Goal: Task Accomplishment & Management: Manage account settings

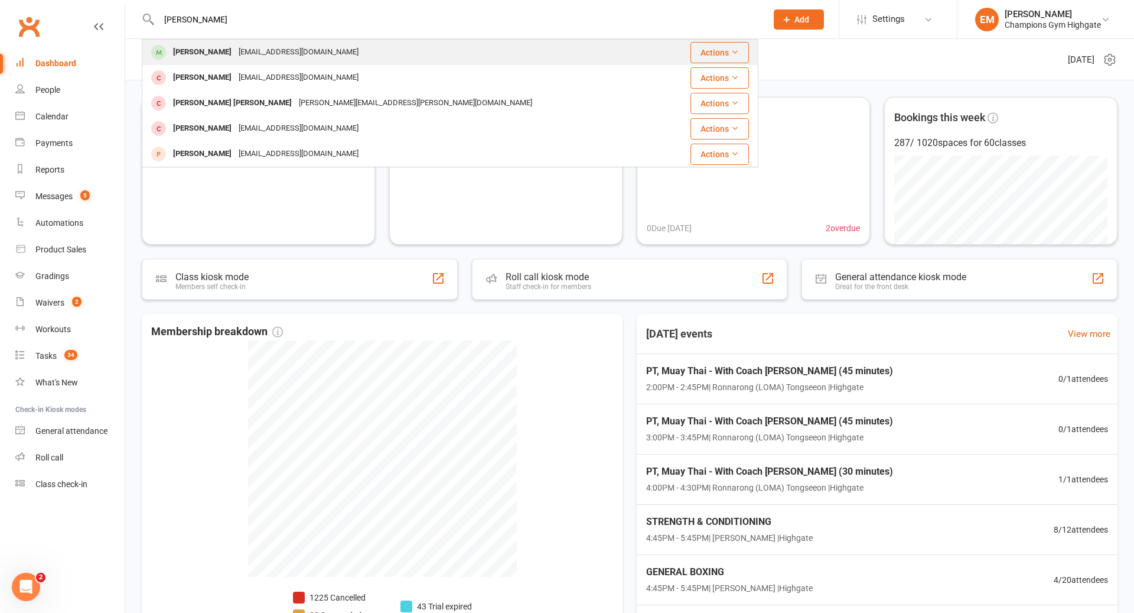
type input "lynn"
click at [439, 48] on div "Lynn David George lynndavidgeorge@gmail.com" at bounding box center [405, 52] width 525 height 24
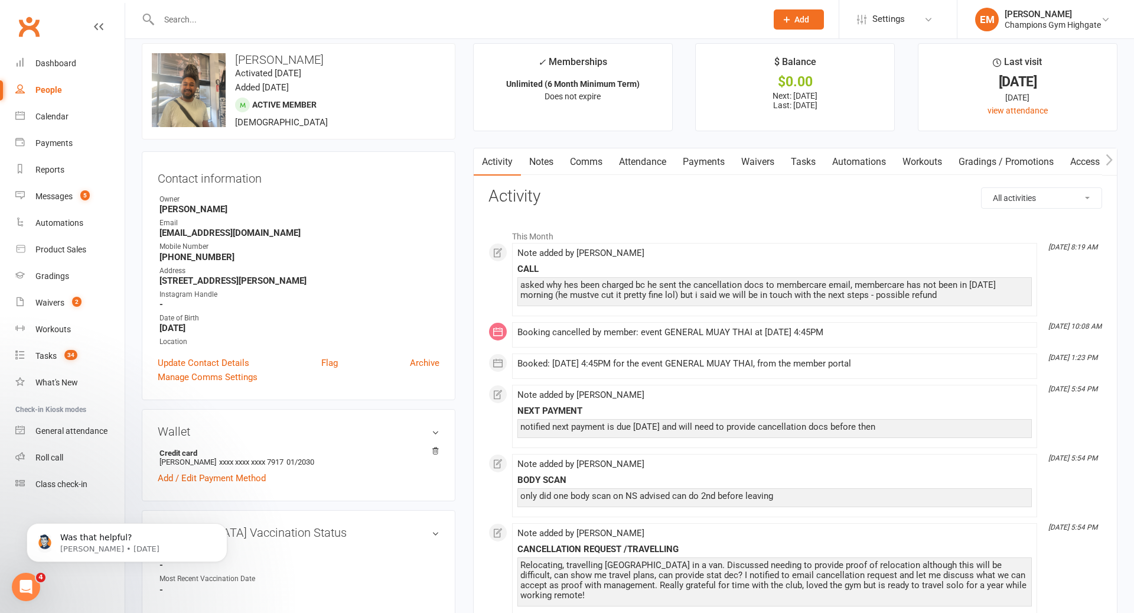
scroll to position [14, 0]
click at [539, 158] on link "Notes" at bounding box center [541, 159] width 41 height 27
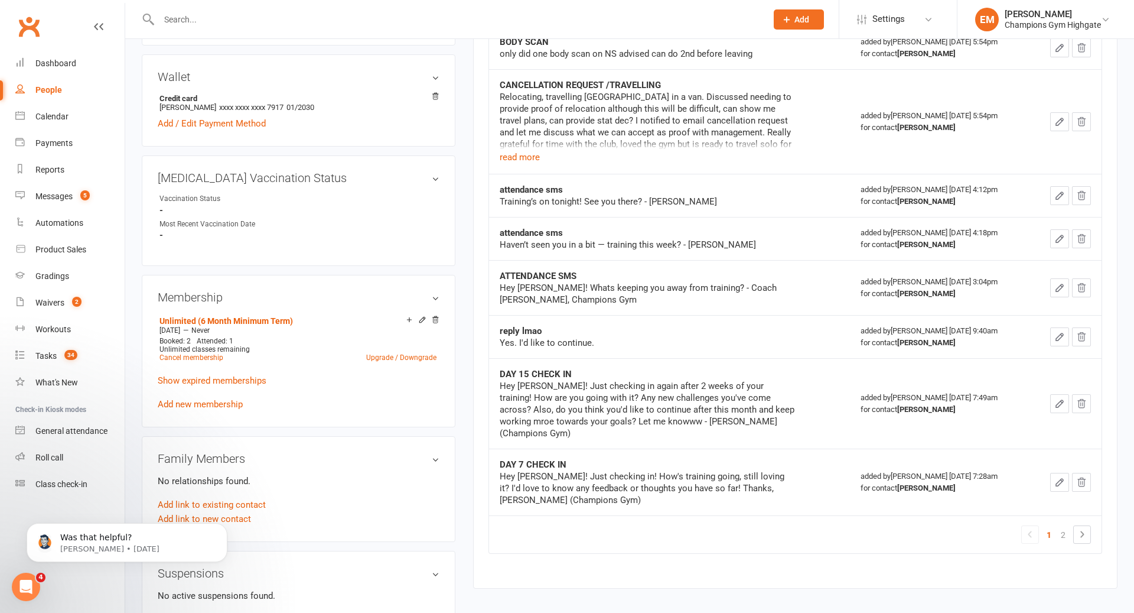
scroll to position [489, 0]
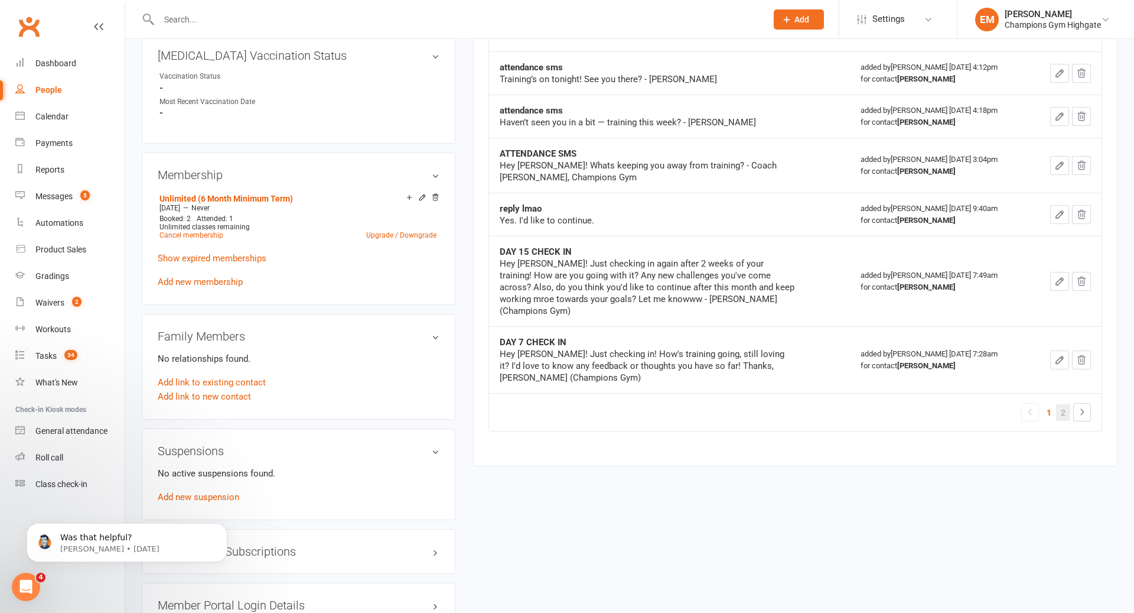
click at [1064, 404] on link "2" at bounding box center [1063, 412] width 14 height 17
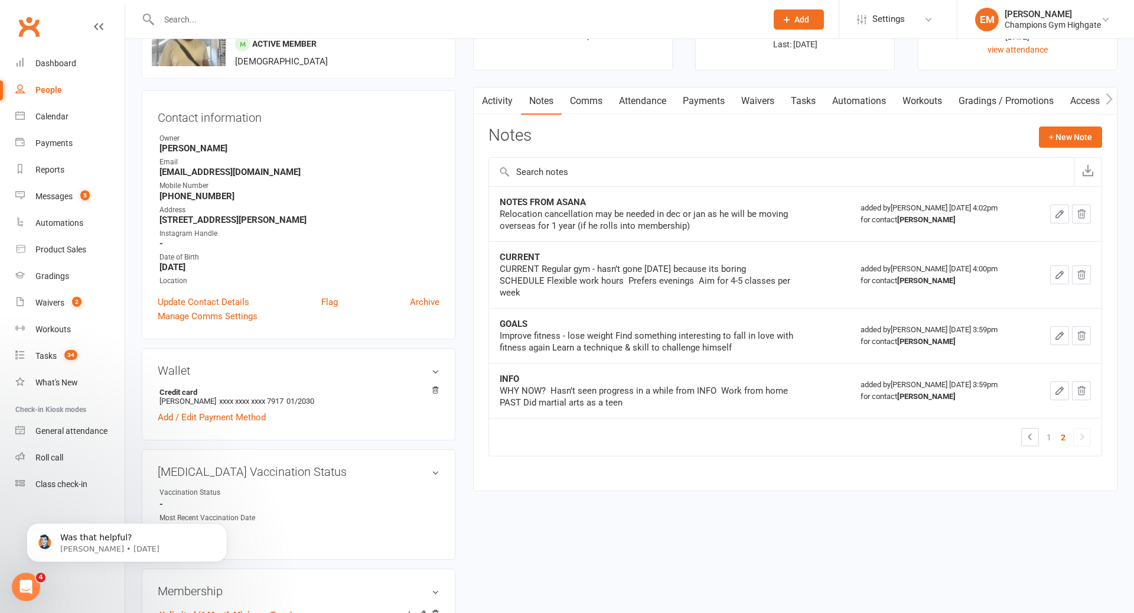
scroll to position [0, 0]
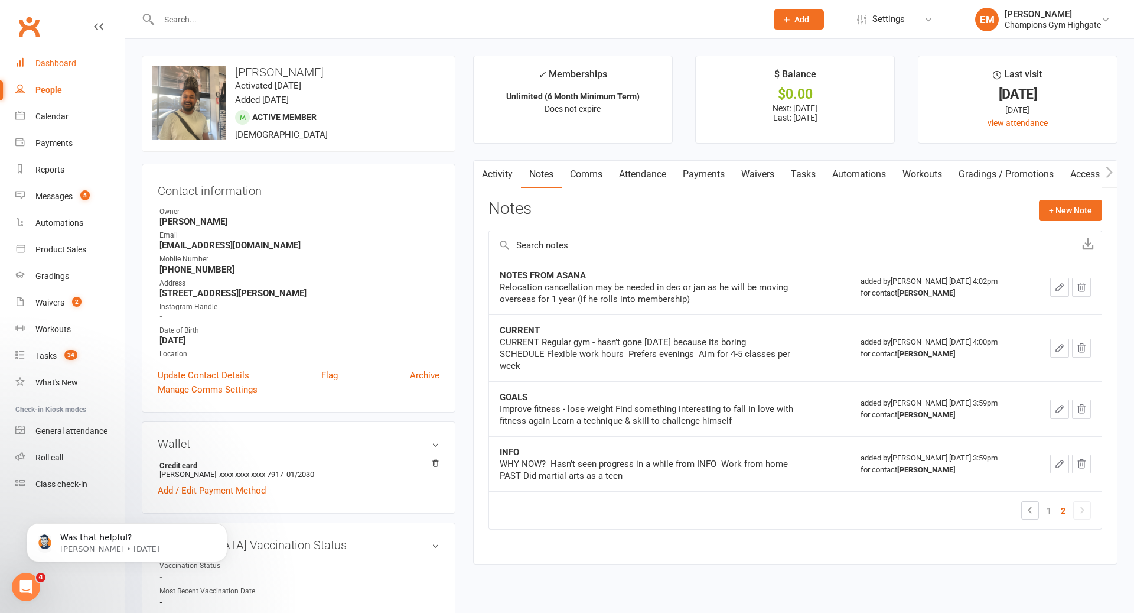
click at [57, 67] on div "Dashboard" at bounding box center [55, 62] width 41 height 9
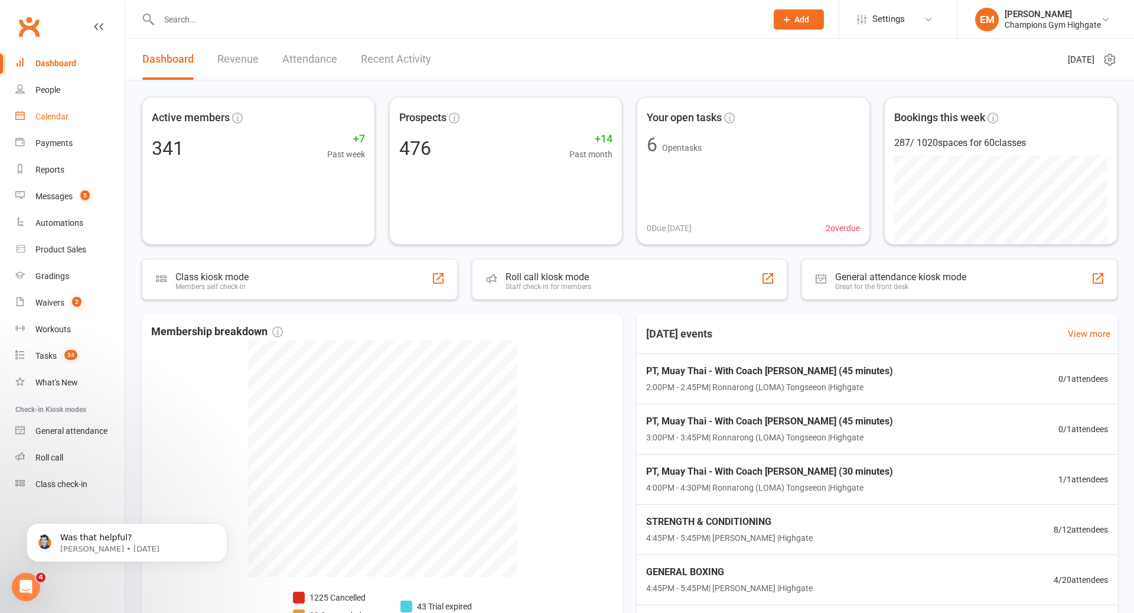
click at [70, 113] on link "Calendar" at bounding box center [69, 116] width 109 height 27
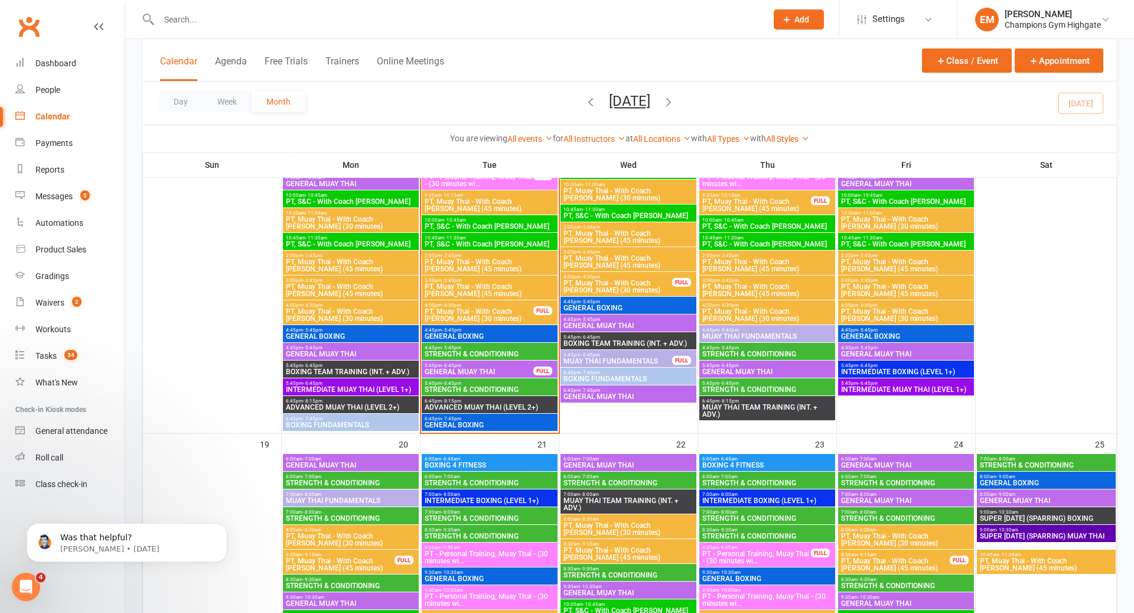
scroll to position [1168, 0]
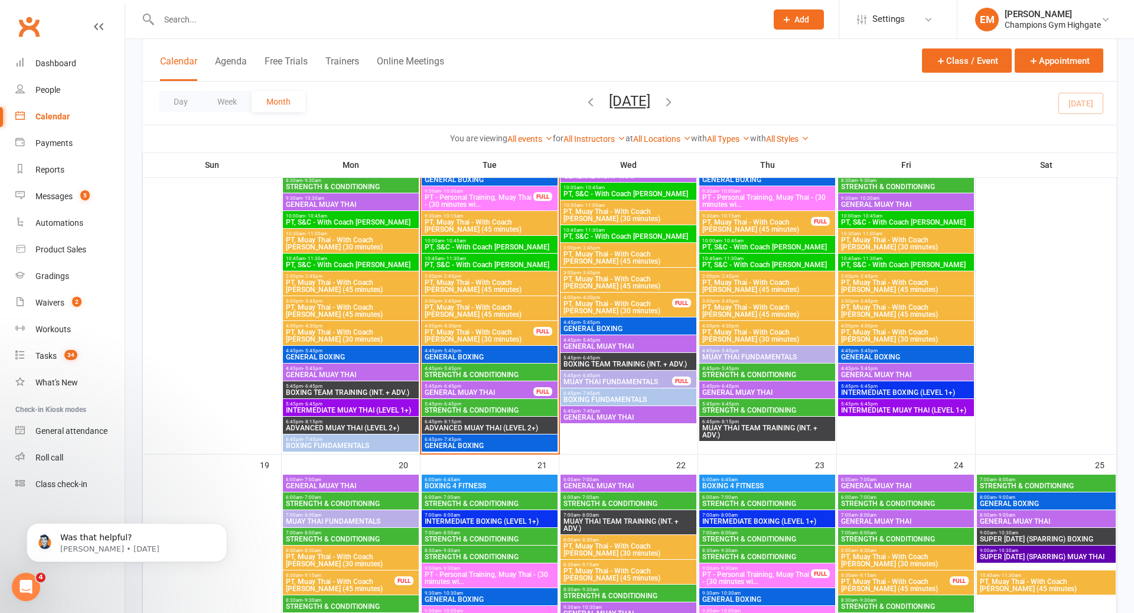
click at [549, 16] on input "text" at bounding box center [456, 19] width 603 height 17
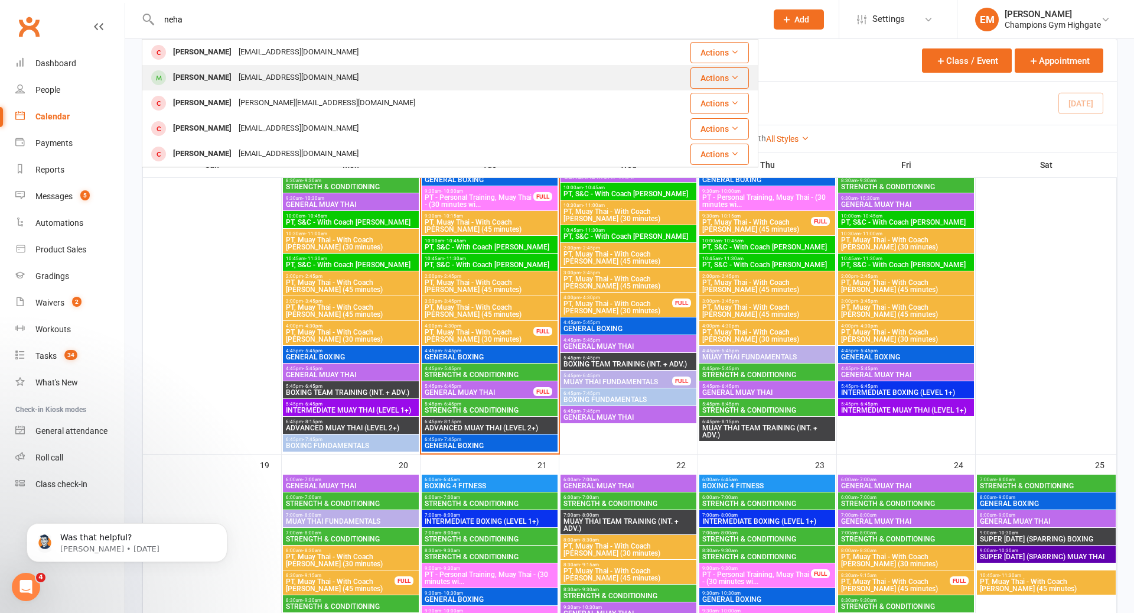
type input "neha"
click at [321, 79] on div "nehaericthomas@gmail.com" at bounding box center [298, 77] width 127 height 17
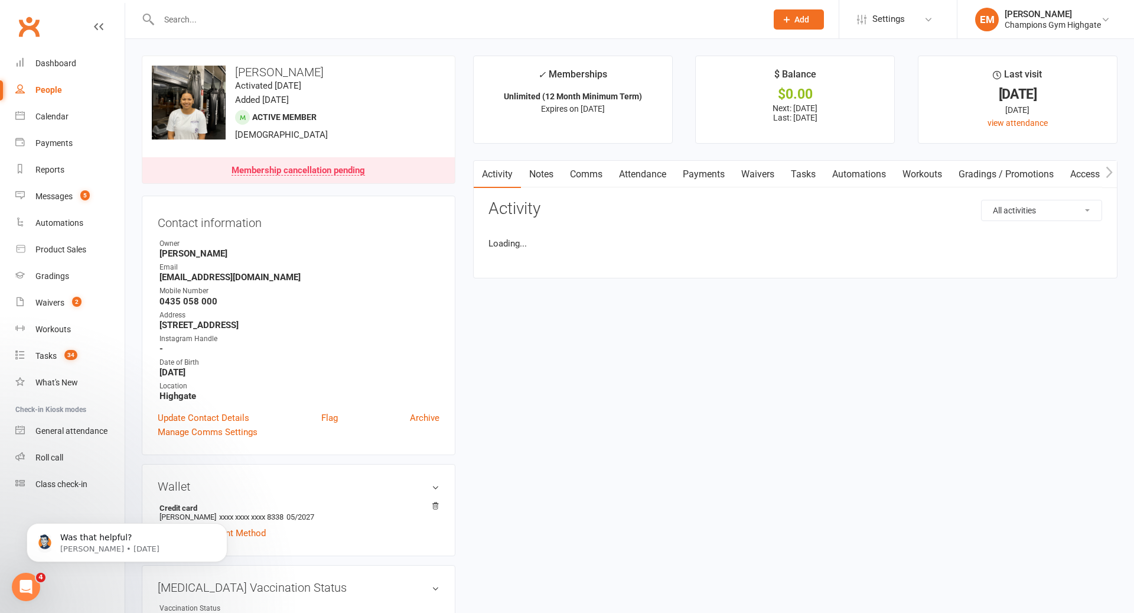
click at [538, 168] on link "Notes" at bounding box center [541, 174] width 41 height 27
click at [540, 175] on link "Notes" at bounding box center [541, 174] width 41 height 27
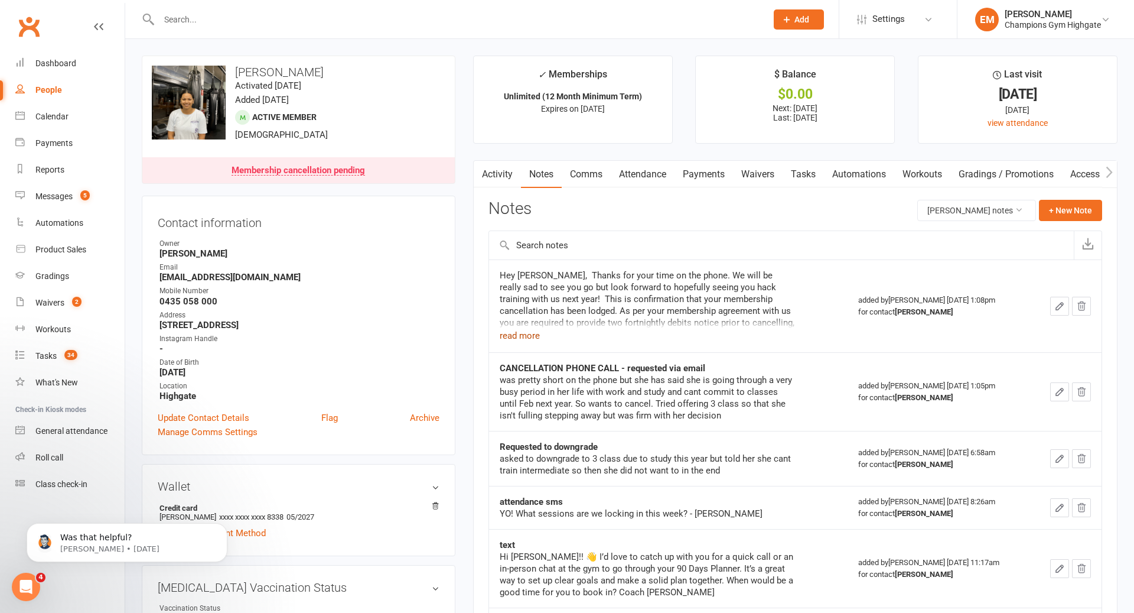
click at [521, 328] on button "read more" at bounding box center [520, 335] width 40 height 14
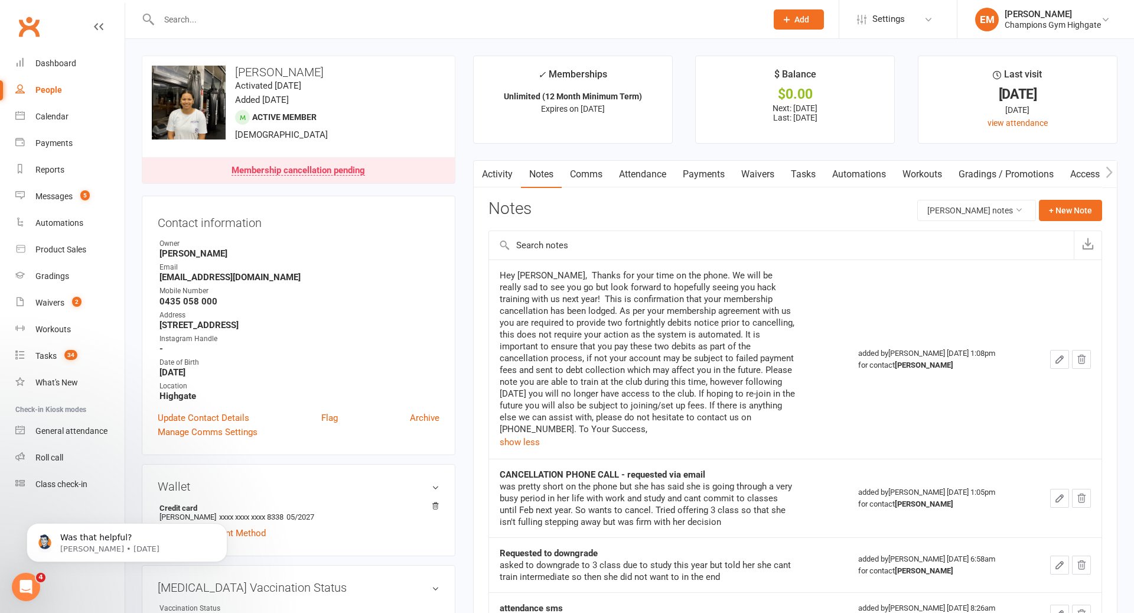
click at [451, 17] on input "text" at bounding box center [456, 19] width 603 height 17
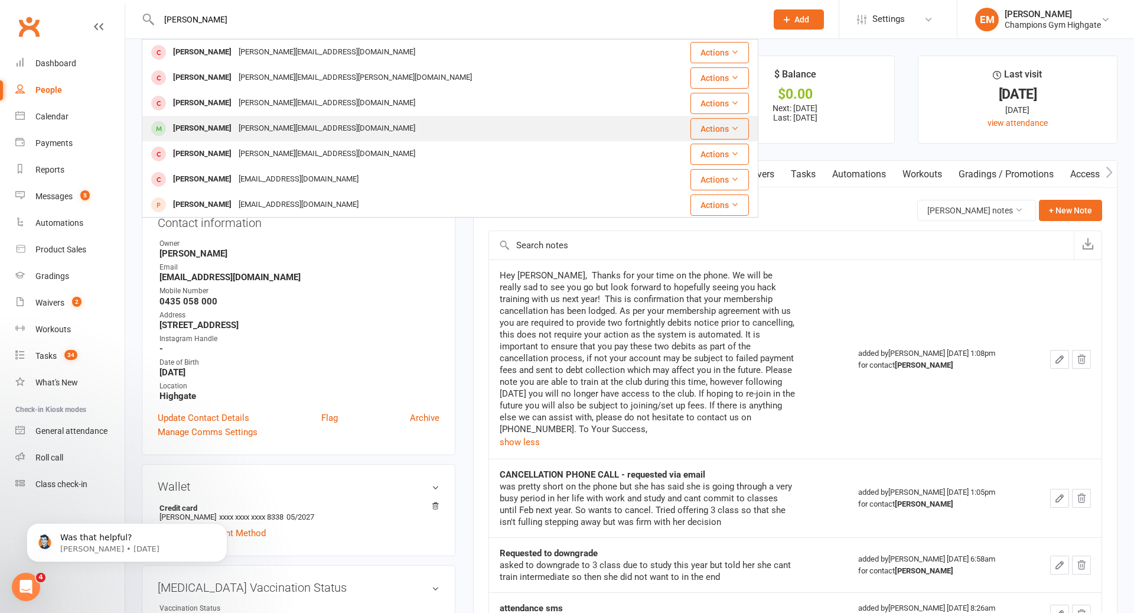
type input "emily"
click at [320, 120] on div "Emily Crock emily.crock01@gmail.com" at bounding box center [399, 128] width 512 height 24
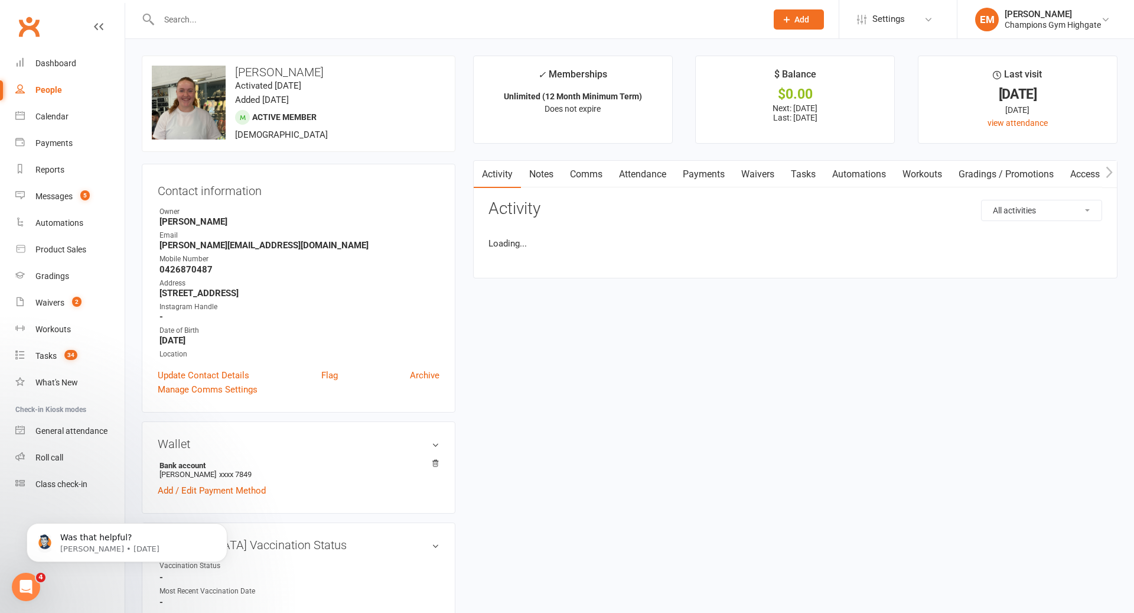
click at [599, 177] on link "Comms" at bounding box center [586, 174] width 49 height 27
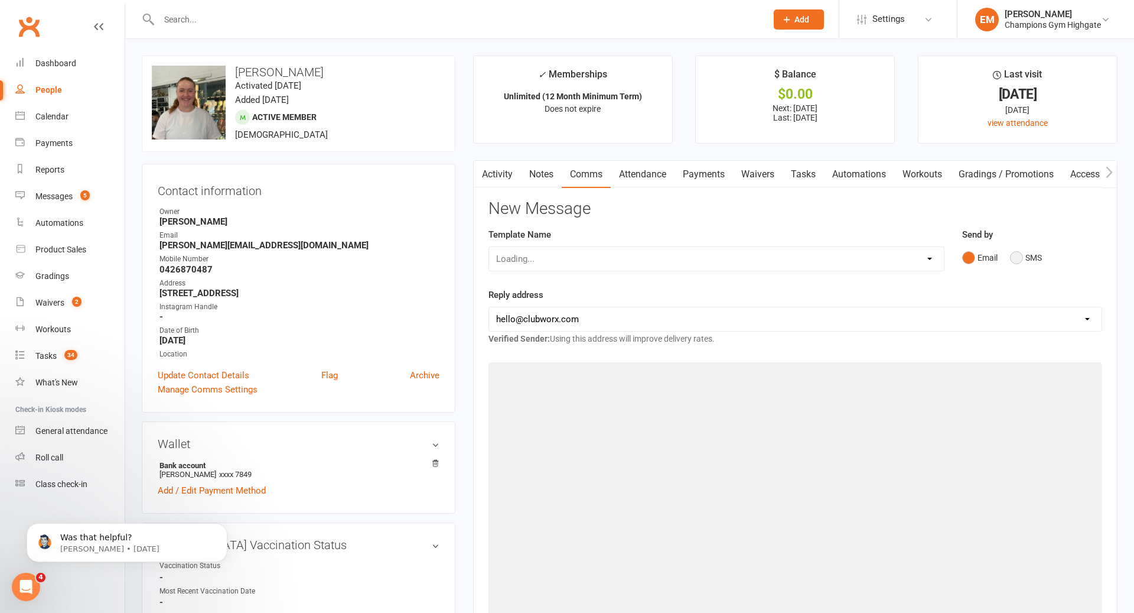
click at [1031, 252] on button "SMS" at bounding box center [1026, 257] width 32 height 22
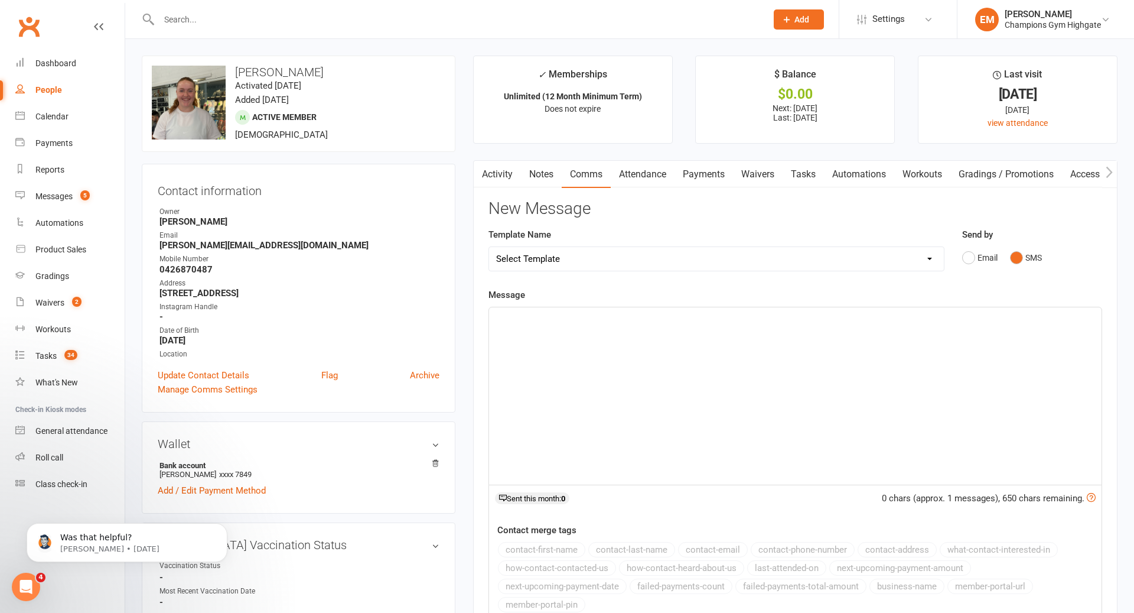
click at [833, 406] on div "﻿" at bounding box center [795, 395] width 613 height 177
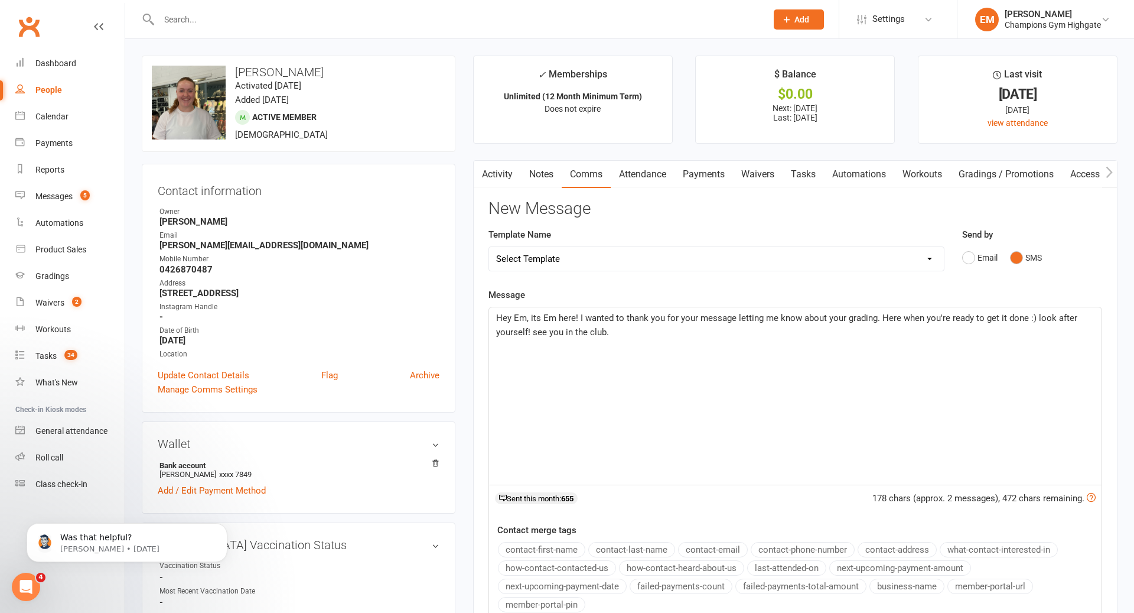
scroll to position [227, 0]
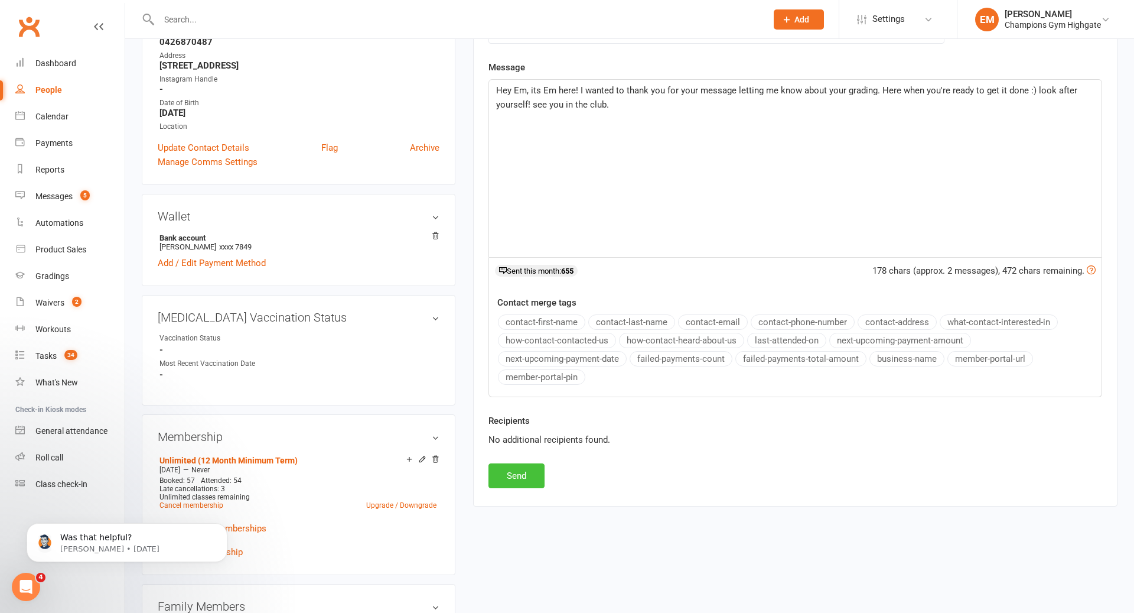
click at [534, 468] on button "Send" at bounding box center [517, 475] width 56 height 25
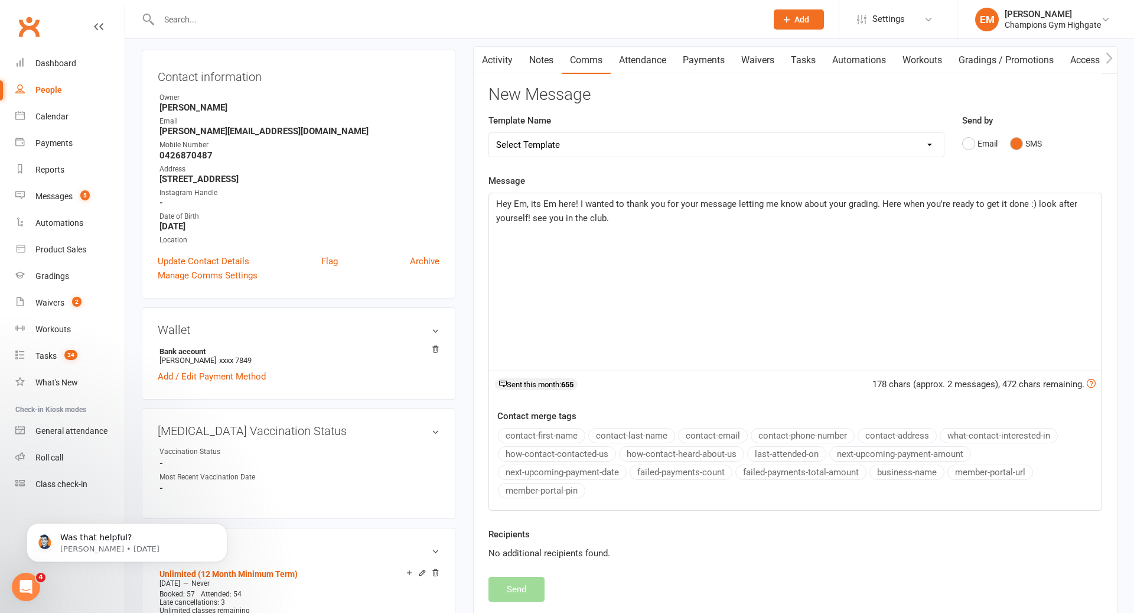
scroll to position [0, 0]
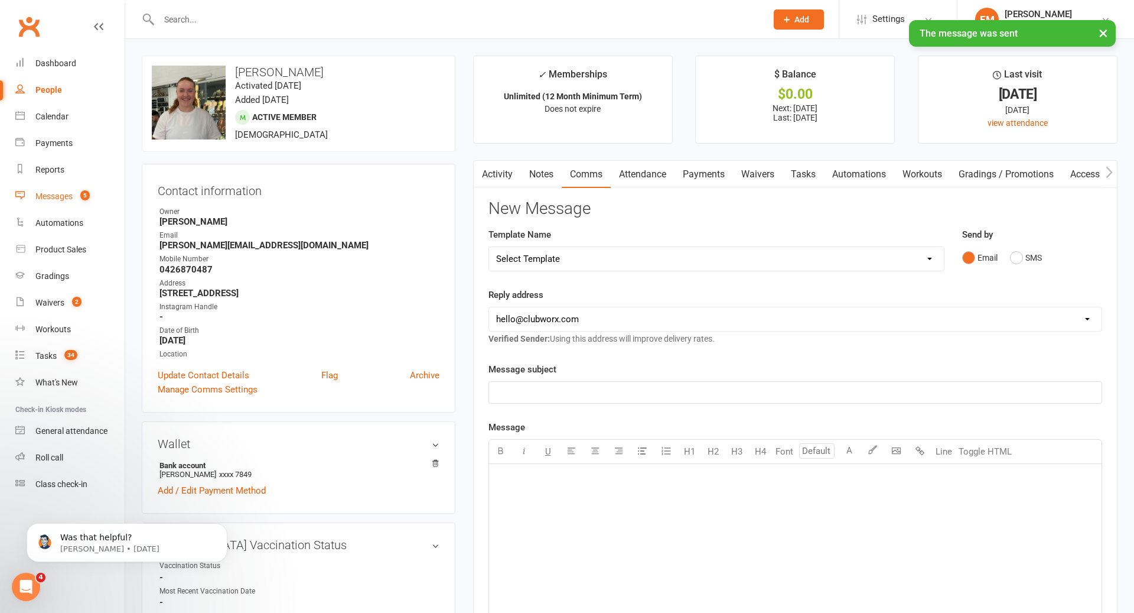
click at [48, 200] on div "Messages" at bounding box center [53, 195] width 37 height 9
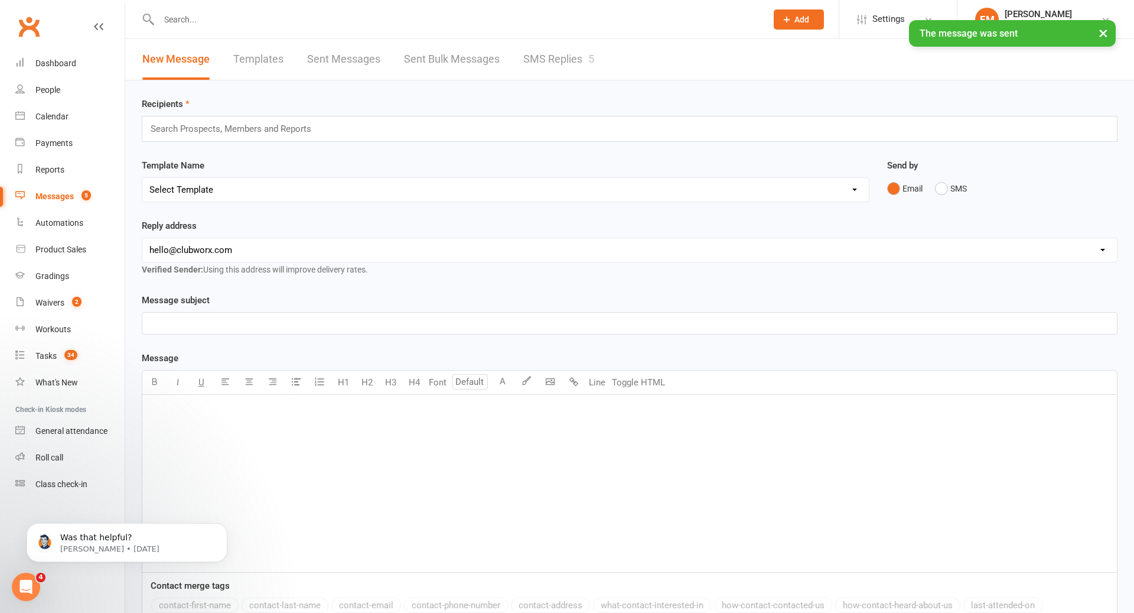
click at [251, 5] on div at bounding box center [450, 19] width 617 height 38
click at [246, 11] on input "text" at bounding box center [456, 19] width 603 height 17
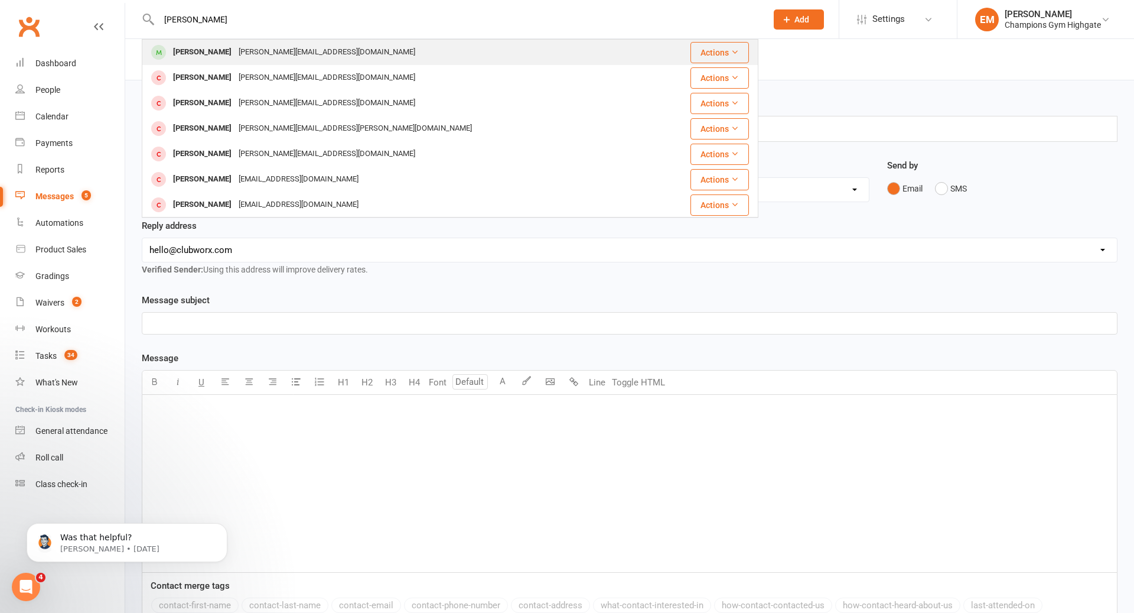
type input "emily cro"
click at [199, 57] on div "Emily Crock" at bounding box center [203, 52] width 66 height 17
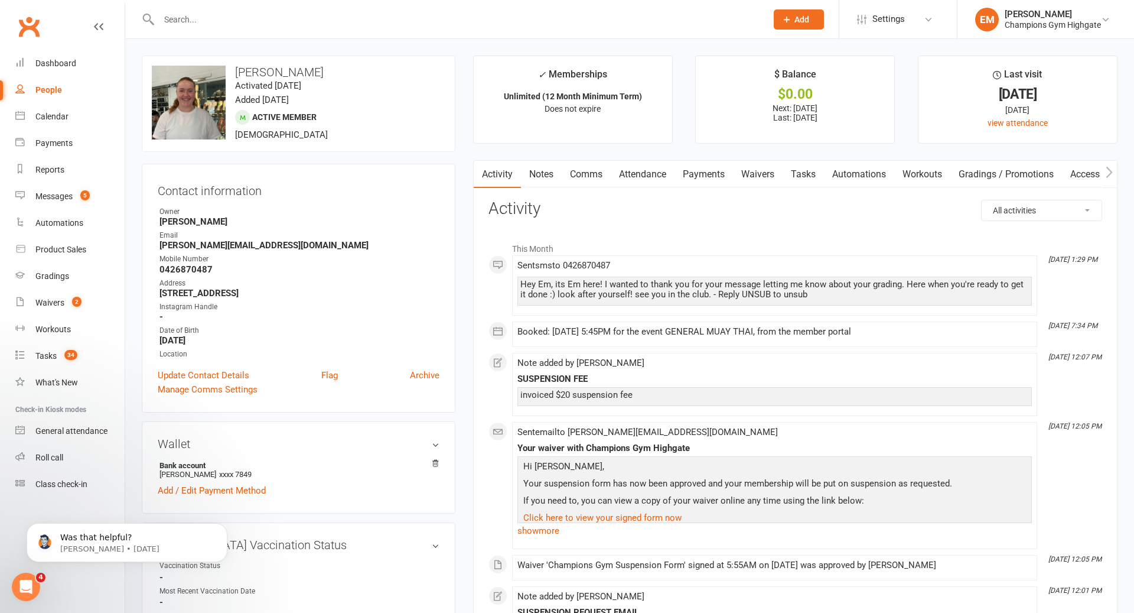
click at [548, 177] on link "Notes" at bounding box center [541, 174] width 41 height 27
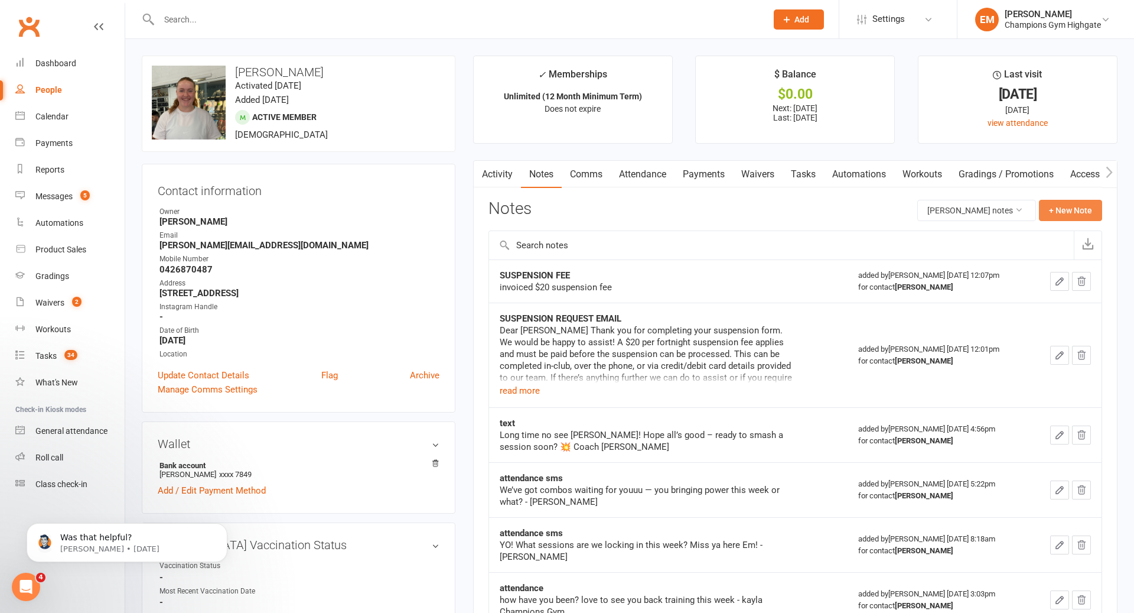
click at [1085, 201] on button "+ New Note" at bounding box center [1070, 210] width 63 height 21
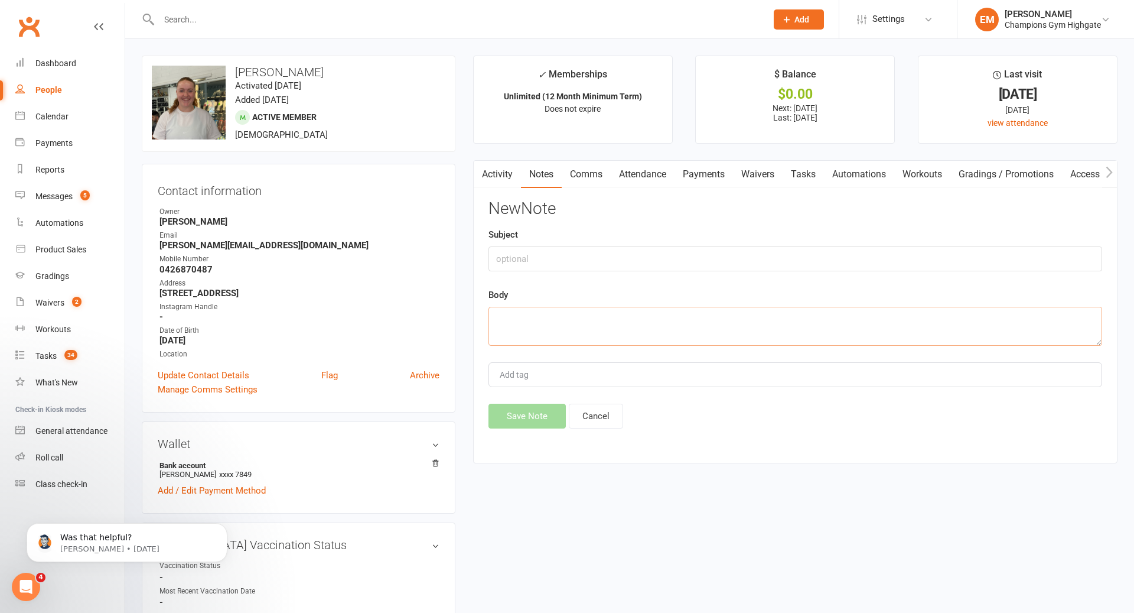
click at [908, 321] on textarea at bounding box center [796, 326] width 614 height 39
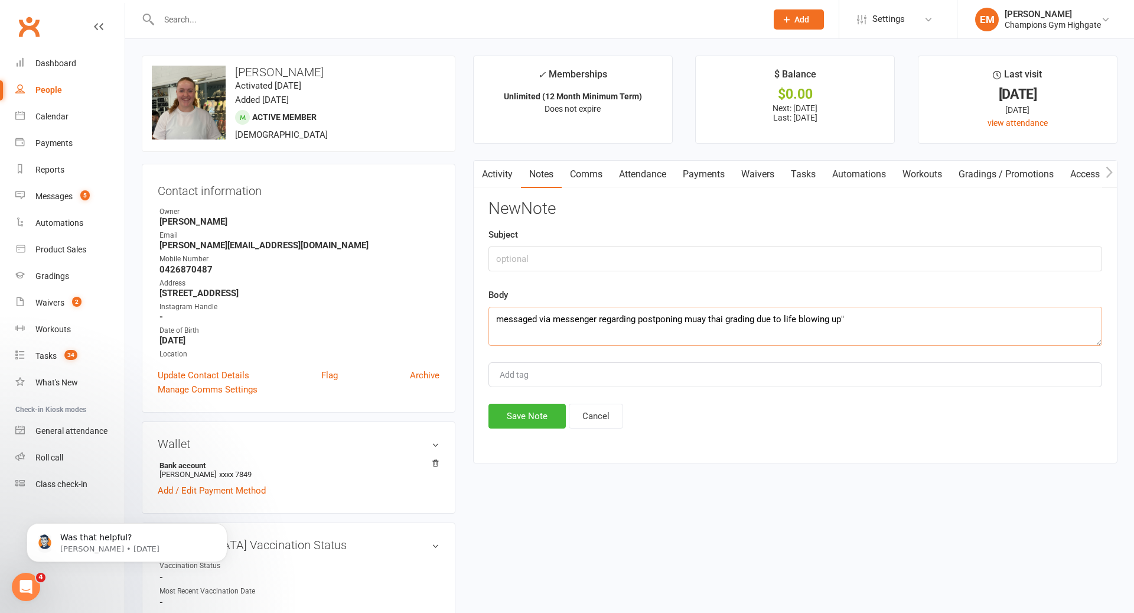
click at [799, 317] on textarea "messaged via messenger regarding postponing muay thai grading due to life blowi…" at bounding box center [796, 326] width 614 height 39
click at [877, 299] on div "Body messaged via messenger regarding postponing muay thai grading due to life …" at bounding box center [796, 317] width 614 height 58
click at [862, 331] on textarea "messaged via messenger regarding postponing muay thai grading due to life "blow…" at bounding box center [796, 326] width 614 height 39
click at [915, 316] on textarea "messaged via messenger regarding postponing muay thai grading due to life "blow…" at bounding box center [796, 326] width 614 height 39
click at [839, 317] on textarea "messaged via messenger regarding postponing muay thai grading due to life "blow…" at bounding box center [796, 326] width 614 height 39
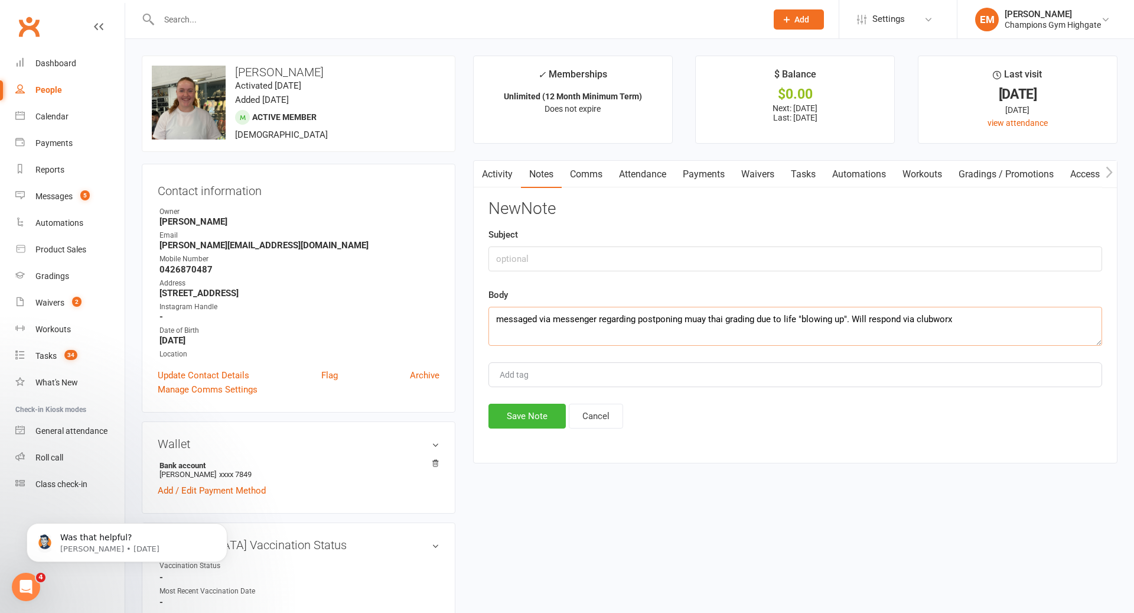
click at [847, 318] on textarea "messaged via messenger regarding postponing muay thai grading due to life "blow…" at bounding box center [796, 326] width 614 height 39
type textarea "messaged via messenger regarding postponing muay thai grading due to life "blow…"
click at [566, 255] on input "text" at bounding box center [796, 258] width 614 height 25
type input "MESSENGER CONTACT - GRADING UPDATE"
drag, startPoint x: 508, startPoint y: 413, endPoint x: 559, endPoint y: 113, distance: 303.9
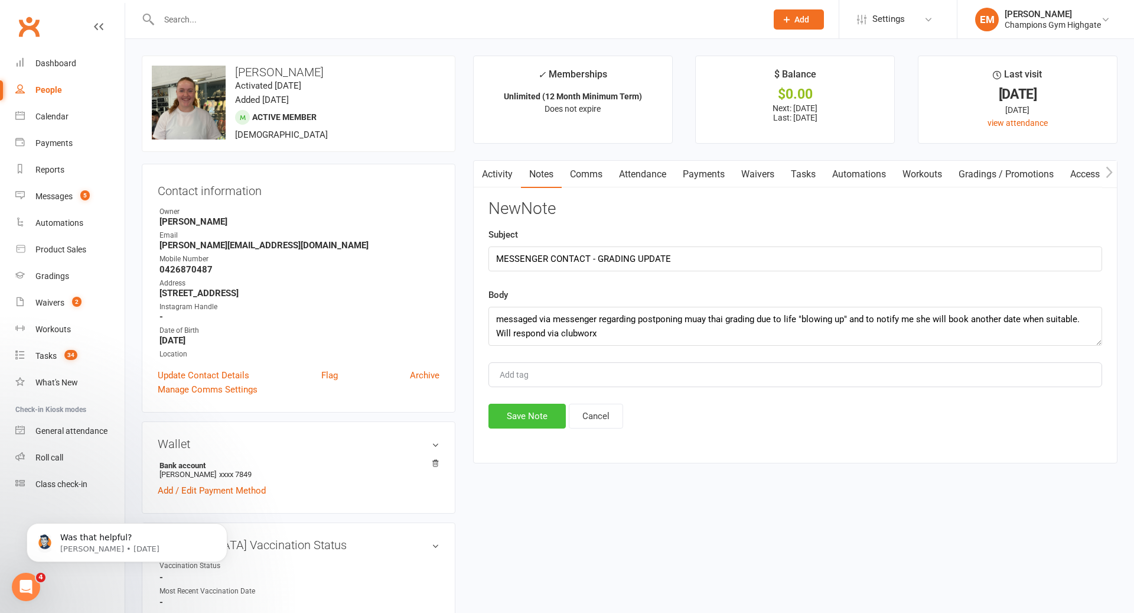
click at [508, 413] on button "Save Note" at bounding box center [527, 415] width 77 height 25
click at [501, 160] on div "Activity Notes Comms Attendance Payments Waivers Tasks Automations Workouts Gra…" at bounding box center [795, 311] width 644 height 303
click at [500, 168] on link "Activity" at bounding box center [497, 174] width 47 height 27
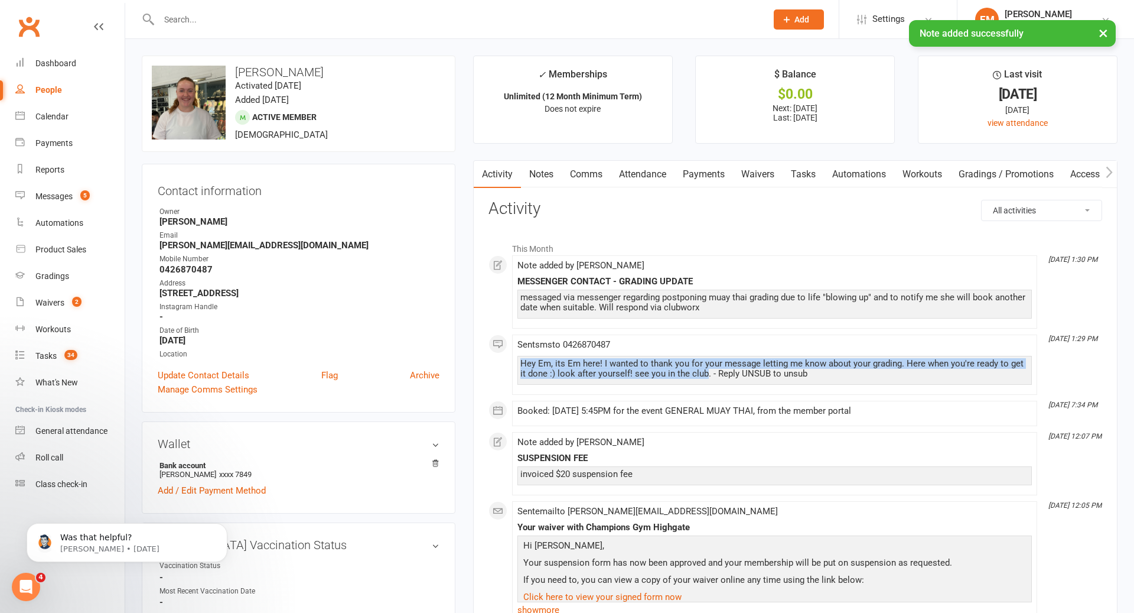
drag, startPoint x: 698, startPoint y: 373, endPoint x: 505, endPoint y: 360, distance: 193.0
copy div "Hey Em, its Em here! I wanted to thank you for your message letting me know abo…"
click at [544, 187] on link "Notes" at bounding box center [541, 174] width 41 height 27
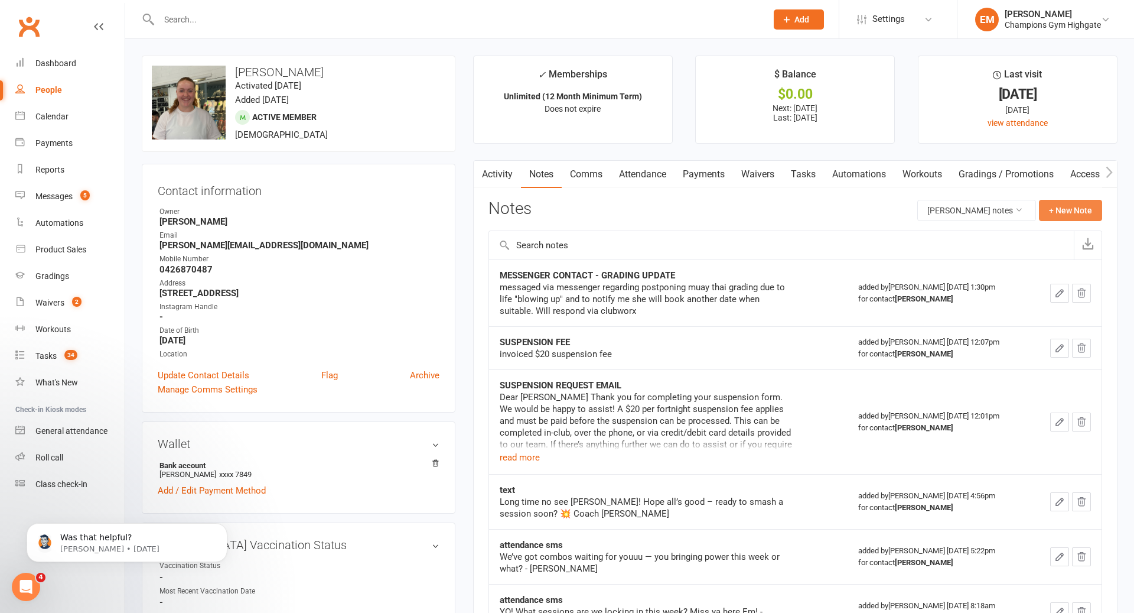
click at [1072, 211] on button "+ New Note" at bounding box center [1070, 210] width 63 height 21
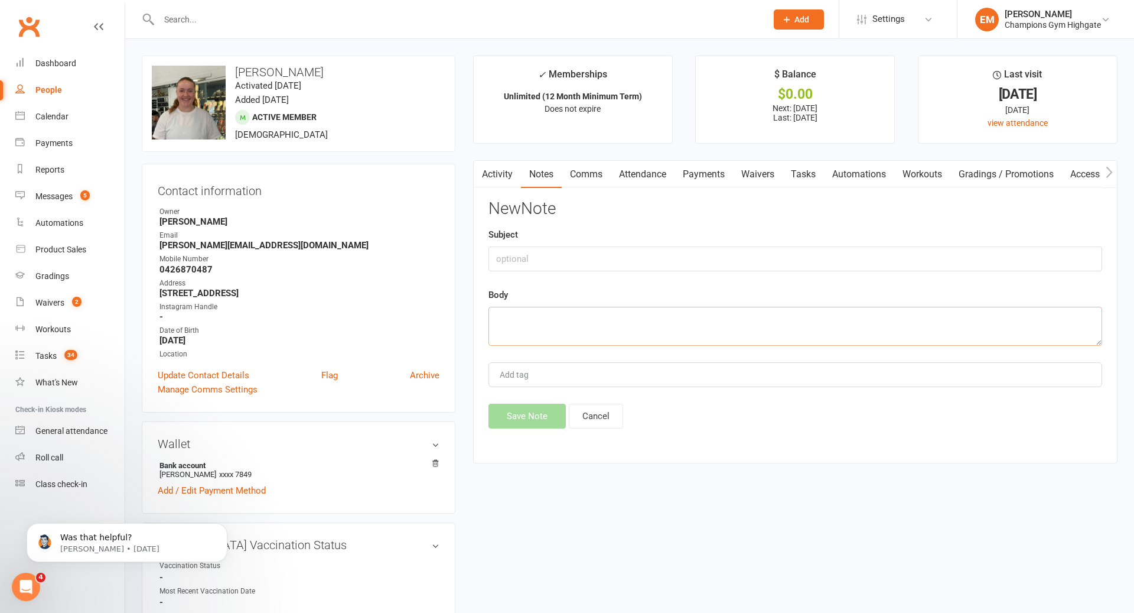
click at [673, 329] on textarea at bounding box center [796, 326] width 614 height 39
paste textarea "Hey Em, its Em here! I wanted to thank you for your message letting me know abo…"
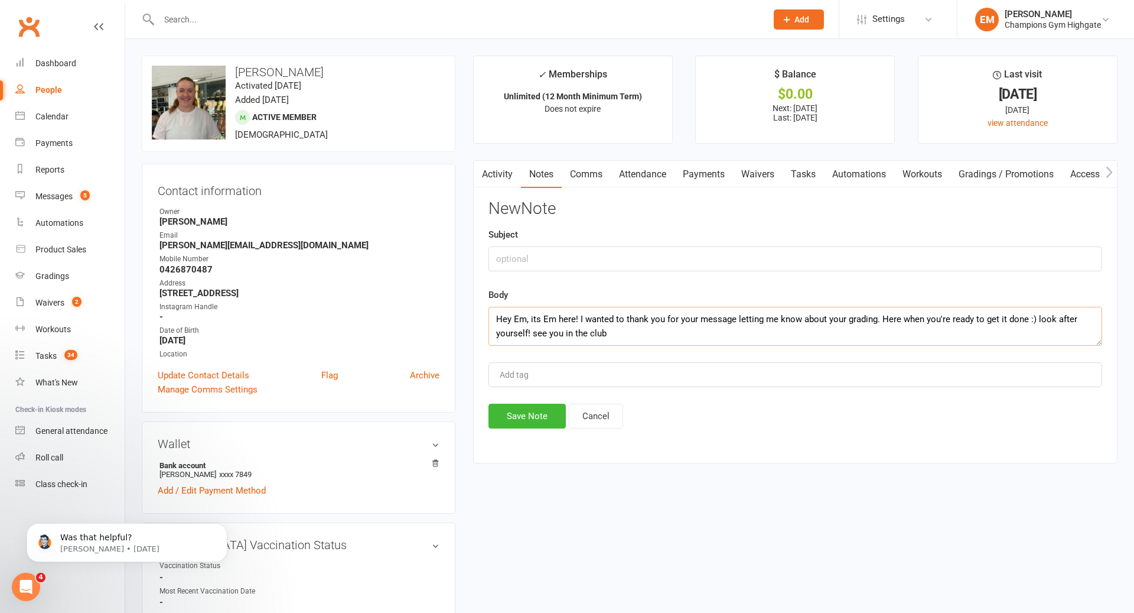
type textarea "Hey Em, its Em here! I wanted to thank you for your message letting me know abo…"
click at [598, 266] on input "text" at bounding box center [796, 258] width 614 height 25
type input "s"
type input "SMS"
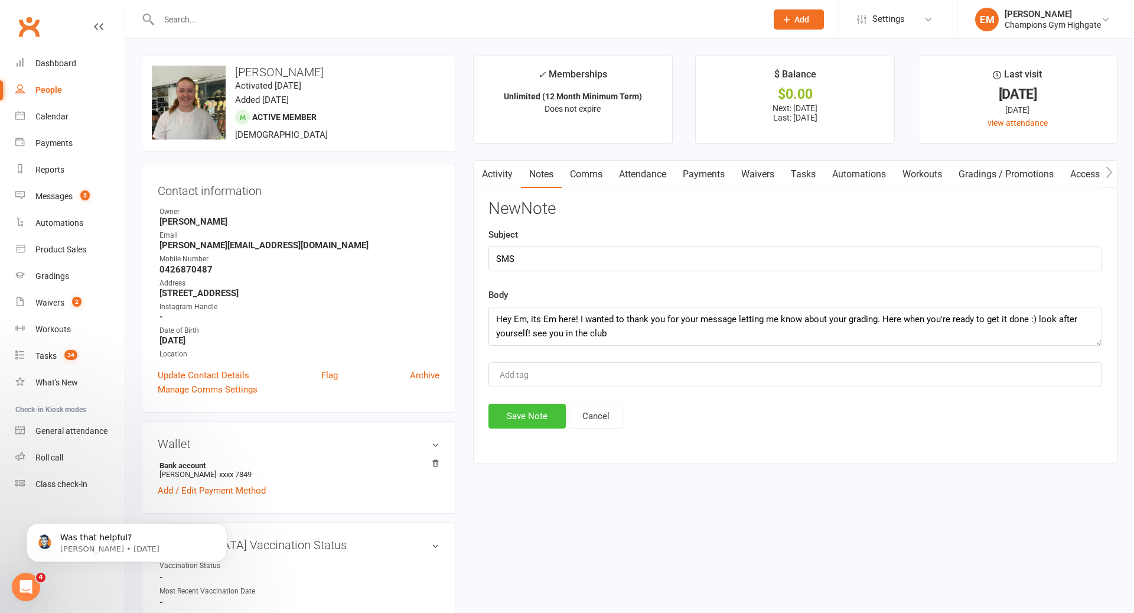
click at [545, 415] on button "Save Note" at bounding box center [527, 415] width 77 height 25
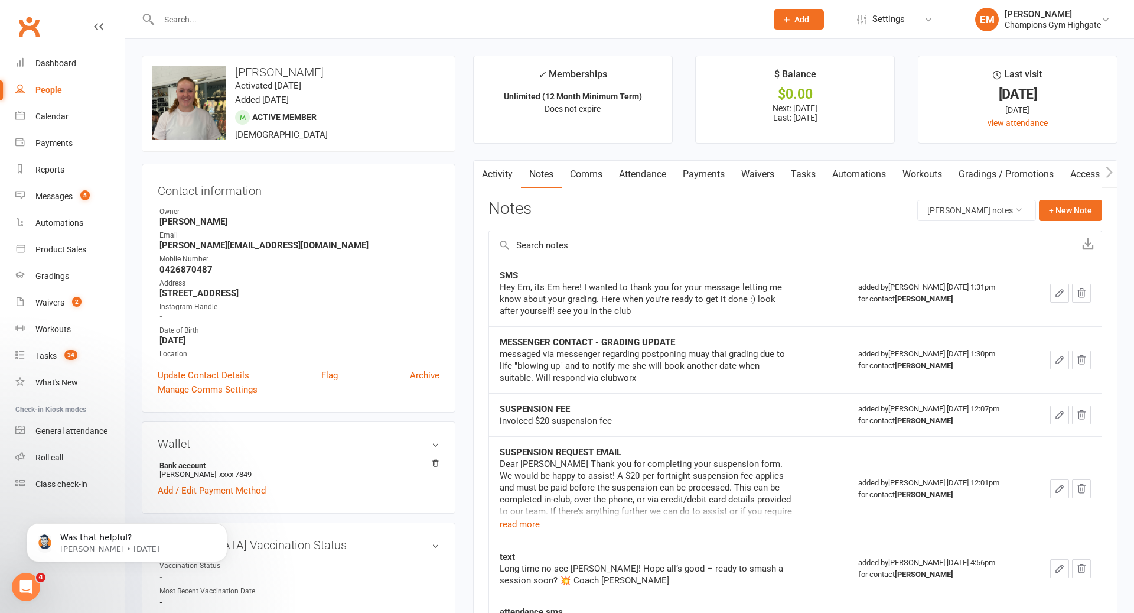
click at [584, 25] on input "text" at bounding box center [456, 19] width 603 height 17
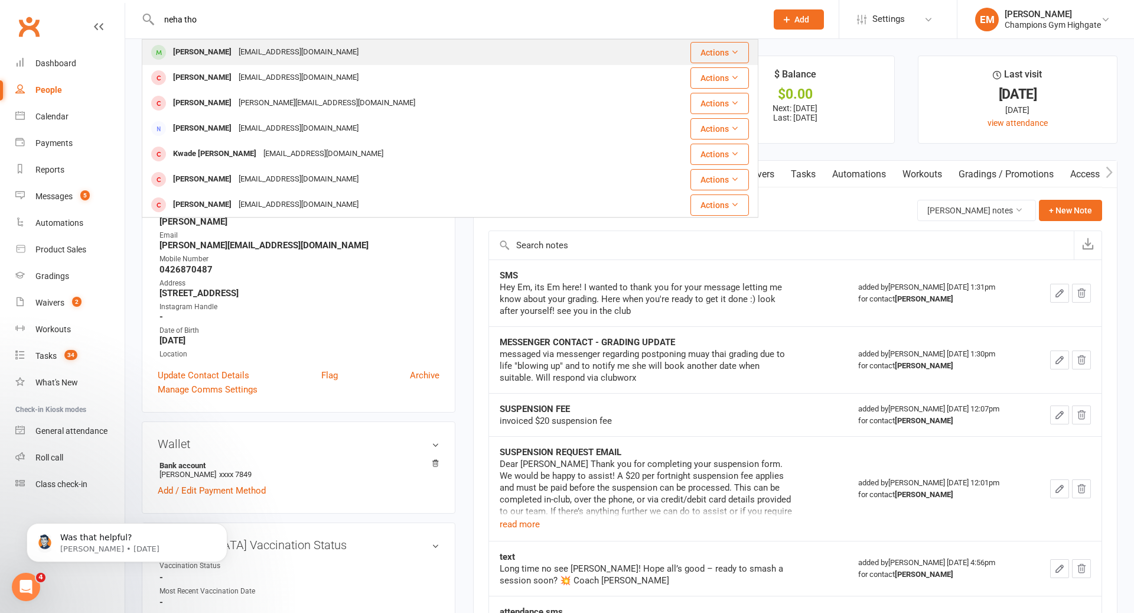
type input "neha tho"
click at [328, 56] on div "nehaericthomas@gmail.com" at bounding box center [298, 52] width 127 height 17
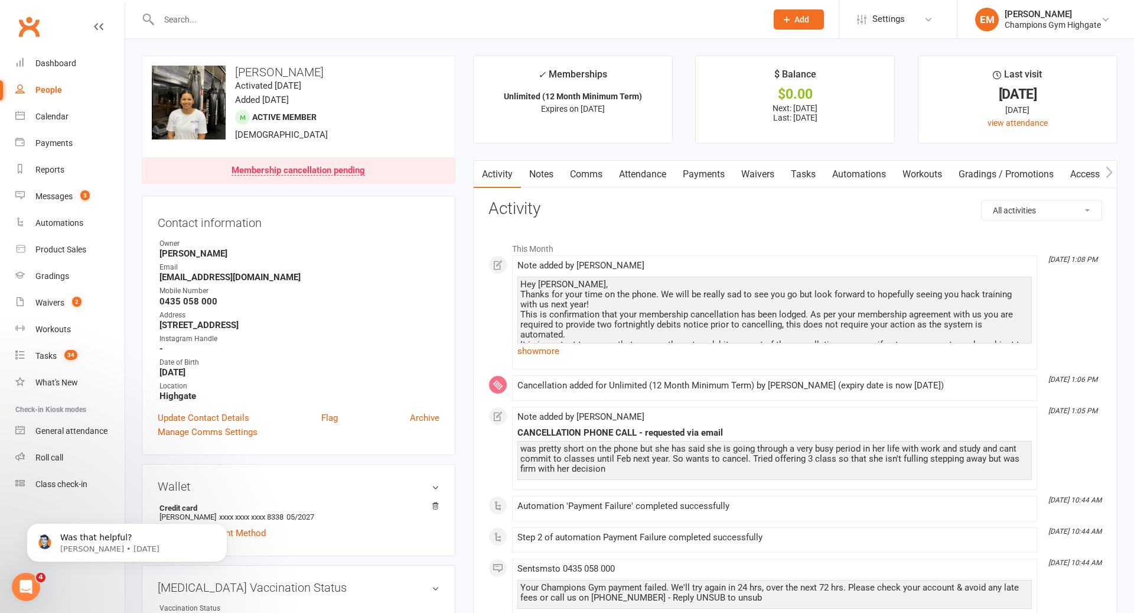
click at [541, 161] on link "Notes" at bounding box center [541, 174] width 41 height 27
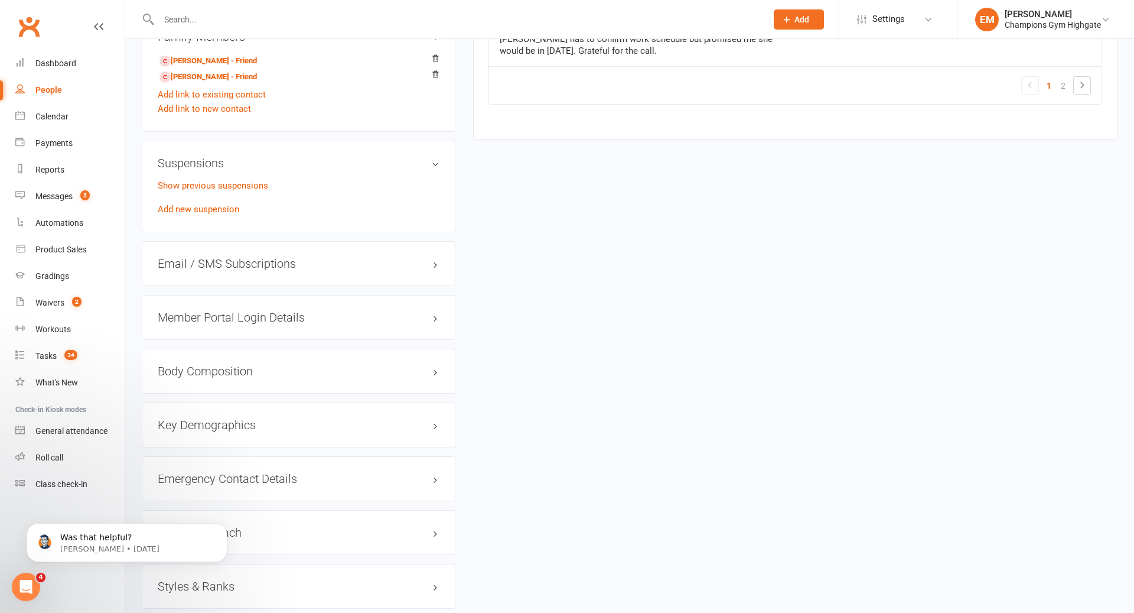
scroll to position [813, 0]
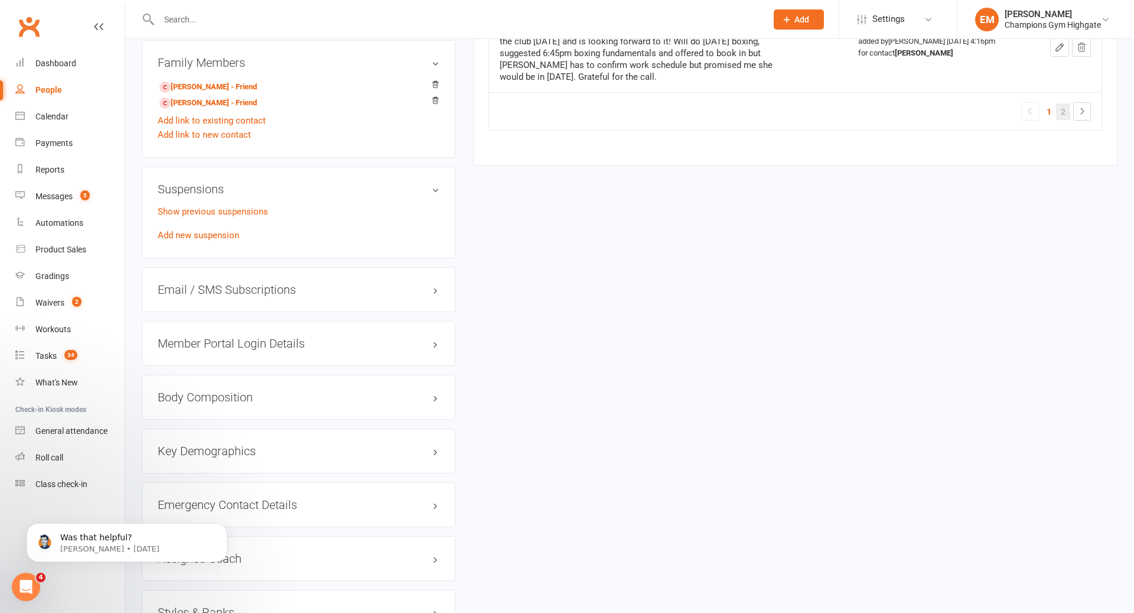
click at [1065, 112] on link "2" at bounding box center [1063, 111] width 14 height 17
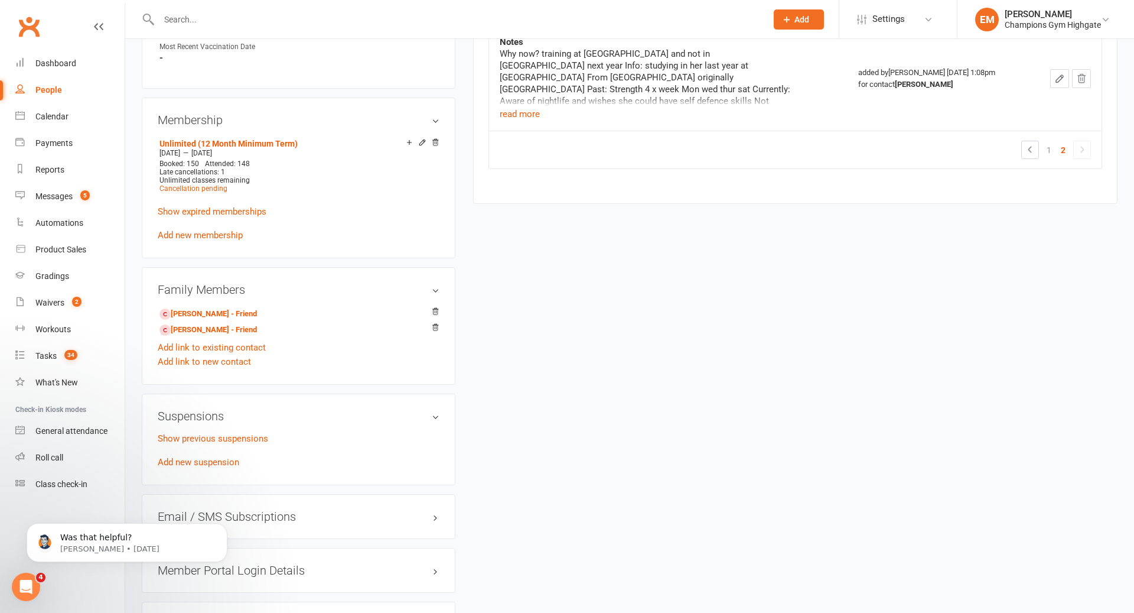
scroll to position [308, 0]
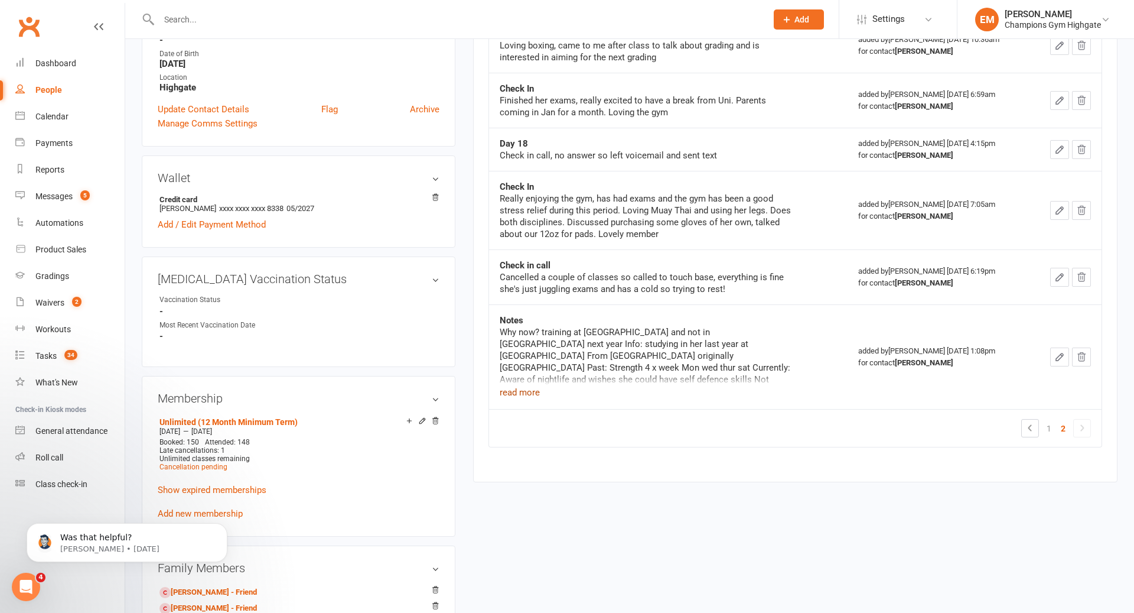
click at [516, 392] on button "read more" at bounding box center [520, 392] width 40 height 14
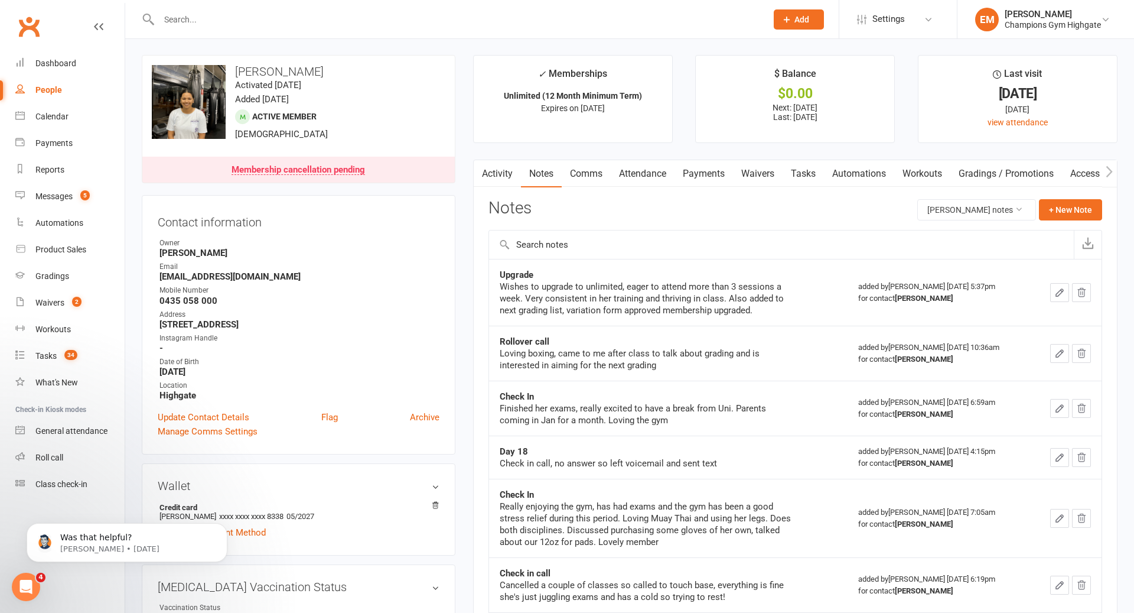
scroll to position [0, 0]
click at [674, 180] on link "Attendance" at bounding box center [643, 174] width 64 height 27
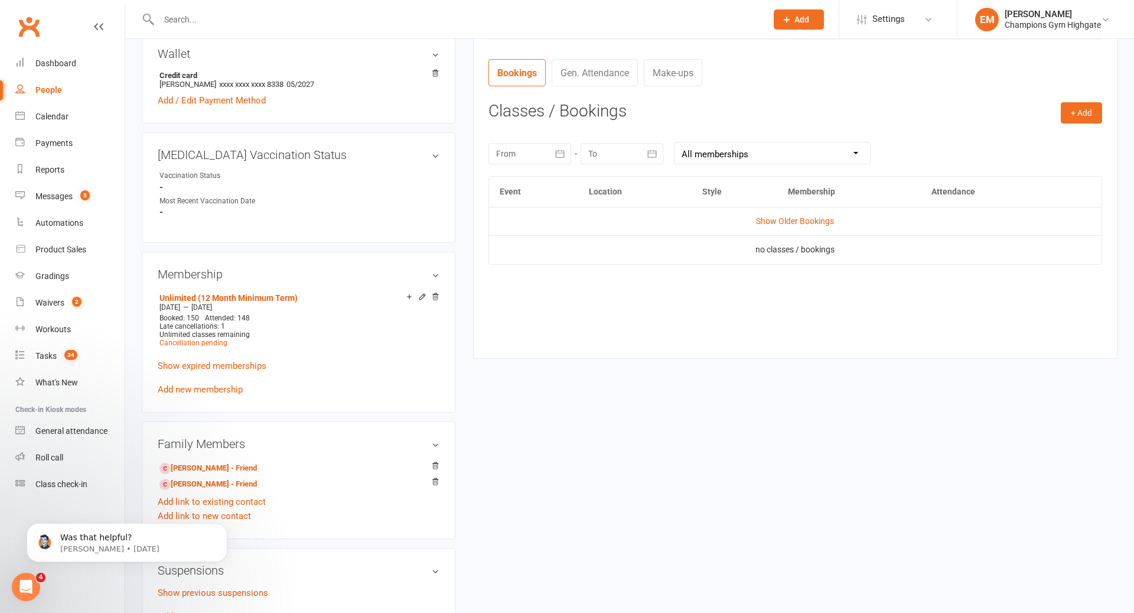
scroll to position [308, 0]
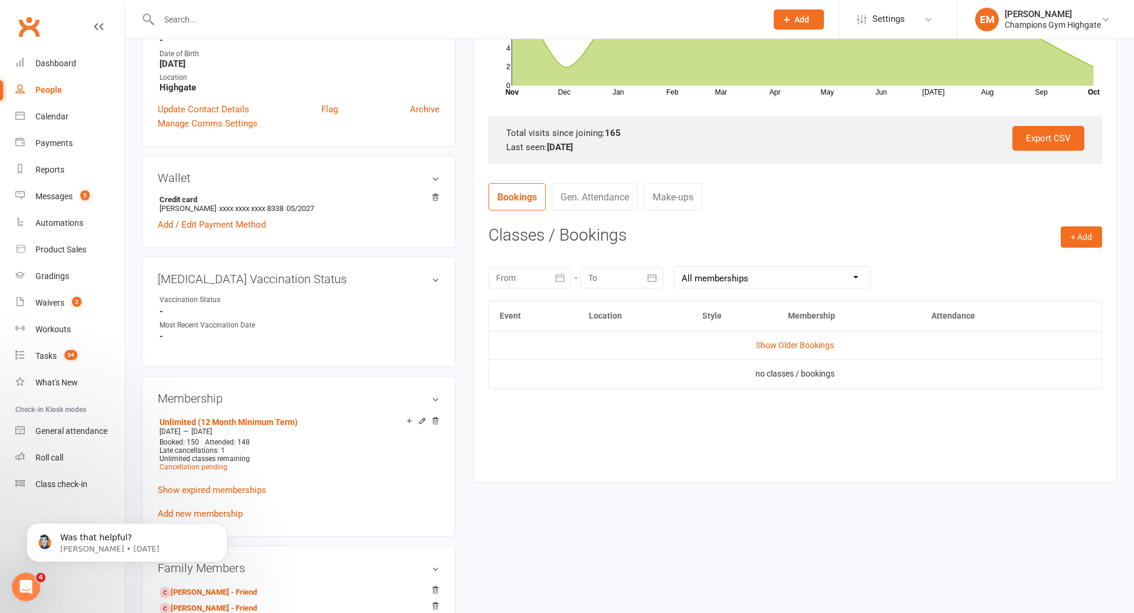
click at [828, 337] on td "Show Older Bookings" at bounding box center [795, 345] width 613 height 28
click at [816, 343] on link "Show Older Bookings" at bounding box center [795, 344] width 78 height 9
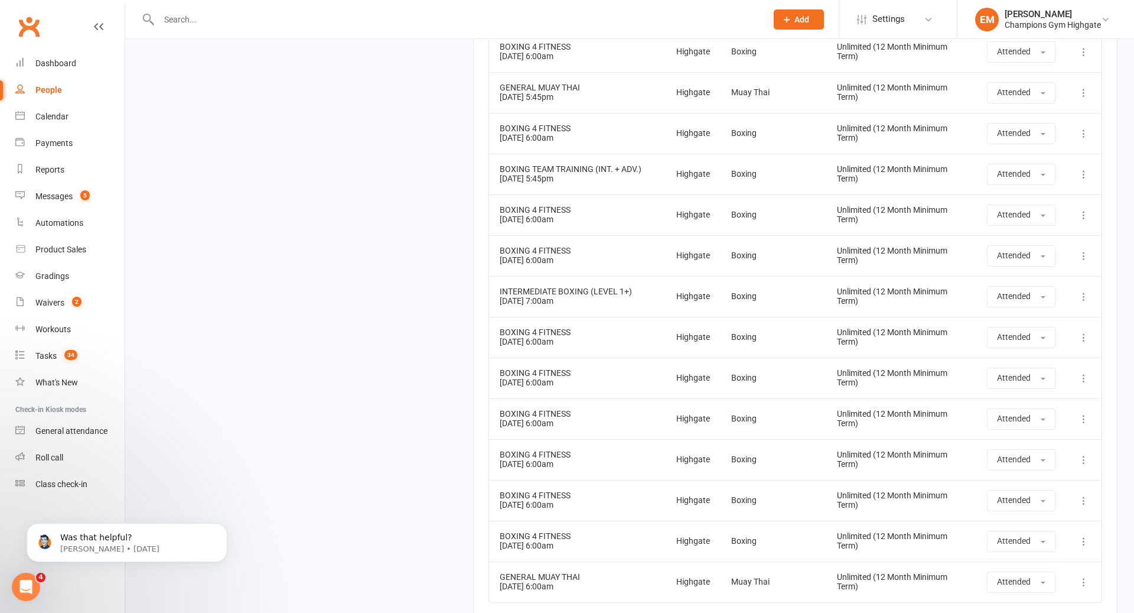
scroll to position [6915, 0]
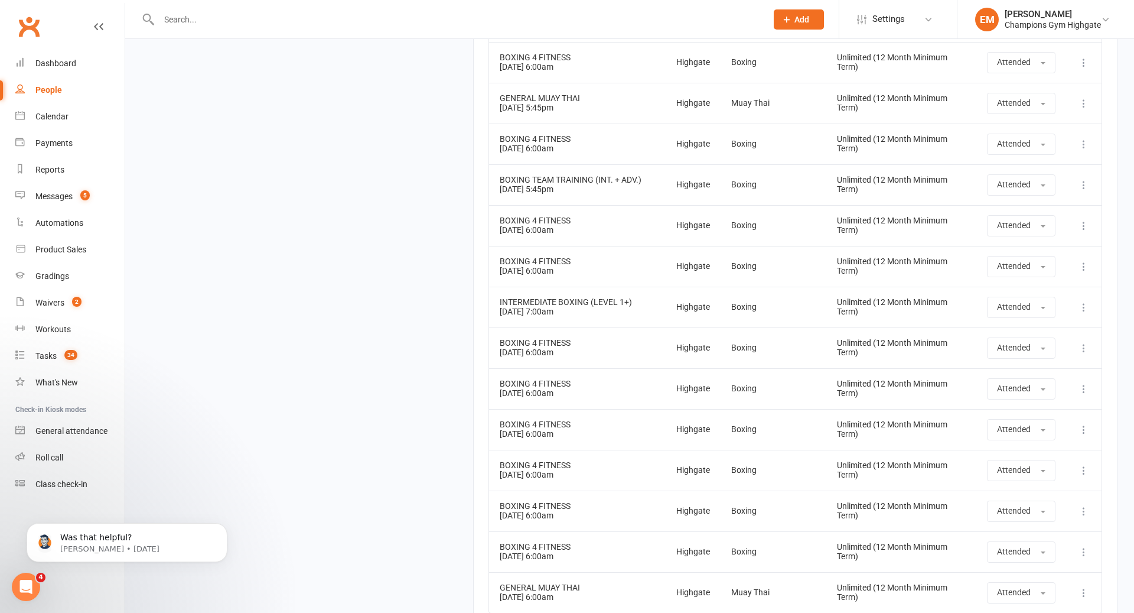
drag, startPoint x: 515, startPoint y: 327, endPoint x: 546, endPoint y: 519, distance: 193.9
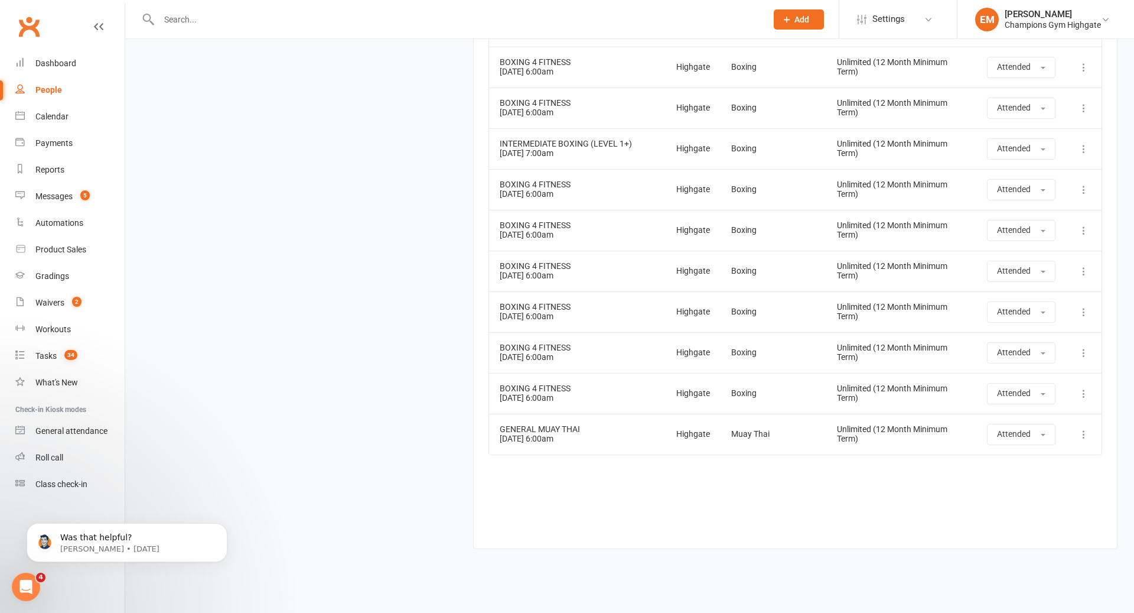
click at [629, 343] on div "BOXING 4 FITNESS" at bounding box center [577, 347] width 155 height 9
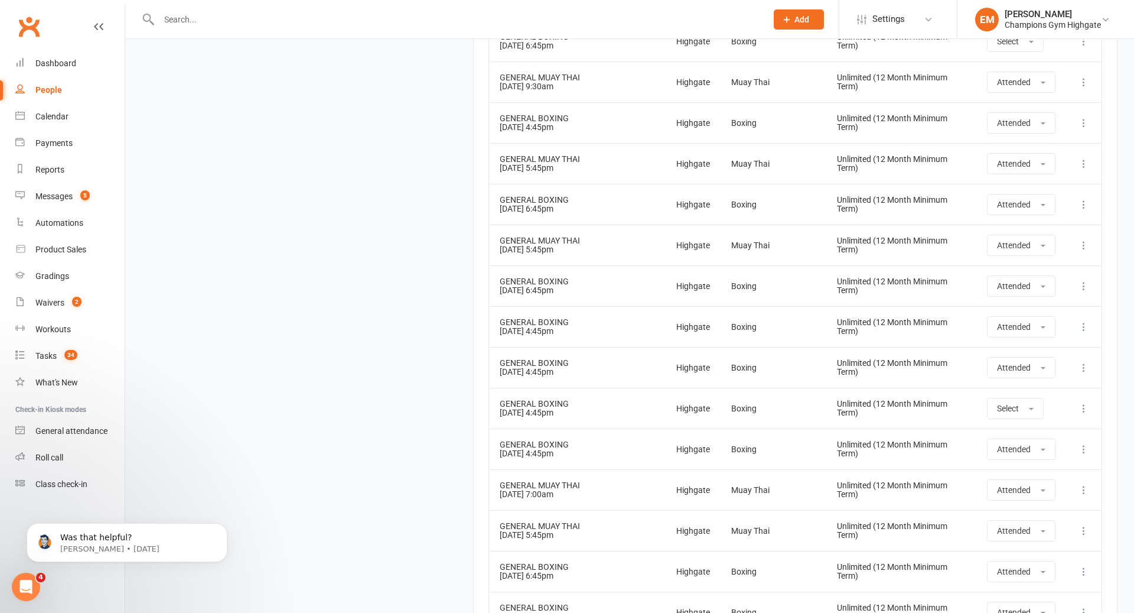
scroll to position [0, 0]
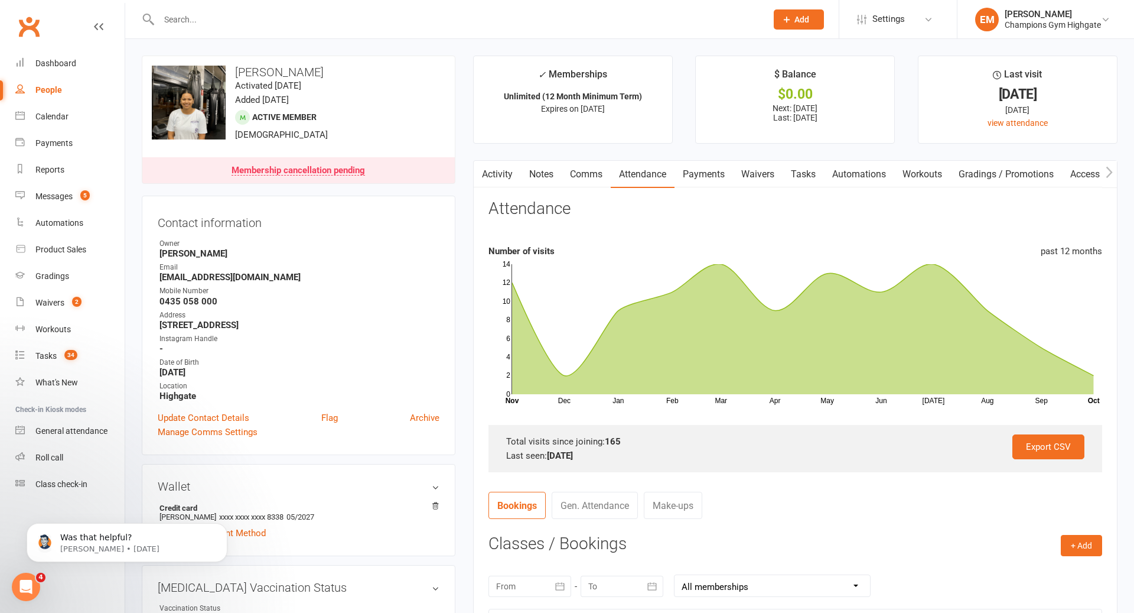
click at [516, 18] on input "text" at bounding box center [456, 19] width 603 height 17
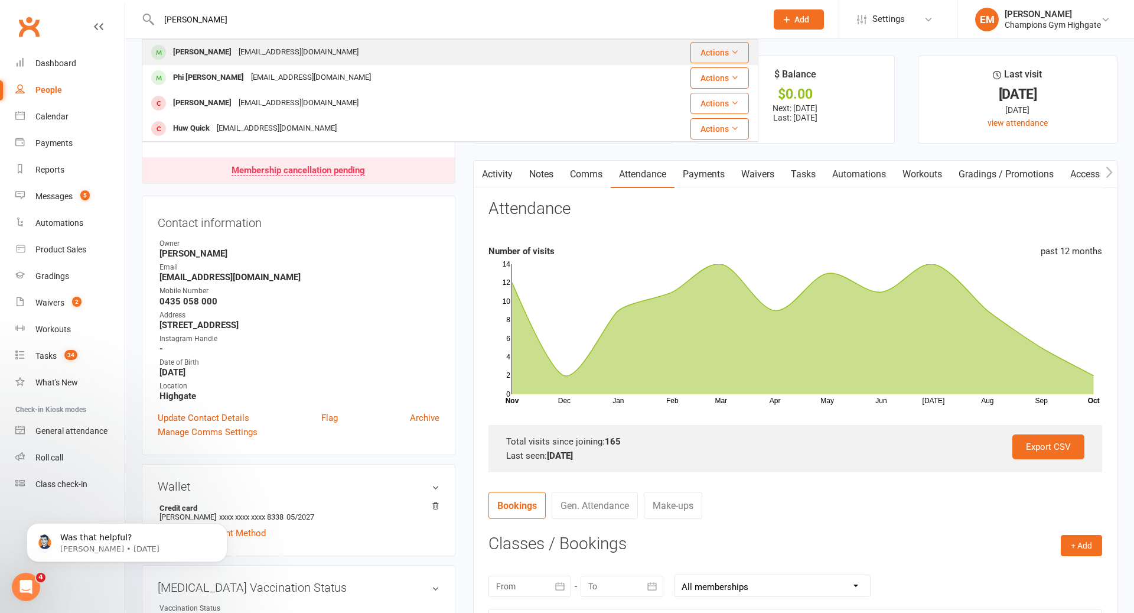
type input "huy"
click at [403, 54] on div "Huy Banh huyjass22@icloud.com" at bounding box center [381, 52] width 477 height 24
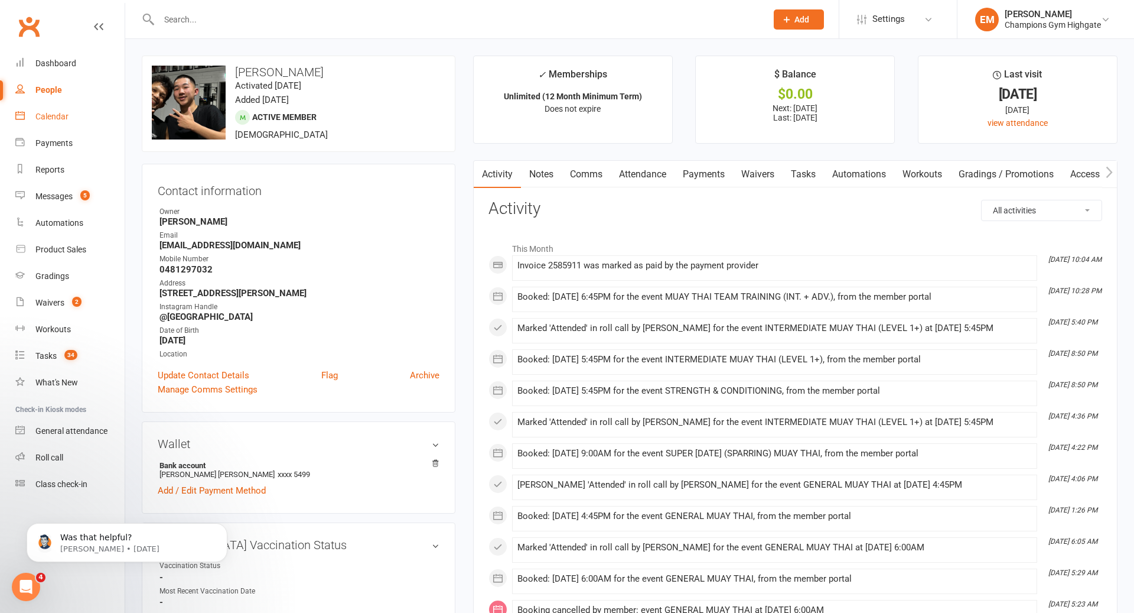
click at [35, 117] on div "Calendar" at bounding box center [51, 116] width 33 height 9
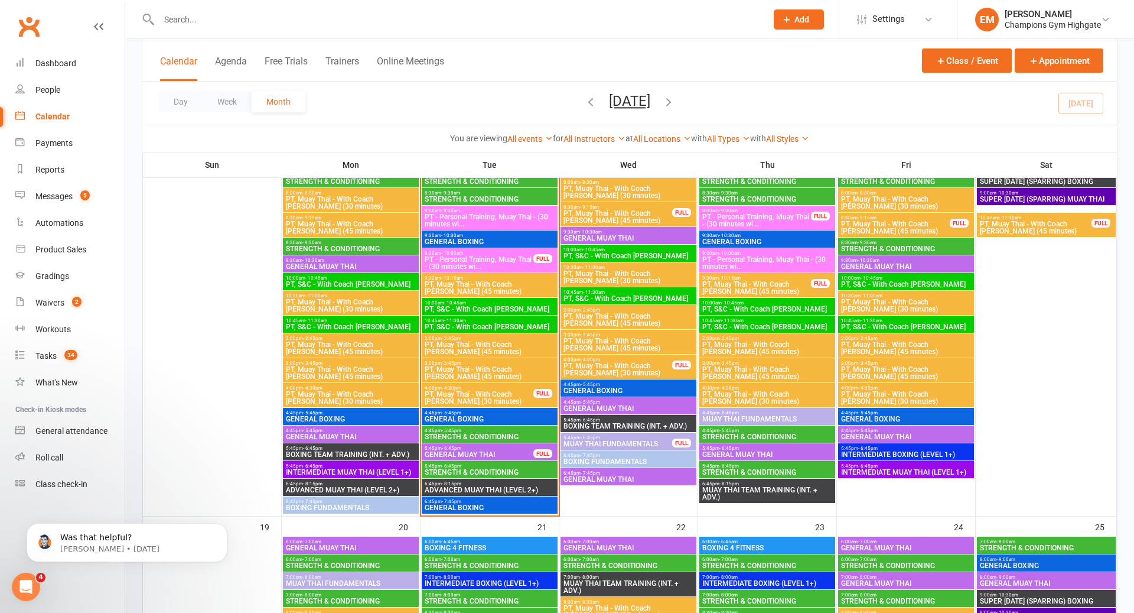
scroll to position [1113, 0]
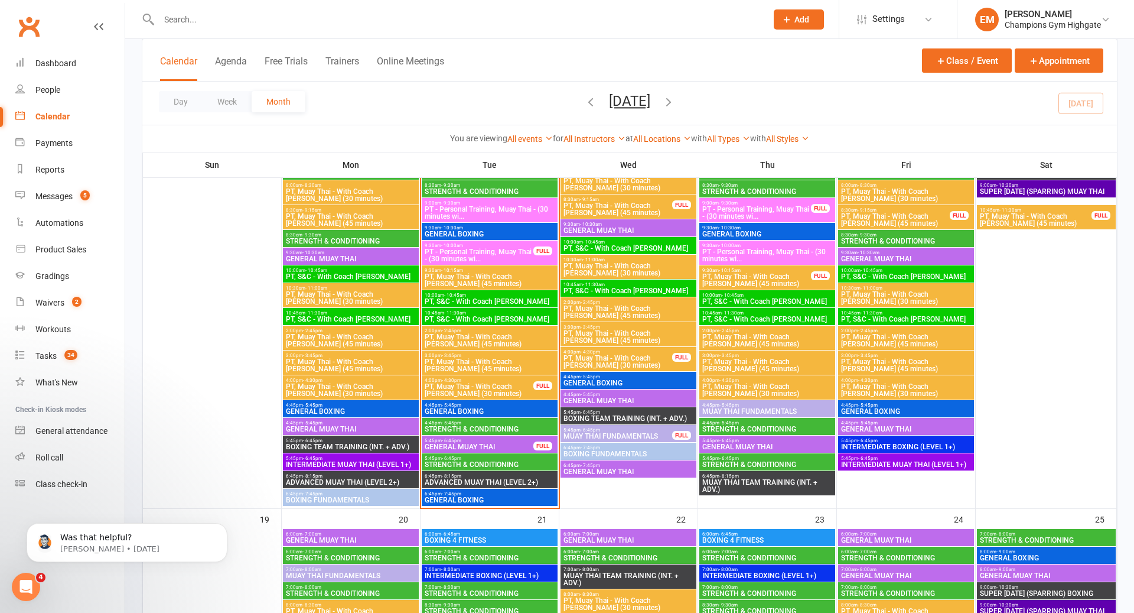
click at [367, 458] on span "5:45pm - 6:45pm" at bounding box center [350, 457] width 131 height 5
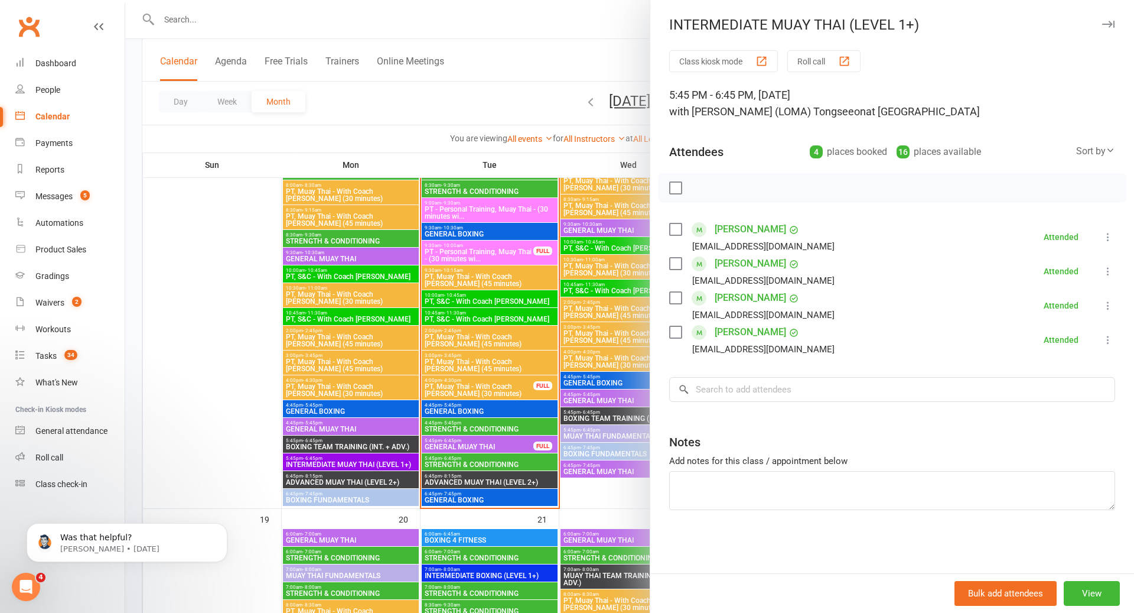
click at [676, 183] on label at bounding box center [675, 188] width 12 height 12
click at [754, 188] on icon "button" at bounding box center [751, 187] width 13 height 13
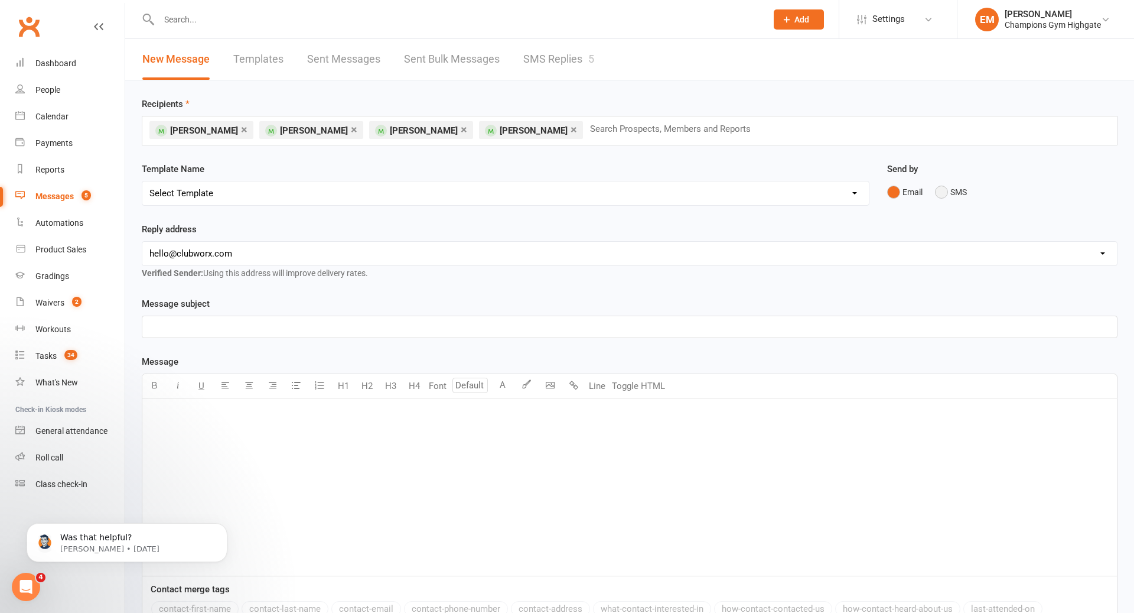
click at [947, 194] on button "SMS" at bounding box center [951, 192] width 32 height 22
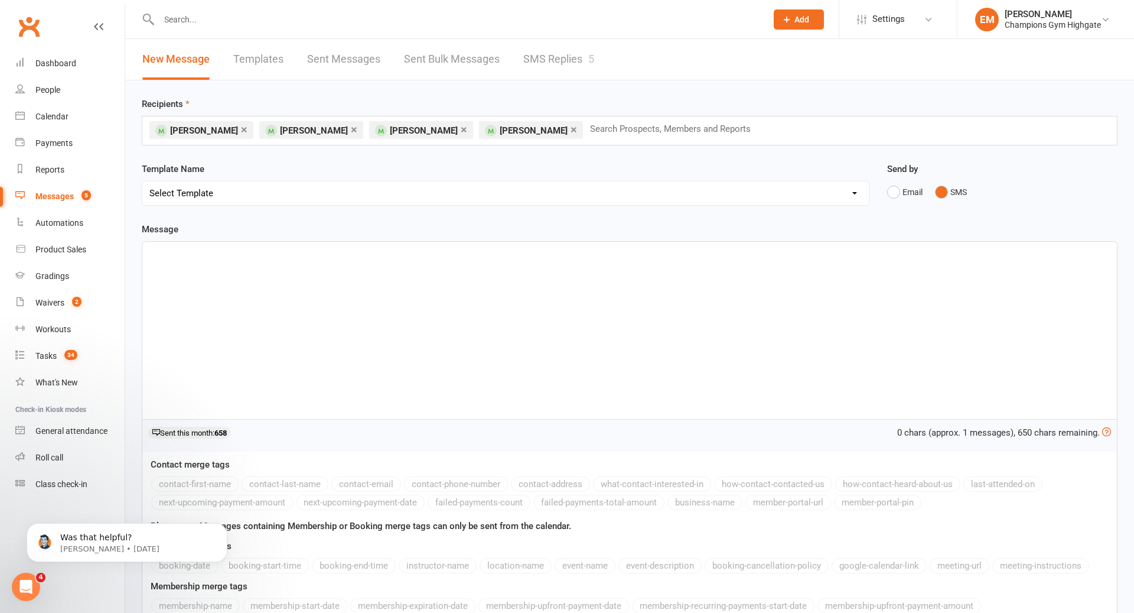
click at [808, 383] on div "﻿" at bounding box center [629, 330] width 975 height 177
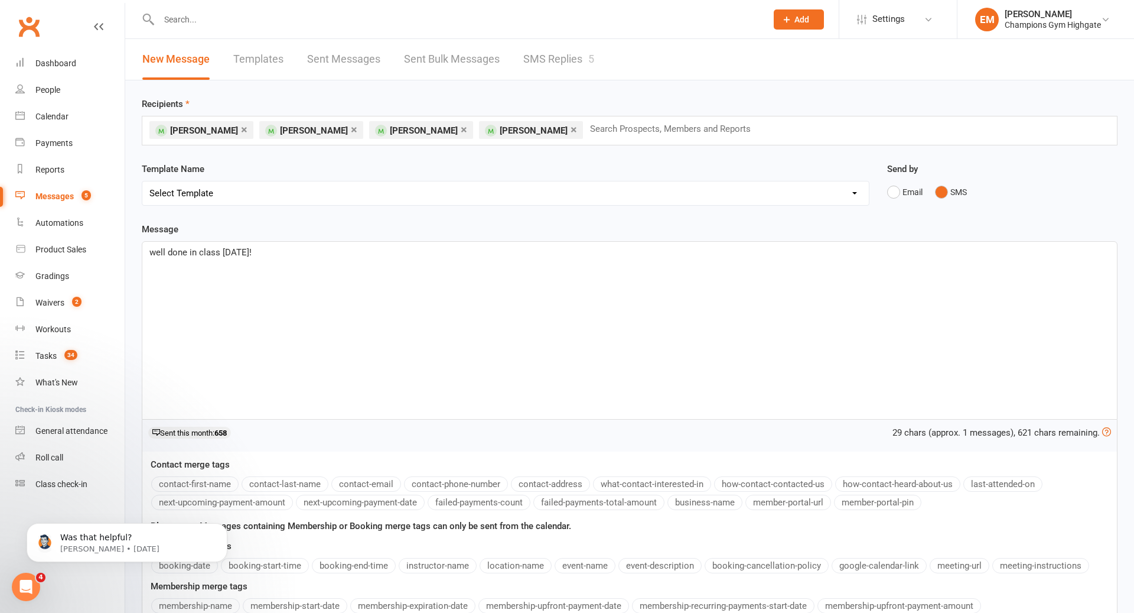
click at [153, 247] on span "well done in class yesterday!" at bounding box center [200, 252] width 102 height 11
click at [289, 267] on div "Well done in class yesterday!" at bounding box center [629, 330] width 975 height 177
drag, startPoint x: 674, startPoint y: 256, endPoint x: 642, endPoint y: 252, distance: 32.2
click at [642, 252] on p "Well done in class yesterday! keep these drills in mind and practice in sparrin…" at bounding box center [629, 252] width 961 height 14
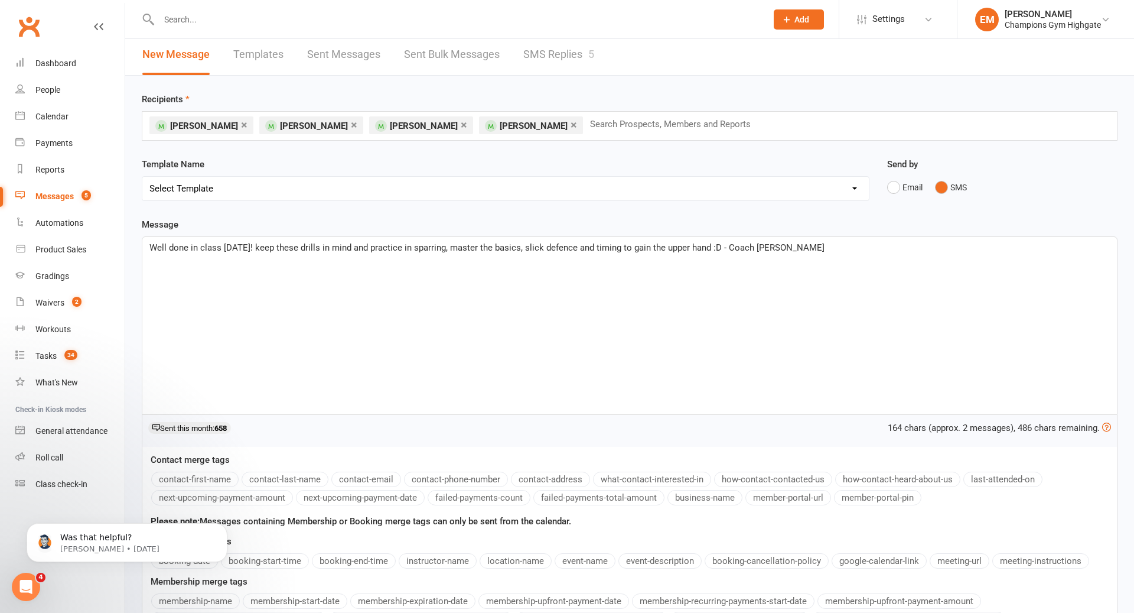
scroll to position [151, 0]
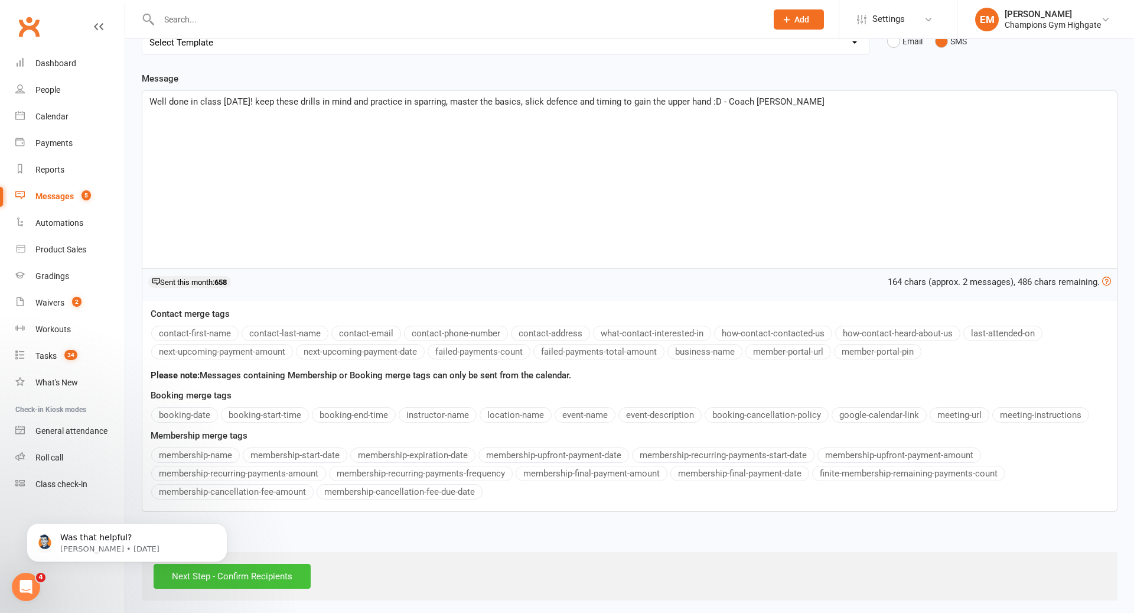
click at [284, 576] on input "Next Step - Confirm Recipients" at bounding box center [232, 576] width 157 height 25
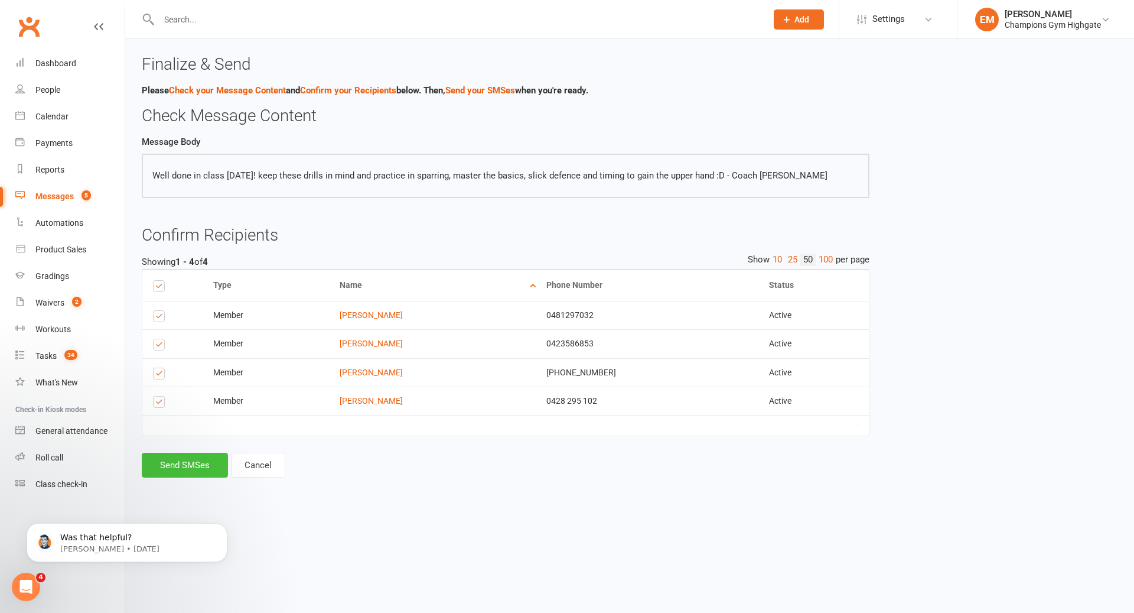
click at [184, 472] on button "Send SMSes" at bounding box center [185, 464] width 86 height 25
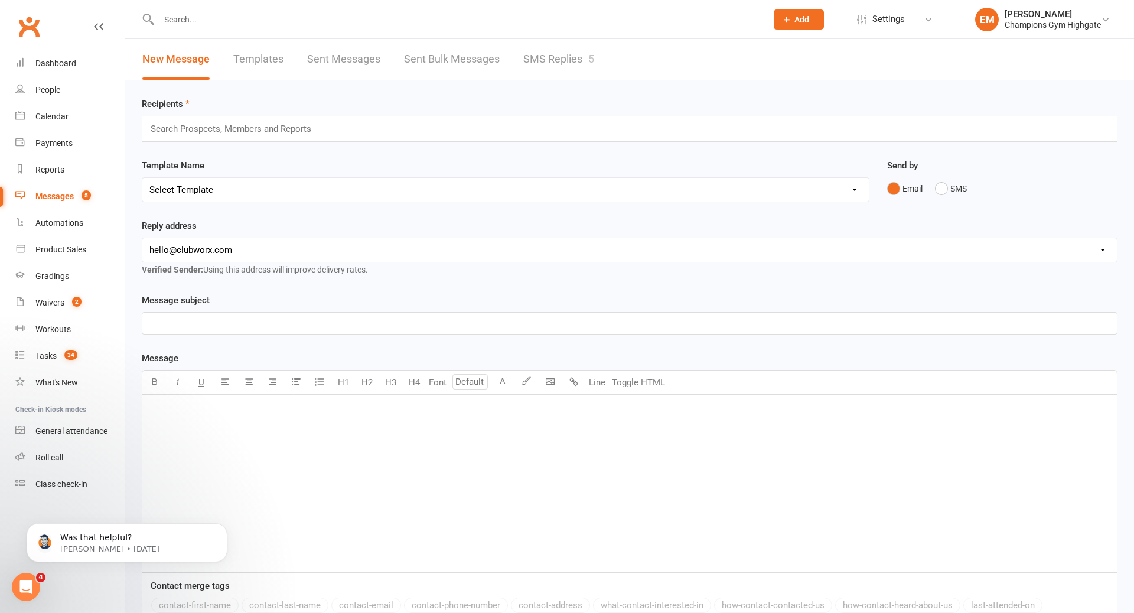
click at [201, 25] on input "text" at bounding box center [456, 19] width 603 height 17
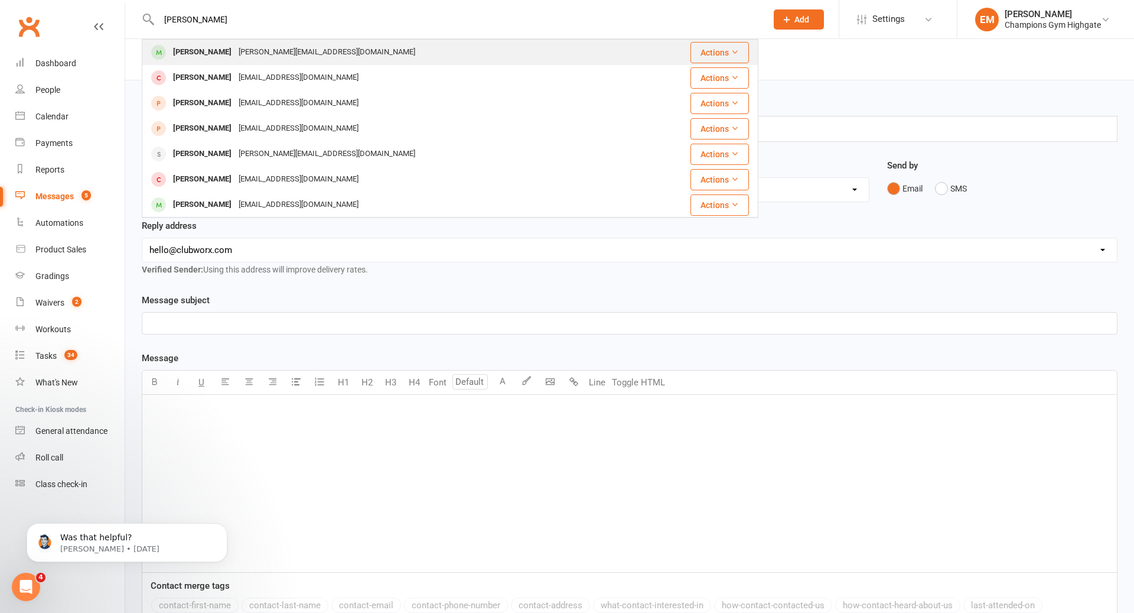
type input "andrew"
click at [201, 58] on div "Andrew Blyth" at bounding box center [203, 52] width 66 height 17
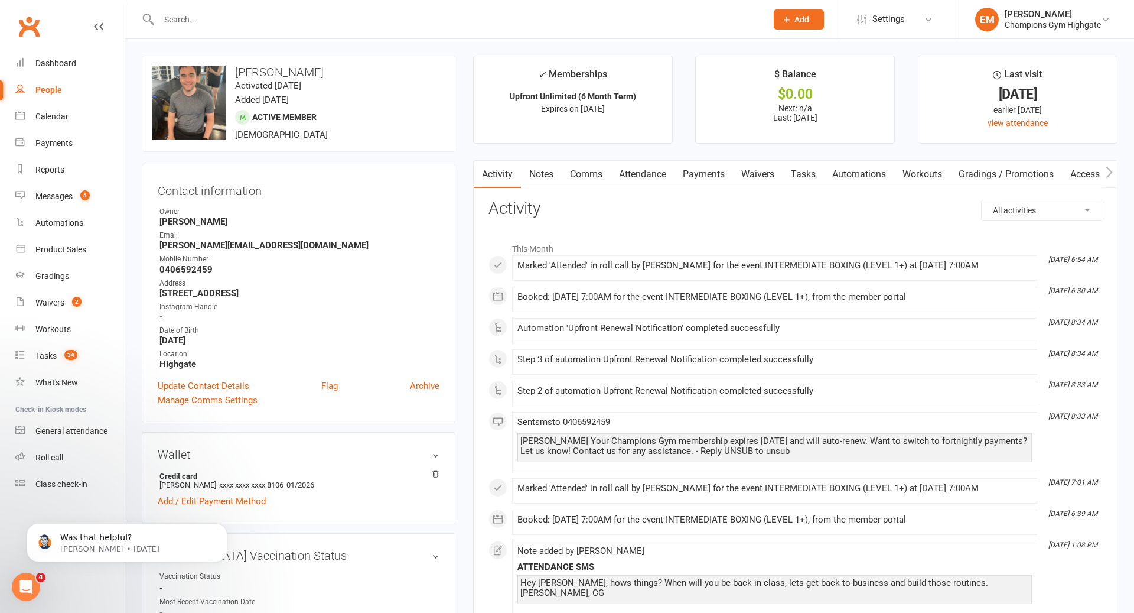
click at [421, 10] on div at bounding box center [450, 19] width 617 height 38
click at [415, 19] on input "text" at bounding box center [456, 19] width 603 height 17
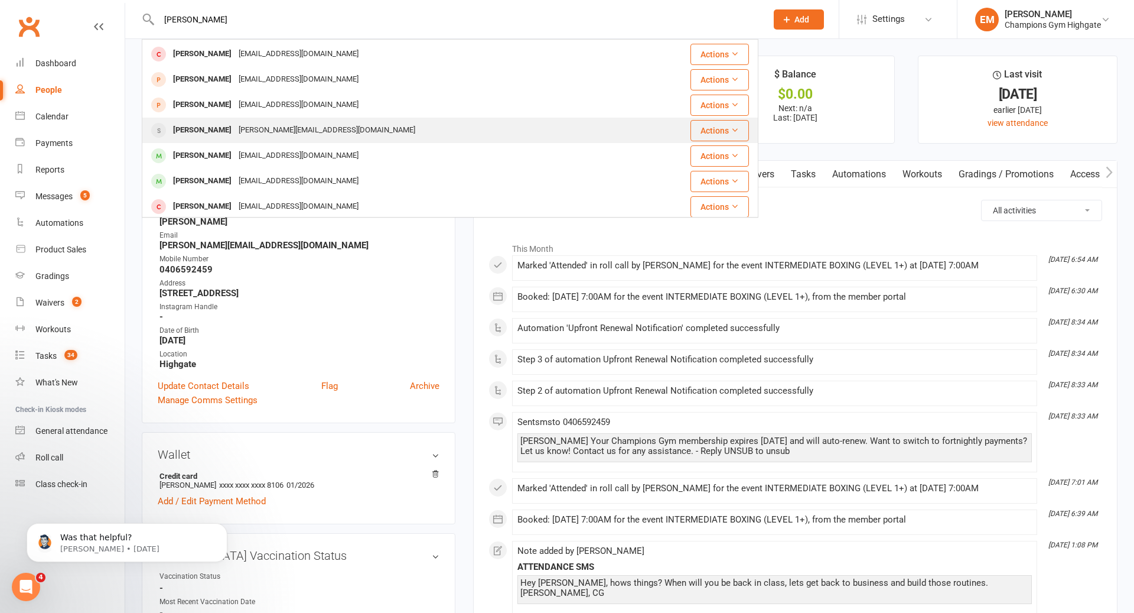
scroll to position [282, 0]
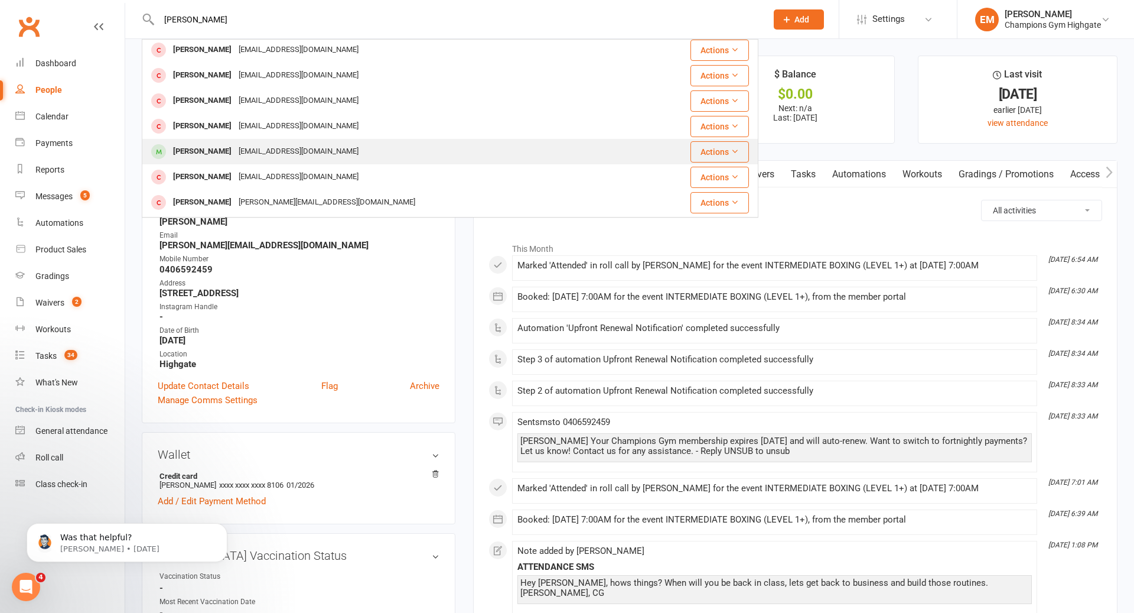
type input "andrew"
click at [362, 152] on div "andrewspeldewinde@icloud.com" at bounding box center [298, 151] width 127 height 17
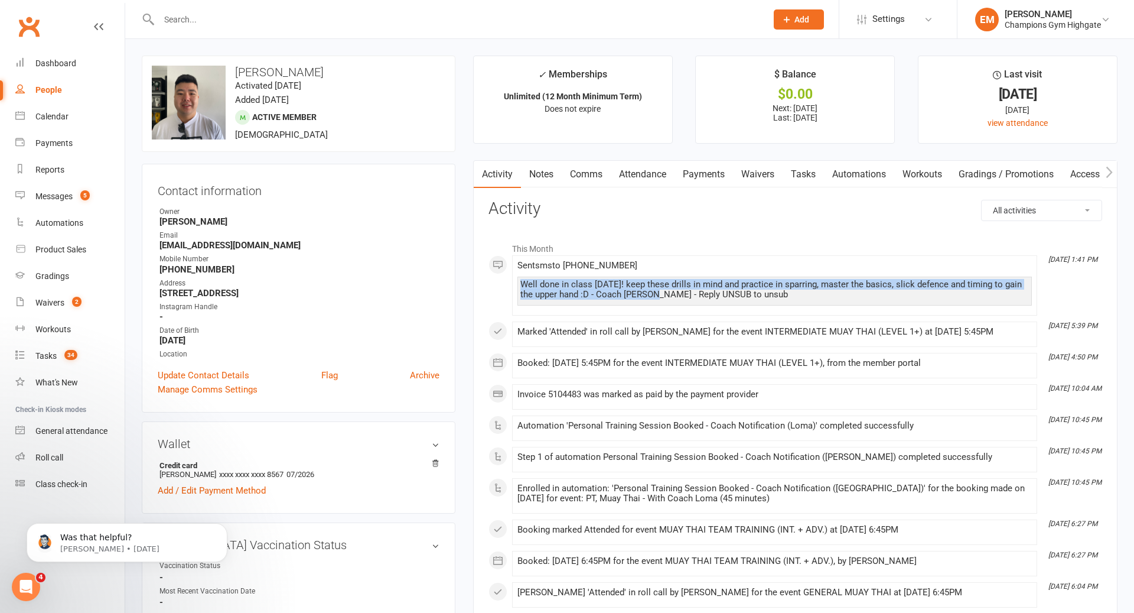
drag, startPoint x: 648, startPoint y: 293, endPoint x: 503, endPoint y: 285, distance: 144.9
copy div "Well done in class yesterday! keep these drills in mind and practice in sparrin…"
click at [538, 167] on link "Notes" at bounding box center [541, 174] width 41 height 27
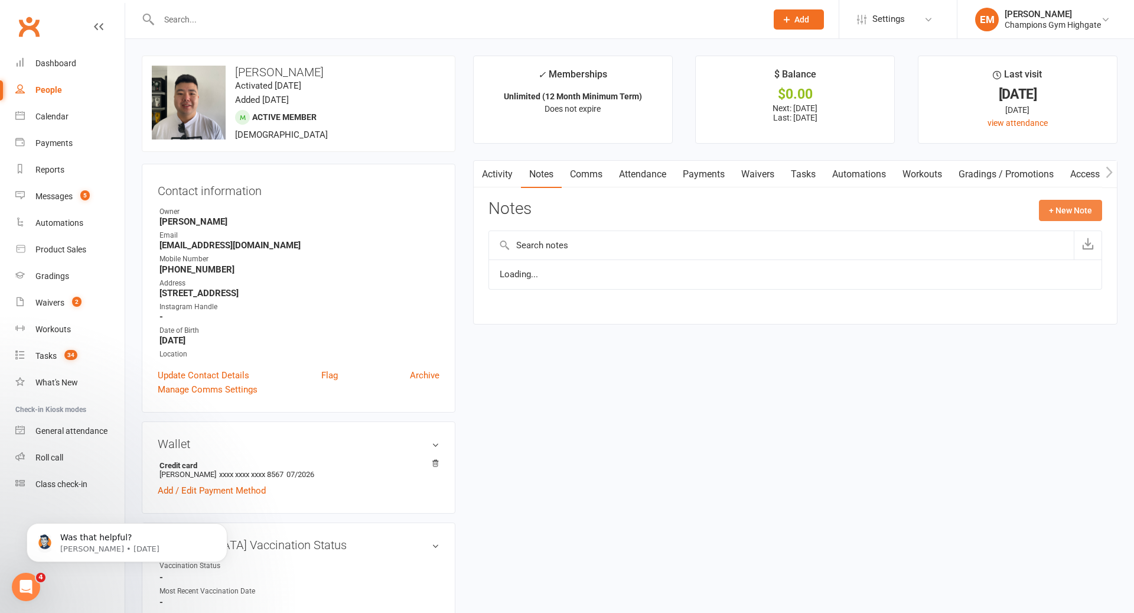
click at [1056, 212] on button "+ New Note" at bounding box center [1070, 210] width 63 height 21
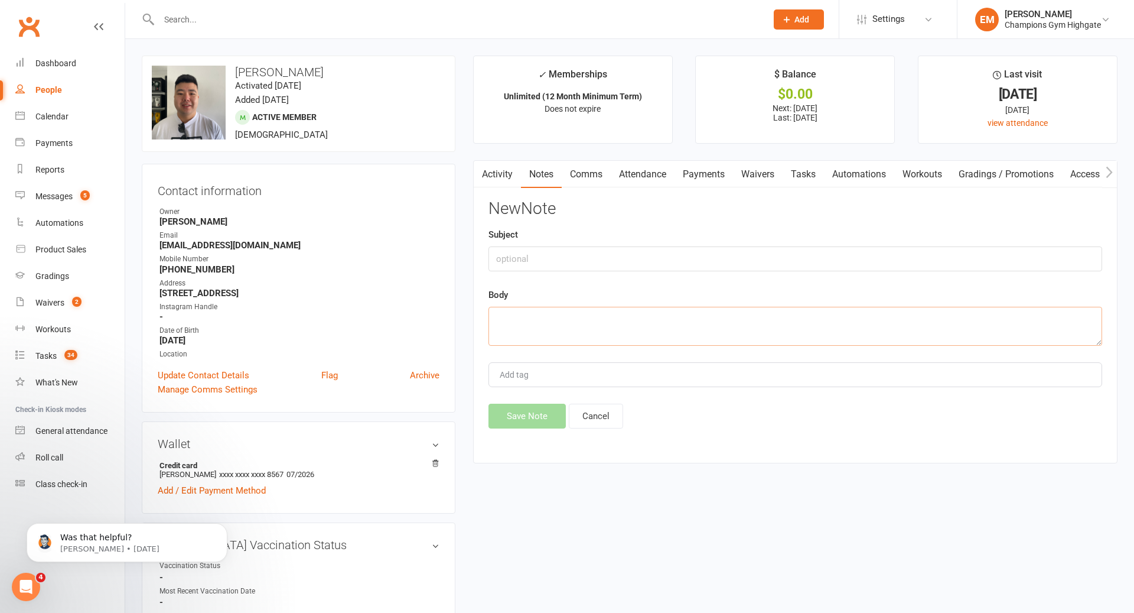
click at [696, 341] on textarea at bounding box center [796, 326] width 614 height 39
paste textarea "Well done in class yesterday! keep these drills in mind and practice in sparrin…"
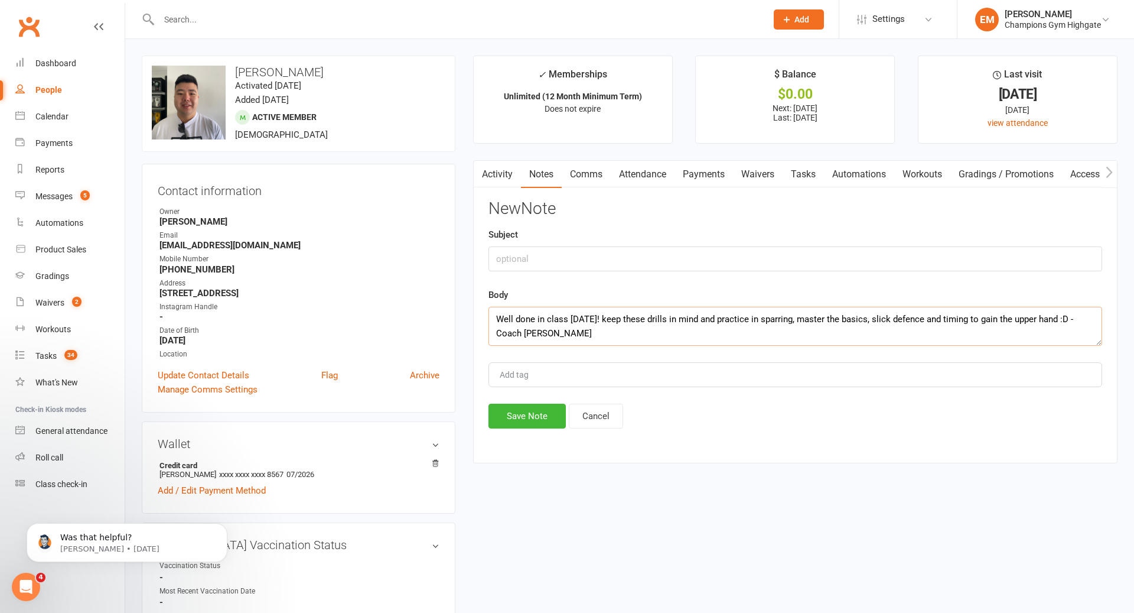
type textarea "Well done in class yesterday! keep these drills in mind and practice in sparrin…"
click at [649, 257] on input "text" at bounding box center [796, 258] width 614 height 25
type input "SMS POST INT CLASS"
click at [517, 403] on button "Save Note" at bounding box center [527, 415] width 77 height 25
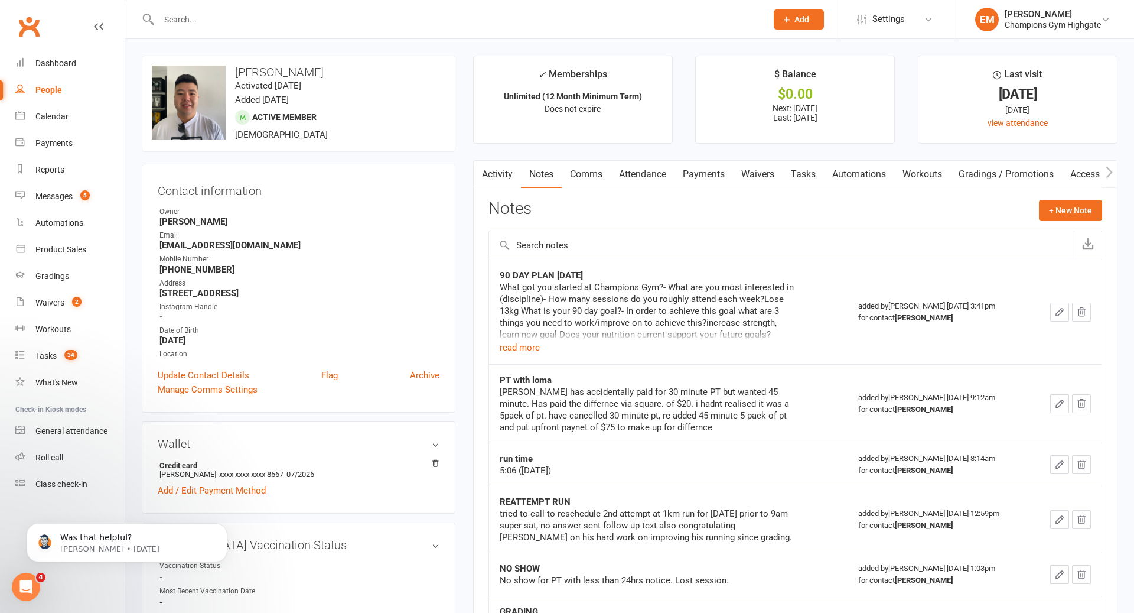
click at [515, 20] on div "×" at bounding box center [559, 20] width 1119 height 0
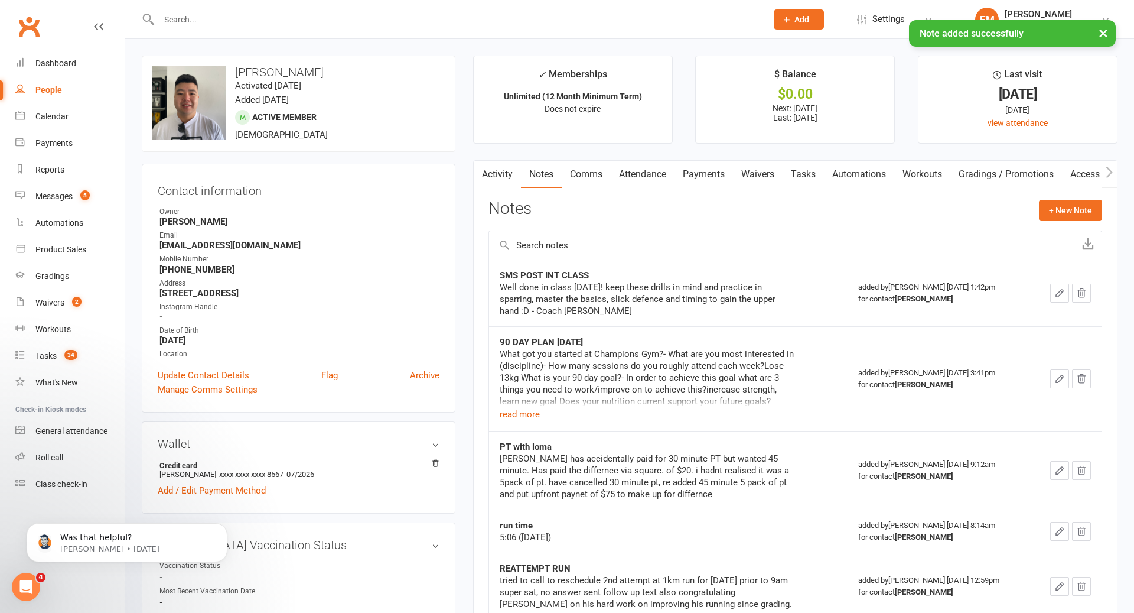
click at [507, 9] on div at bounding box center [450, 19] width 617 height 38
click at [490, 20] on div "× Note added successfully" at bounding box center [559, 20] width 1119 height 0
click at [490, 10] on div at bounding box center [450, 19] width 617 height 38
click at [489, 15] on input "text" at bounding box center [456, 19] width 603 height 17
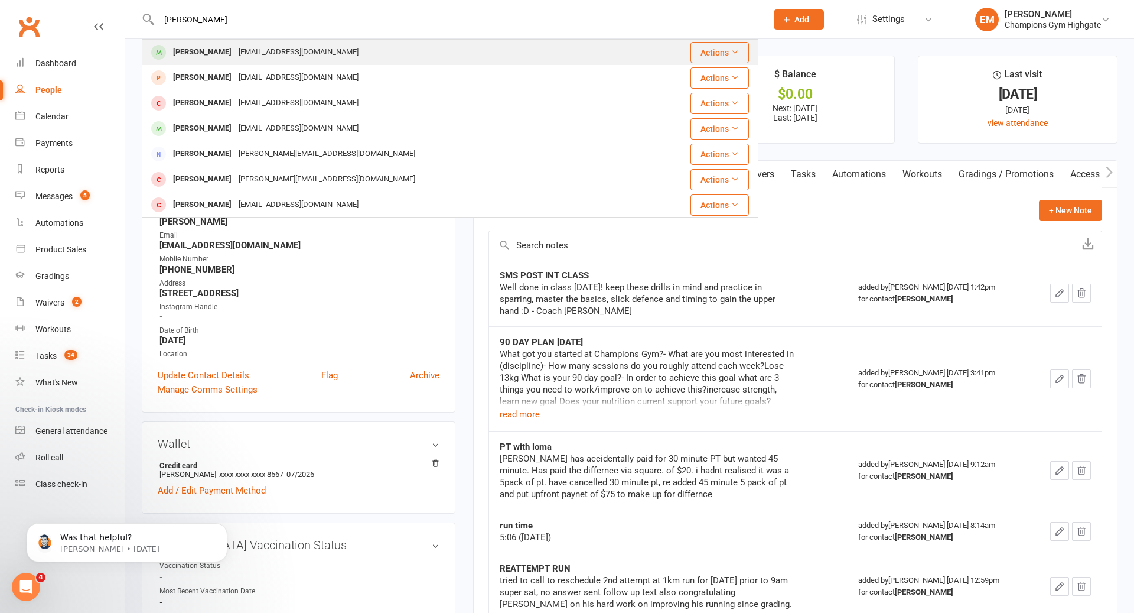
type input "JAMES W"
click at [274, 50] on div "jamesljwong@gmail.com" at bounding box center [298, 52] width 127 height 17
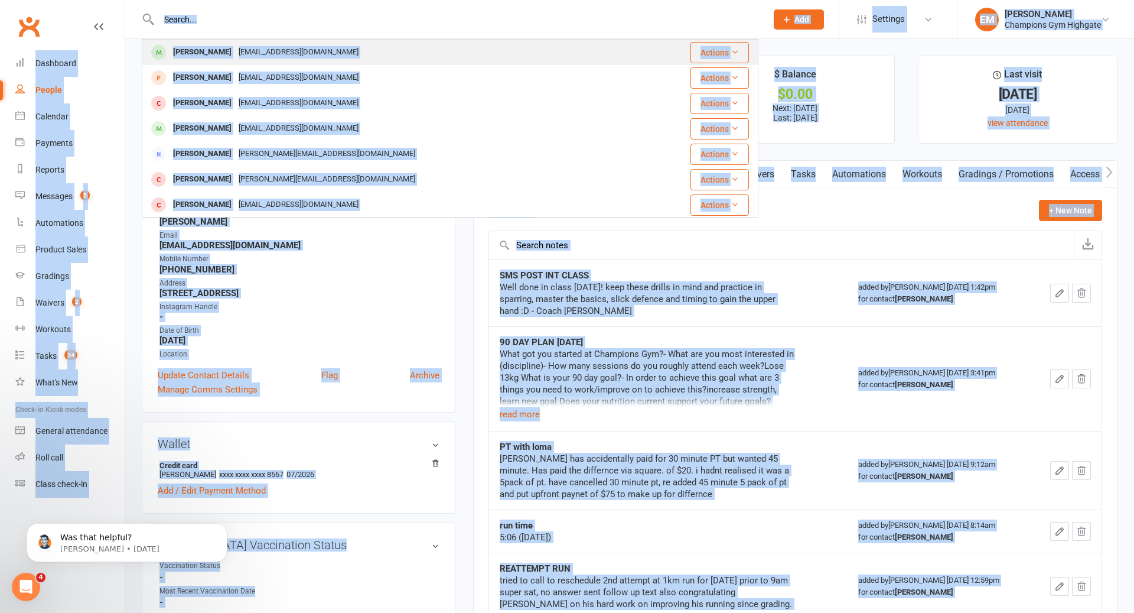
click at [0, 0] on div "Loading" at bounding box center [0, 0] width 0 height 0
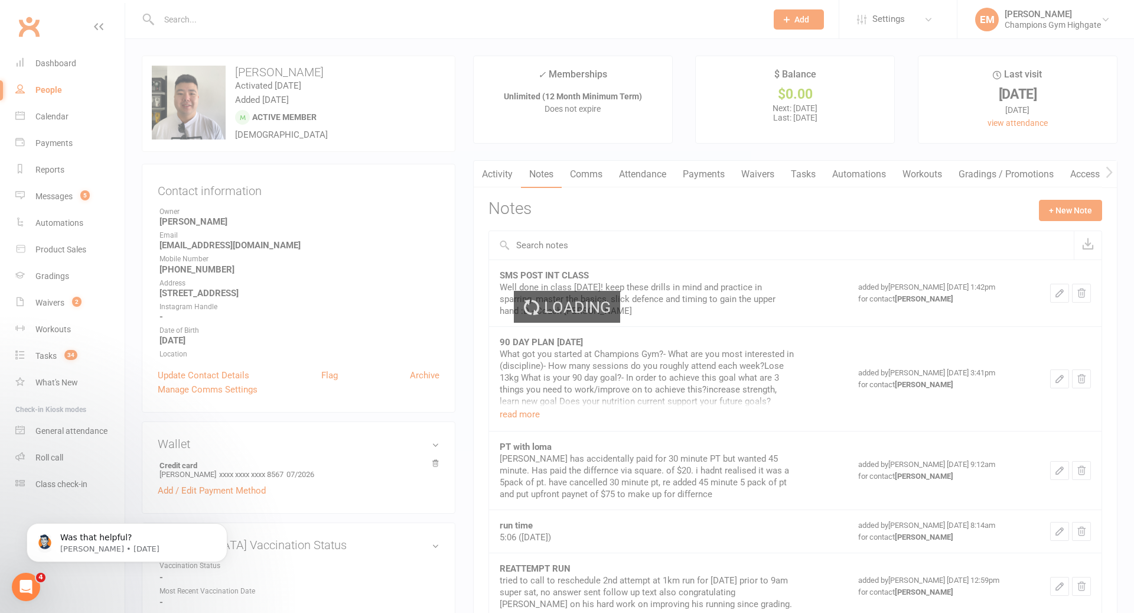
click at [276, 29] on div "Loading" at bounding box center [567, 306] width 1134 height 613
click at [284, 19] on div "Loading" at bounding box center [567, 306] width 1134 height 613
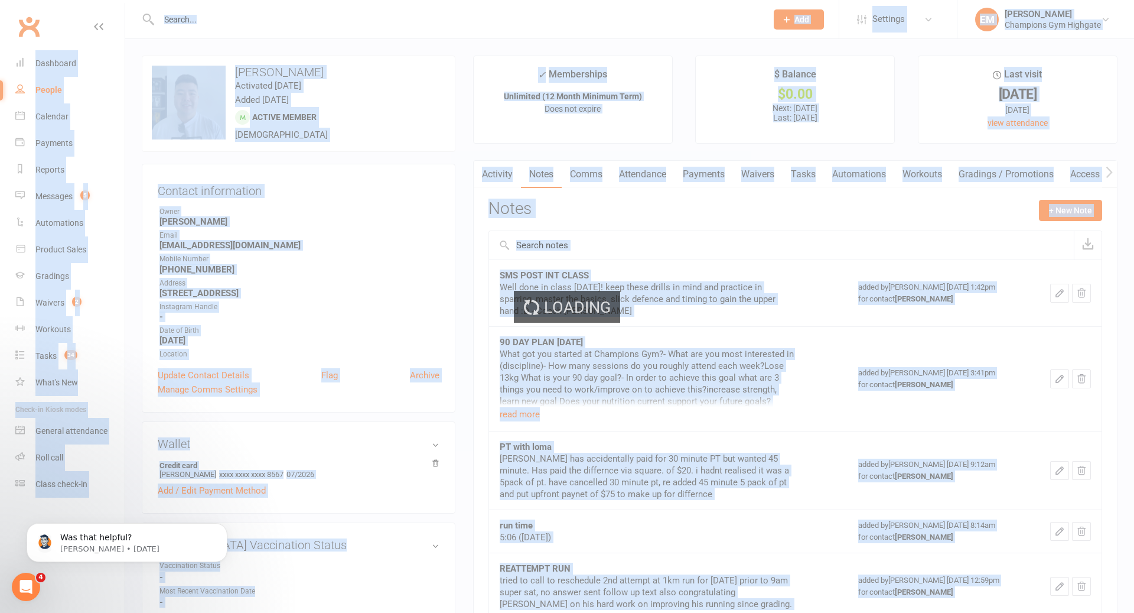
click at [284, 19] on div "Loading" at bounding box center [567, 306] width 1134 height 613
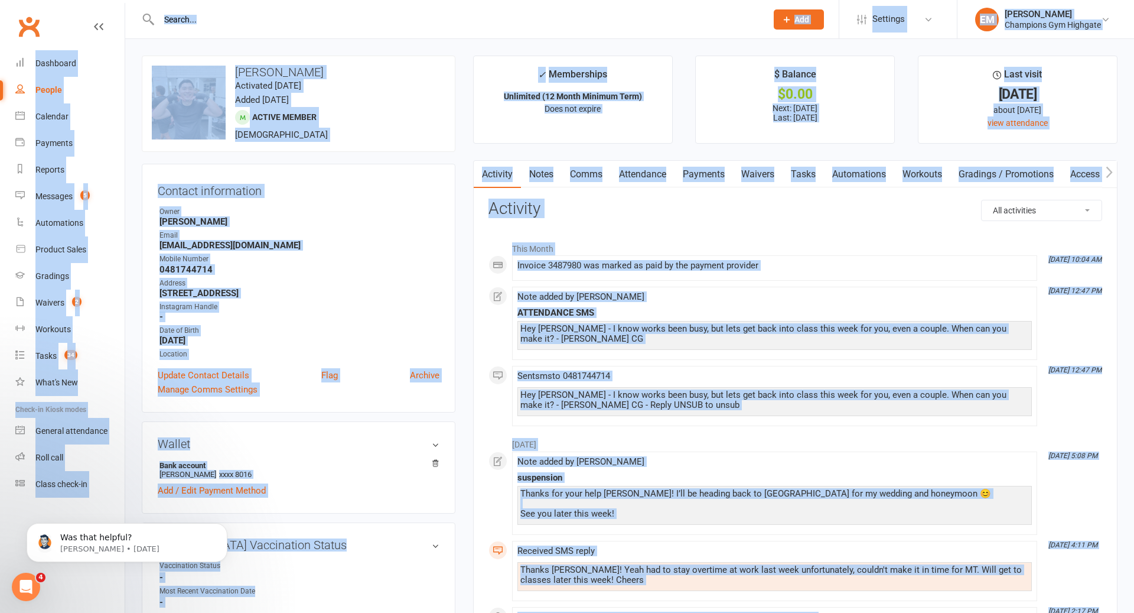
click at [284, 19] on input "text" at bounding box center [456, 19] width 603 height 17
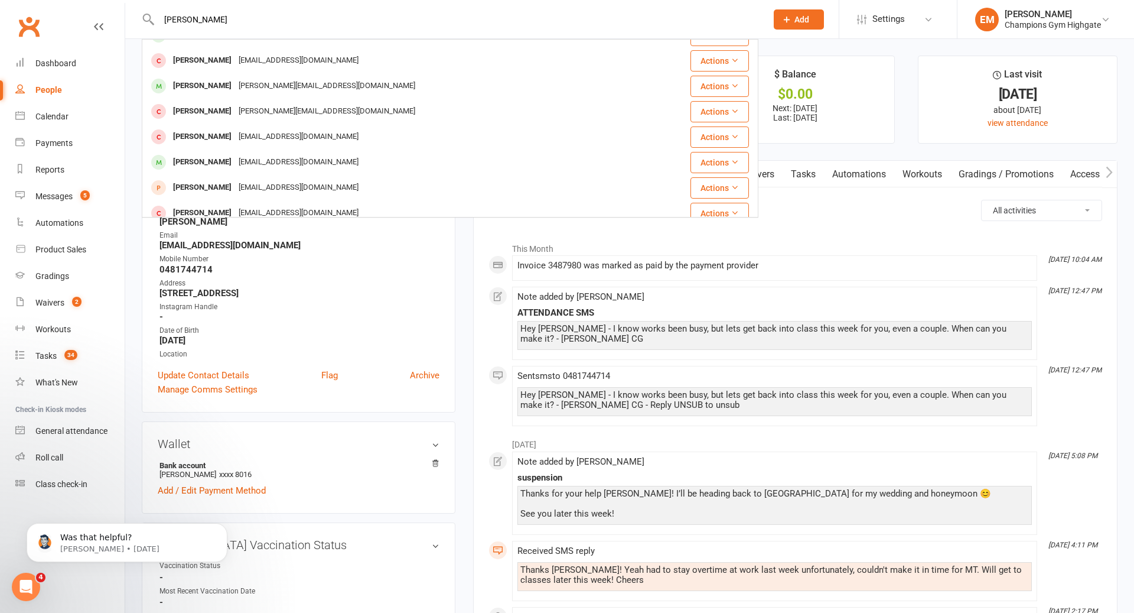
scroll to position [147, 0]
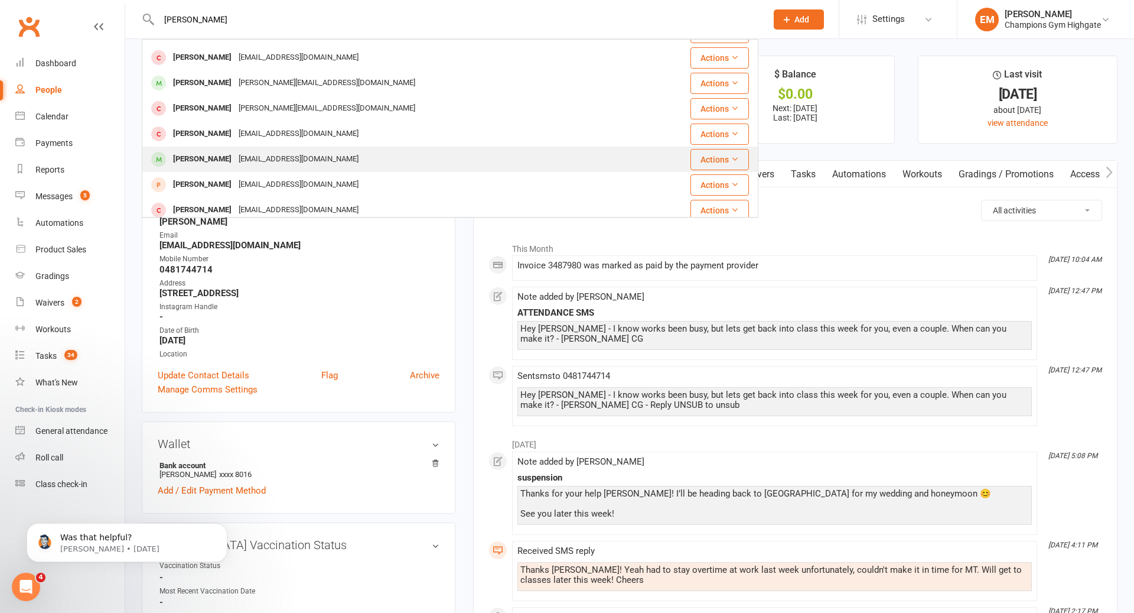
type input "JAMES"
click at [274, 157] on div "jameswoods470@gmail.com" at bounding box center [298, 159] width 127 height 17
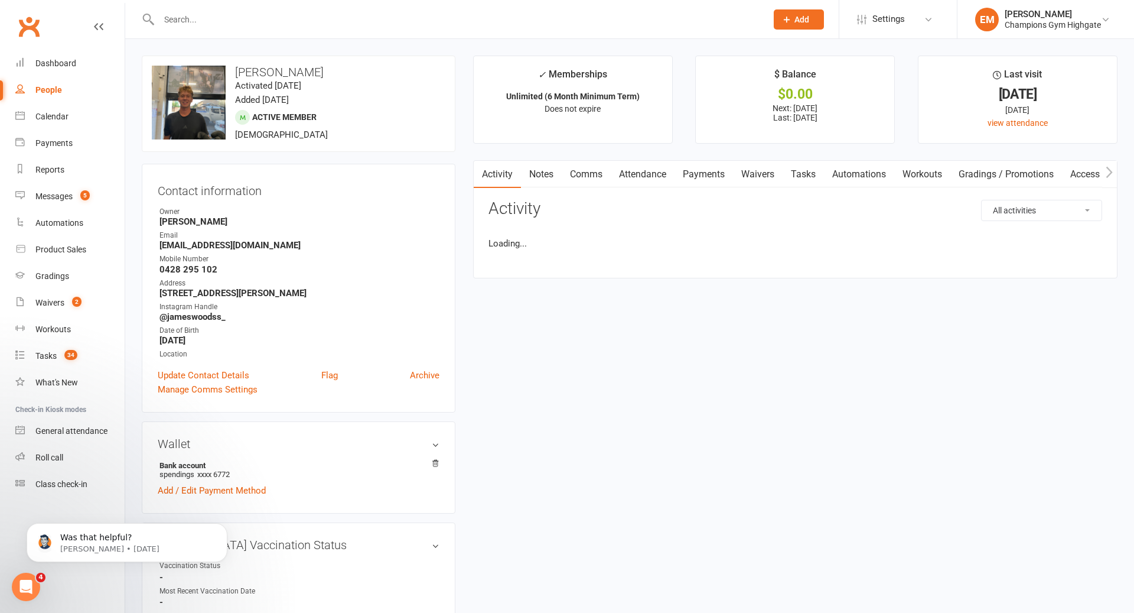
click at [536, 177] on link "Notes" at bounding box center [541, 174] width 41 height 27
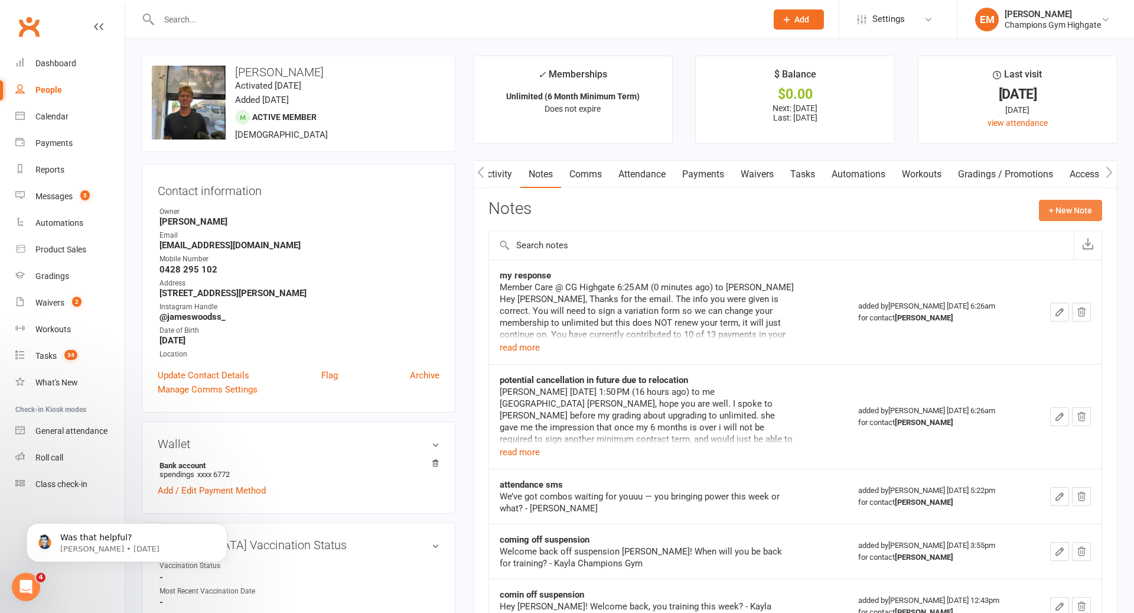
click at [1054, 201] on button "+ New Note" at bounding box center [1070, 210] width 63 height 21
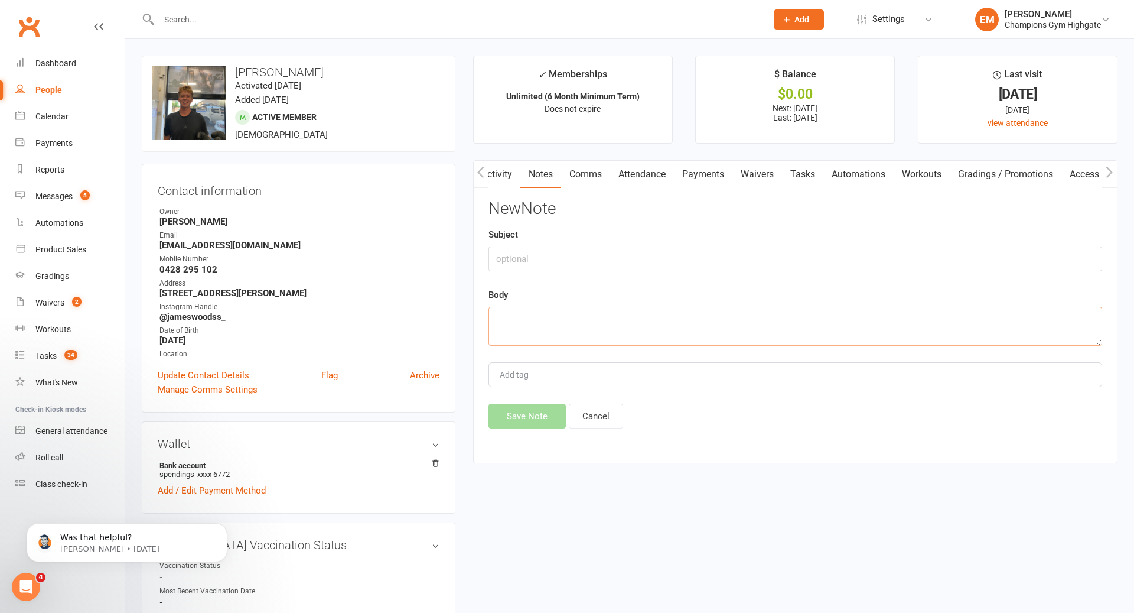
click at [716, 321] on textarea at bounding box center [796, 326] width 614 height 39
paste textarea "Well done in class yesterday! keep these drills in mind and practice in sparrin…"
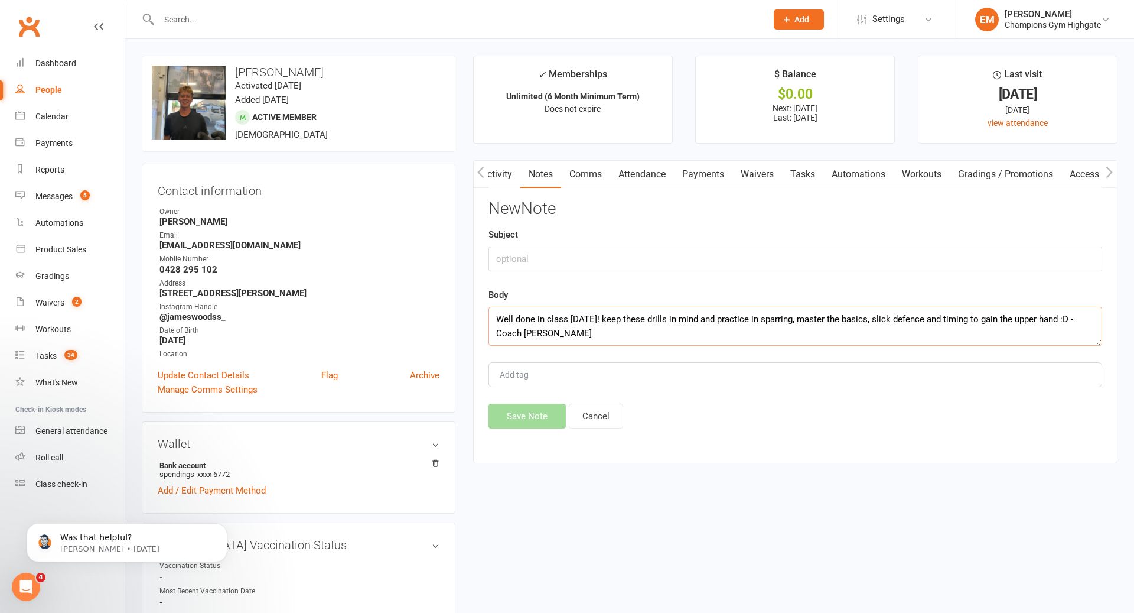
type textarea "Well done in class yesterday! keep these drills in mind and practice in sparrin…"
click at [658, 266] on input "text" at bounding box center [796, 258] width 614 height 25
type input "SMS POST INT CLASS"
drag, startPoint x: 526, startPoint y: 418, endPoint x: 535, endPoint y: 154, distance: 264.2
click at [526, 419] on button "Save Note" at bounding box center [527, 415] width 77 height 25
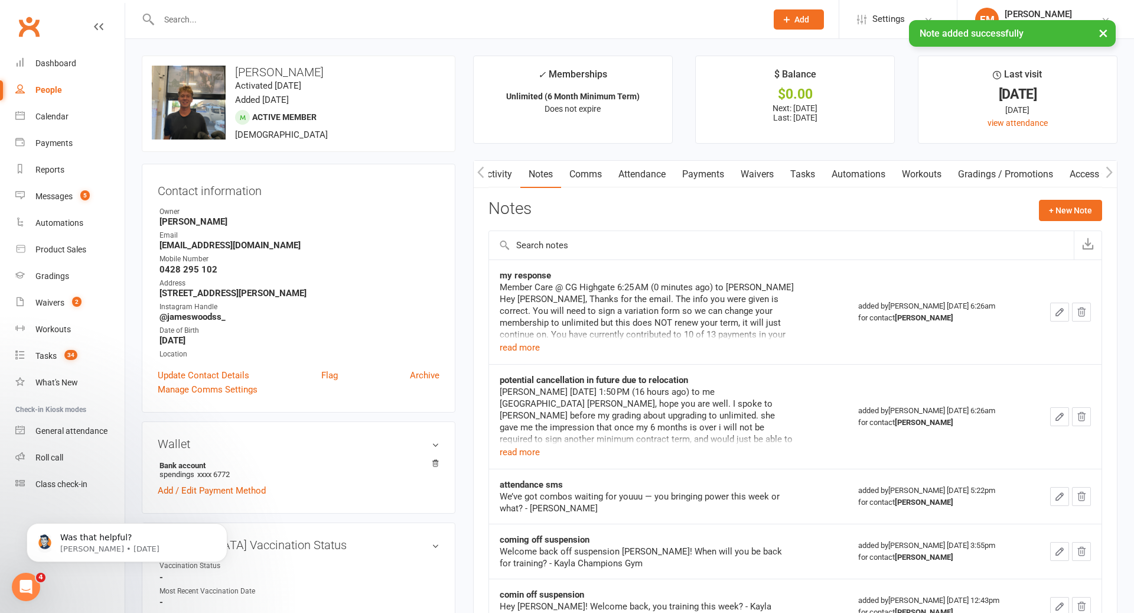
click at [473, 20] on div "× Note added successfully" at bounding box center [559, 20] width 1119 height 0
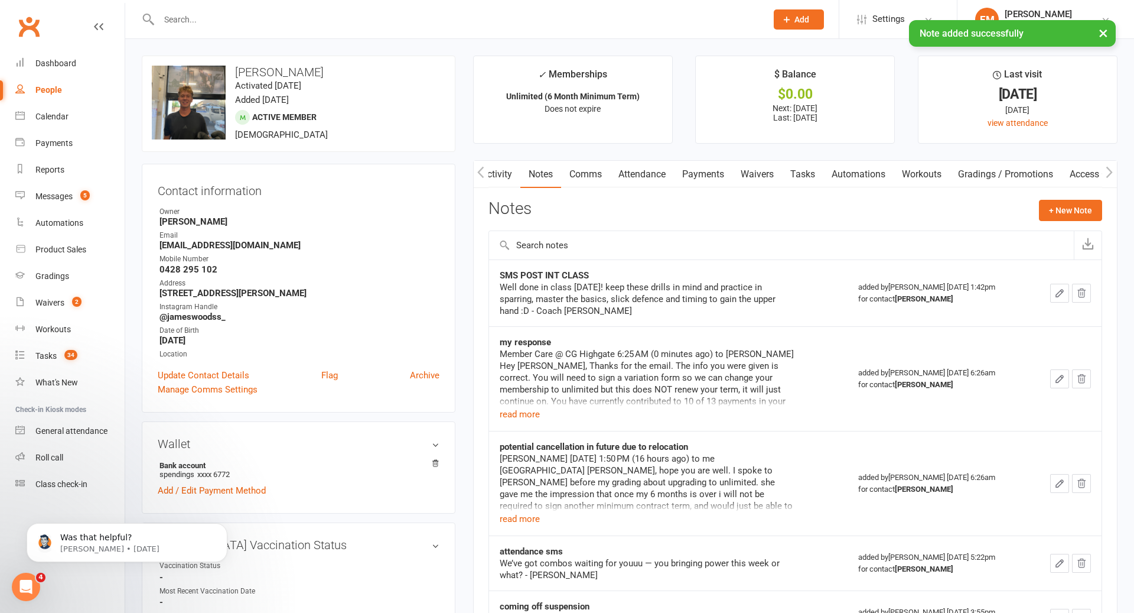
click at [434, 18] on input "text" at bounding box center [456, 19] width 603 height 17
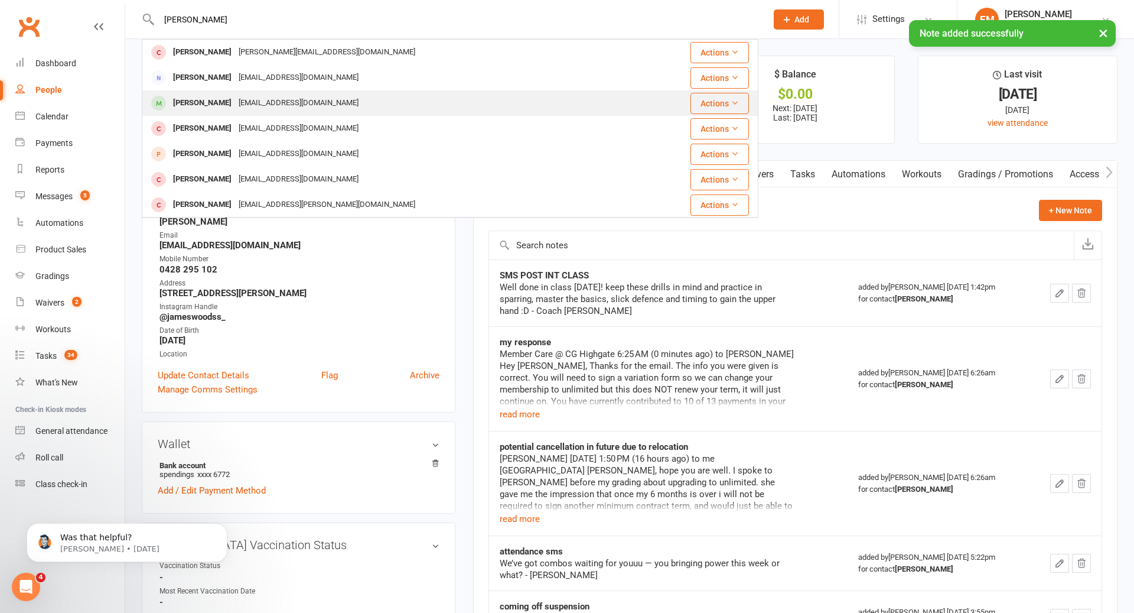
type input "TRAVIS"
click at [293, 97] on div "travisdegois@hotmail.com" at bounding box center [298, 103] width 127 height 17
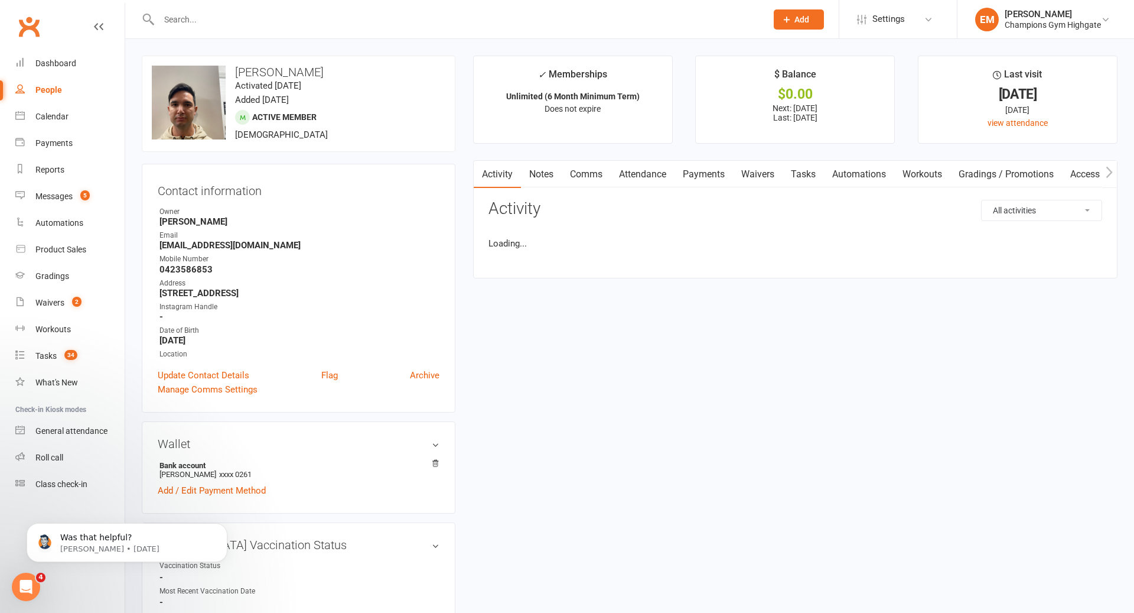
click at [548, 181] on link "Notes" at bounding box center [541, 174] width 41 height 27
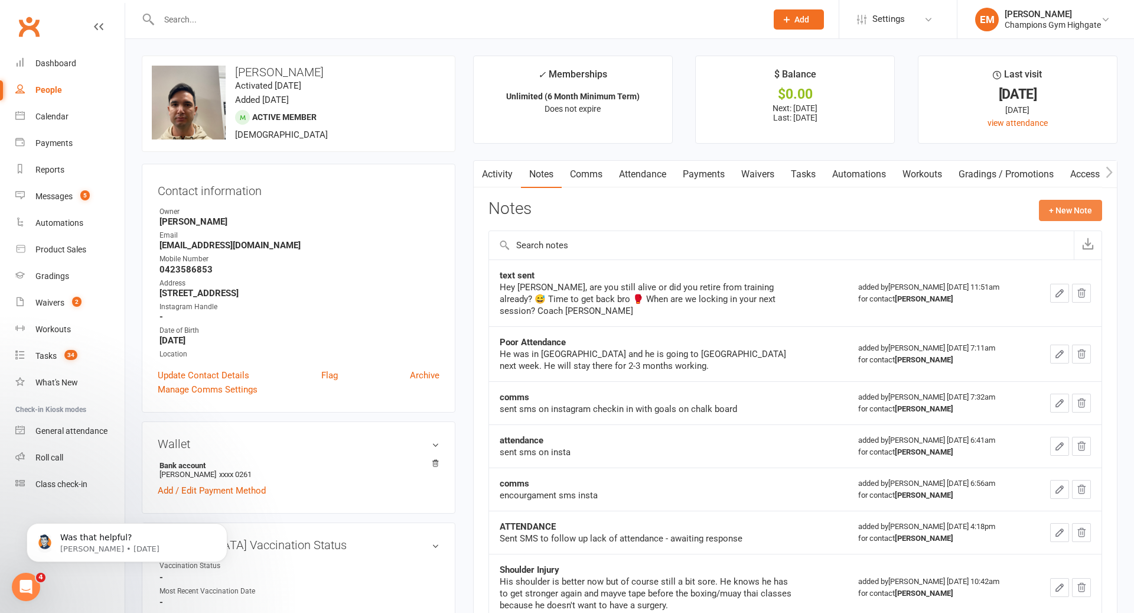
click at [1088, 217] on button "+ New Note" at bounding box center [1070, 210] width 63 height 21
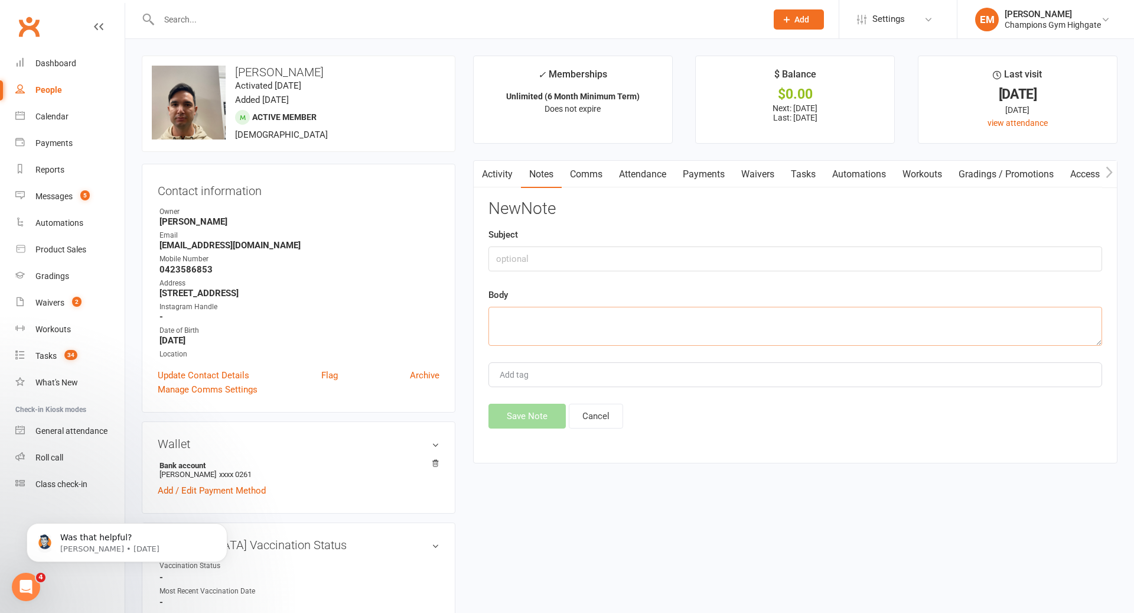
click at [802, 330] on textarea at bounding box center [796, 326] width 614 height 39
paste textarea "Well done in class yesterday! keep these drills in mind and practice in sparrin…"
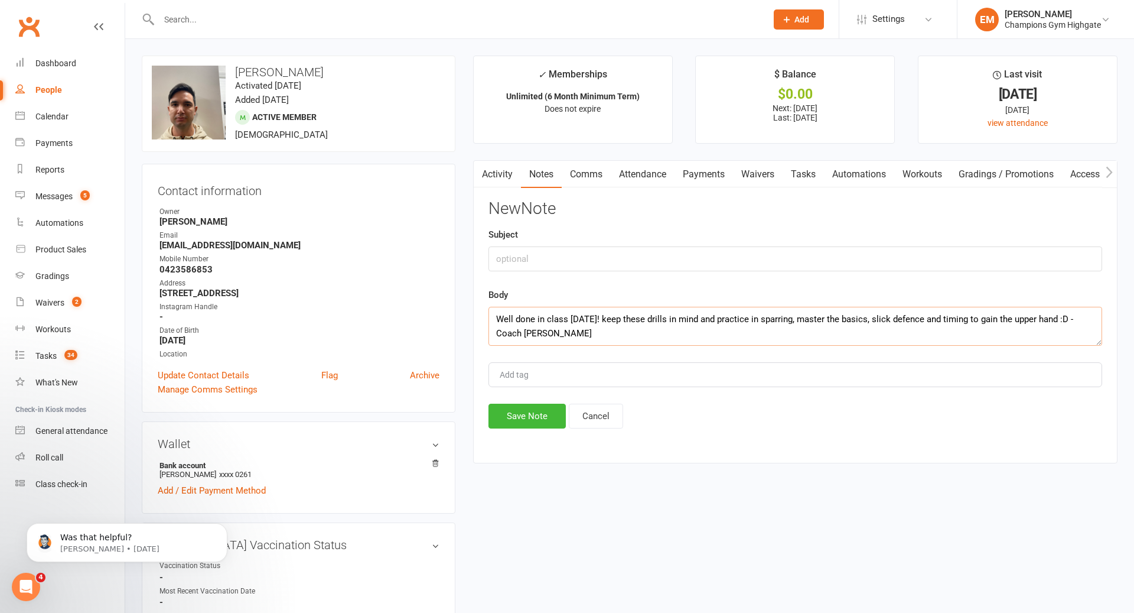
type textarea "Well done in class yesterday! keep these drills in mind and practice in sparrin…"
click at [714, 266] on input "text" at bounding box center [796, 258] width 614 height 25
type input "SMS POST INT CLASS"
drag, startPoint x: 533, startPoint y: 408, endPoint x: 527, endPoint y: 372, distance: 37.1
click at [533, 409] on button "Save Note" at bounding box center [527, 415] width 77 height 25
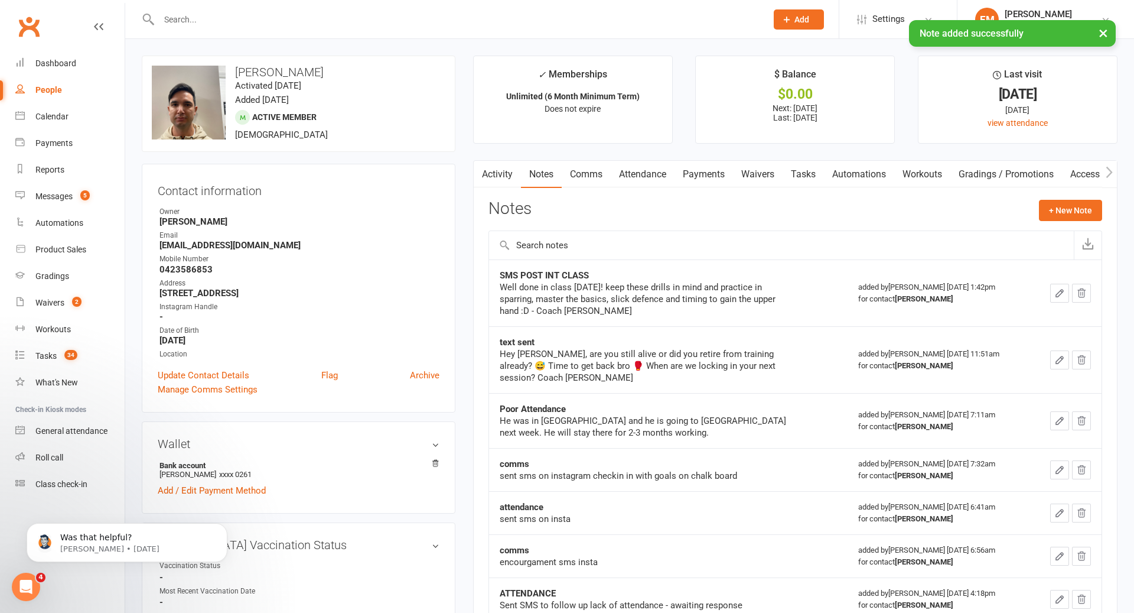
click at [383, 20] on div "× Note added successfully" at bounding box center [559, 20] width 1119 height 0
click at [388, 20] on div "× Note added successfully" at bounding box center [559, 20] width 1119 height 0
click at [390, 12] on input "text" at bounding box center [456, 19] width 603 height 17
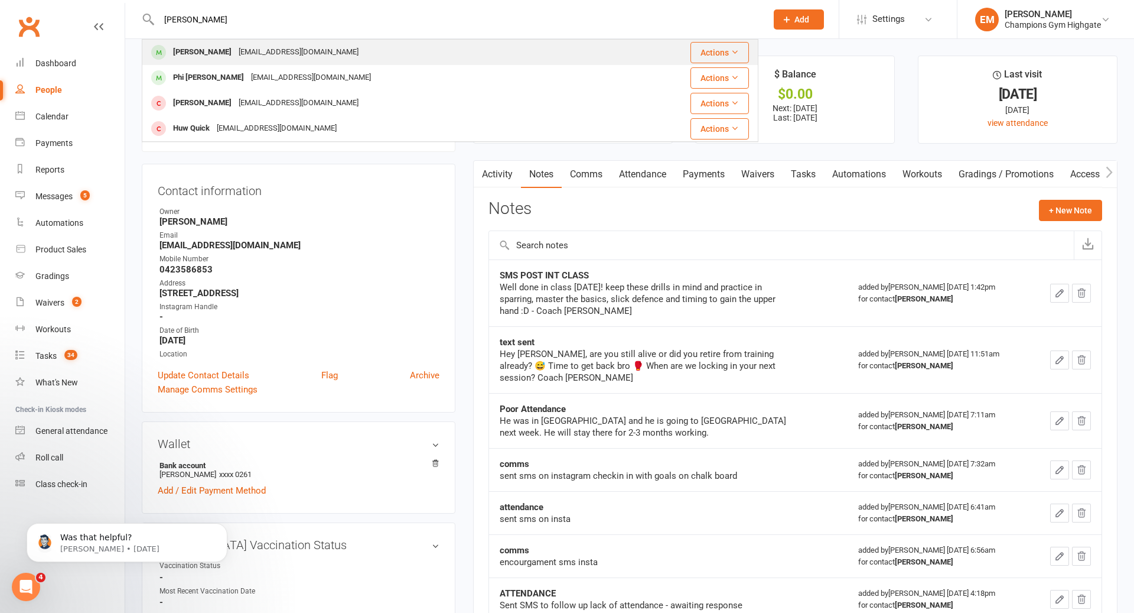
type input "HUY"
click at [351, 47] on div "Huy Banh huyjass22@icloud.com" at bounding box center [381, 52] width 477 height 24
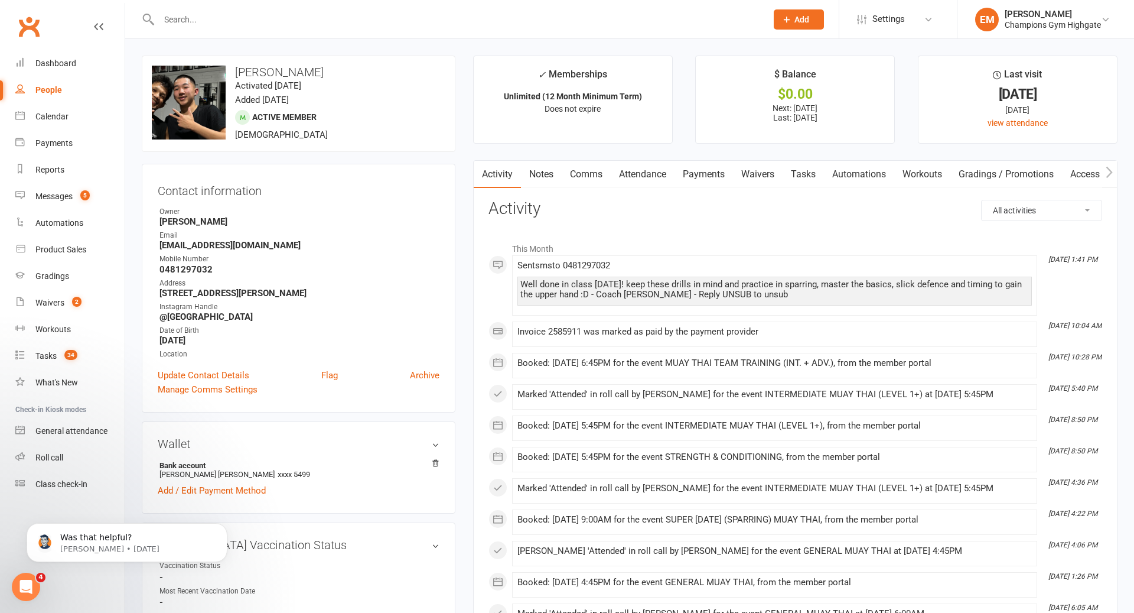
click at [538, 172] on link "Notes" at bounding box center [541, 174] width 41 height 27
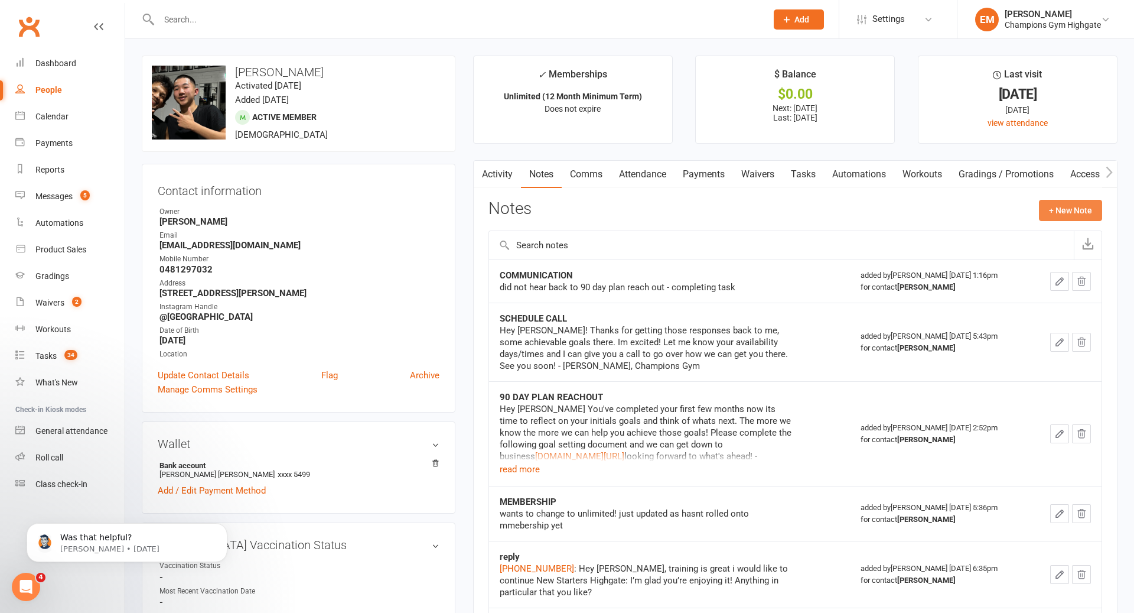
click at [1079, 206] on button "+ New Note" at bounding box center [1070, 210] width 63 height 21
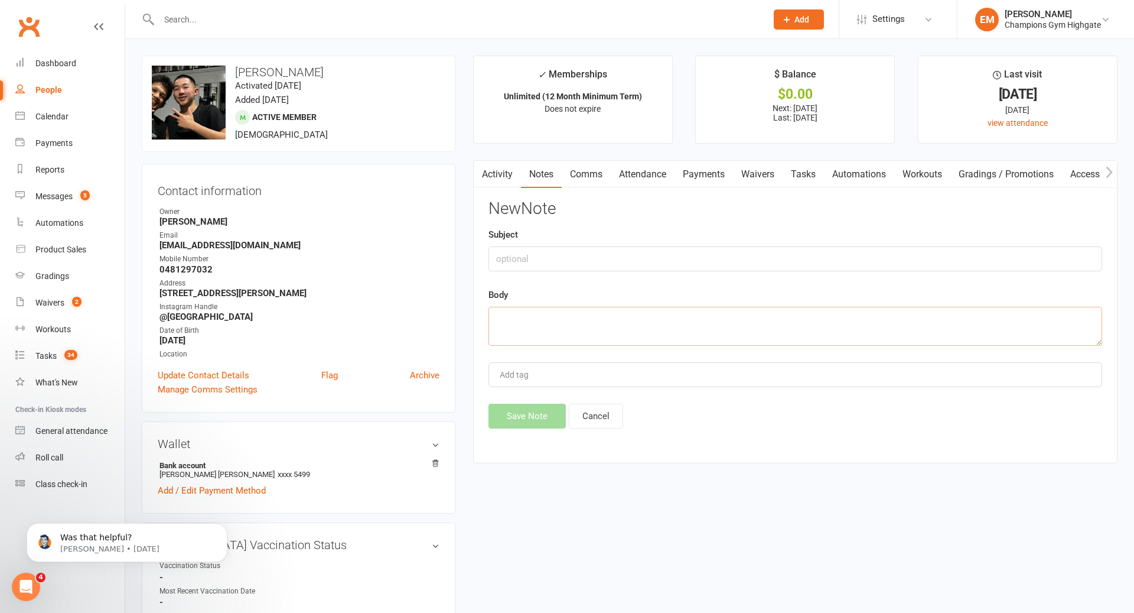
click at [836, 307] on textarea at bounding box center [796, 326] width 614 height 39
click at [832, 319] on textarea at bounding box center [796, 326] width 614 height 39
paste textarea "Well done in class yesterday! keep these drills in mind and practice in sparrin…"
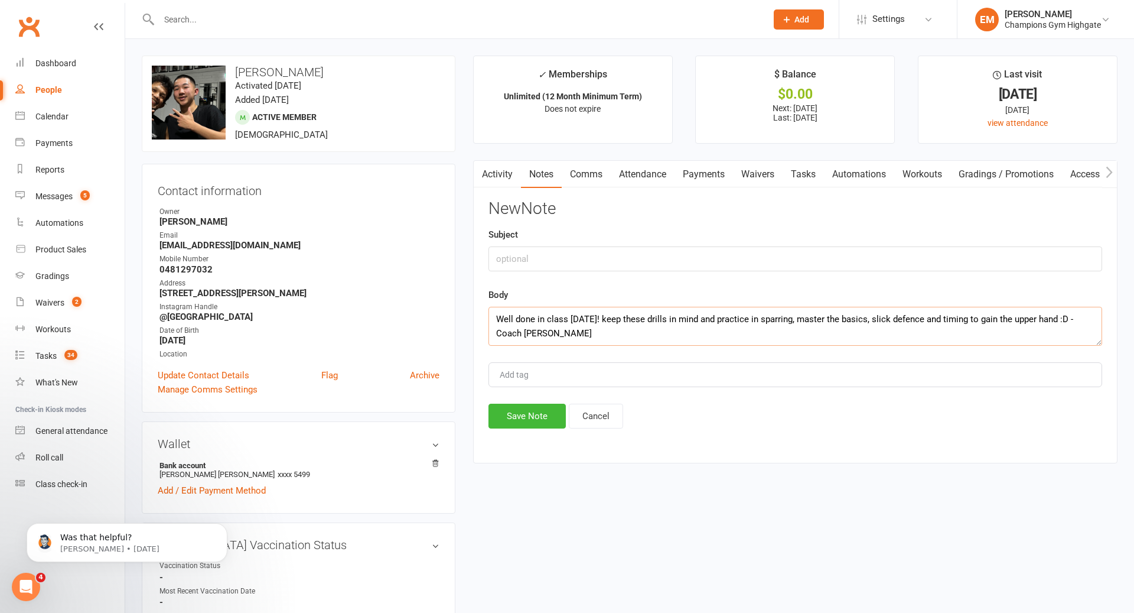
type textarea "Well done in class yesterday! keep these drills in mind and practice in sparrin…"
click at [753, 247] on input "text" at bounding box center [796, 258] width 614 height 25
type input "SMS POST INT CLASS"
click at [539, 409] on button "Save Note" at bounding box center [527, 415] width 77 height 25
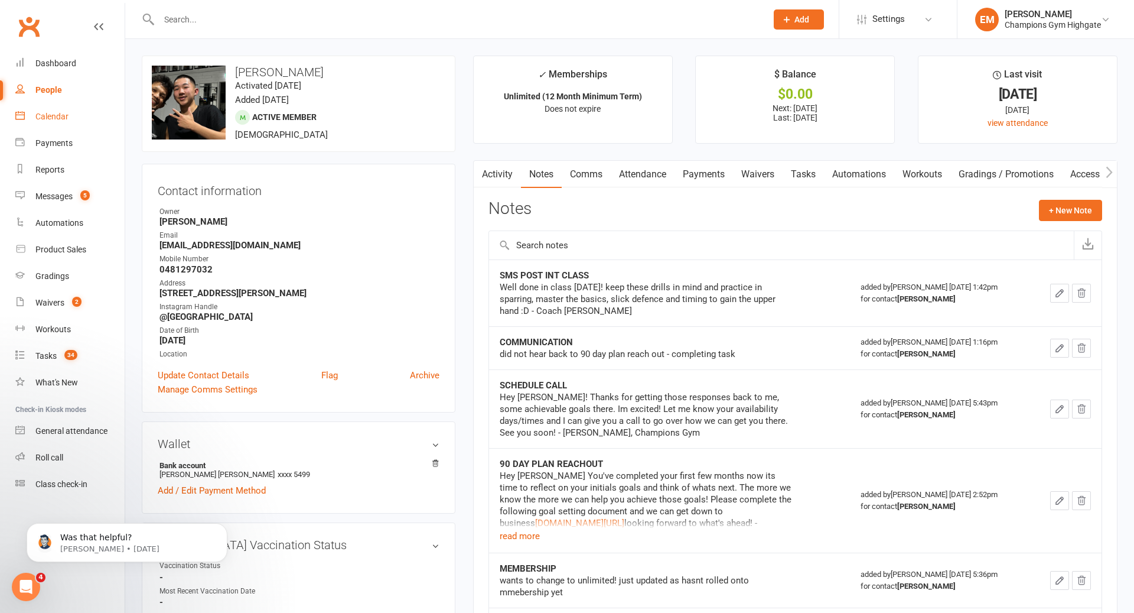
click at [40, 105] on link "Calendar" at bounding box center [69, 116] width 109 height 27
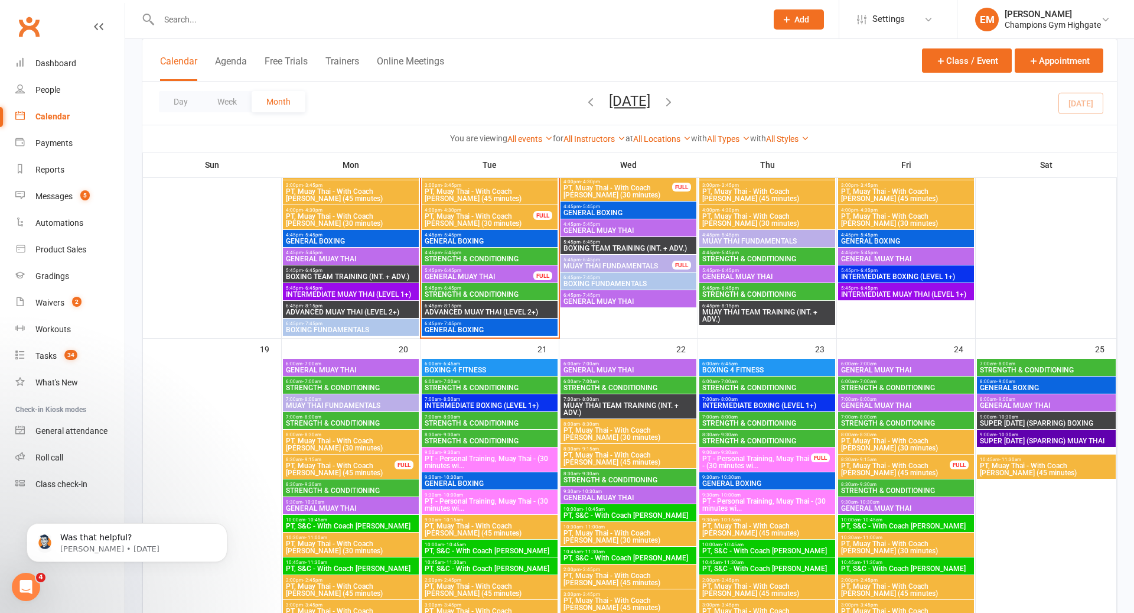
scroll to position [1285, 0]
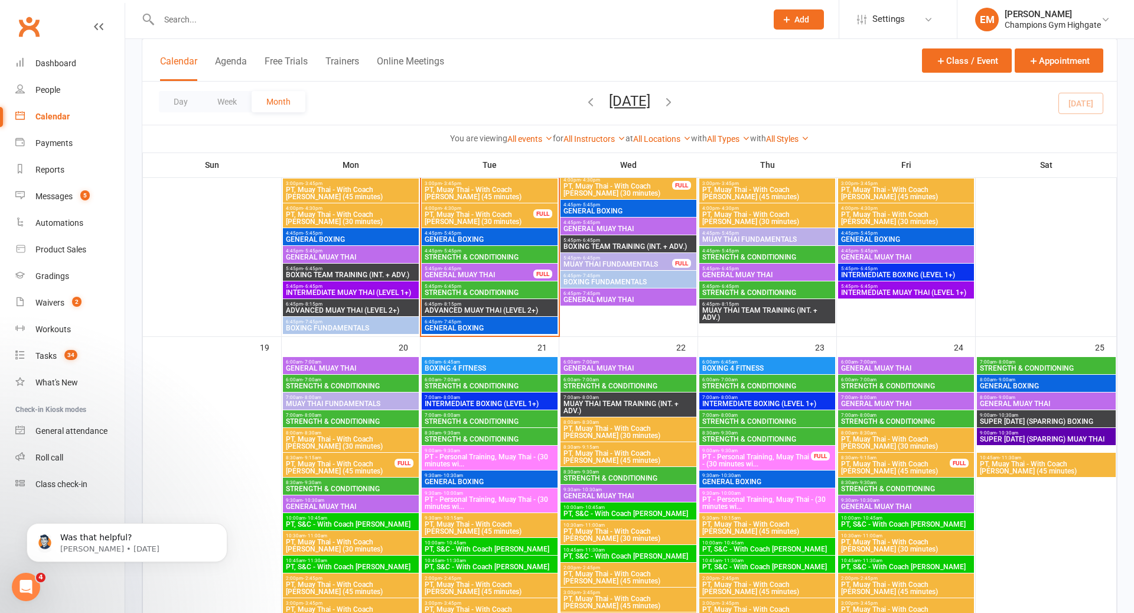
click at [731, 314] on span "MUAY THAI TEAM TRAINING (INT. + ADV.)" at bounding box center [767, 314] width 131 height 14
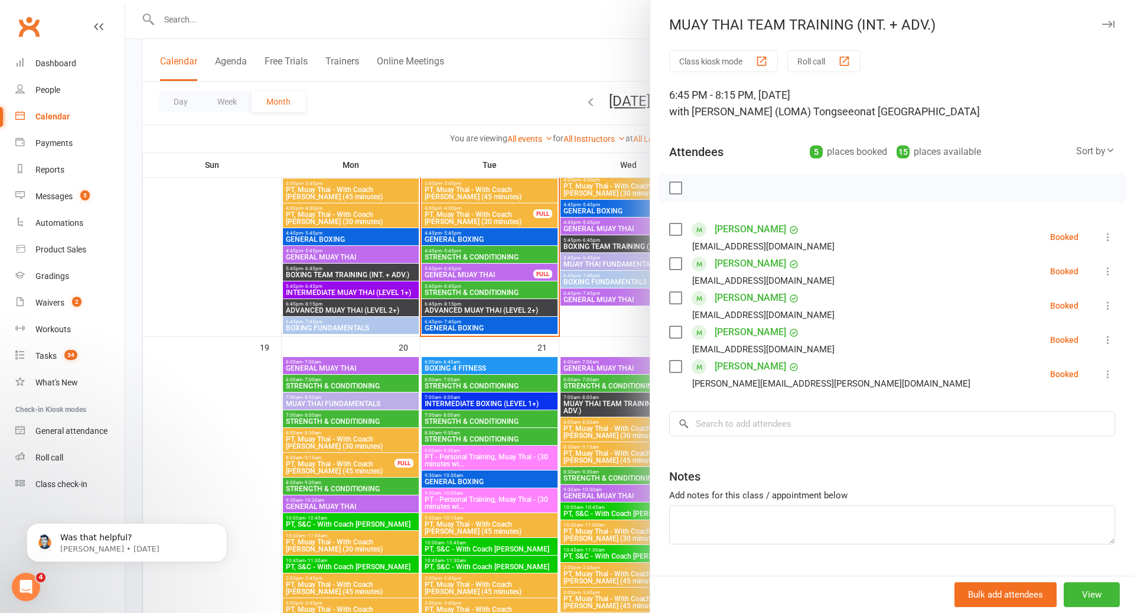
click at [621, 290] on div at bounding box center [629, 306] width 1009 height 613
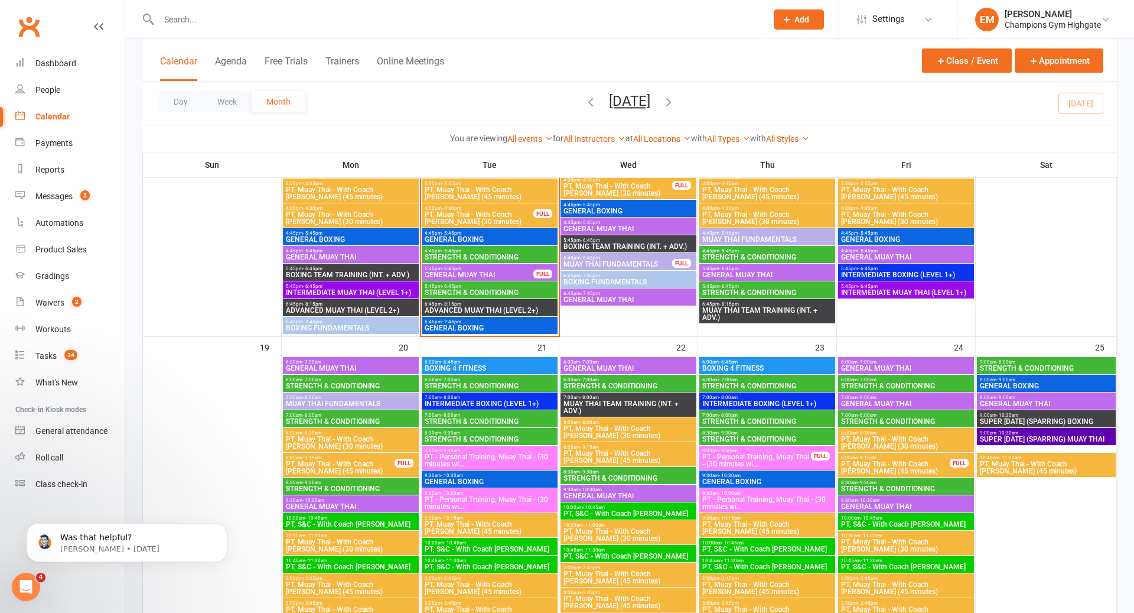
click at [513, 310] on span "ADVANCED MUAY THAI (LEVEL 2+)" at bounding box center [489, 310] width 131 height 7
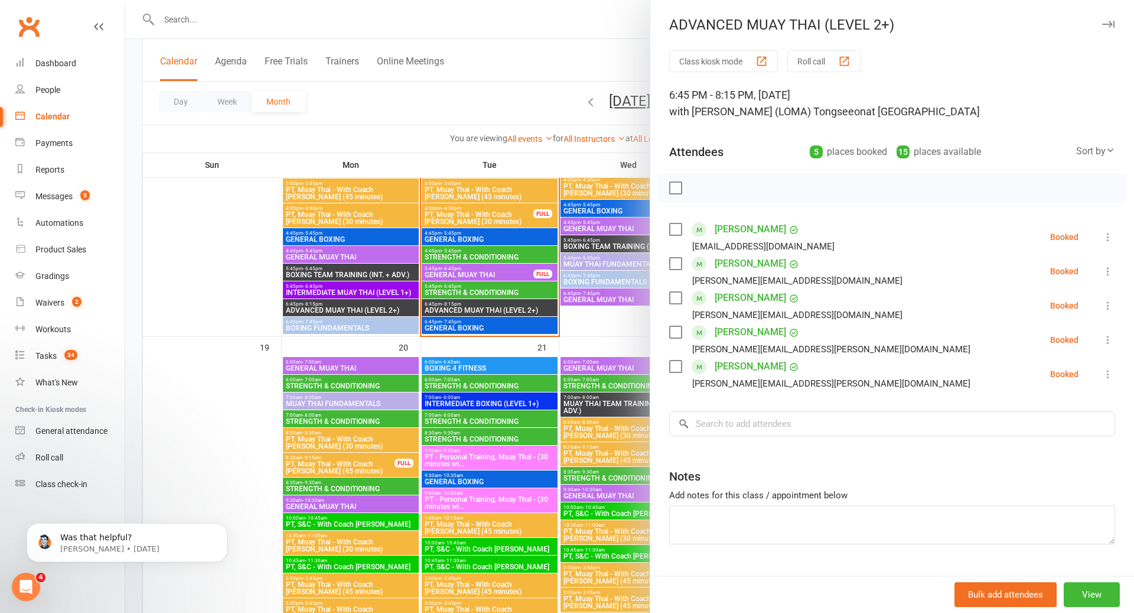
click at [513, 310] on div at bounding box center [629, 306] width 1009 height 613
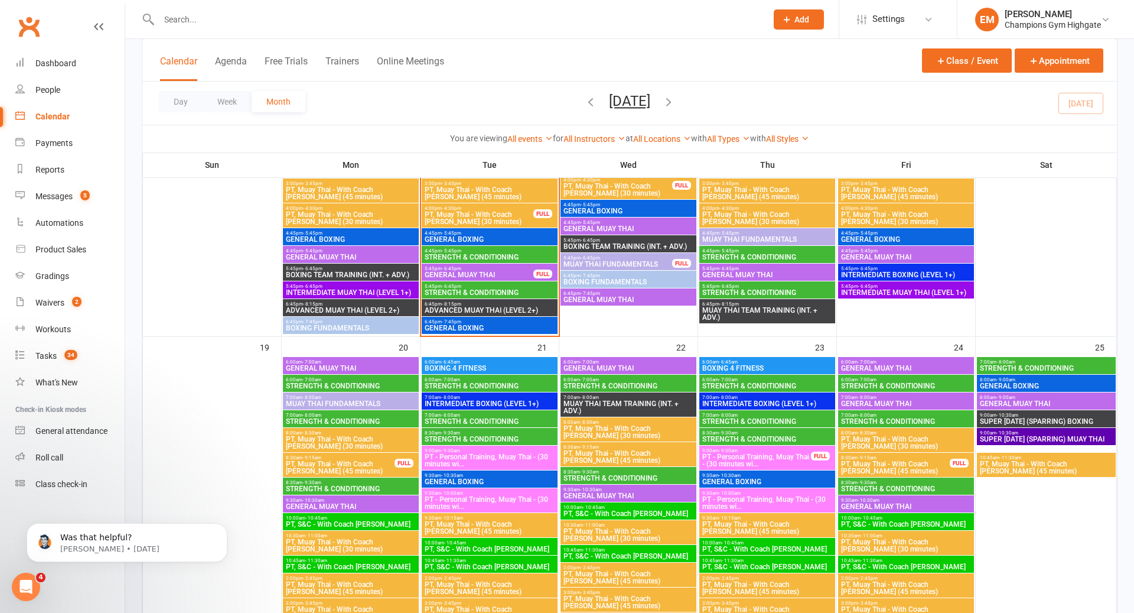
click at [745, 307] on span "MUAY THAI TEAM TRAINING (INT. + ADV.)" at bounding box center [767, 314] width 131 height 14
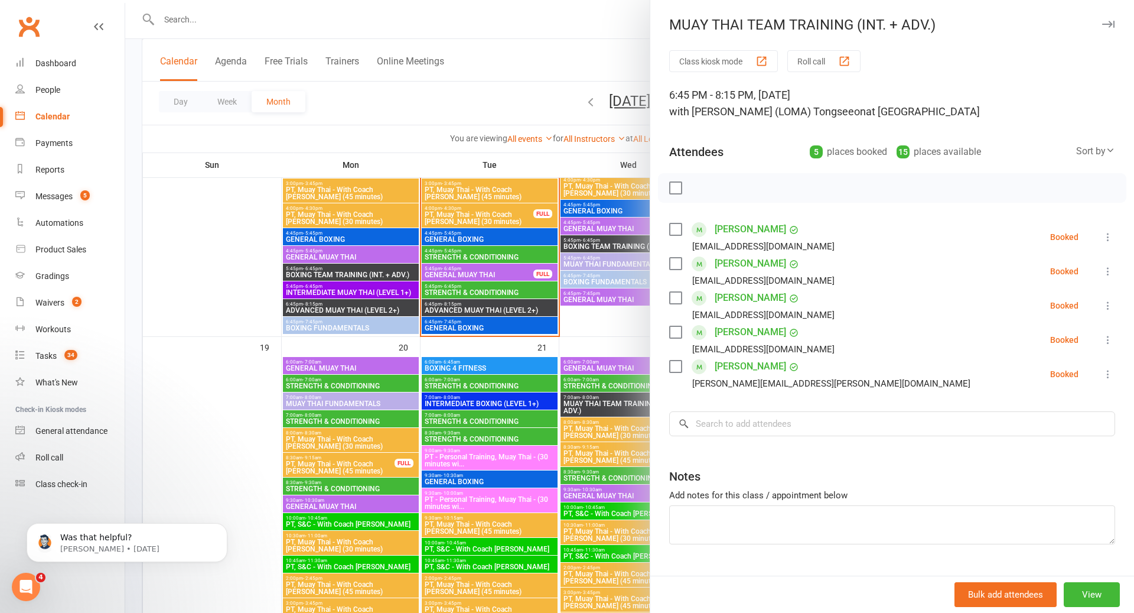
click at [589, 304] on div at bounding box center [629, 306] width 1009 height 613
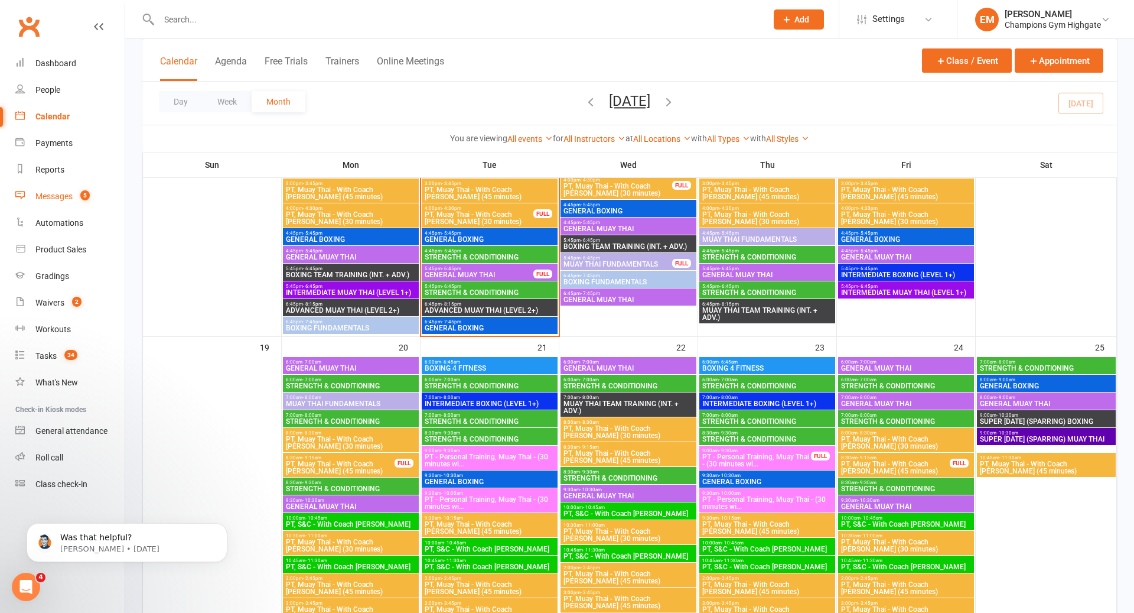
click at [88, 197] on span "5" at bounding box center [84, 195] width 9 height 10
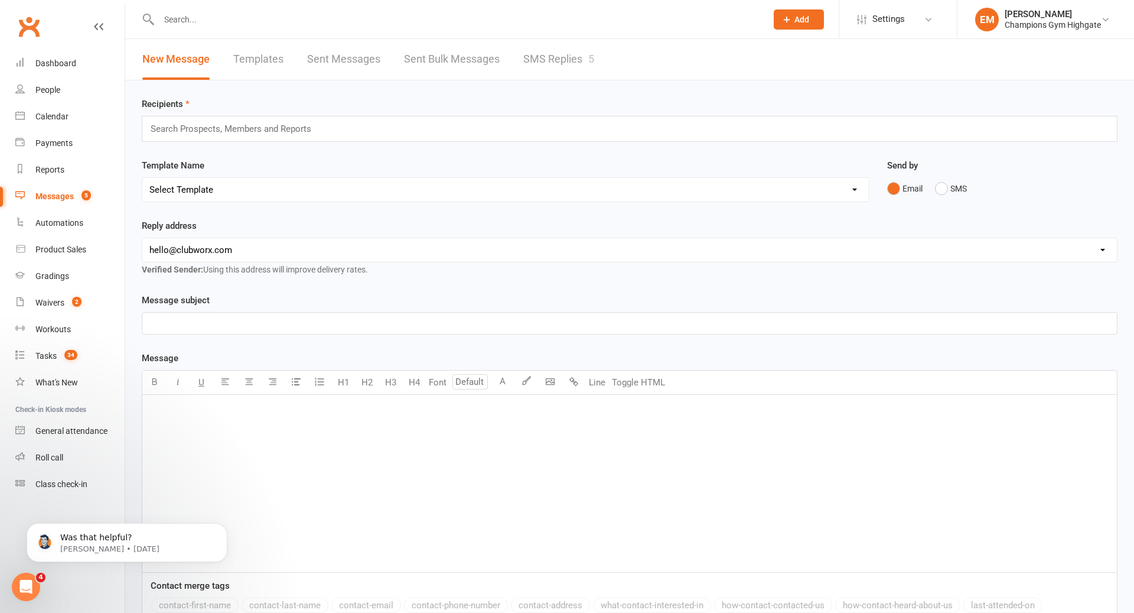
click at [562, 56] on link "SMS Replies 5" at bounding box center [558, 59] width 71 height 41
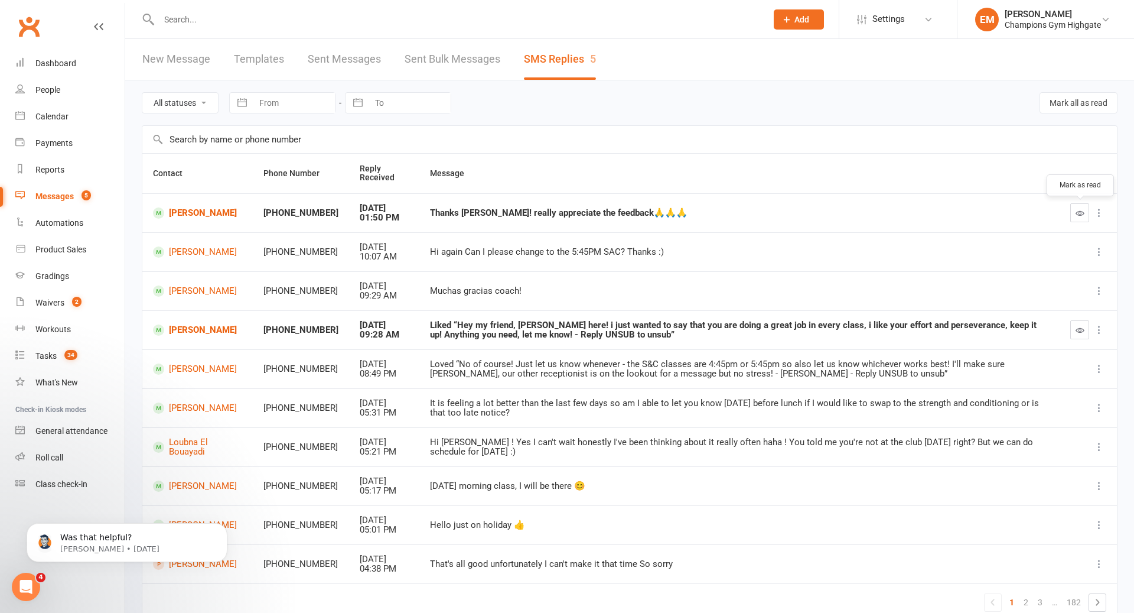
click at [1072, 221] on button "button" at bounding box center [1079, 212] width 19 height 19
click at [60, 73] on link "Dashboard" at bounding box center [69, 63] width 109 height 27
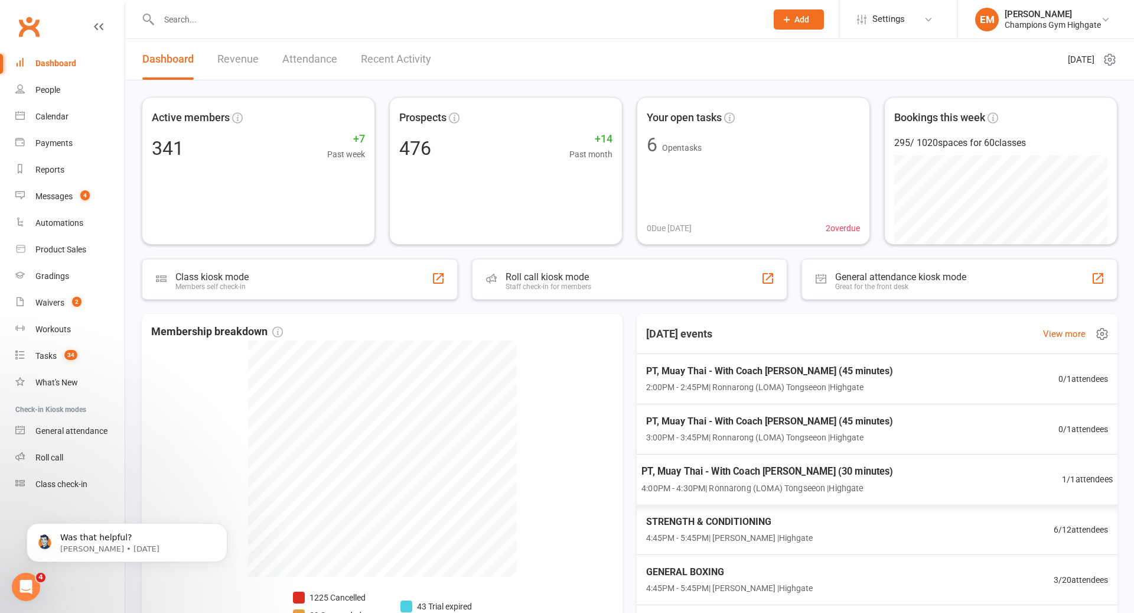
click at [794, 494] on div "PT, Muay Thai - With Coach Loma (30 minutes) 4:00PM - 4:30PM | Ronnarong (LOMA)…" at bounding box center [877, 479] width 500 height 51
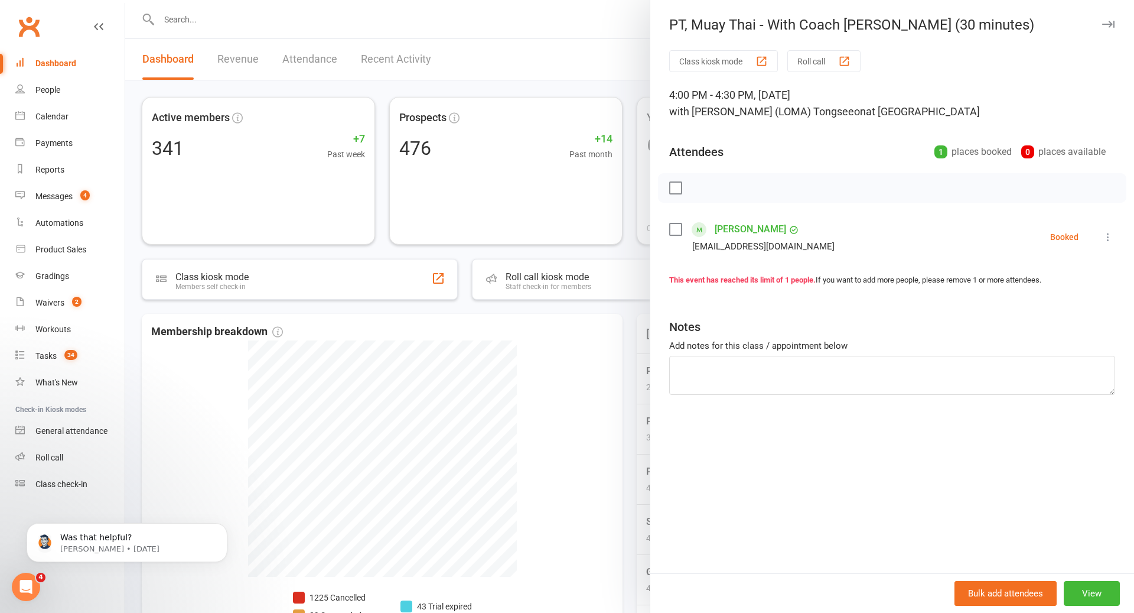
click at [604, 459] on div at bounding box center [629, 306] width 1009 height 613
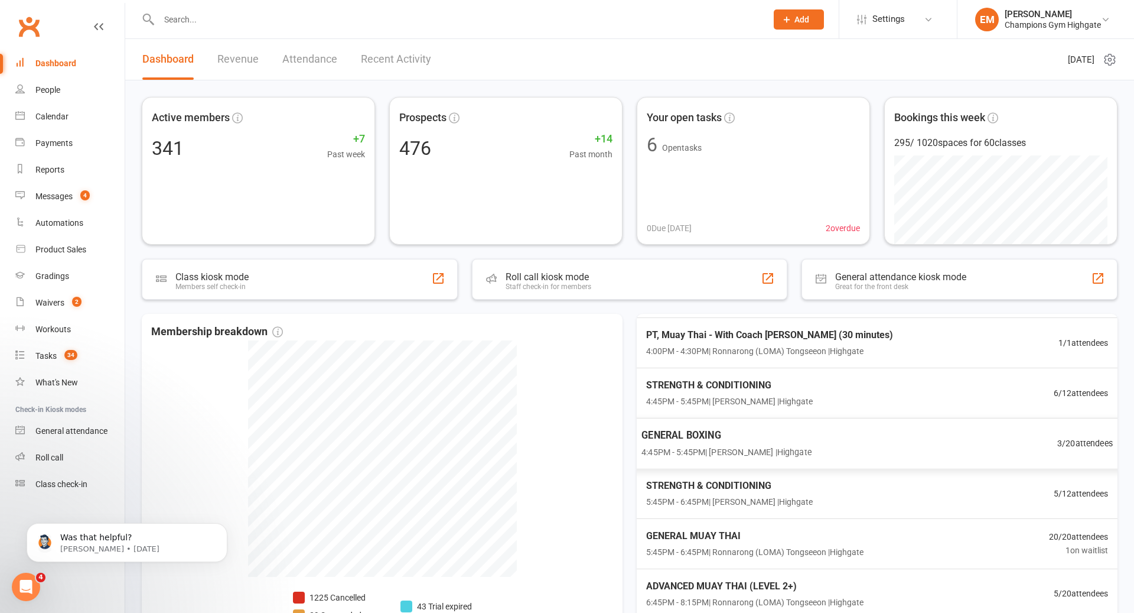
scroll to position [141, 0]
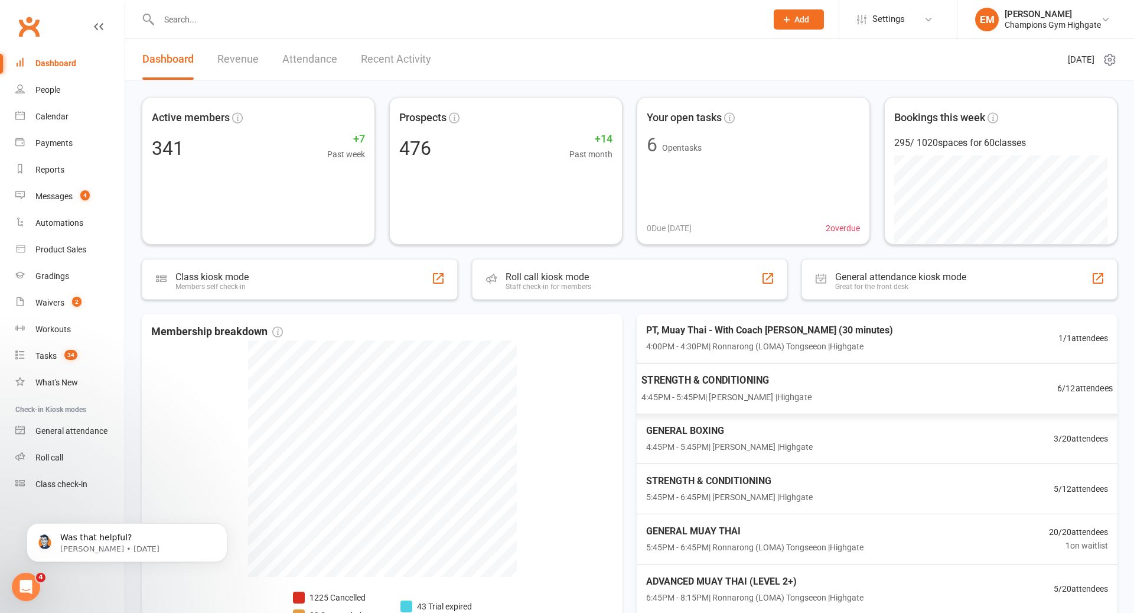
click at [777, 381] on span "STRENGTH & CONDITIONING" at bounding box center [727, 379] width 170 height 15
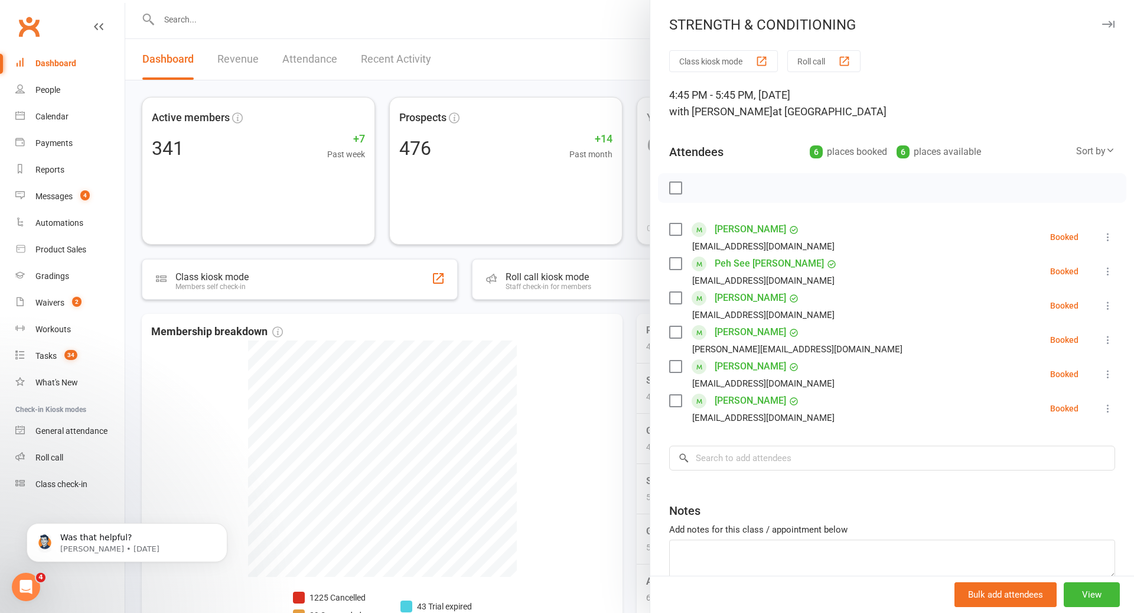
click at [579, 395] on div at bounding box center [629, 306] width 1009 height 613
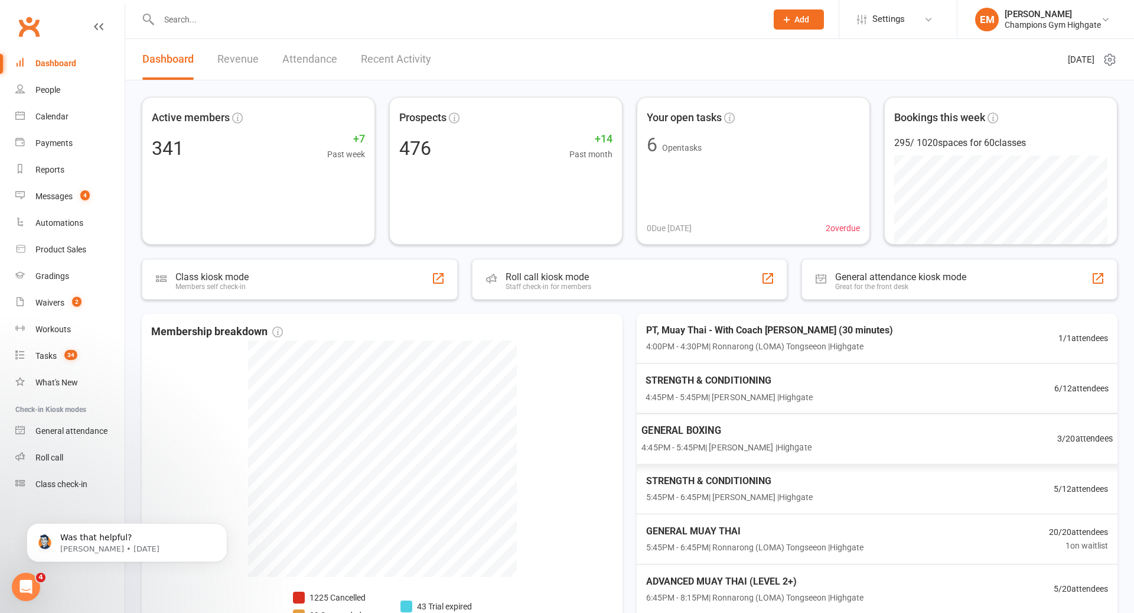
click at [769, 445] on span "4:45PM - 5:45PM | Alessandro Coda | Highgate" at bounding box center [727, 447] width 170 height 14
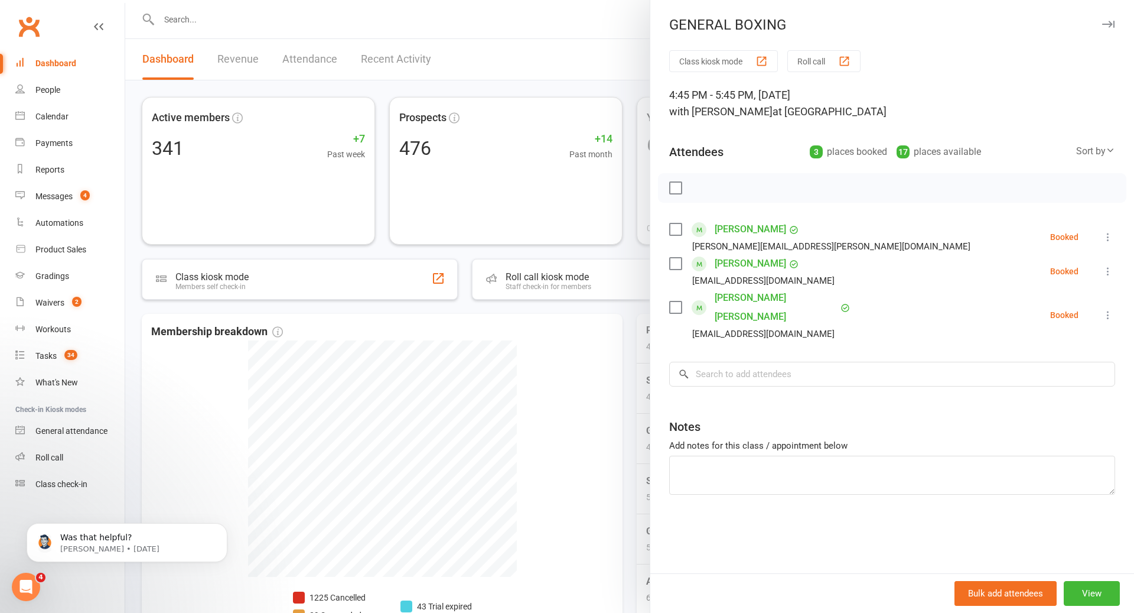
click at [595, 440] on div at bounding box center [629, 306] width 1009 height 613
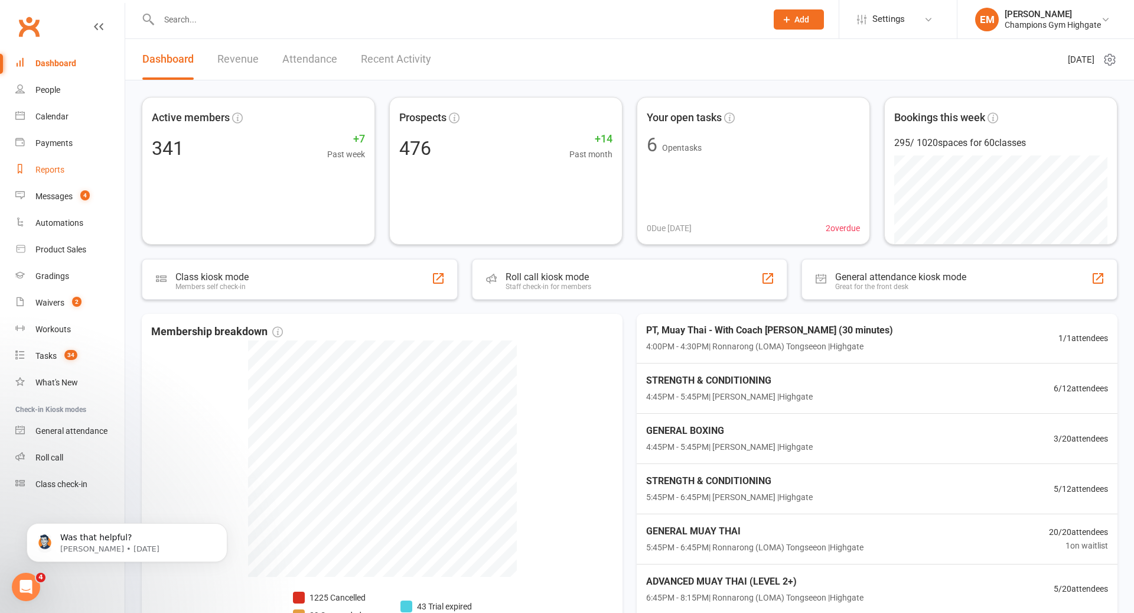
click at [56, 162] on link "Reports" at bounding box center [69, 170] width 109 height 27
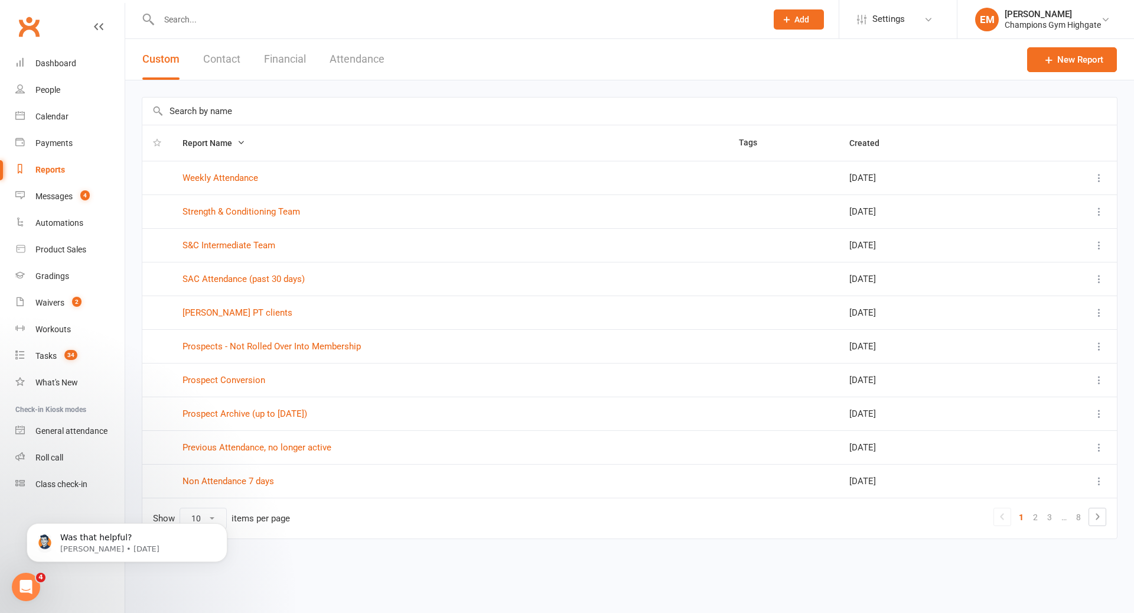
click at [361, 63] on button "Attendance" at bounding box center [357, 59] width 55 height 41
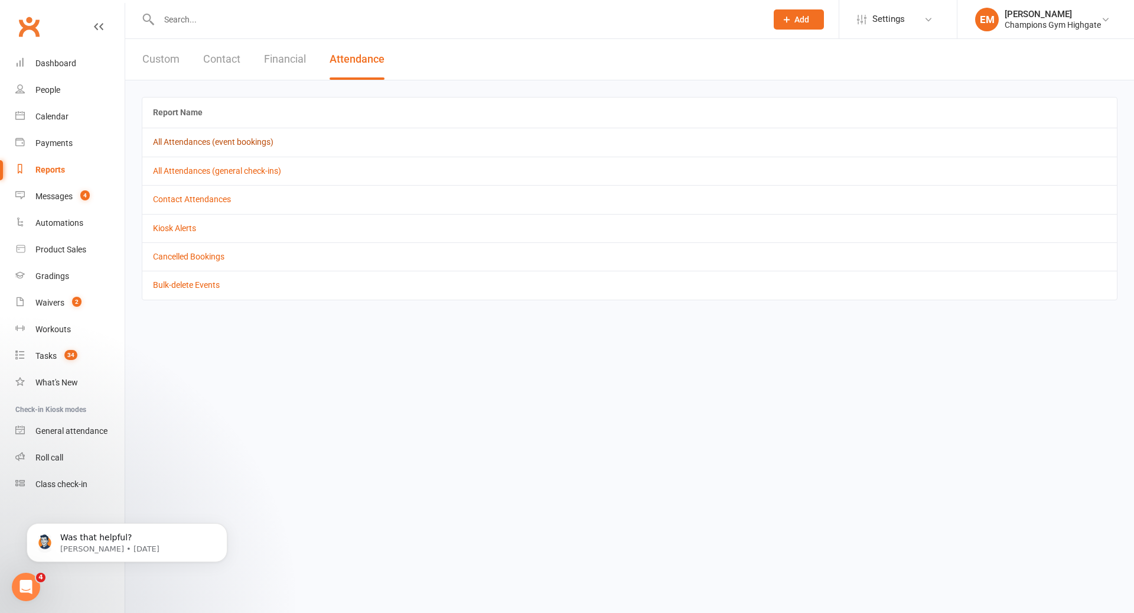
click at [245, 144] on link "All Attendances (event bookings)" at bounding box center [213, 141] width 121 height 9
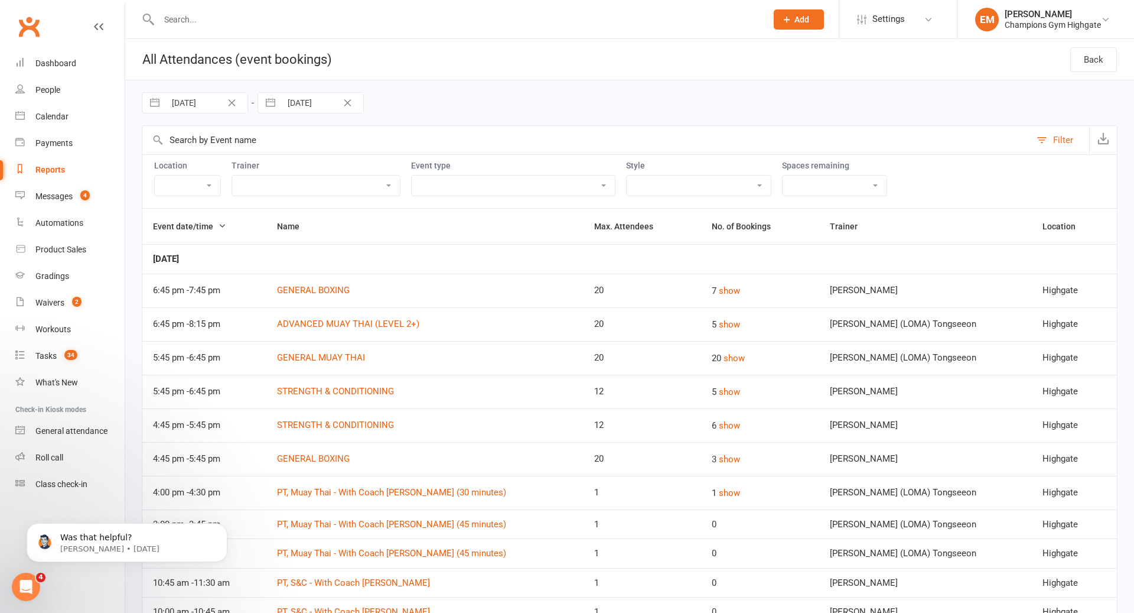
click at [627, 189] on select "Boxing Muay Thai Personal Training (30 Minutes) Personal Training (45 Minutes) …" at bounding box center [699, 185] width 144 height 20
select select "1226"
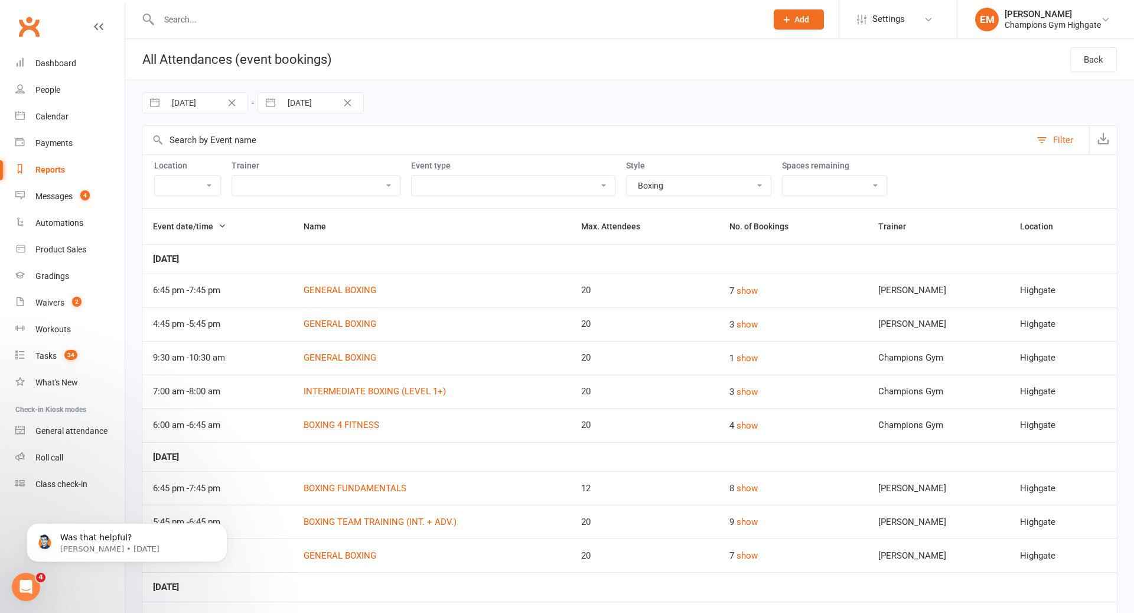
click at [232, 103] on icon "Clear Date" at bounding box center [232, 102] width 7 height 7
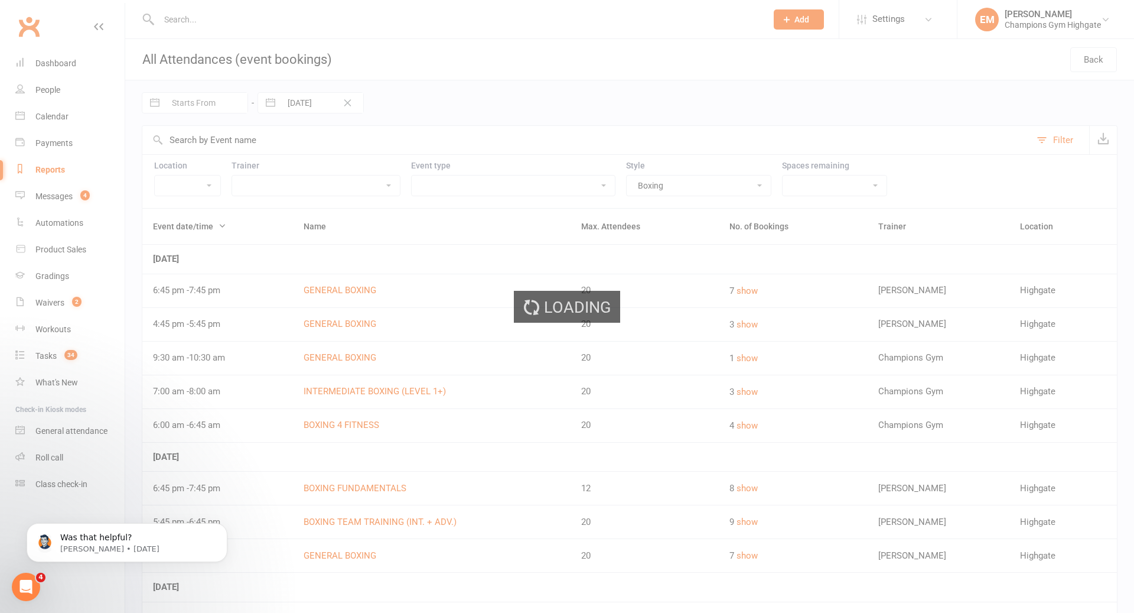
click at [188, 106] on div "Loading" at bounding box center [567, 306] width 1134 height 613
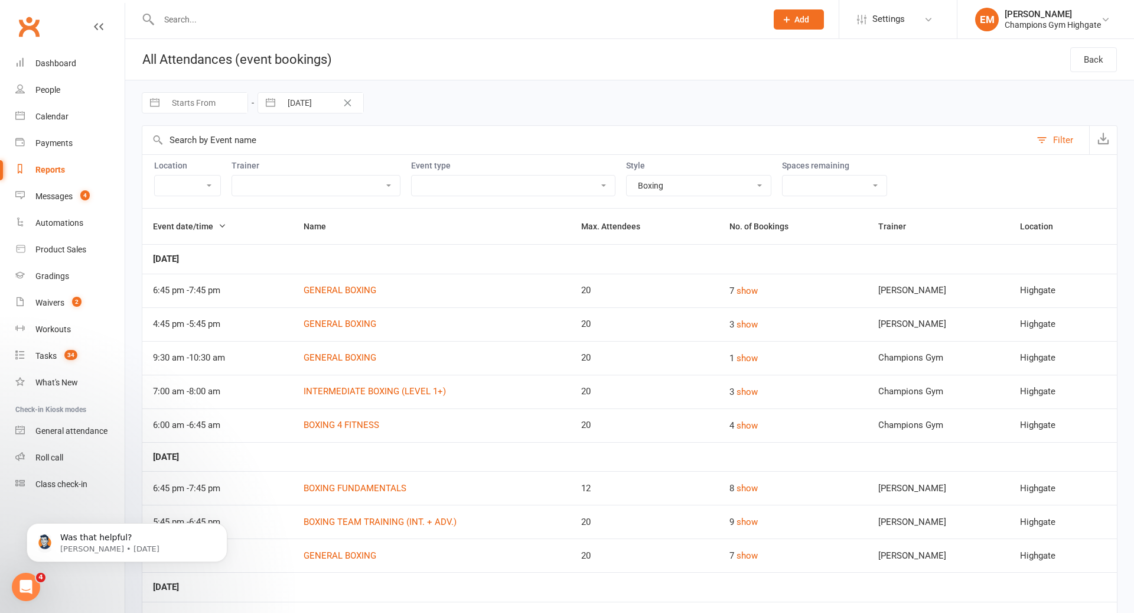
select select "8"
select select "2025"
select select "9"
select select "2025"
select select "10"
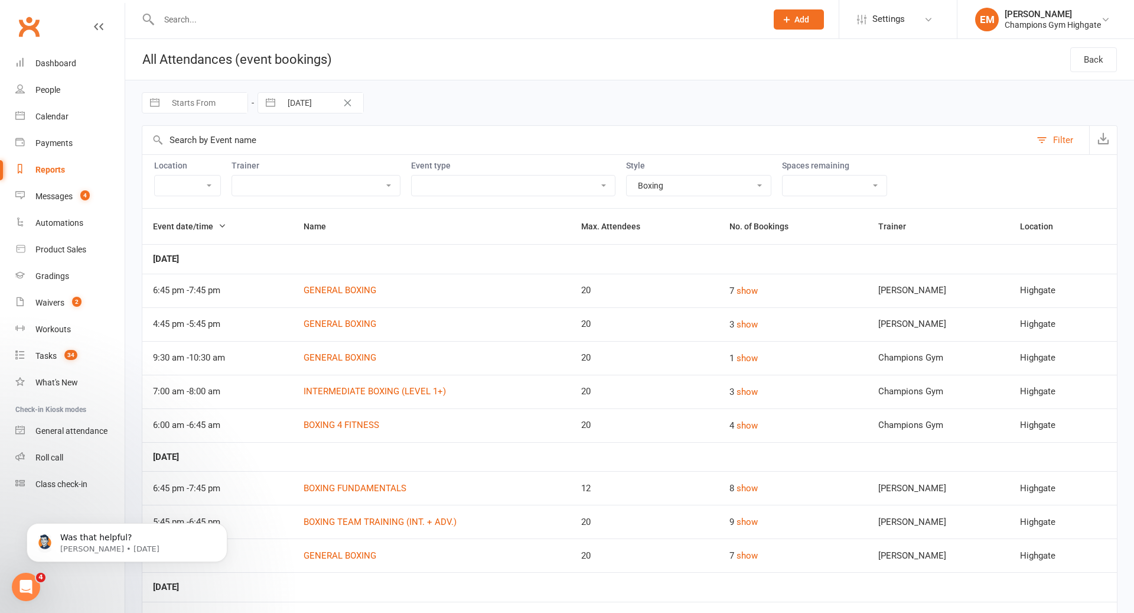
select select "2025"
click at [198, 103] on input "Starts From" at bounding box center [206, 103] width 82 height 20
click at [155, 151] on div "Move backward to switch to the previous month." at bounding box center [166, 151] width 23 height 19
select select "7"
select select "2025"
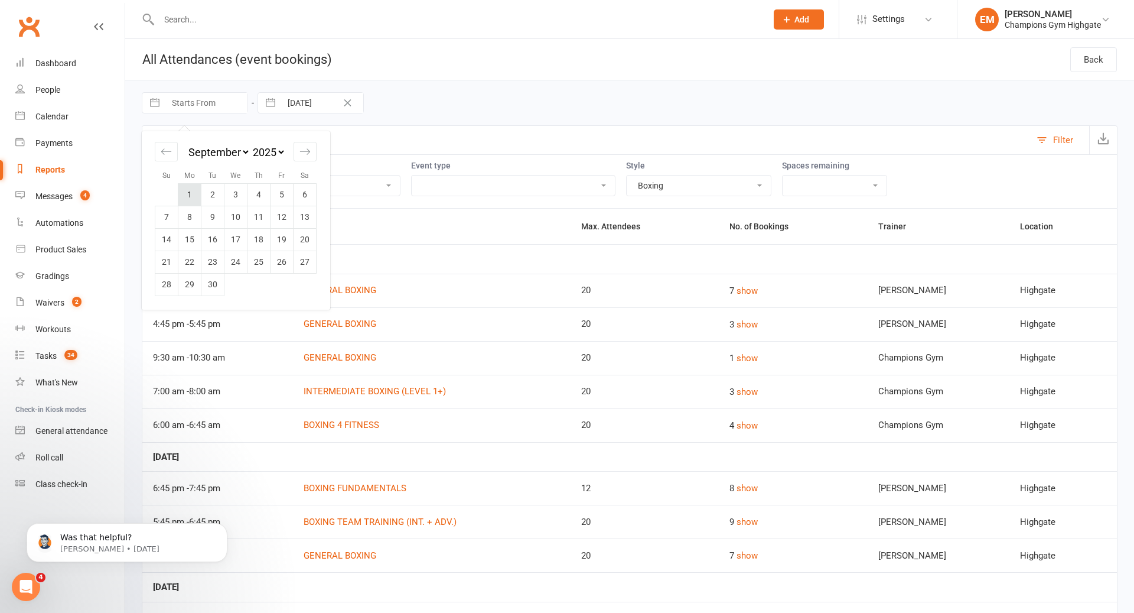
click at [186, 193] on td "1" at bounding box center [189, 194] width 23 height 22
type input "01 Sep 2025"
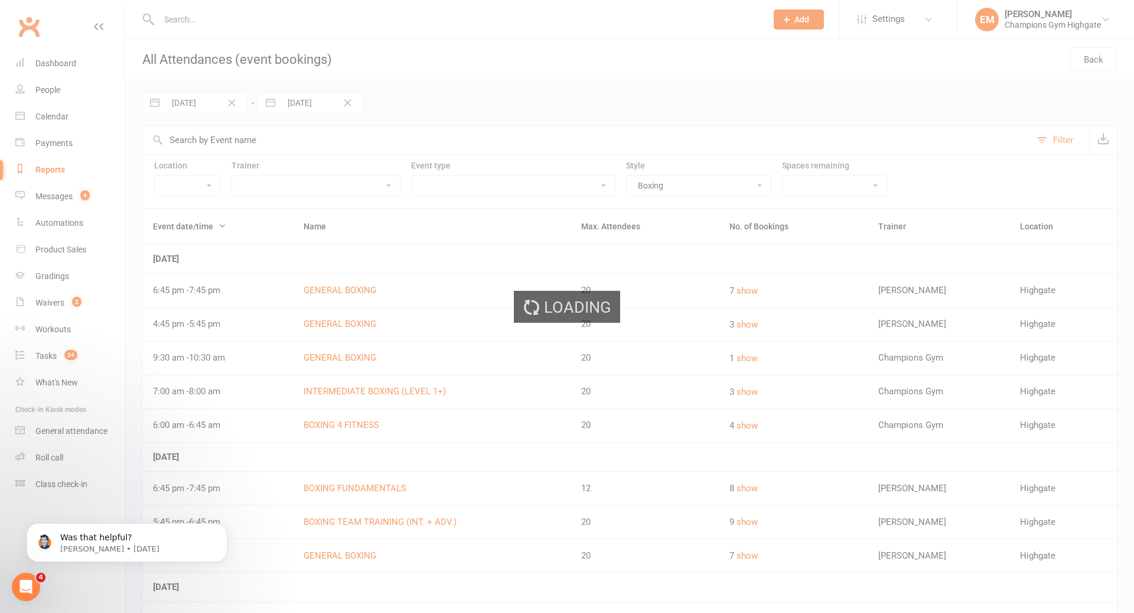
click at [314, 109] on div "Loading" at bounding box center [567, 306] width 1134 height 613
click at [315, 103] on div "Loading" at bounding box center [567, 306] width 1134 height 613
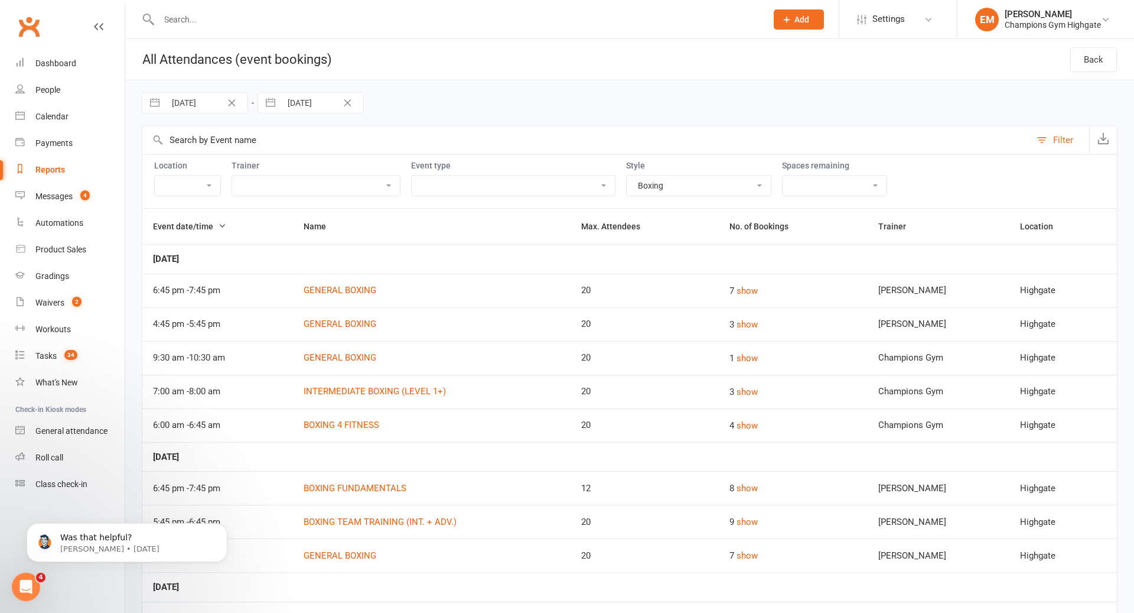
select select "8"
select select "2025"
select select "9"
select select "2025"
select select "10"
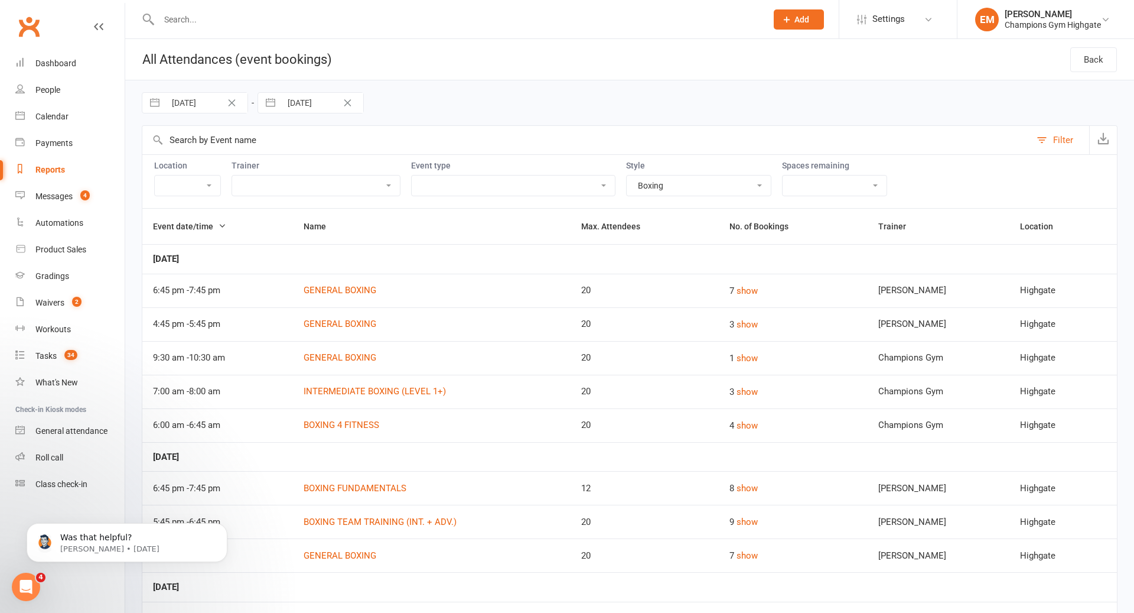
select select "2025"
click at [315, 103] on input "[DATE]" at bounding box center [322, 103] width 82 height 20
drag, startPoint x: 284, startPoint y: 159, endPoint x: 292, endPoint y: 183, distance: 25.0
click at [284, 159] on div "Move backward to switch to the previous month." at bounding box center [282, 151] width 23 height 19
select select "7"
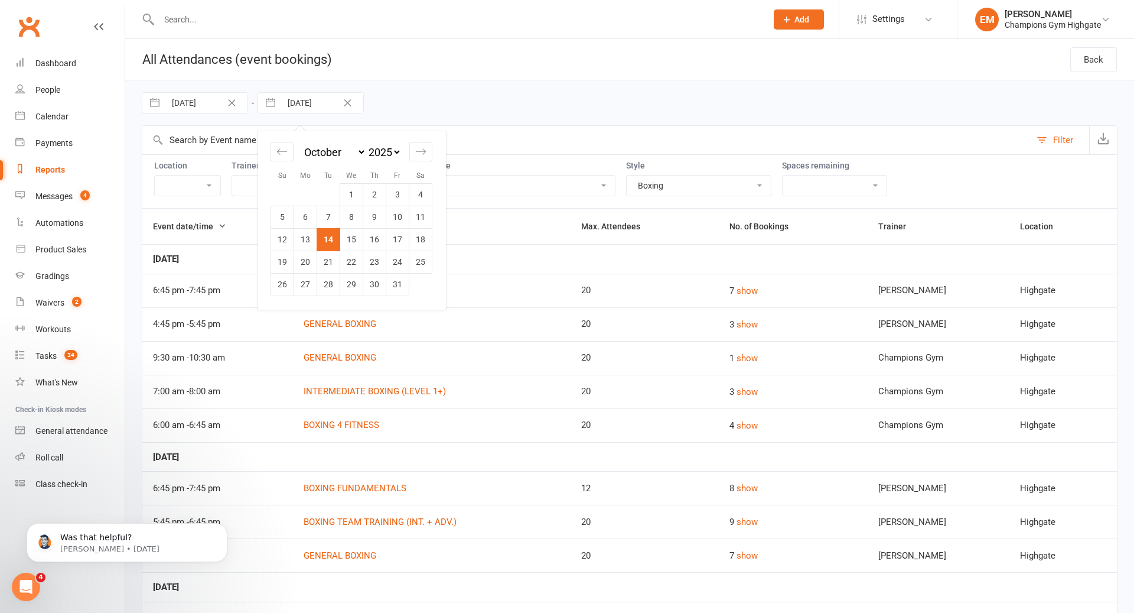
select select "2025"
click at [331, 290] on td "30" at bounding box center [328, 284] width 23 height 22
type input "[DATE]"
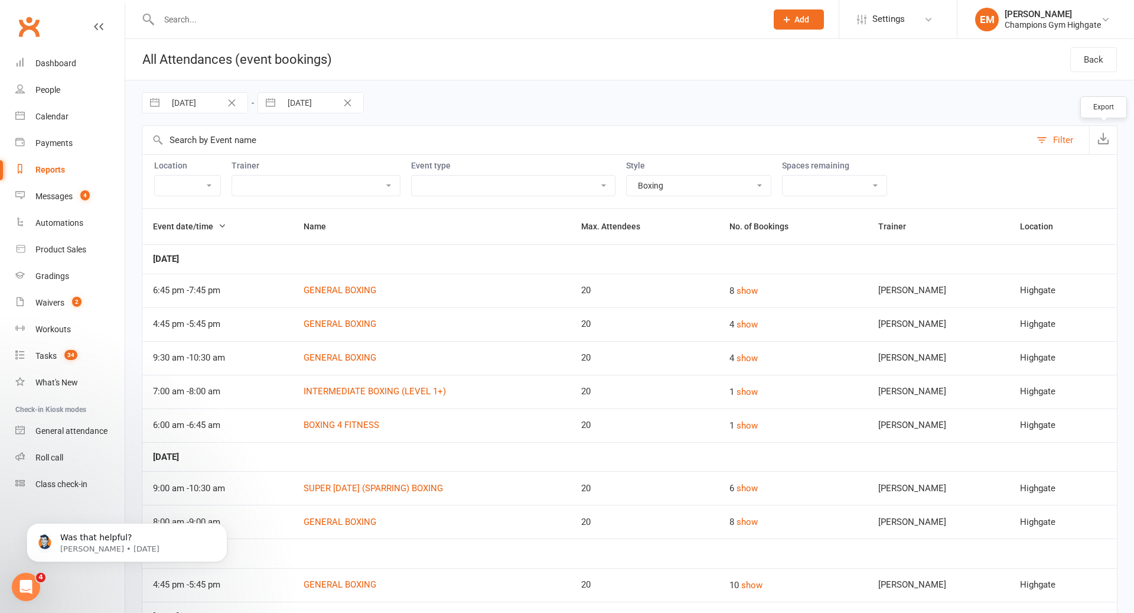
click at [1098, 135] on icon "button" at bounding box center [1104, 138] width 12 height 12
click at [218, 96] on input "01 Sep 2025" at bounding box center [206, 103] width 82 height 20
click at [211, 107] on input "01 Sep 2025" at bounding box center [206, 103] width 82 height 20
click at [230, 102] on icon "Clear Date" at bounding box center [232, 102] width 7 height 7
click at [230, 102] on input "01 Sep 2025" at bounding box center [206, 103] width 82 height 20
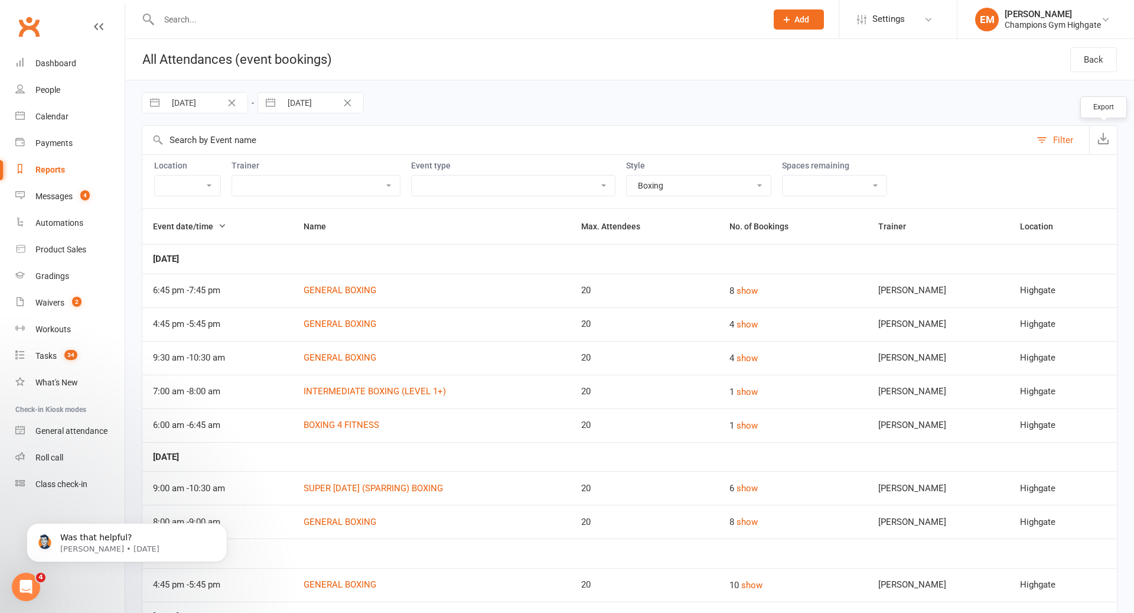
select select "7"
select select "2025"
select select "8"
select select "2025"
select select "9"
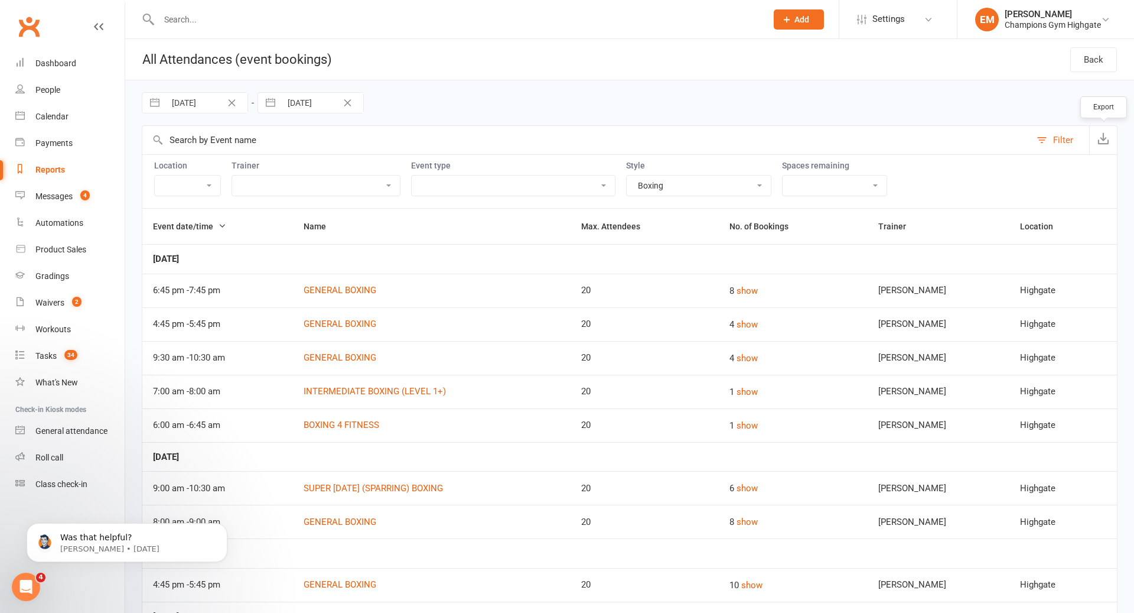
select select "2025"
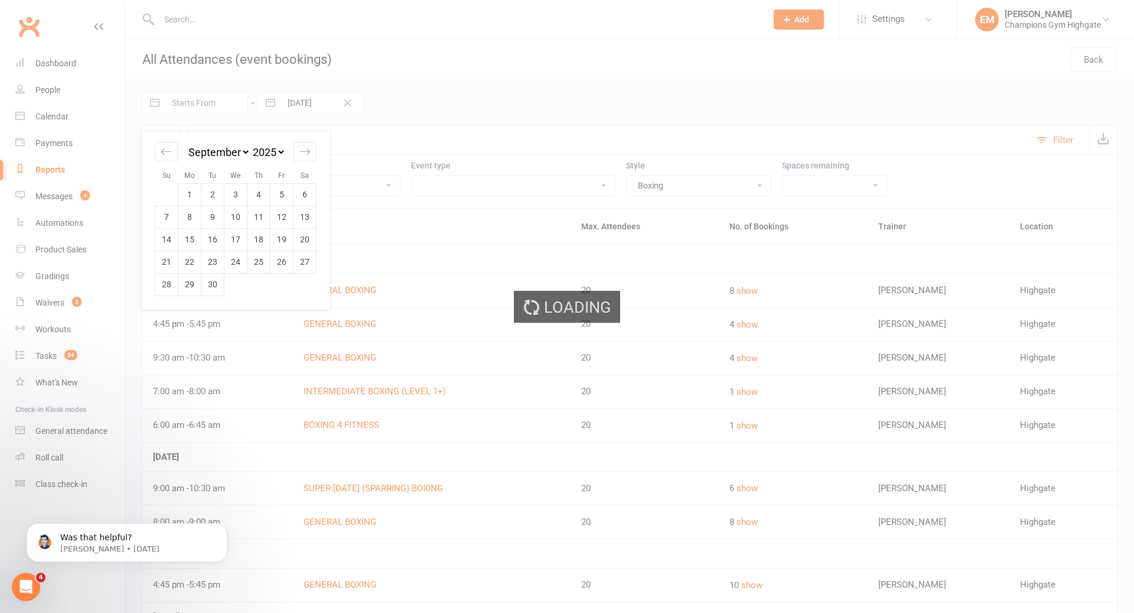
click at [341, 106] on div "Loading" at bounding box center [567, 306] width 1134 height 613
click at [347, 105] on div "Loading" at bounding box center [567, 306] width 1134 height 613
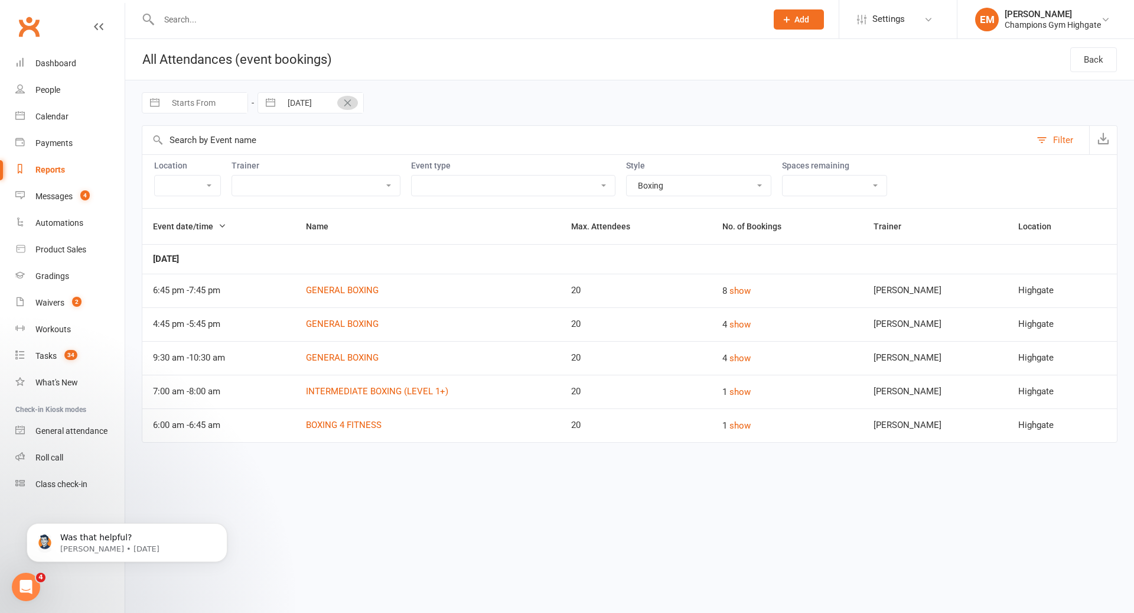
click at [347, 105] on icon "Clear Date" at bounding box center [347, 102] width 9 height 7
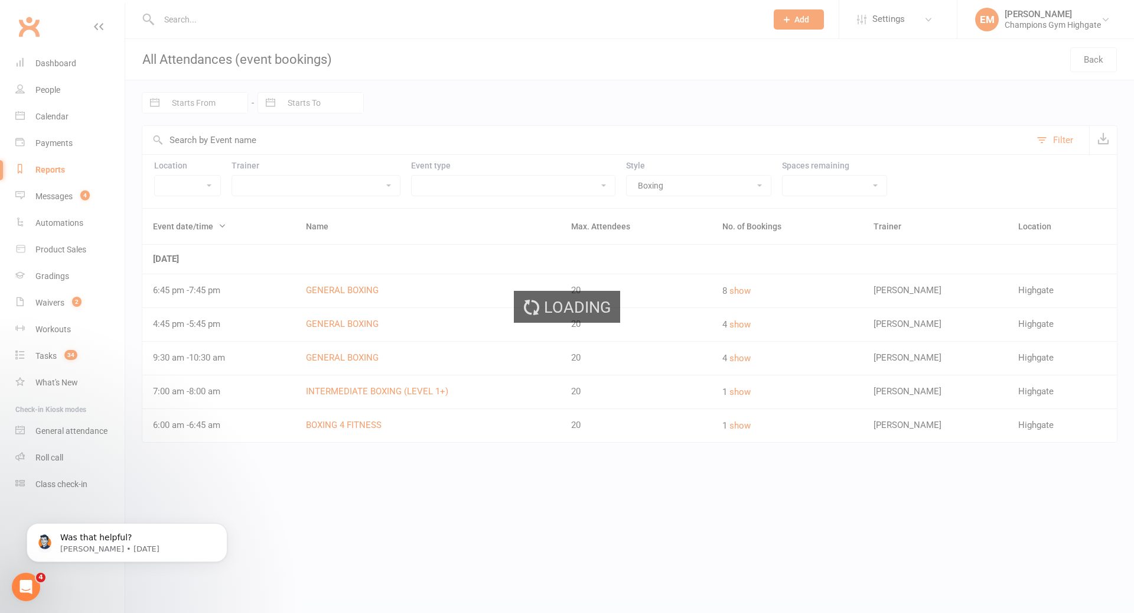
click at [190, 99] on div "Loading" at bounding box center [567, 306] width 1134 height 613
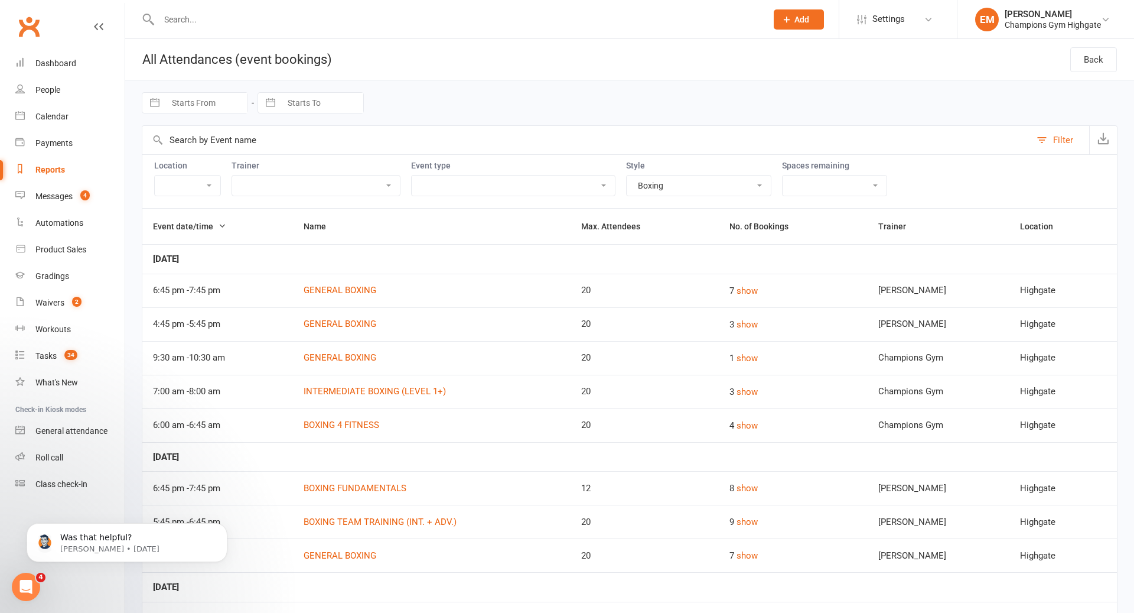
click at [190, 99] on input "Starts From" at bounding box center [206, 103] width 82 height 20
select select "8"
select select "2025"
select select "9"
select select "2025"
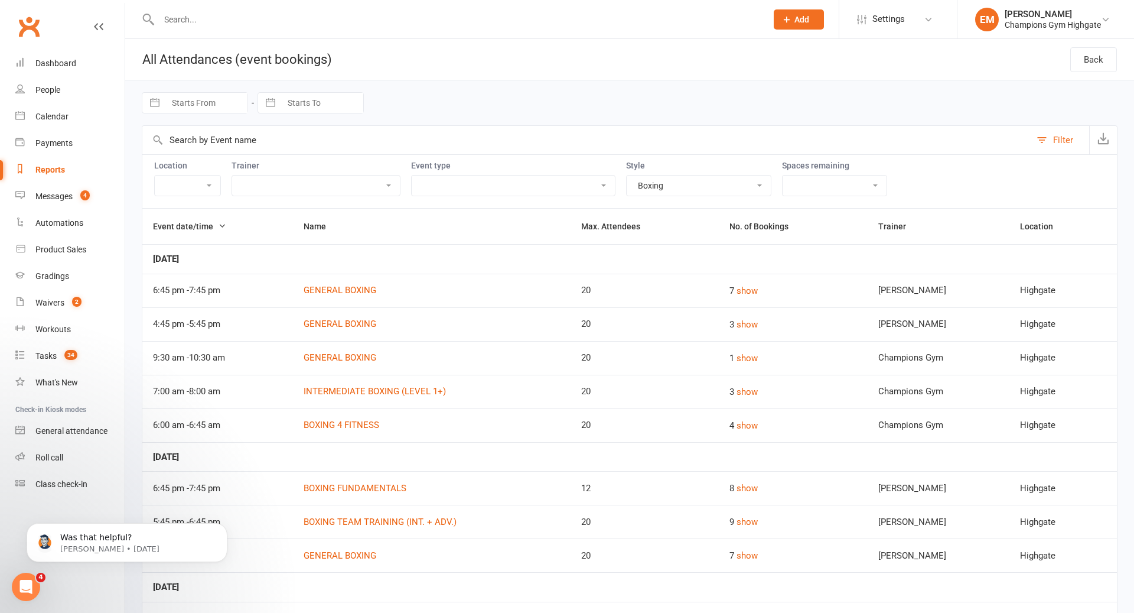
select select "10"
select select "2025"
click at [167, 156] on icon "Move backward to switch to the previous month." at bounding box center [166, 151] width 11 height 11
select select "7"
select select "2025"
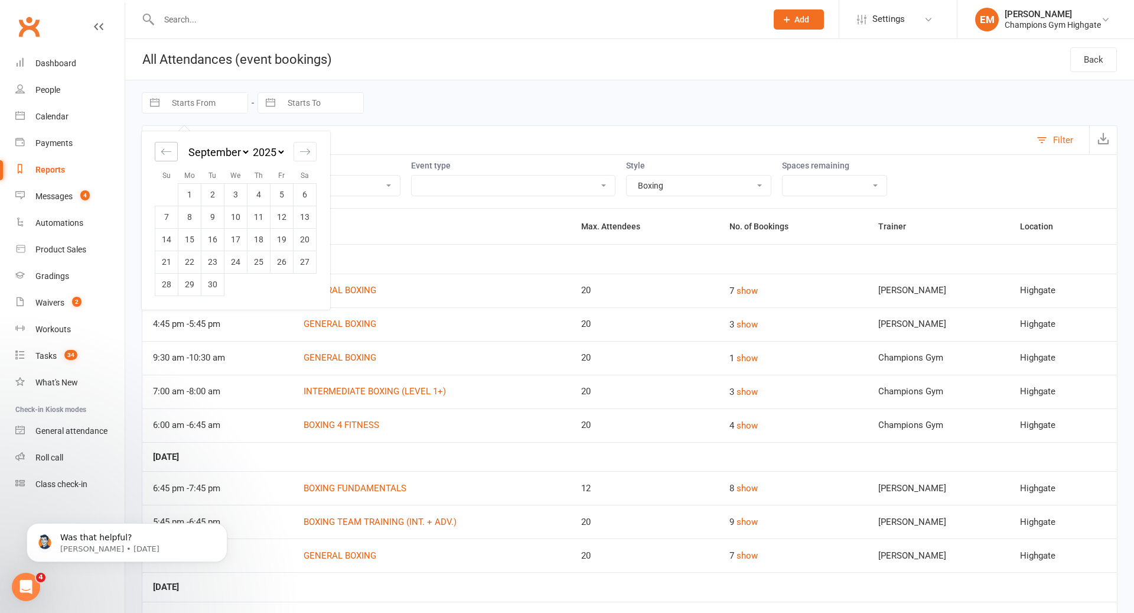
click at [167, 156] on icon "Move backward to switch to the previous month." at bounding box center [166, 151] width 11 height 11
select select "6"
select select "2025"
click at [282, 193] on td "1" at bounding box center [282, 194] width 23 height 22
type input "01 Aug 2025"
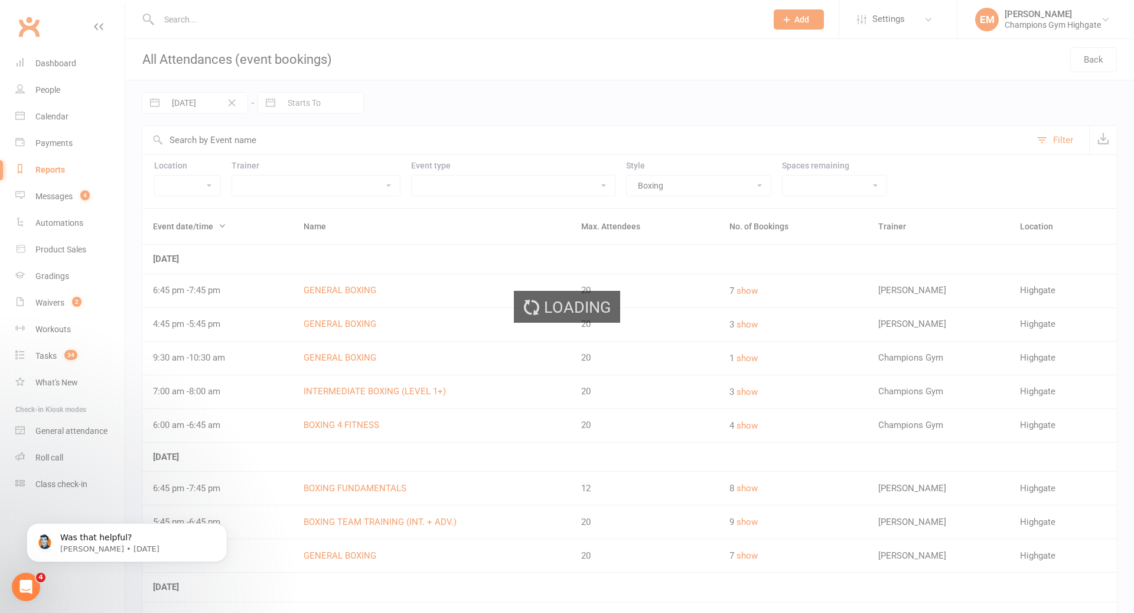
click at [311, 100] on div "Loading" at bounding box center [567, 306] width 1134 height 613
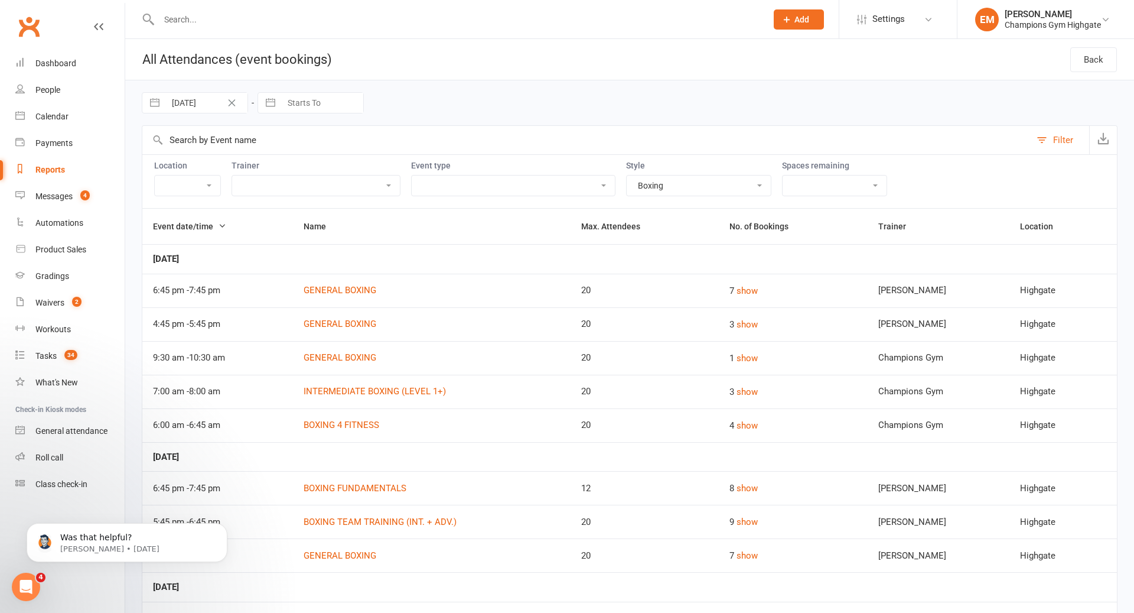
click at [311, 100] on input "Starts To" at bounding box center [322, 103] width 82 height 20
select select "8"
select select "2025"
select select "9"
select select "2025"
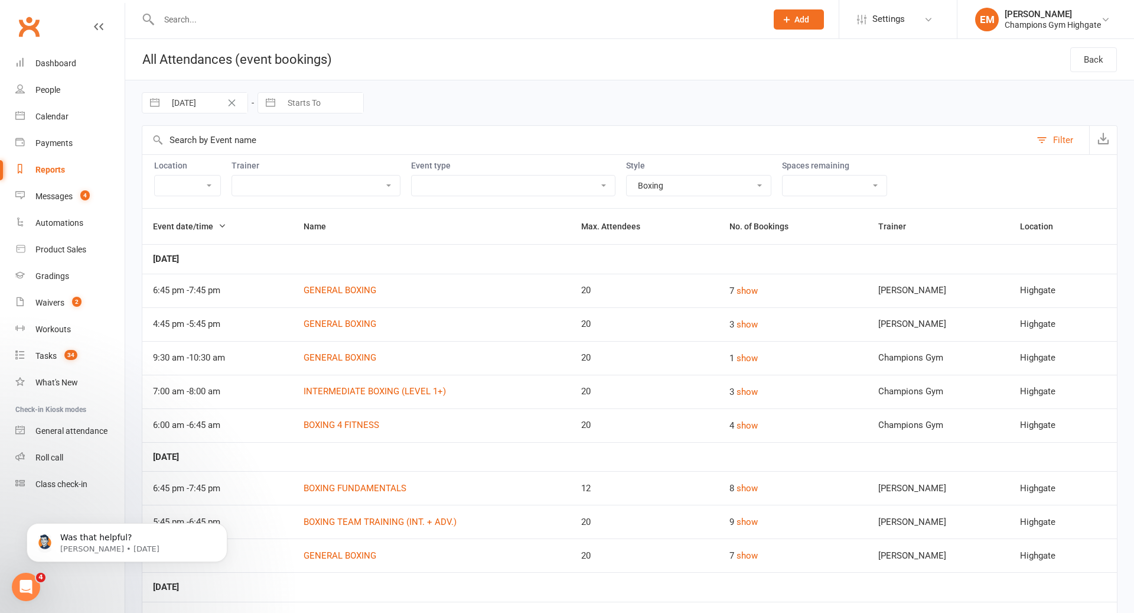
select select "10"
select select "2025"
click at [282, 158] on div "Move backward to switch to the previous month." at bounding box center [282, 151] width 23 height 19
select select "7"
select select "2025"
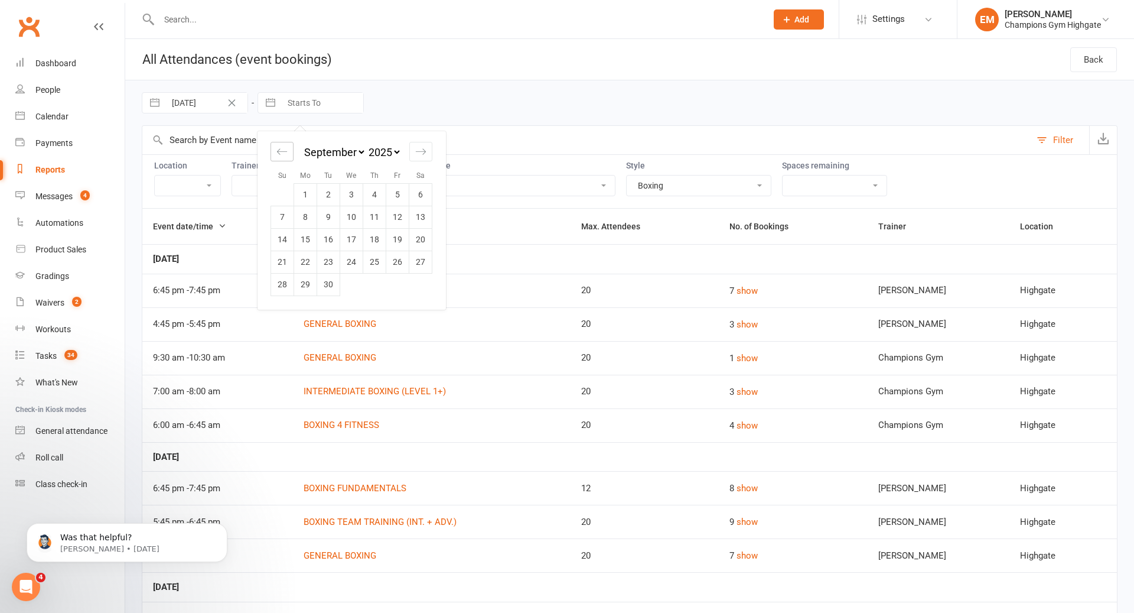
click at [282, 158] on div "Move backward to switch to the previous month." at bounding box center [282, 151] width 23 height 19
select select "6"
select select "2025"
click at [285, 305] on td "31" at bounding box center [282, 306] width 23 height 22
type input "31 Aug 2025"
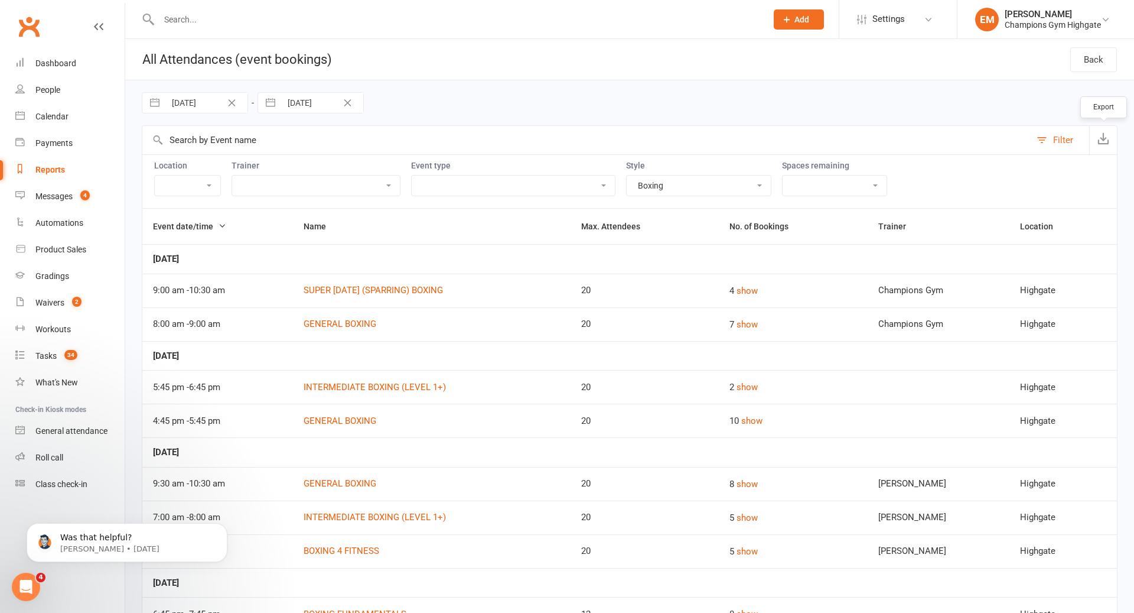
click at [1099, 142] on icon "button" at bounding box center [1104, 138] width 12 height 12
click at [201, 105] on input "01 Aug 2025" at bounding box center [206, 103] width 82 height 20
select select "6"
select select "2025"
select select "7"
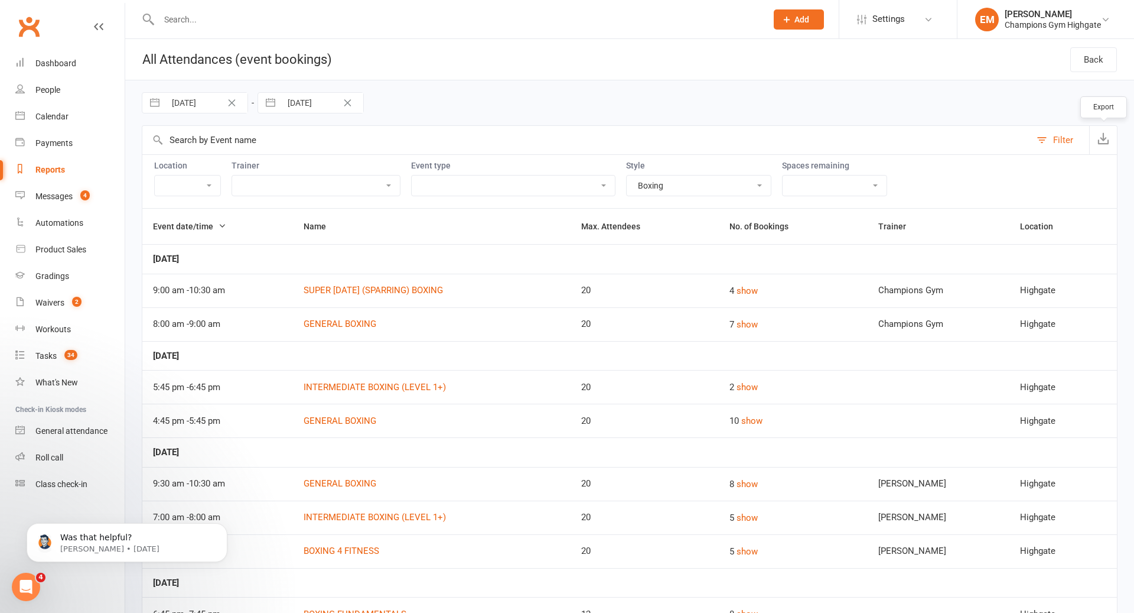
select select "2025"
select select "8"
select select "2025"
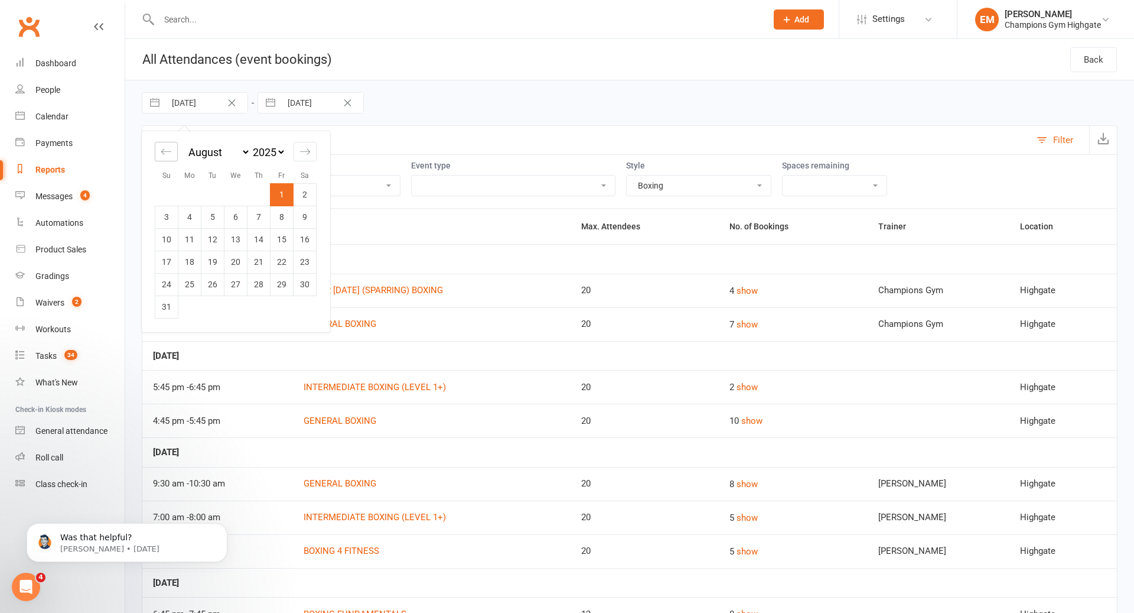
click at [164, 142] on div "Move backward to switch to the previous month." at bounding box center [166, 151] width 23 height 19
select select "5"
select select "2025"
click at [209, 185] on td "1" at bounding box center [212, 194] width 23 height 22
type input "01 Jul 2025"
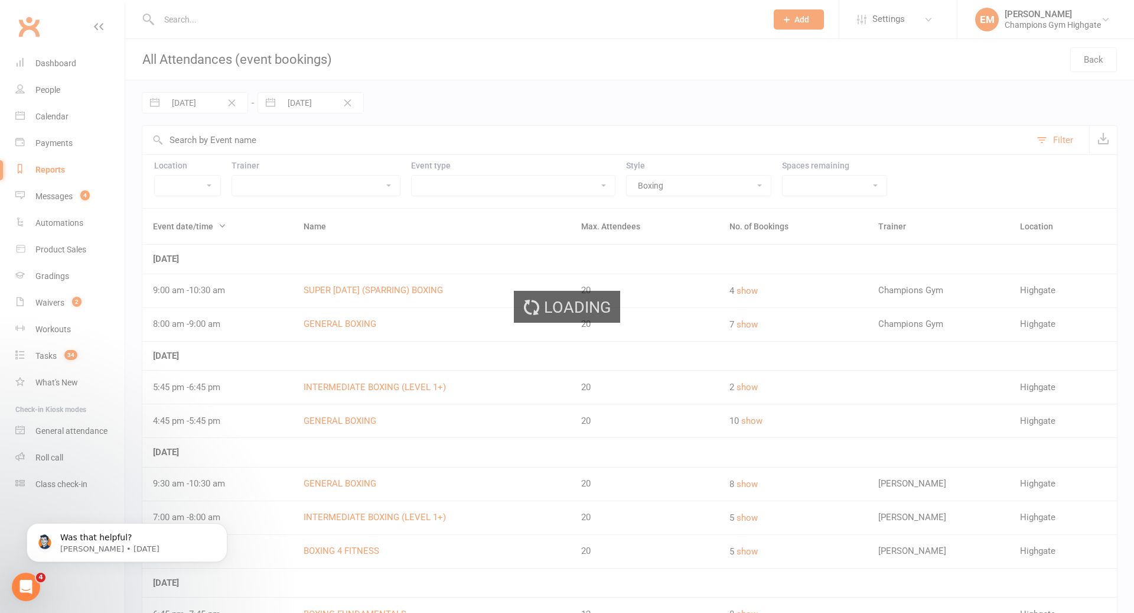
click at [306, 97] on div "Loading" at bounding box center [567, 306] width 1134 height 613
click at [305, 108] on div "Loading" at bounding box center [567, 306] width 1134 height 613
click at [305, 106] on div "Loading" at bounding box center [567, 306] width 1134 height 613
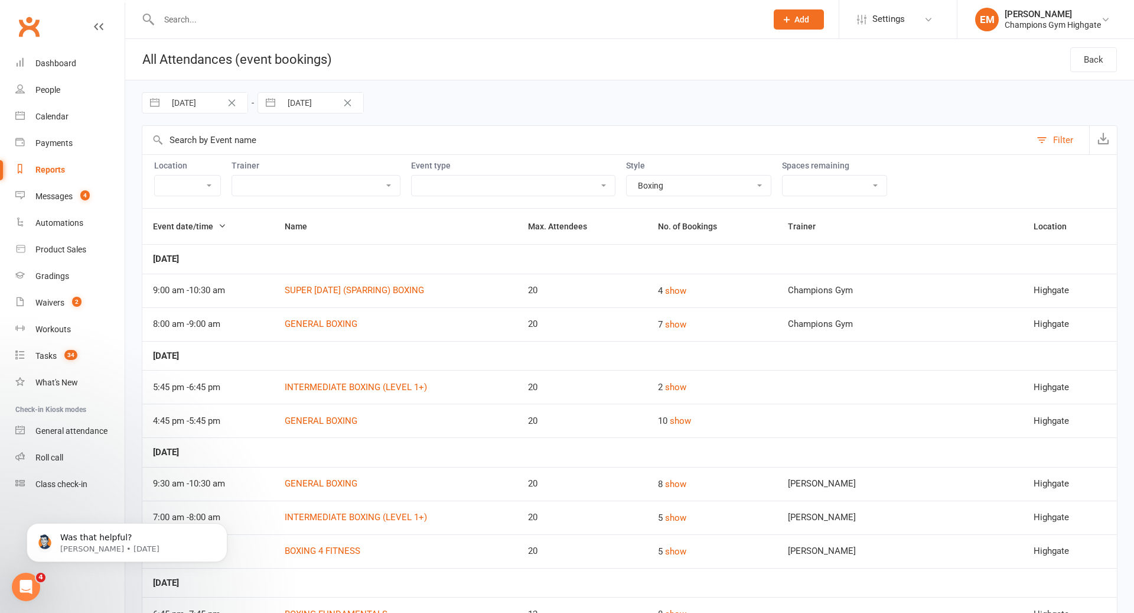
click at [305, 106] on input "31 Aug 2025" at bounding box center [322, 103] width 82 height 20
select select "6"
select select "2025"
select select "7"
select select "2025"
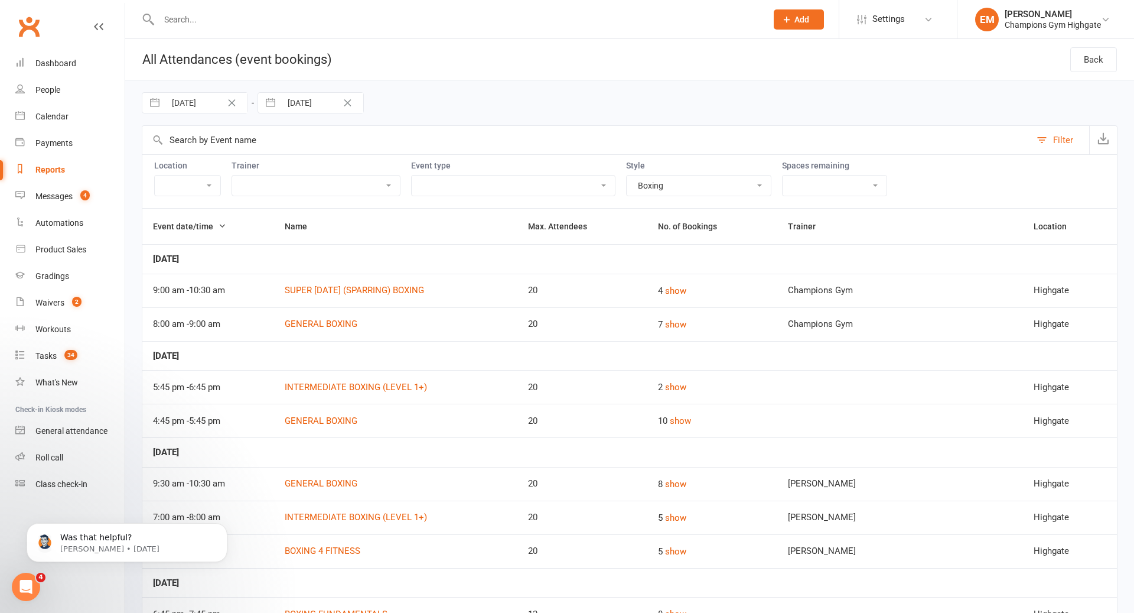
select select "8"
select select "2025"
click at [284, 154] on icon "Move backward to switch to the previous month." at bounding box center [281, 151] width 11 height 11
select select "5"
select select "2025"
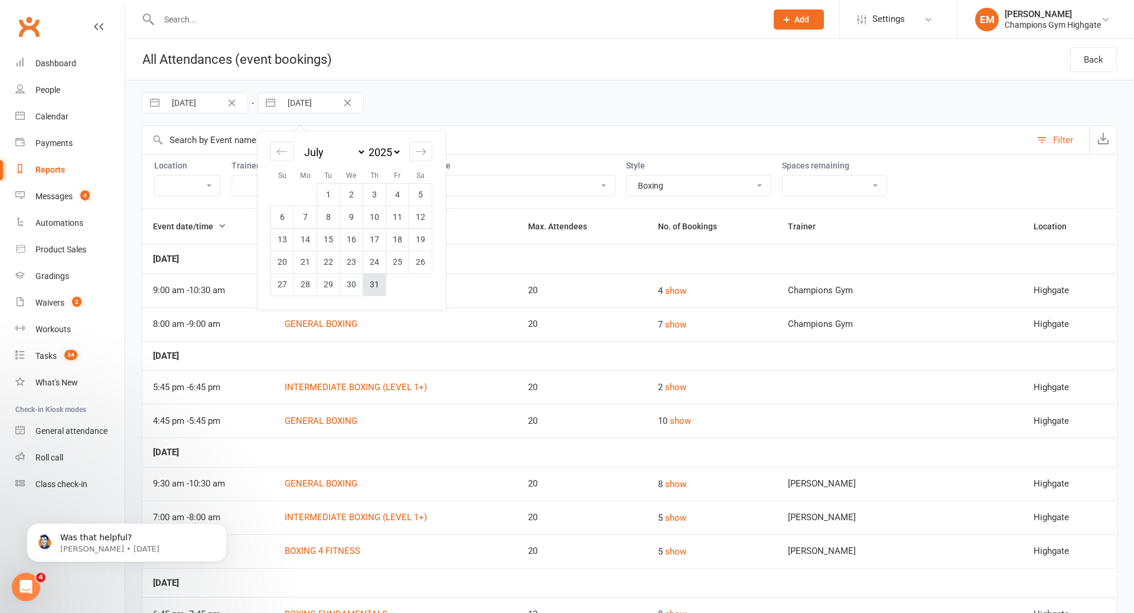
click at [369, 285] on td "31" at bounding box center [374, 284] width 23 height 22
type input "31 Jul 2025"
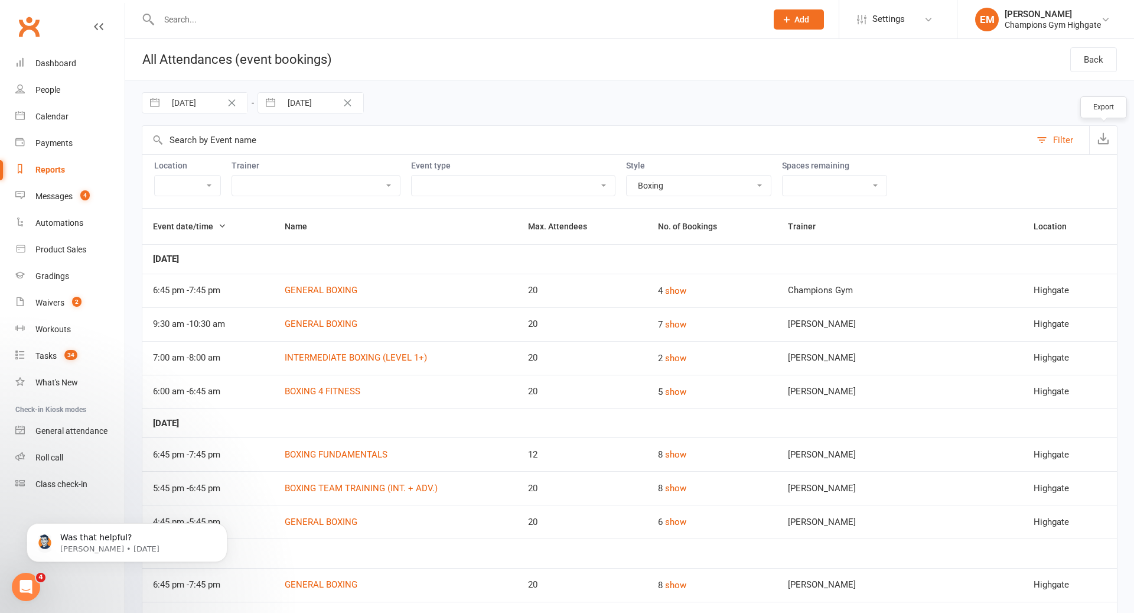
click at [1104, 136] on icon "button" at bounding box center [1104, 138] width 12 height 12
click at [226, 106] on button "Clear Date" at bounding box center [232, 103] width 21 height 14
click at [238, 104] on input "01 Jul 2025" at bounding box center [206, 103] width 82 height 20
click at [208, 102] on input "01 Jul 2025" at bounding box center [206, 103] width 82 height 20
click at [0, 0] on div "Loading" at bounding box center [0, 0] width 0 height 0
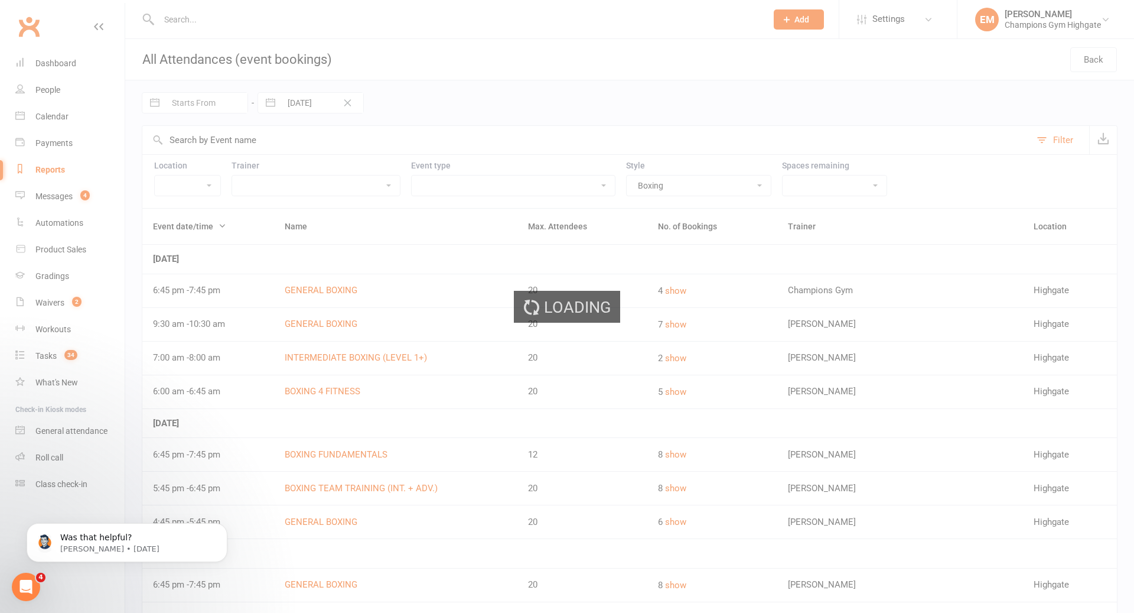
click at [208, 102] on div "Loading" at bounding box center [567, 306] width 1134 height 613
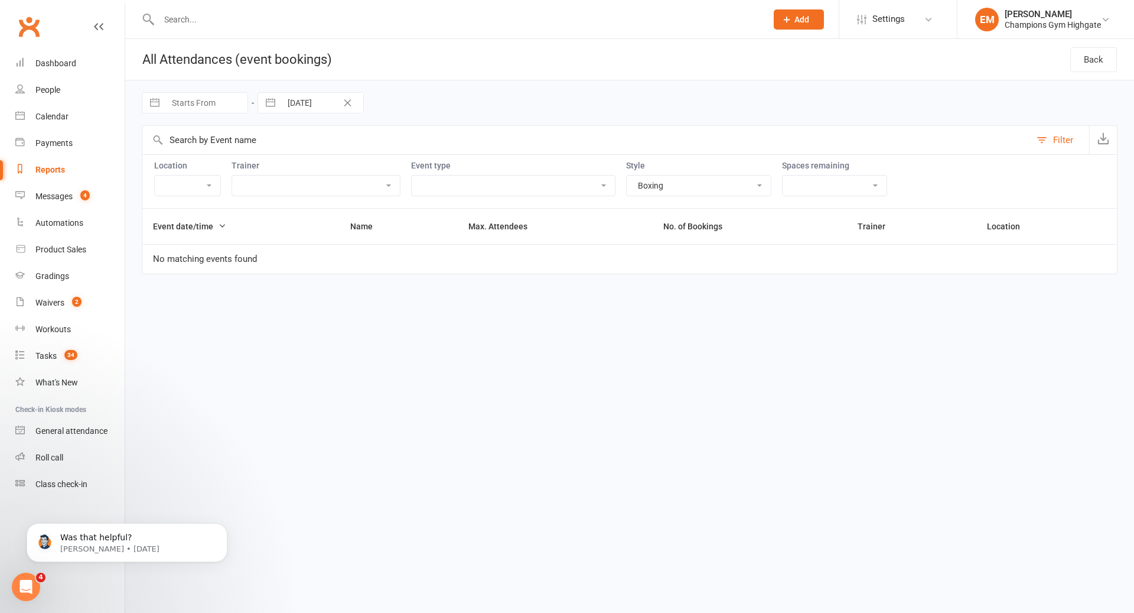
click at [208, 102] on input "Starts From" at bounding box center [206, 103] width 82 height 20
select select "8"
select select "2025"
select select "9"
select select "2025"
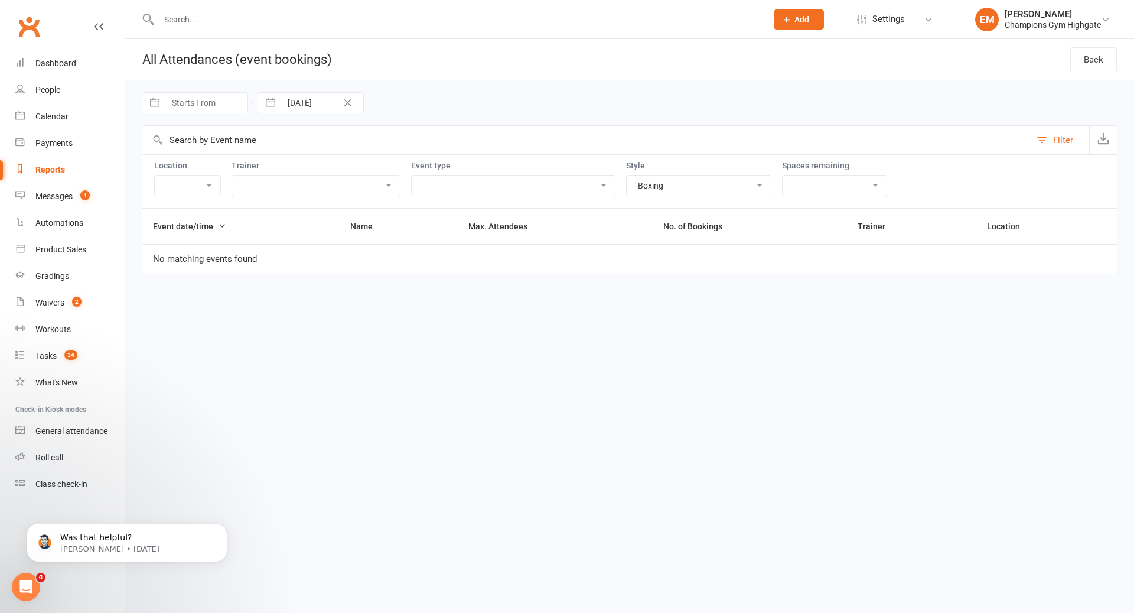
select select "10"
select select "2025"
click at [307, 150] on icon "Move forward to switch to the next month." at bounding box center [304, 151] width 11 height 11
select select "11"
select select "2025"
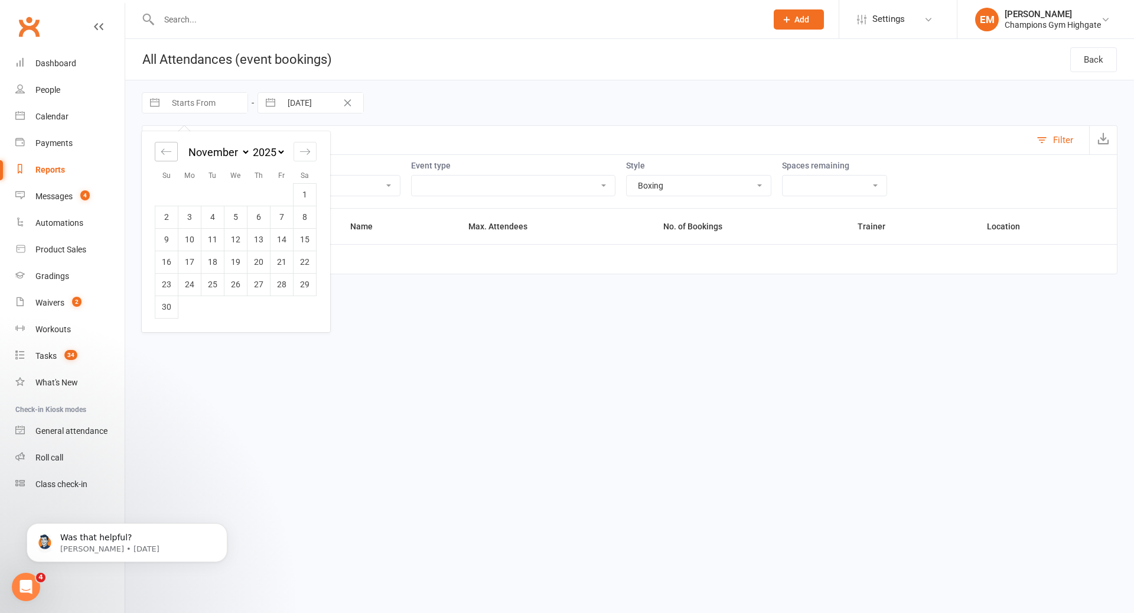
click at [162, 146] on icon "Move backward to switch to the previous month." at bounding box center [166, 151] width 11 height 11
select select "8"
select select "2025"
click at [239, 194] on td "1" at bounding box center [235, 194] width 23 height 22
type input "01 Oct 2025"
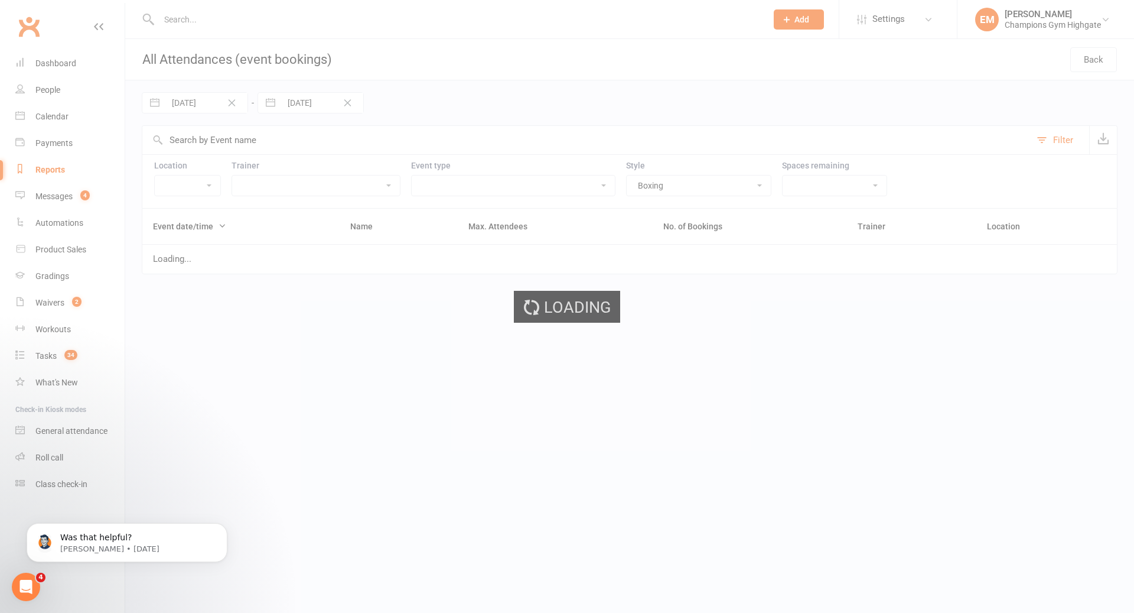
click at [299, 100] on div "Loading" at bounding box center [567, 306] width 1134 height 613
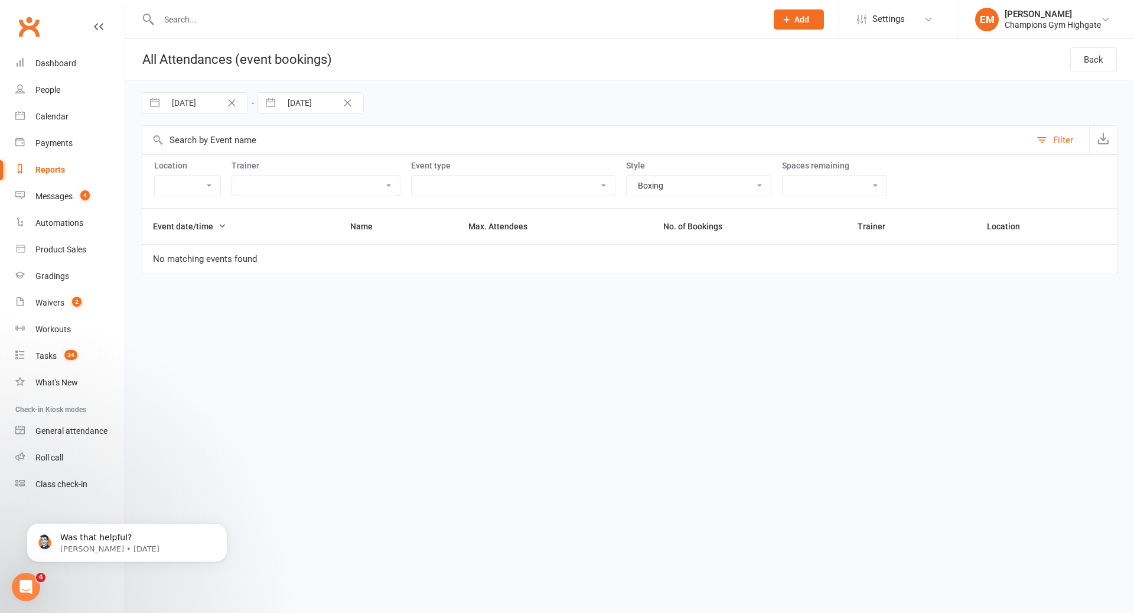
click at [299, 100] on input "31 Jul 2025" at bounding box center [322, 103] width 82 height 20
select select "5"
select select "2025"
select select "6"
select select "2025"
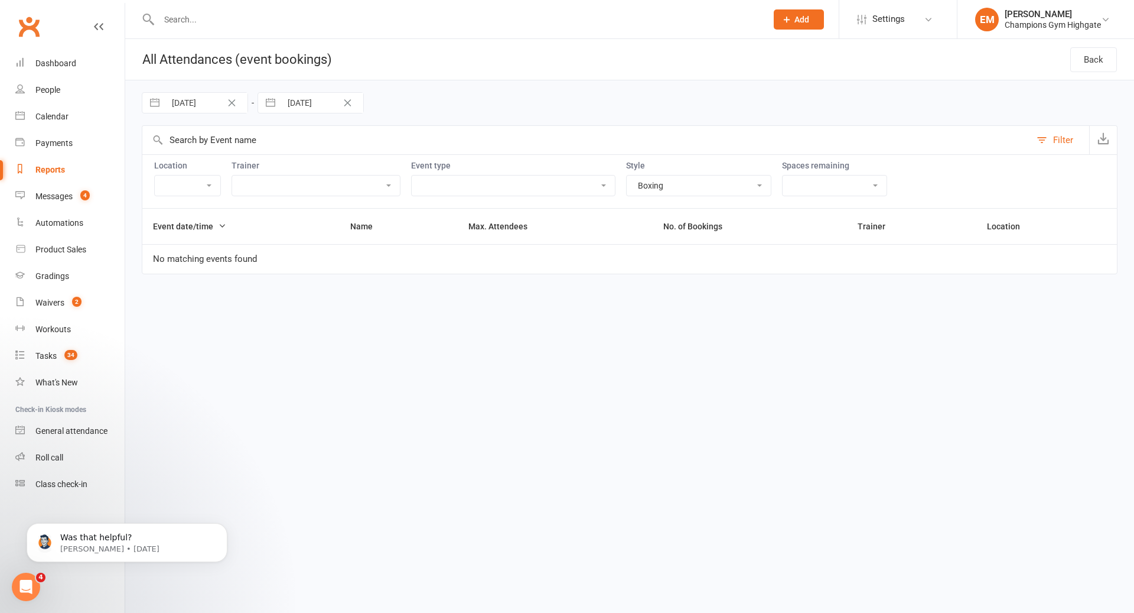
select select "7"
select select "2025"
click at [419, 146] on icon "Move forward to switch to the next month." at bounding box center [420, 151] width 11 height 11
select select "8"
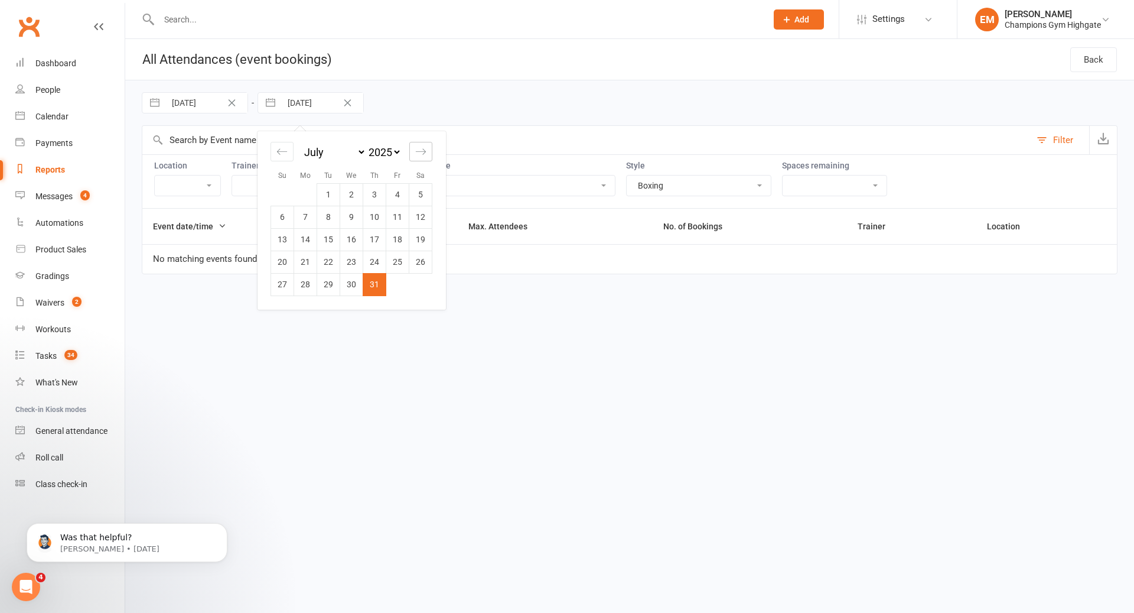
select select "2025"
select select "9"
select select "2025"
click at [419, 146] on icon "Move forward to switch to the next month." at bounding box center [420, 151] width 11 height 11
select select "10"
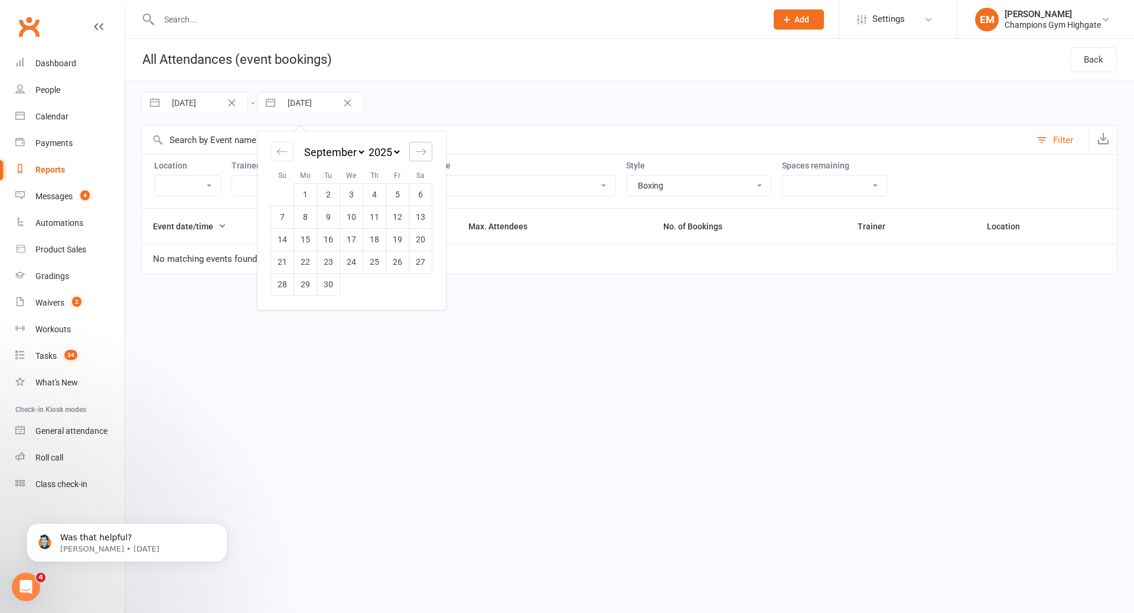
select select "2025"
click at [419, 146] on icon "Move forward to switch to the next month." at bounding box center [420, 151] width 11 height 11
select select "11"
select select "2025"
click at [273, 152] on div "Move backward to switch to the previous month." at bounding box center [282, 151] width 23 height 19
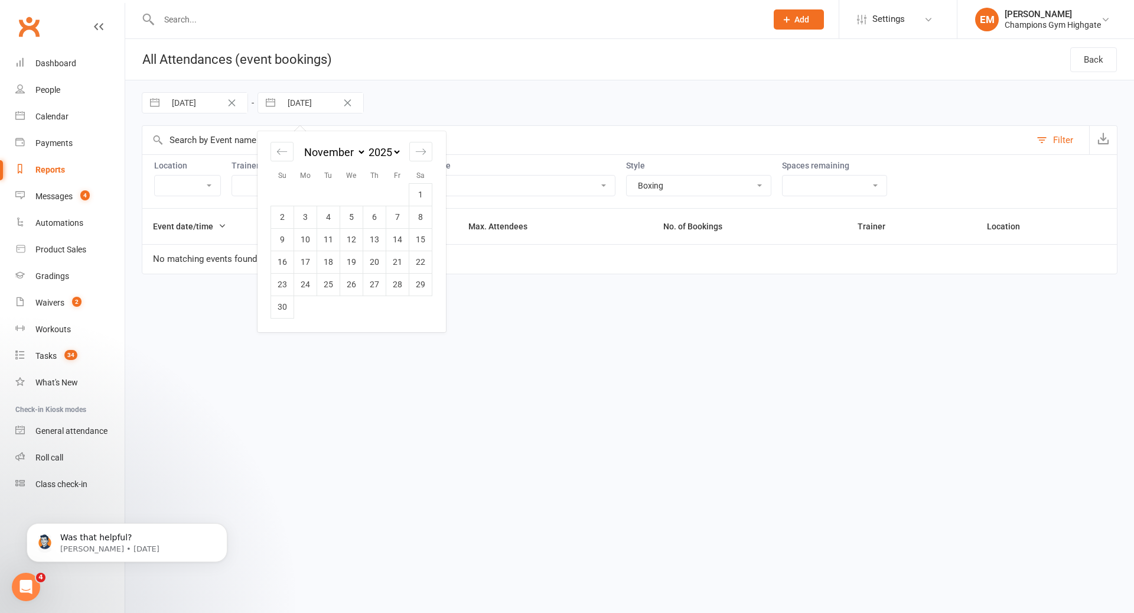
select select "8"
select select "2025"
click at [330, 242] on td "14" at bounding box center [328, 239] width 23 height 22
type input "[DATE]"
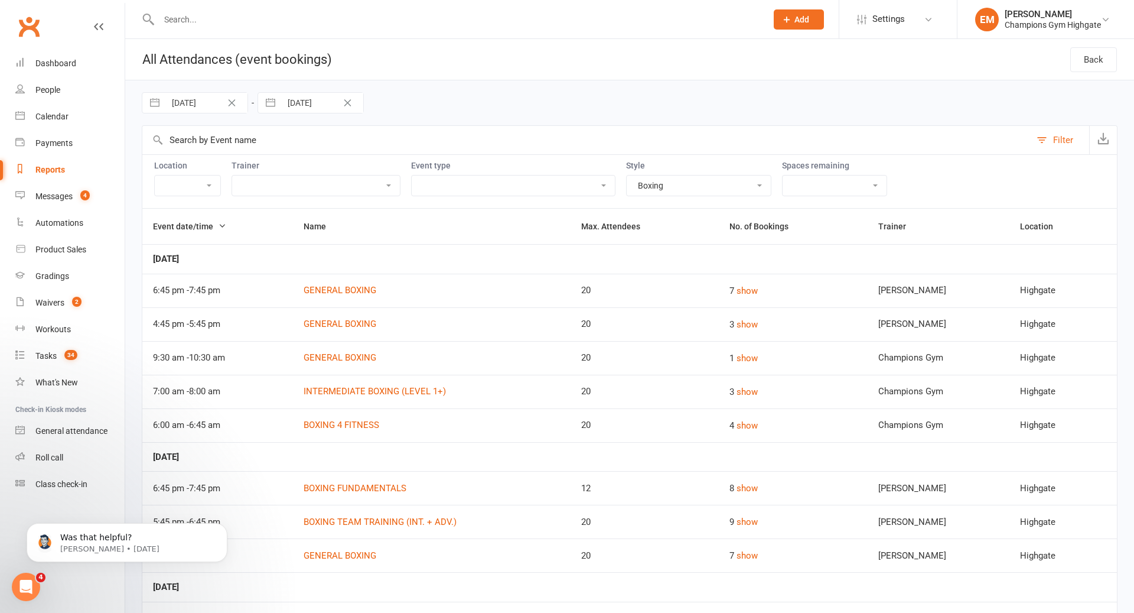
click at [444, 183] on select "Class Member Event PT - with Coach [PERSON_NAME] (30 minutes) PT - with Coach […" at bounding box center [513, 185] width 203 height 20
click at [786, 184] on select "Full - no free spaces 1 2 3 4 5 6 7 8 9 10 More than 10 Over-booked No limit" at bounding box center [835, 185] width 104 height 20
click at [325, 188] on select "Pamorn Martdee Kazuma Otorii Krishan Nain Thomas Mitchell Ronnarong (LOMA) Tong…" at bounding box center [316, 185] width 168 height 20
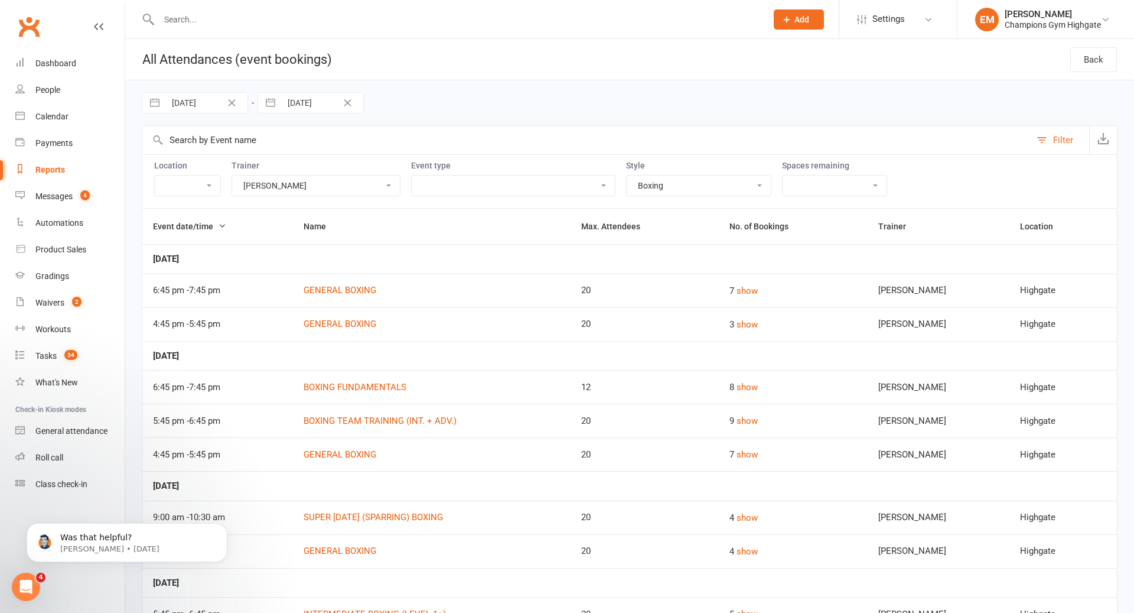
click at [339, 196] on div "Location Myaree Highgate Trainer Pamorn Martdee Kazuma Otorii Krishan Nain Thom…" at bounding box center [630, 181] width 976 height 54
click at [1112, 132] on button "button" at bounding box center [1103, 140] width 28 height 28
click at [313, 177] on select "Pamorn Martdee Kazuma Otorii Krishan Nain Thomas Mitchell Ronnarong (LOMA) Tong…" at bounding box center [316, 185] width 168 height 20
select select "48017"
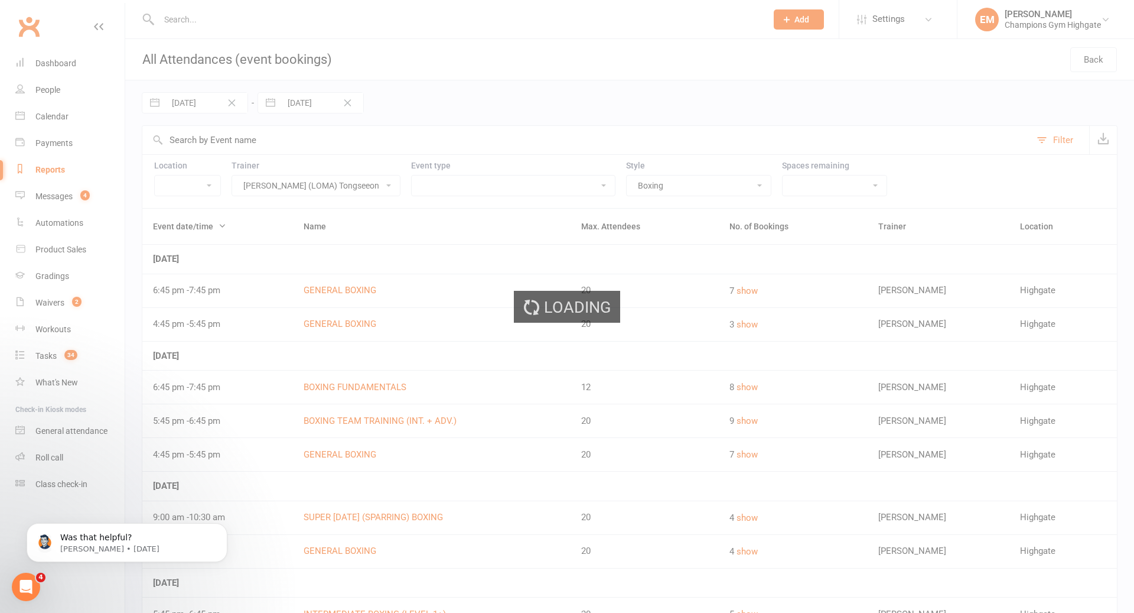
click at [640, 184] on div "Loading" at bounding box center [567, 306] width 1134 height 613
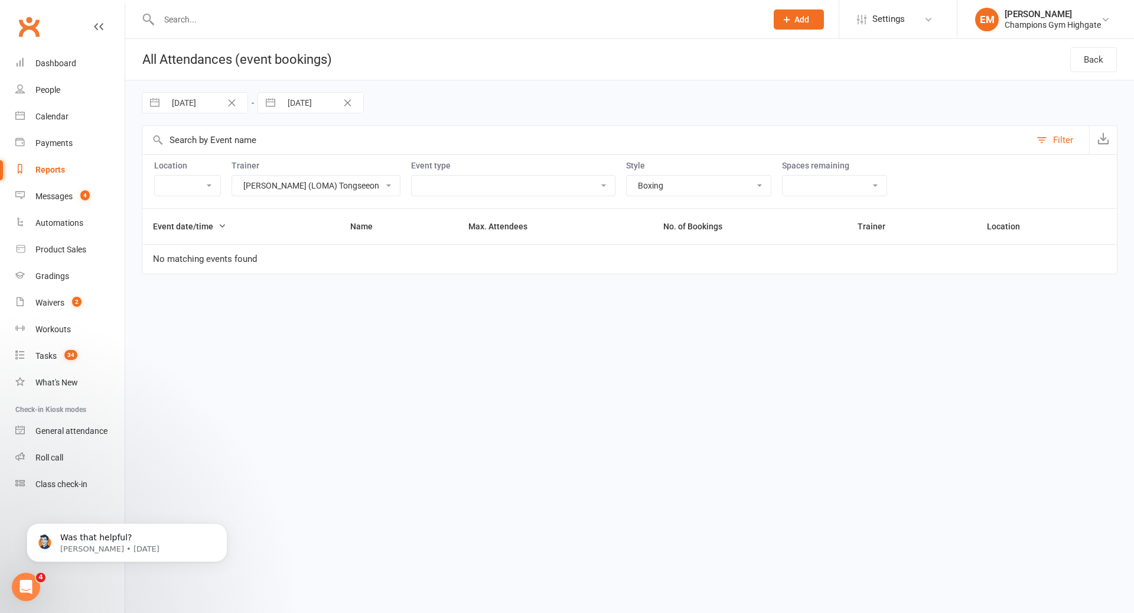
click at [640, 184] on select "Boxing Muay Thai Personal Training (30 Minutes) Personal Training (45 Minutes) …" at bounding box center [699, 185] width 144 height 20
select select "1228"
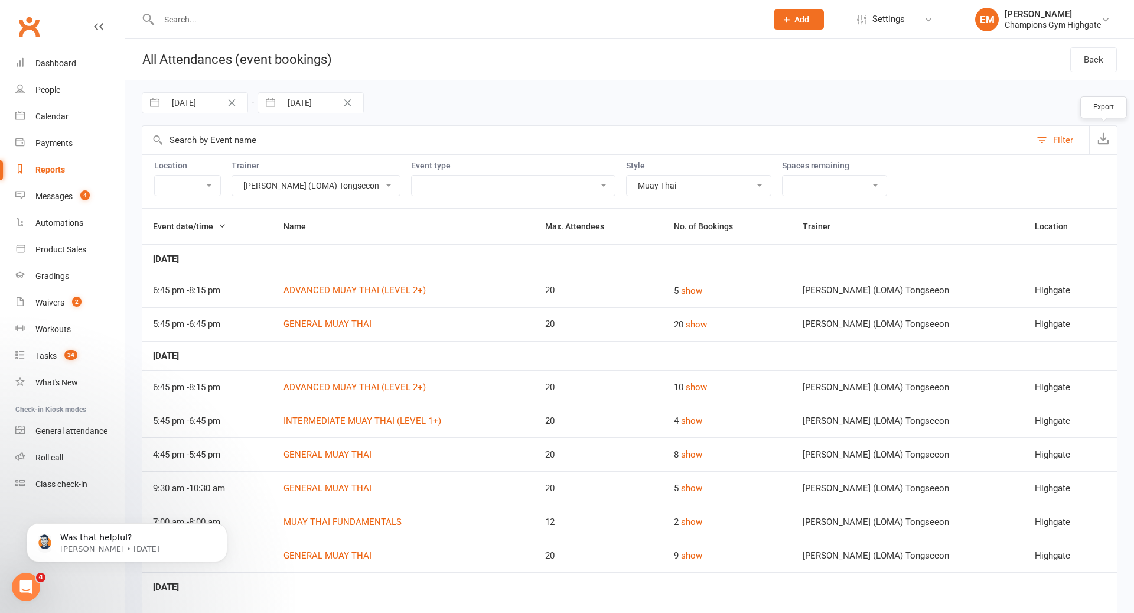
click at [1104, 143] on icon "button" at bounding box center [1104, 138] width 12 height 12
drag, startPoint x: 341, startPoint y: 169, endPoint x: 335, endPoint y: 184, distance: 16.7
click at [341, 169] on div "Trainer Pamorn Martdee Kazuma Otorii Krishan Nain Thomas Mitchell Ronnarong (LO…" at bounding box center [316, 178] width 169 height 35
click at [330, 191] on select "Pamorn Martdee Kazuma Otorii Krishan Nain Thomas Mitchell Ronnarong (LOMA) Tong…" at bounding box center [316, 185] width 168 height 20
click at [336, 184] on select "Pamorn Martdee Kazuma Otorii Krishan Nain Thomas Mitchell Ronnarong (LOMA) Tong…" at bounding box center [316, 185] width 168 height 20
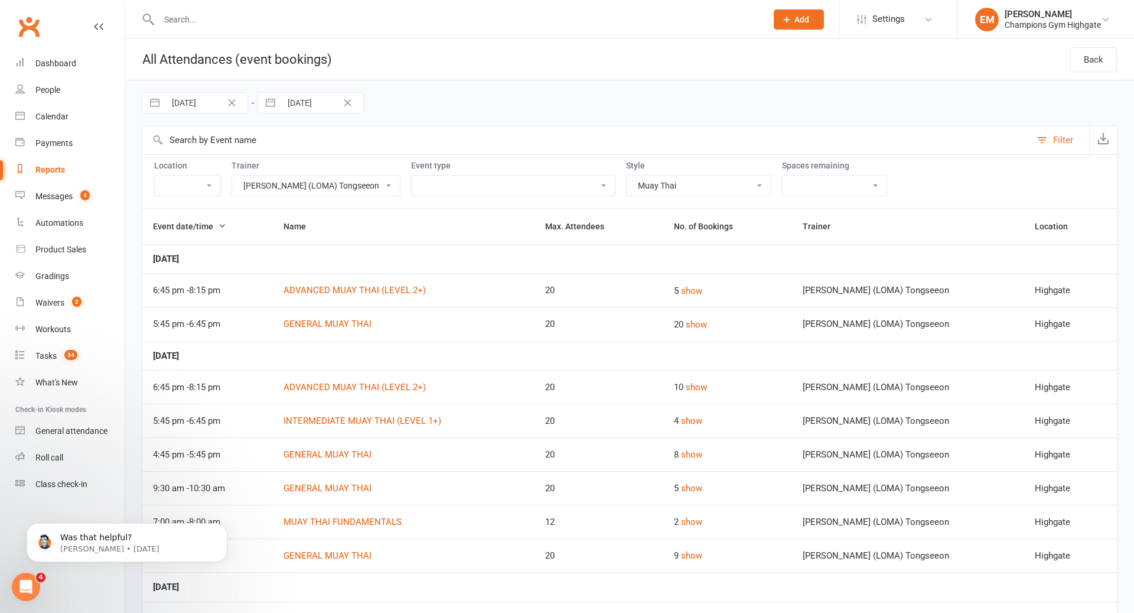
select select "53004"
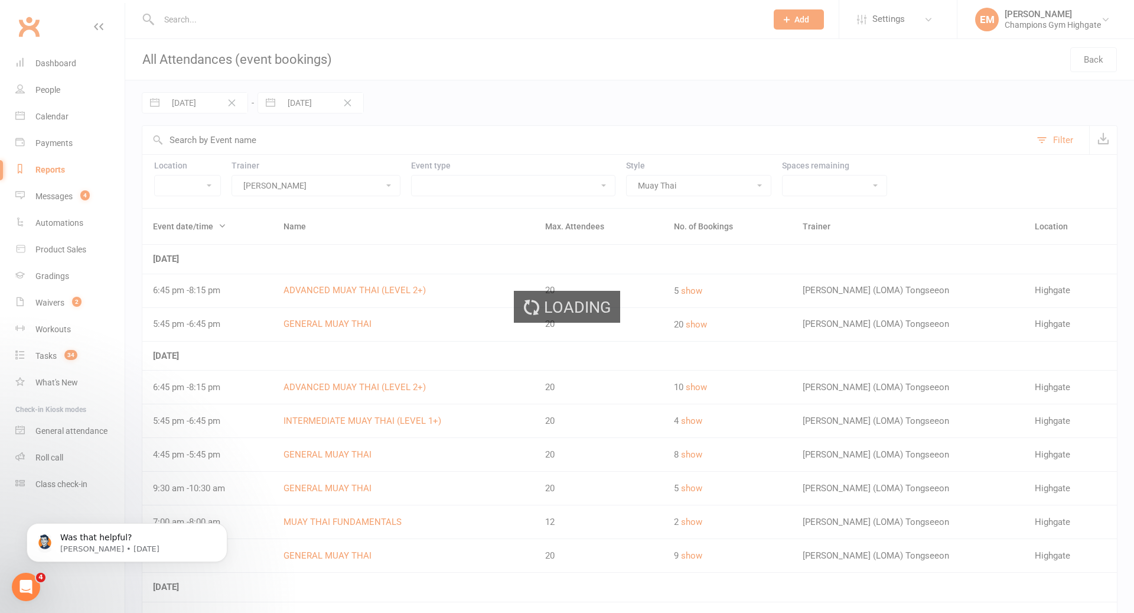
click at [653, 178] on div "Loading" at bounding box center [567, 306] width 1134 height 613
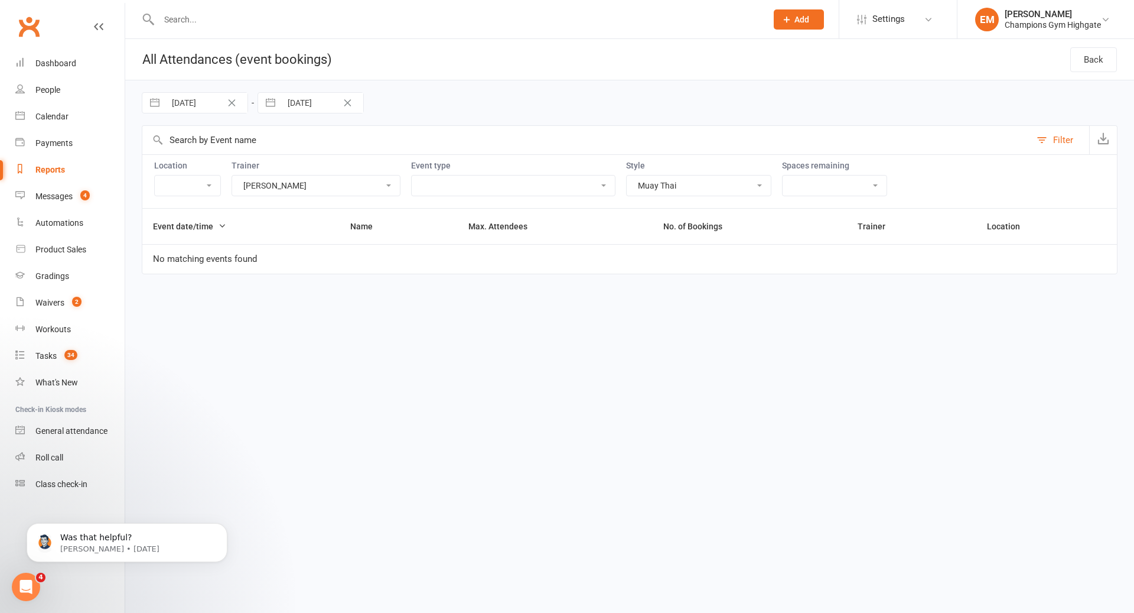
click at [642, 188] on select "Boxing Muay Thai Personal Training (30 Minutes) Personal Training (45 Minutes) …" at bounding box center [699, 185] width 144 height 20
select select "1863"
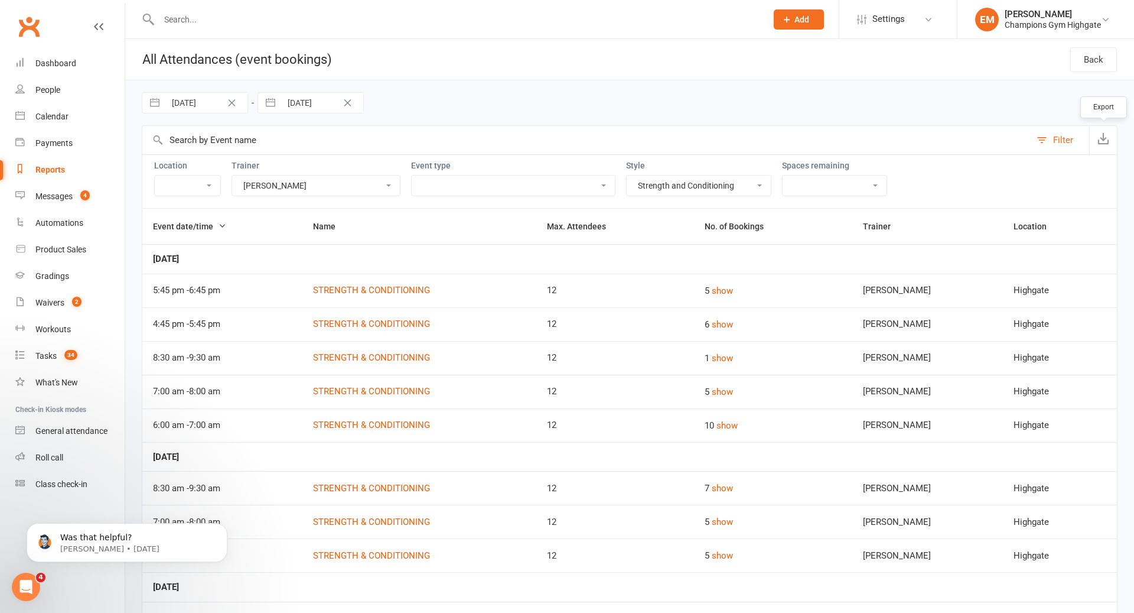
click at [1092, 136] on button "button" at bounding box center [1103, 140] width 28 height 28
click at [244, 102] on input "01 Oct 2025" at bounding box center [206, 103] width 82 height 20
click at [209, 102] on input "01 Oct 2025" at bounding box center [206, 103] width 82 height 20
select select "8"
select select "2025"
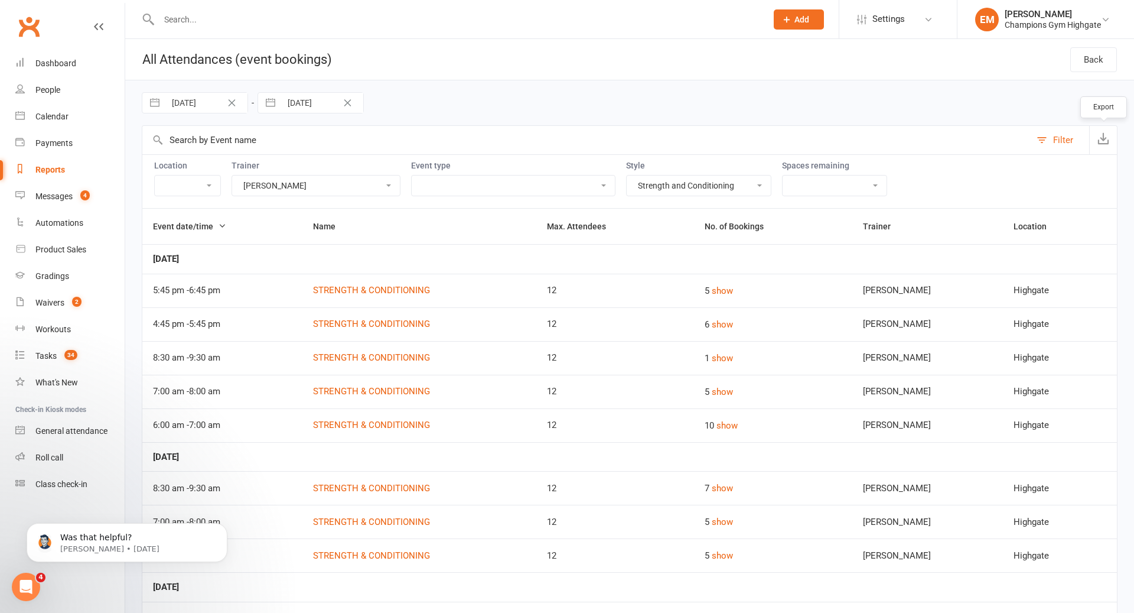
select select "9"
select select "2025"
select select "10"
select select "2025"
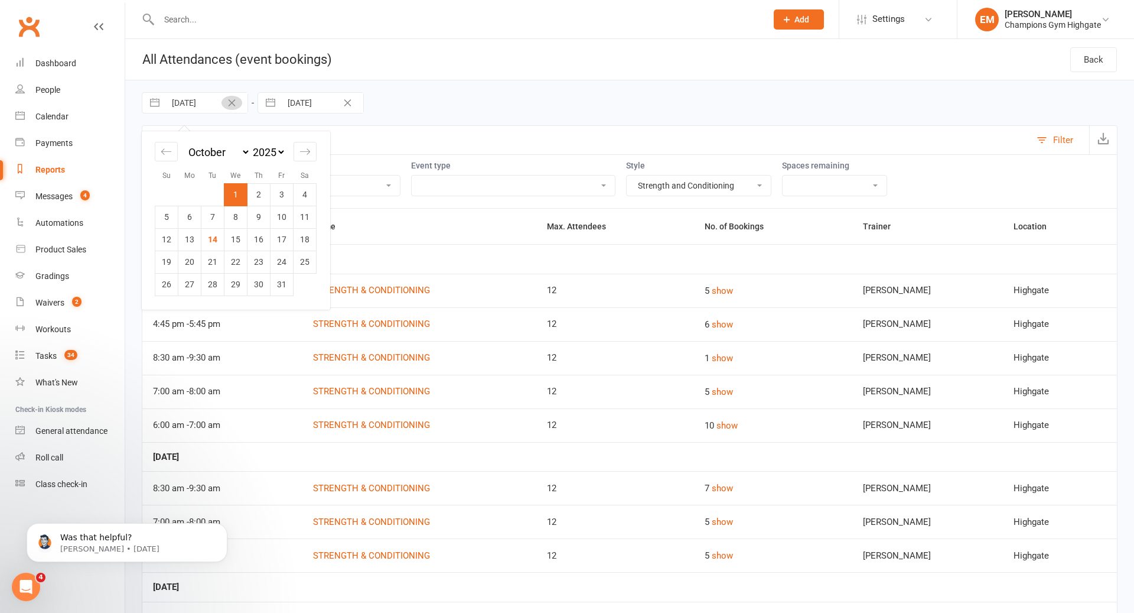
click at [236, 103] on button "Clear Date" at bounding box center [232, 103] width 21 height 14
click at [230, 100] on input "Starts From" at bounding box center [206, 103] width 82 height 20
click at [171, 146] on icon "Move backward to switch to the previous month." at bounding box center [166, 151] width 11 height 11
select select "7"
select select "2025"
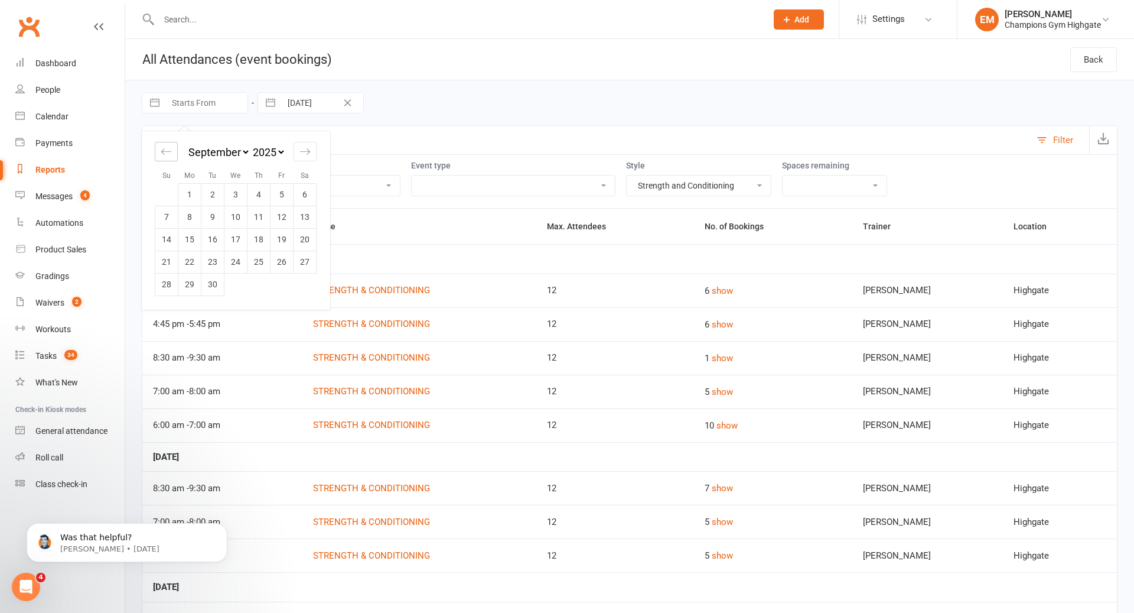
click at [171, 146] on icon "Move backward to switch to the previous month." at bounding box center [166, 151] width 11 height 11
select select "5"
select select "2025"
select select "6"
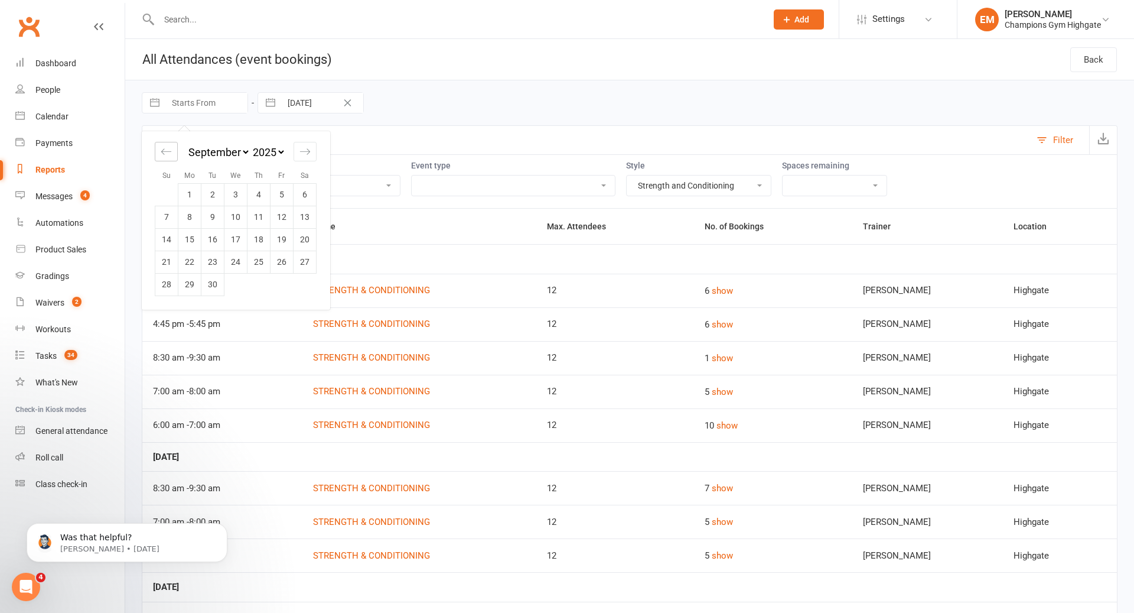
select select "2025"
click at [171, 146] on icon "Move backward to switch to the previous month." at bounding box center [166, 151] width 11 height 11
select select "4"
select select "2025"
click at [171, 146] on icon "Move backward to switch to the previous month." at bounding box center [166, 151] width 11 height 11
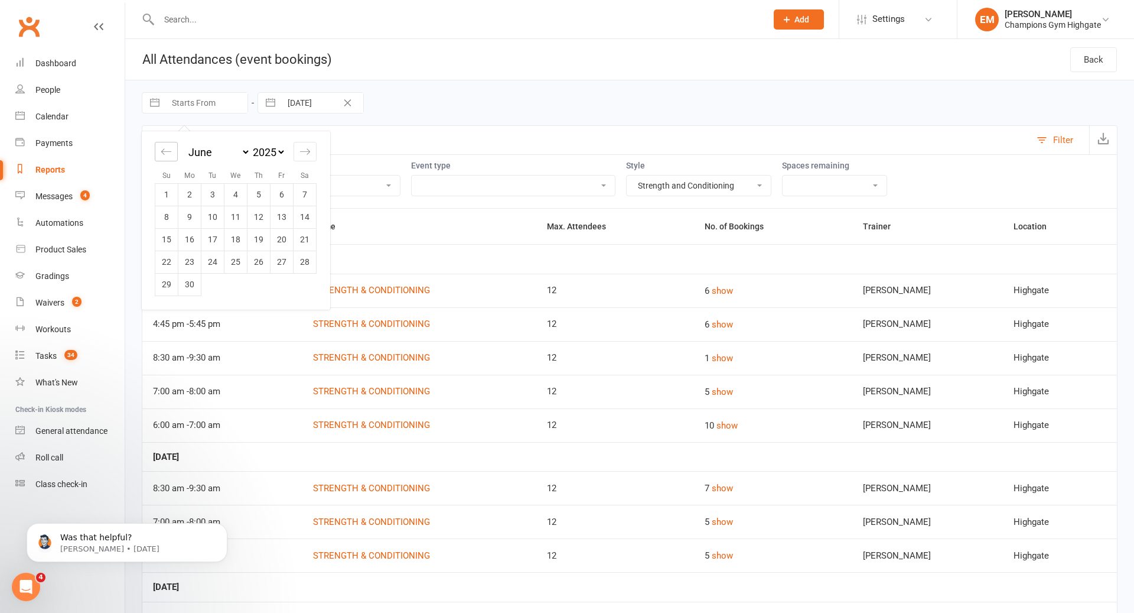
select select "3"
select select "2025"
click at [172, 148] on div "Move backward to switch to the previous month." at bounding box center [166, 151] width 23 height 19
select select "2"
select select "2025"
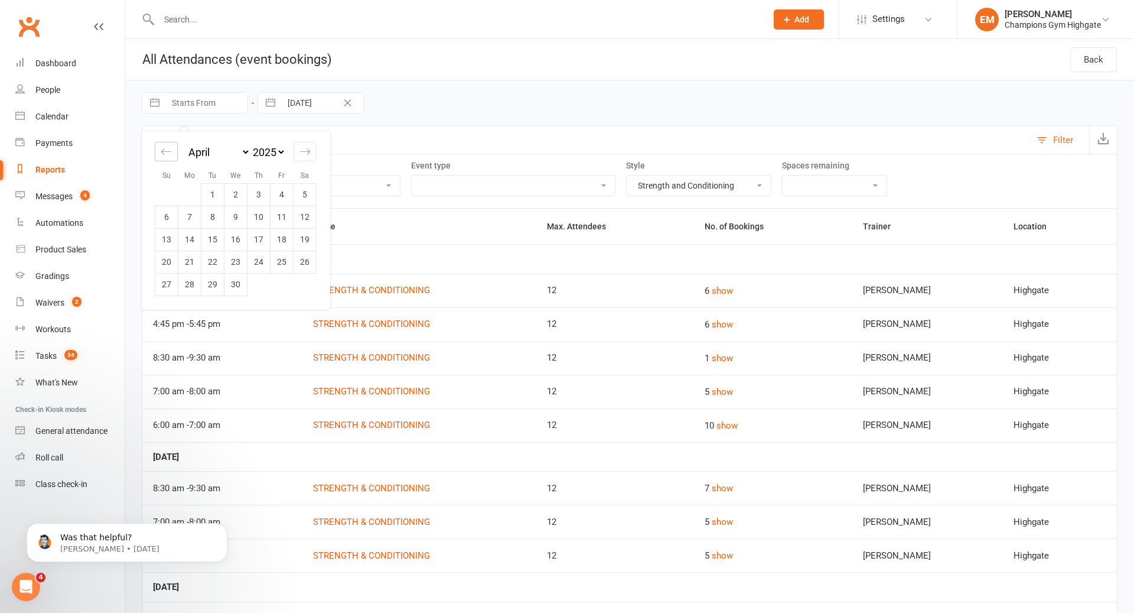
click at [172, 148] on div "Move backward to switch to the previous month." at bounding box center [166, 151] width 23 height 19
select select "1"
select select "2025"
click at [167, 146] on icon "Move backward to switch to the previous month." at bounding box center [166, 151] width 11 height 11
select select "2025"
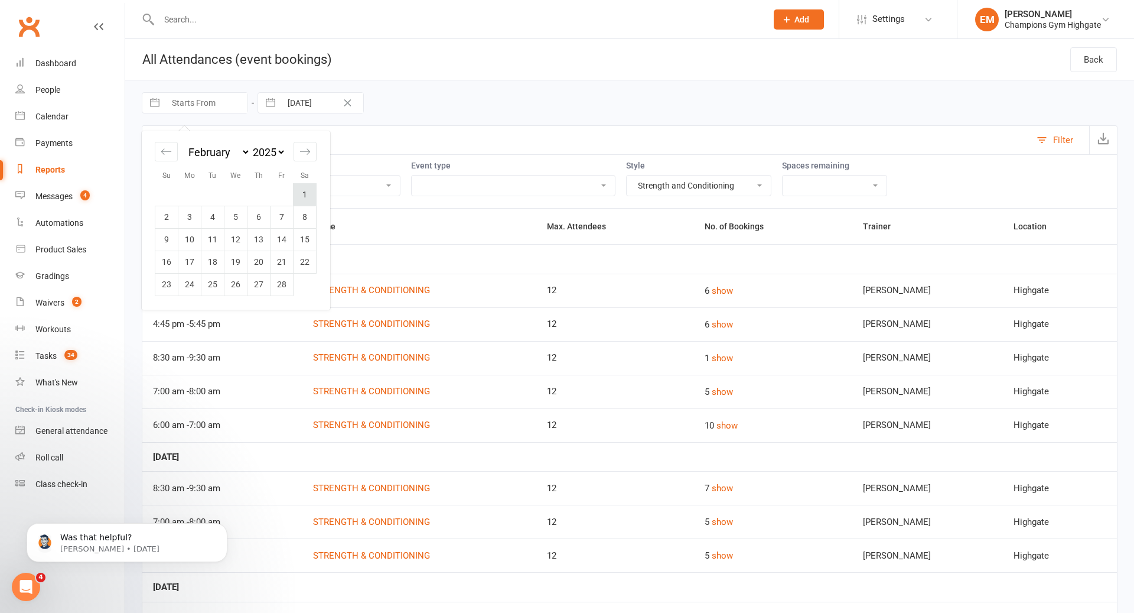
click at [305, 191] on td "1" at bounding box center [305, 194] width 23 height 22
type input "01 Feb 2025"
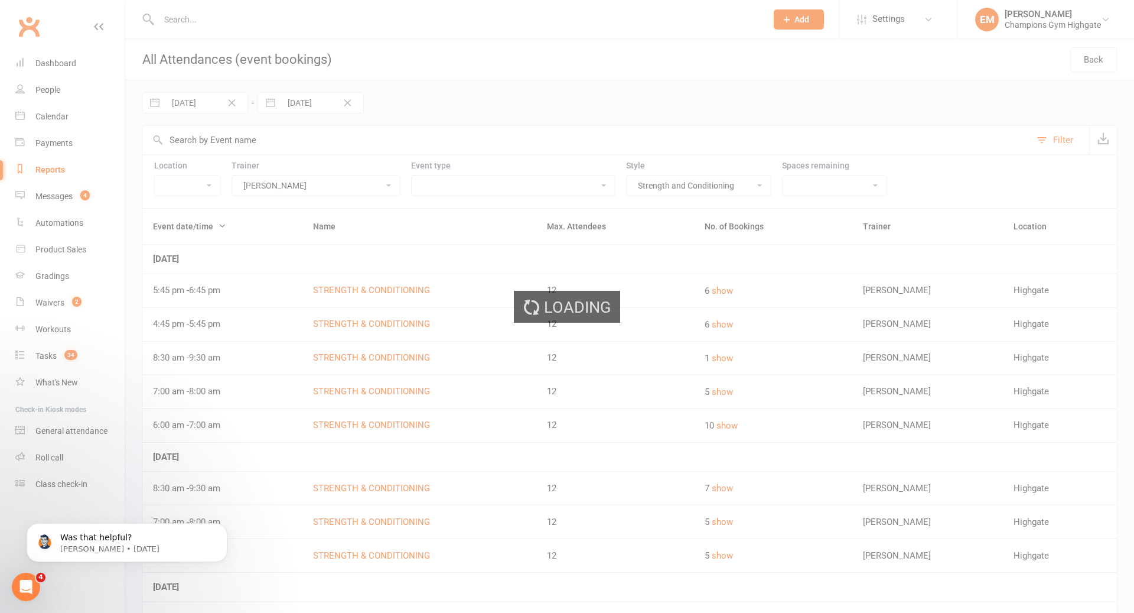
click at [341, 105] on div "Loading" at bounding box center [567, 306] width 1134 height 613
click at [347, 103] on div "Loading" at bounding box center [567, 306] width 1134 height 613
click at [346, 100] on div "Loading" at bounding box center [567, 306] width 1134 height 613
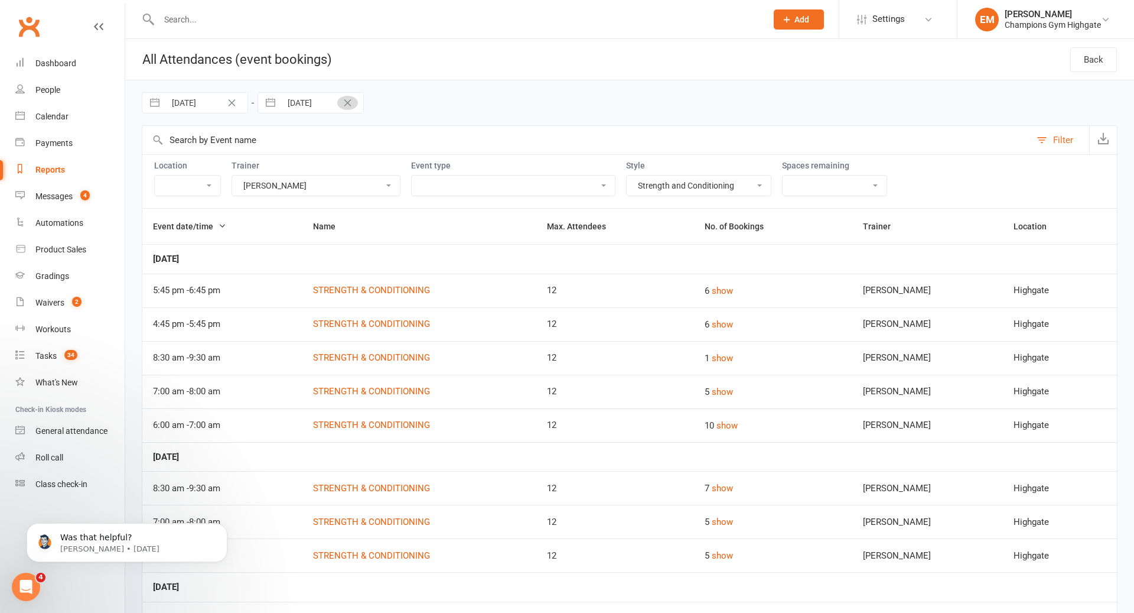
click at [346, 100] on icon "Clear Date" at bounding box center [347, 102] width 9 height 7
select select "8"
select select "2025"
select select "9"
select select "2025"
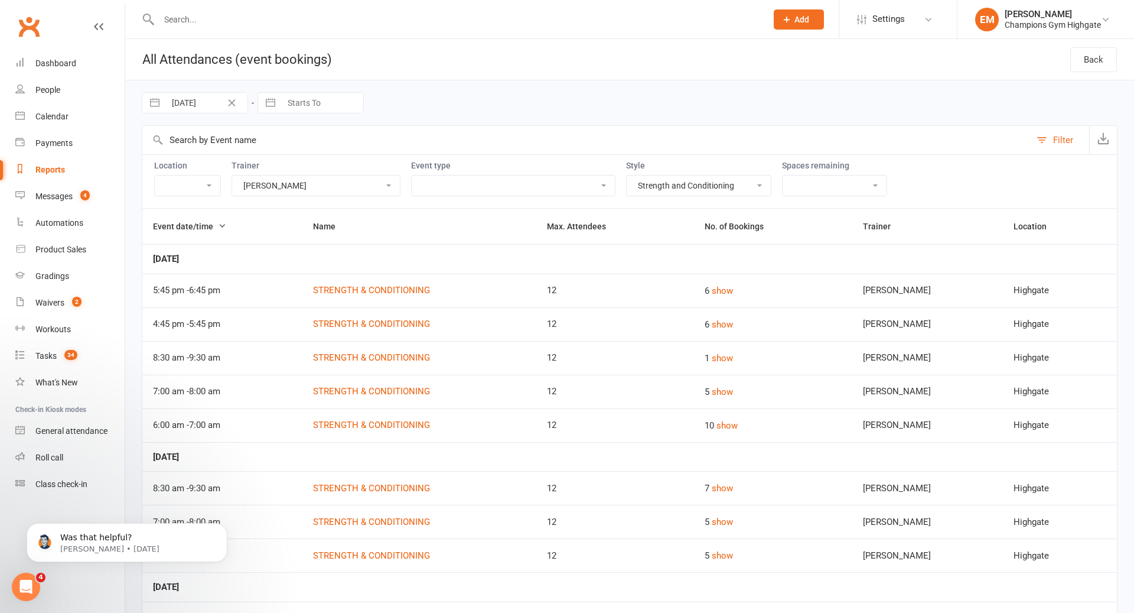
select select "10"
select select "2025"
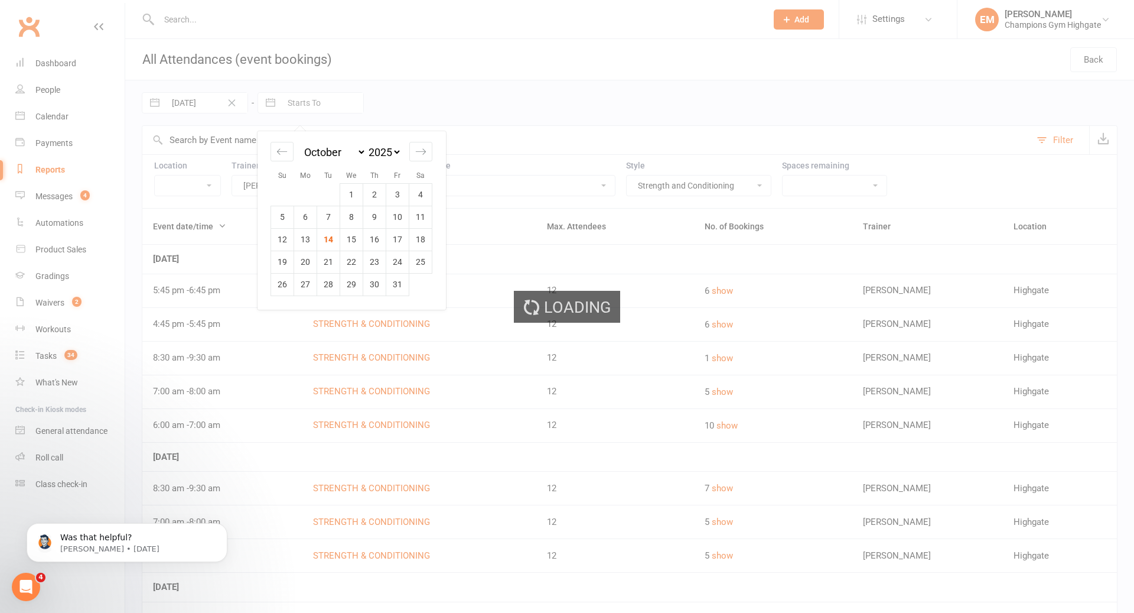
click at [283, 147] on icon "Move backward to switch to the previous month." at bounding box center [281, 151] width 11 height 11
select select "7"
select select "2025"
click at [283, 147] on icon "Move backward to switch to the previous month." at bounding box center [281, 151] width 11 height 11
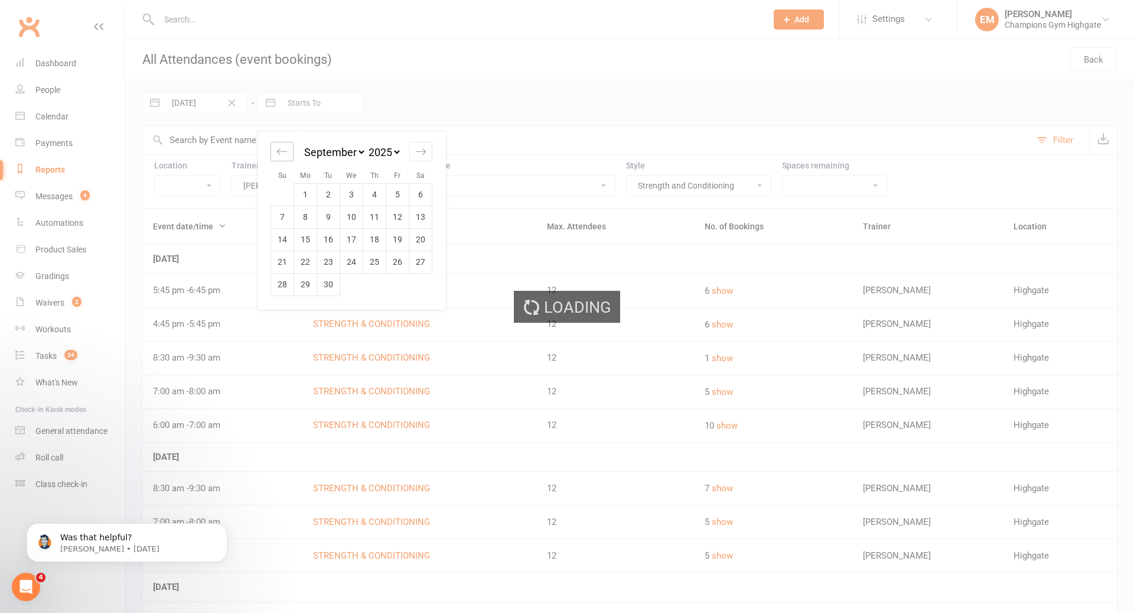
select select "6"
select select "2025"
click at [283, 147] on icon "Move backward to switch to the previous month." at bounding box center [281, 151] width 11 height 11
select select "5"
select select "2025"
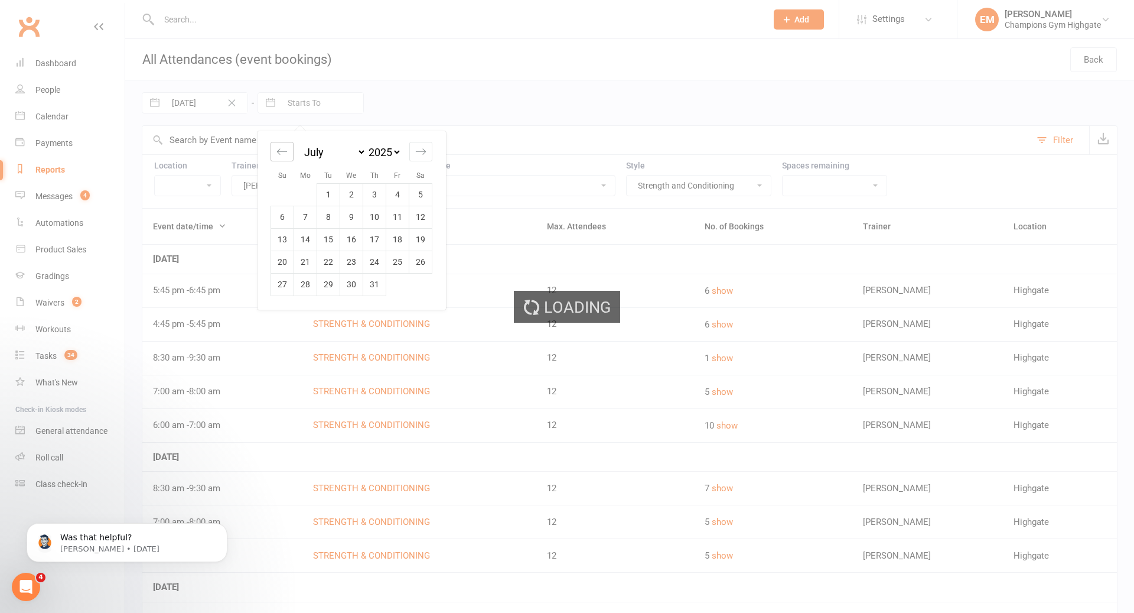
click at [283, 147] on icon "Move backward to switch to the previous month." at bounding box center [281, 151] width 11 height 11
select select "4"
select select "2025"
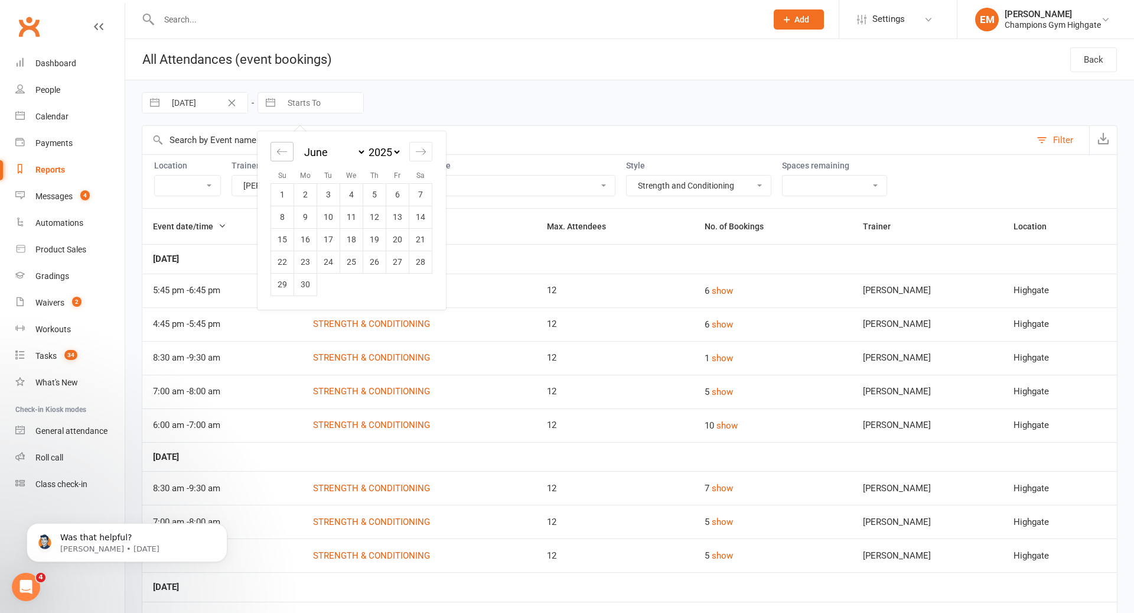
click at [283, 147] on icon "Move backward to switch to the previous month." at bounding box center [281, 151] width 11 height 11
select select "3"
select select "2025"
click at [283, 147] on icon "Move backward to switch to the previous month." at bounding box center [281, 151] width 11 height 11
select select "2"
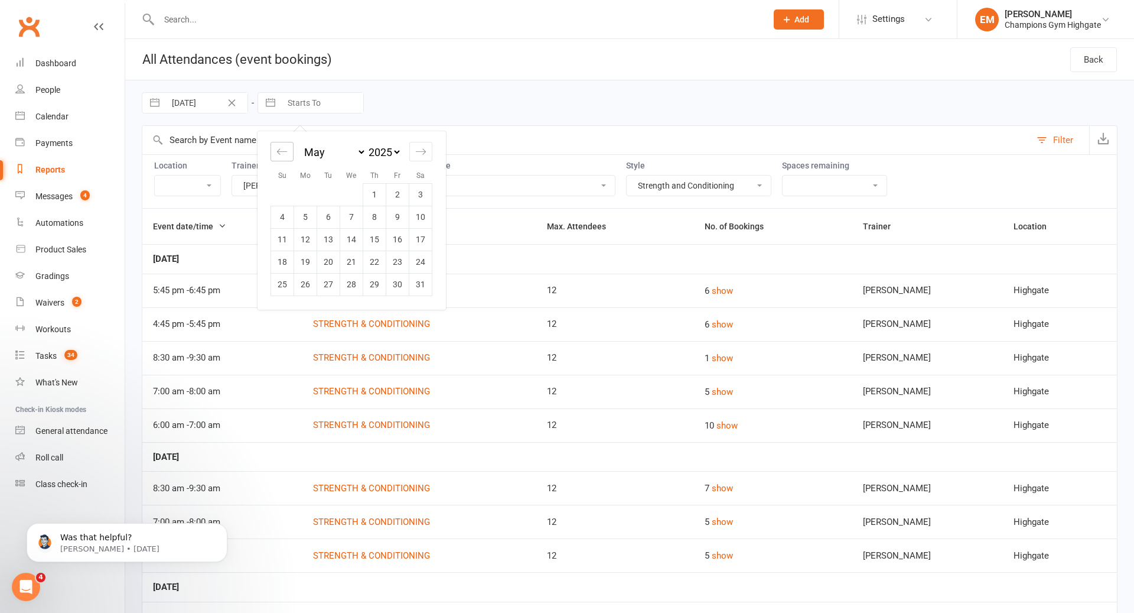
select select "2025"
click at [283, 147] on icon "Move backward to switch to the previous month." at bounding box center [281, 151] width 11 height 11
select select "1"
select select "2025"
click at [309, 308] on td "31" at bounding box center [305, 306] width 23 height 22
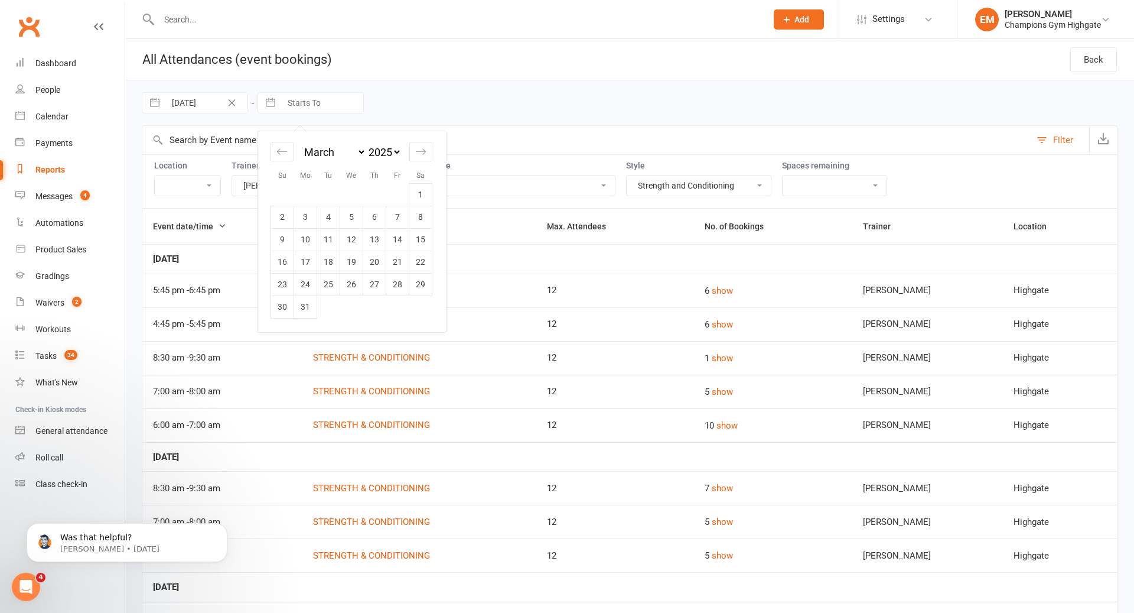
type input "31 Mar 2025"
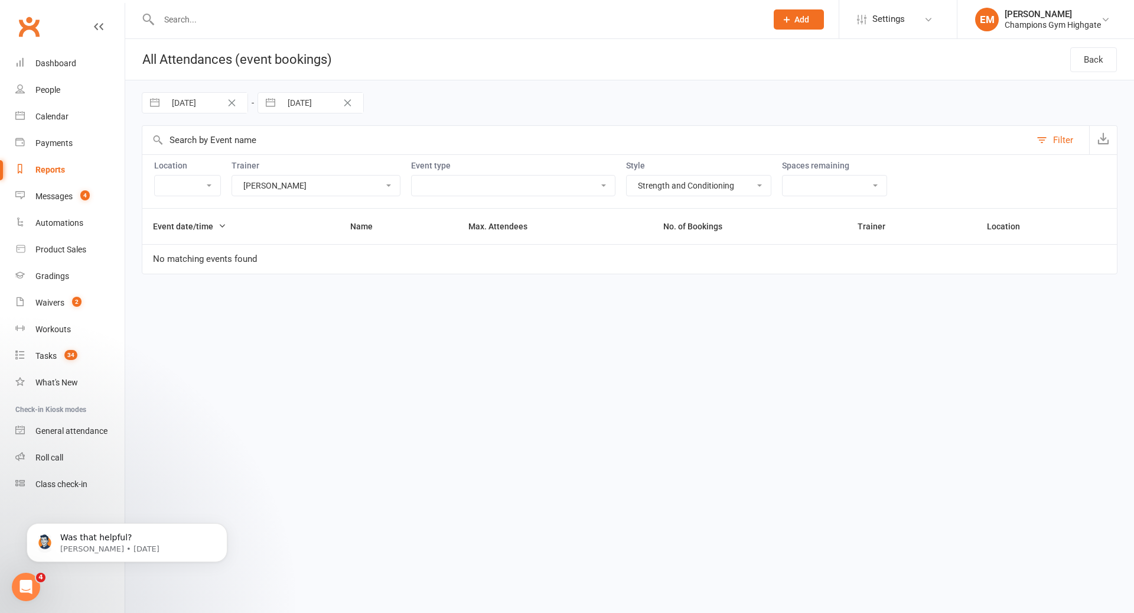
click at [232, 103] on icon "Clear Date" at bounding box center [232, 102] width 7 height 7
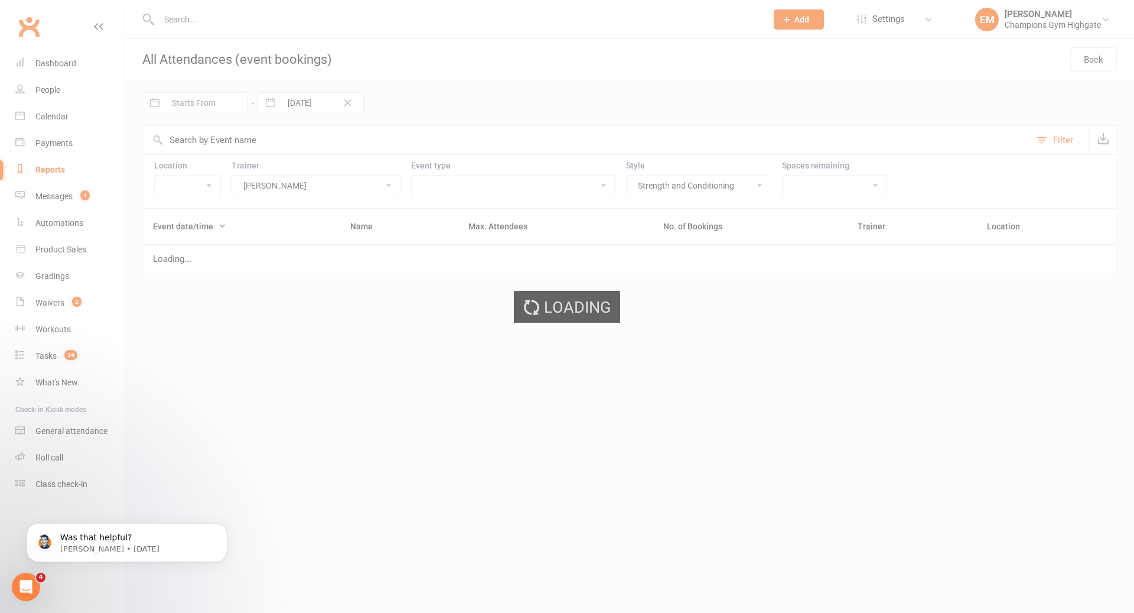
click at [232, 103] on div "Loading" at bounding box center [567, 306] width 1134 height 613
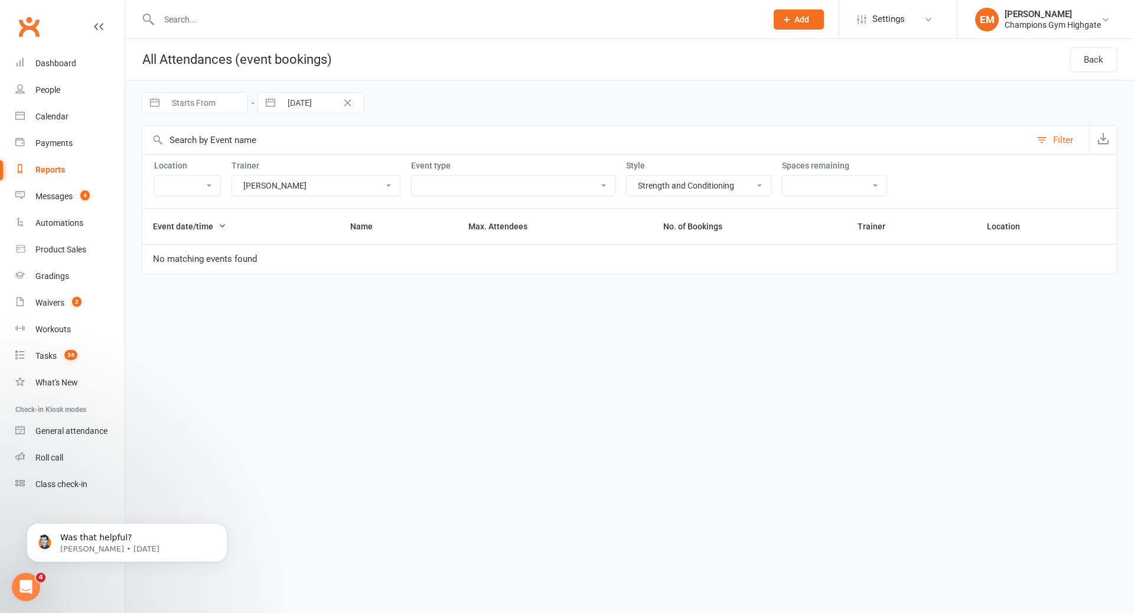
click at [230, 103] on input "Starts From" at bounding box center [206, 103] width 82 height 20
select select "8"
select select "2025"
select select "9"
select select "2025"
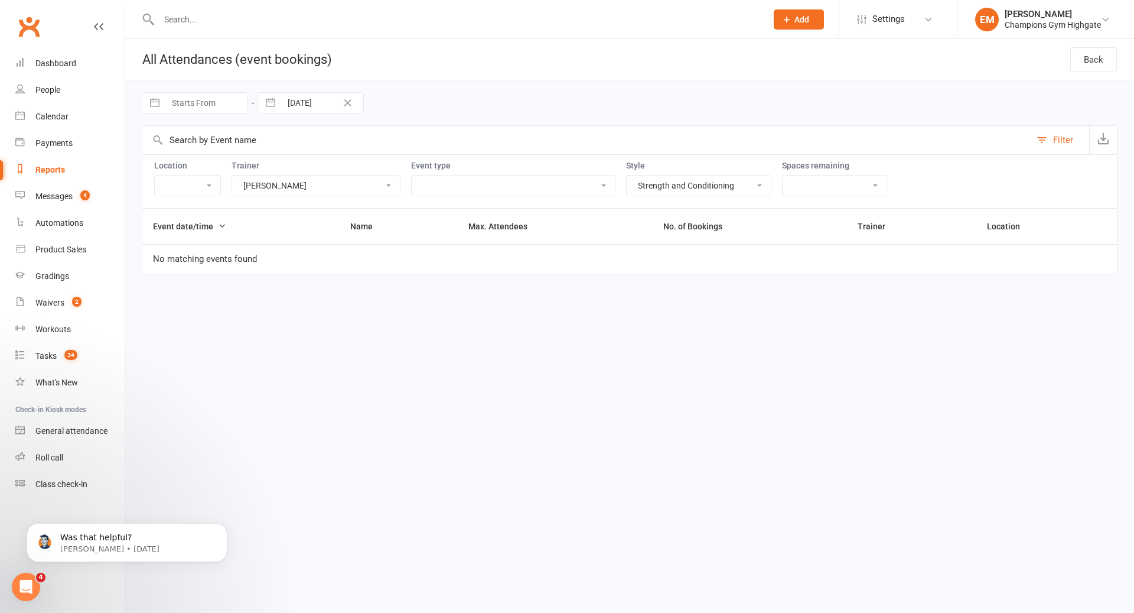
select select "10"
select select "2025"
click at [162, 146] on icon "Move backward to switch to the previous month." at bounding box center [166, 151] width 11 height 11
select select "6"
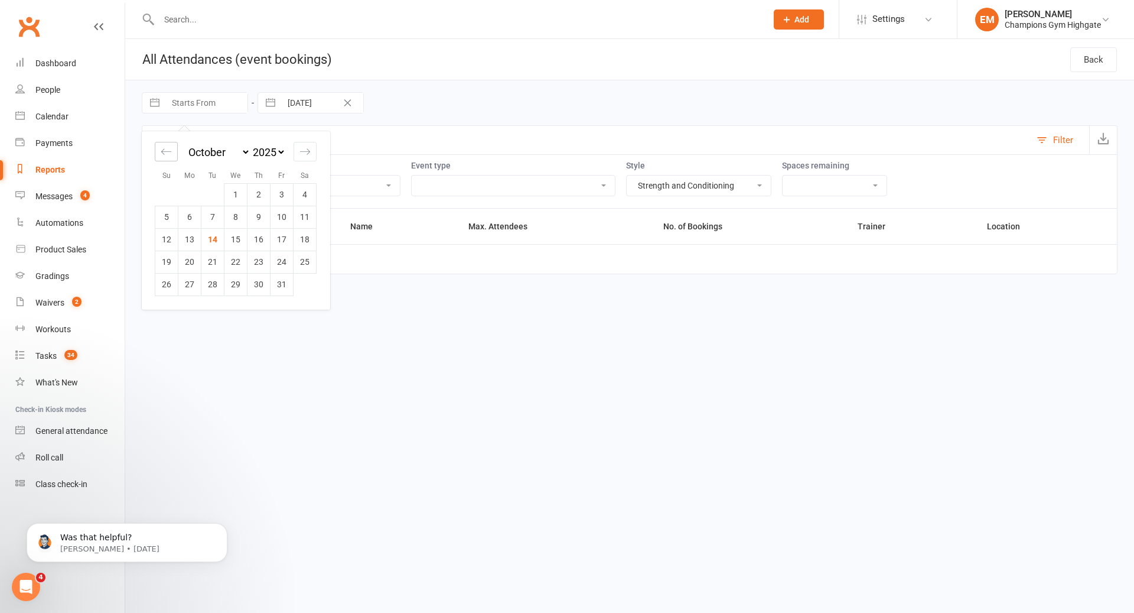
select select "2025"
select select "7"
select select "2025"
click at [162, 146] on icon "Move backward to switch to the previous month." at bounding box center [166, 151] width 11 height 11
select select "5"
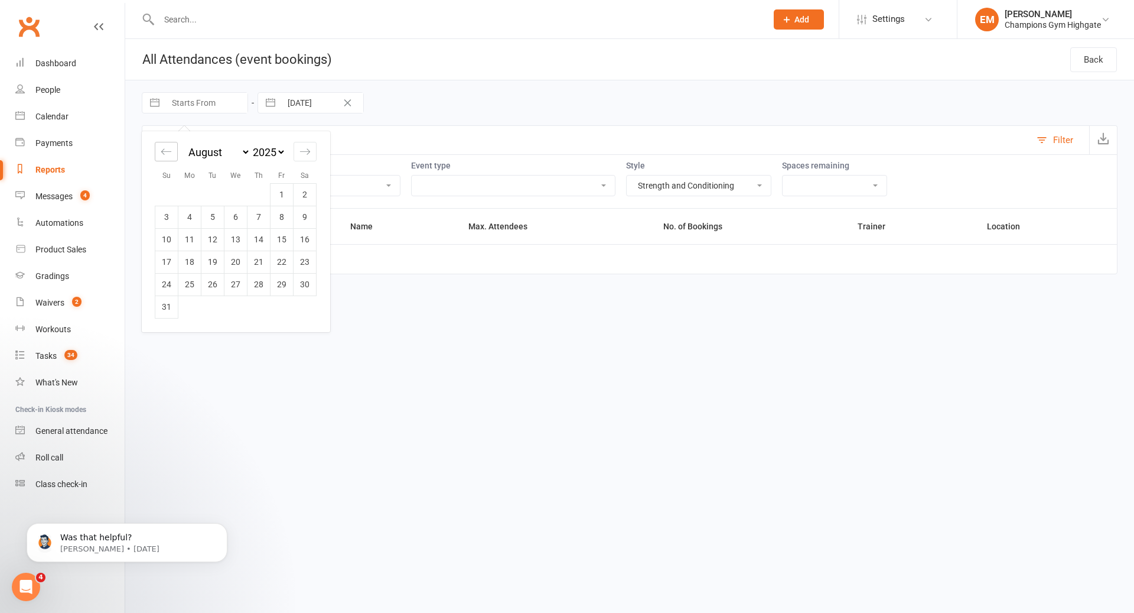
select select "2025"
click at [162, 146] on icon "Move backward to switch to the previous month." at bounding box center [166, 151] width 11 height 11
select select "3"
select select "2025"
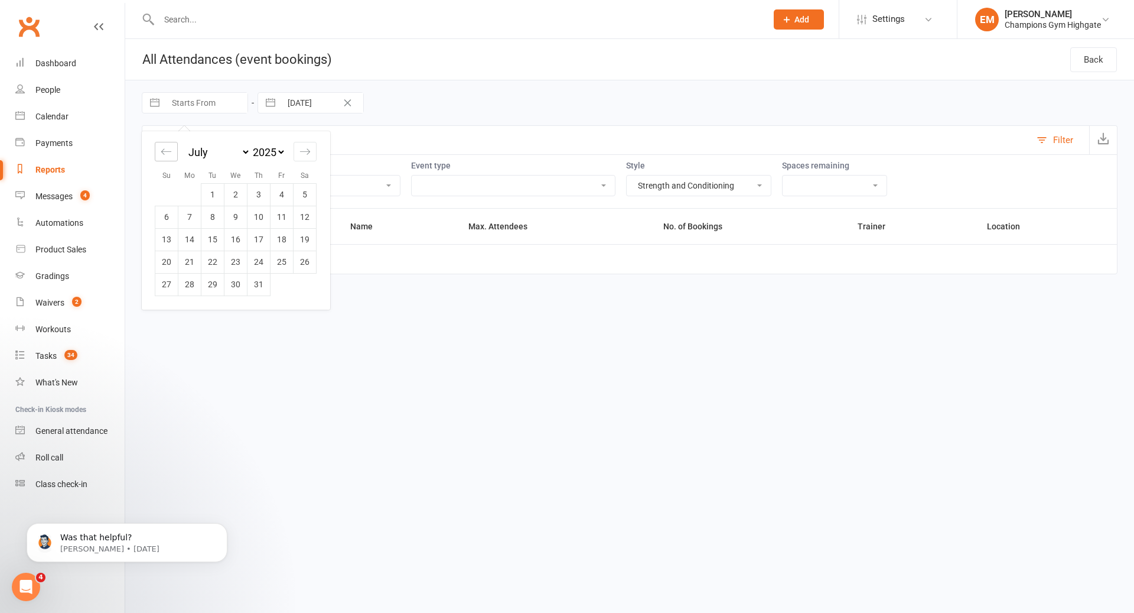
select select "4"
select select "2025"
click at [162, 146] on icon "Move backward to switch to the previous month." at bounding box center [166, 151] width 11 height 11
select select "2"
select select "2025"
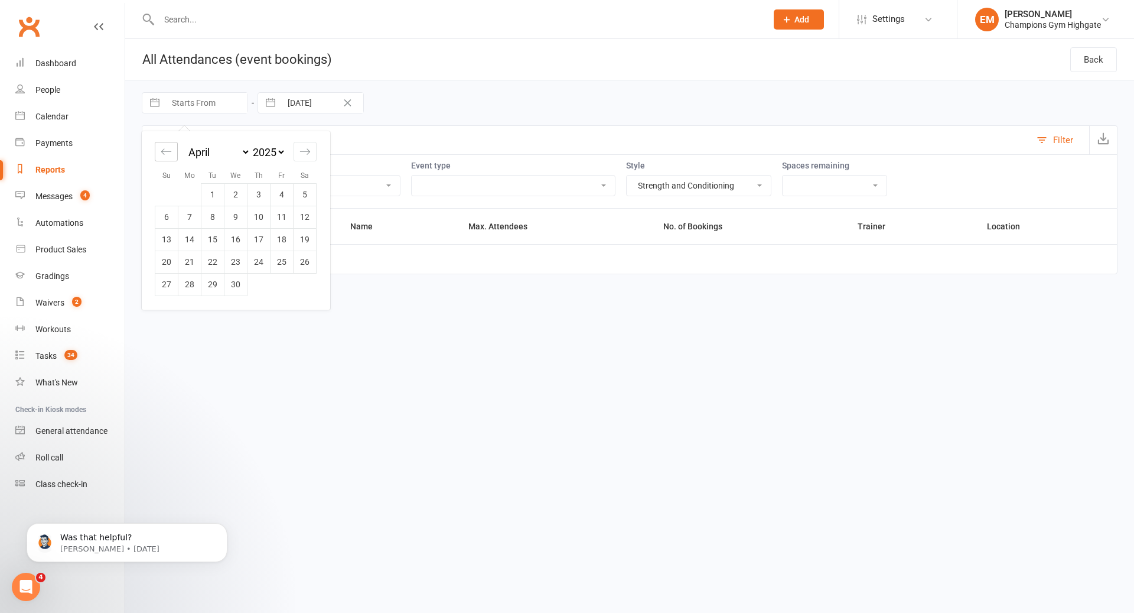
click at [162, 146] on icon "Move backward to switch to the previous month." at bounding box center [166, 151] width 11 height 11
click at [299, 189] on td "1" at bounding box center [305, 194] width 23 height 22
click at [0, 0] on div "Loading" at bounding box center [0, 0] width 0 height 0
click at [349, 189] on select "Pamorn Martdee Kazuma Otorii Krishan Nain Thomas Mitchell Ronnarong (LOMA) Tong…" at bounding box center [316, 185] width 168 height 20
click at [348, 178] on select "Pamorn Martdee Kazuma Otorii Krishan Nain Thomas Mitchell Ronnarong (LOMA) Tong…" at bounding box center [316, 185] width 168 height 20
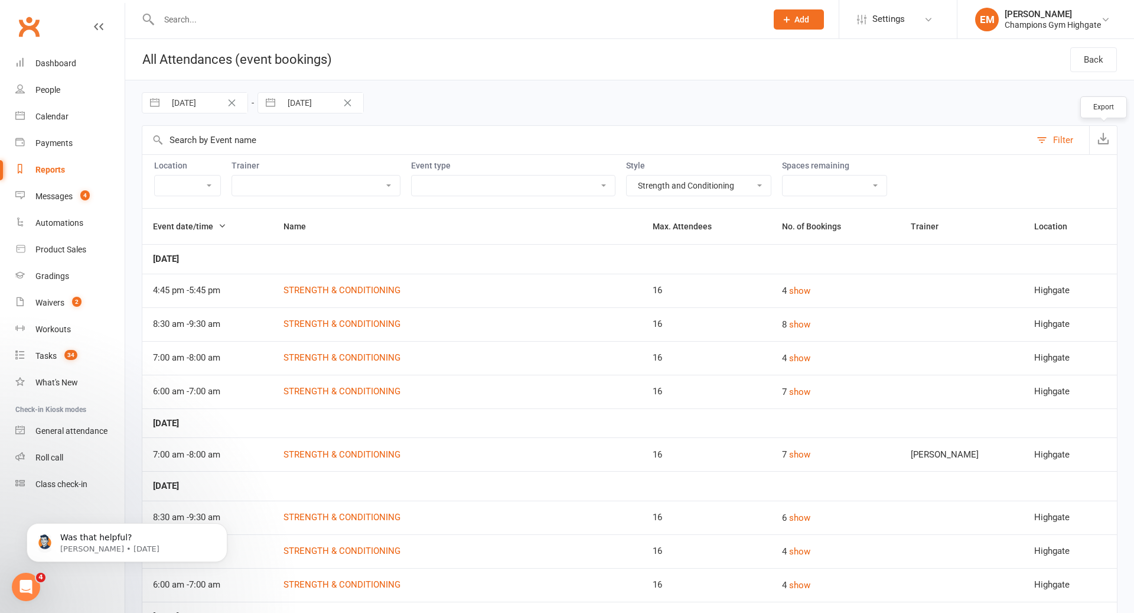
click at [1104, 146] on button "button" at bounding box center [1103, 140] width 28 height 28
click at [235, 105] on icon "Clear Date" at bounding box center [231, 102] width 9 height 7
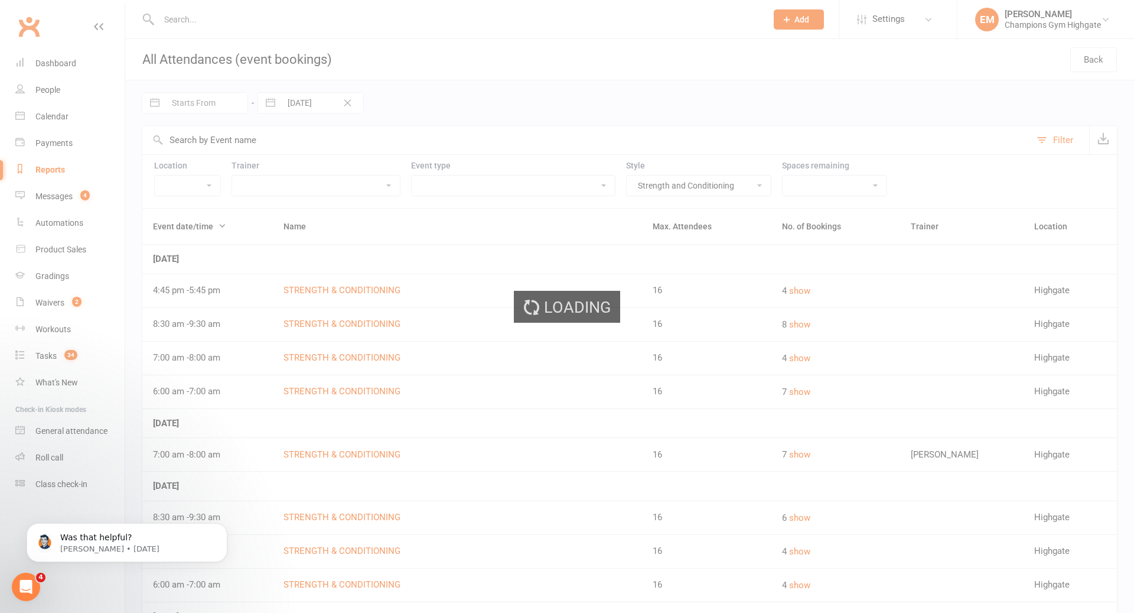
click at [208, 103] on div "Loading" at bounding box center [567, 306] width 1134 height 613
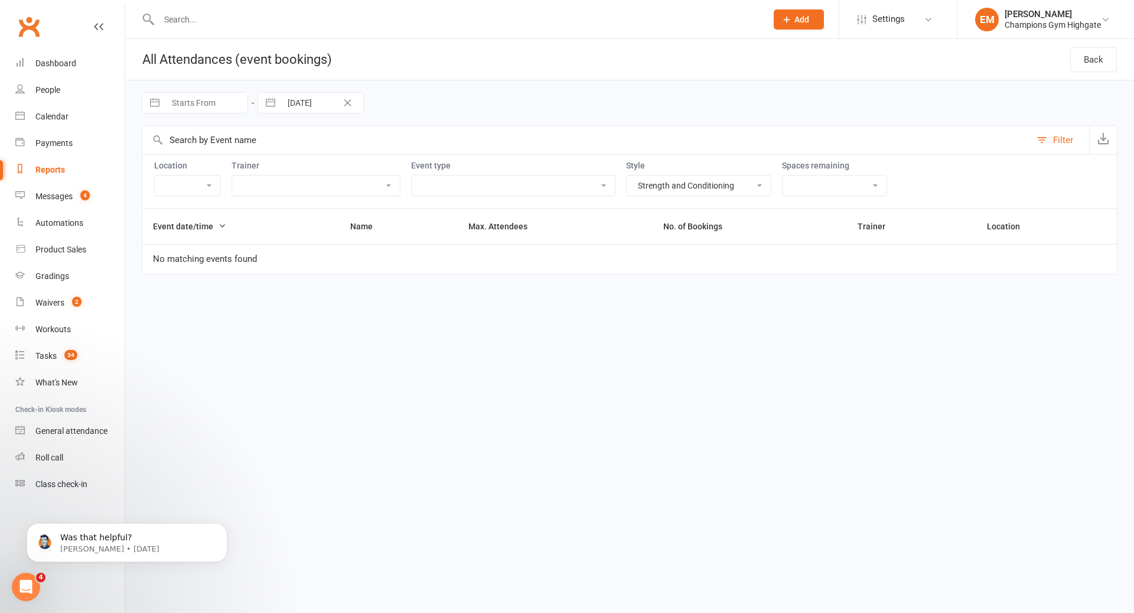
click at [208, 103] on input "Starts From" at bounding box center [206, 103] width 82 height 20
click at [169, 151] on icon "Move backward to switch to the previous month." at bounding box center [166, 151] width 10 height 6
click at [214, 203] on td "1" at bounding box center [212, 194] width 23 height 22
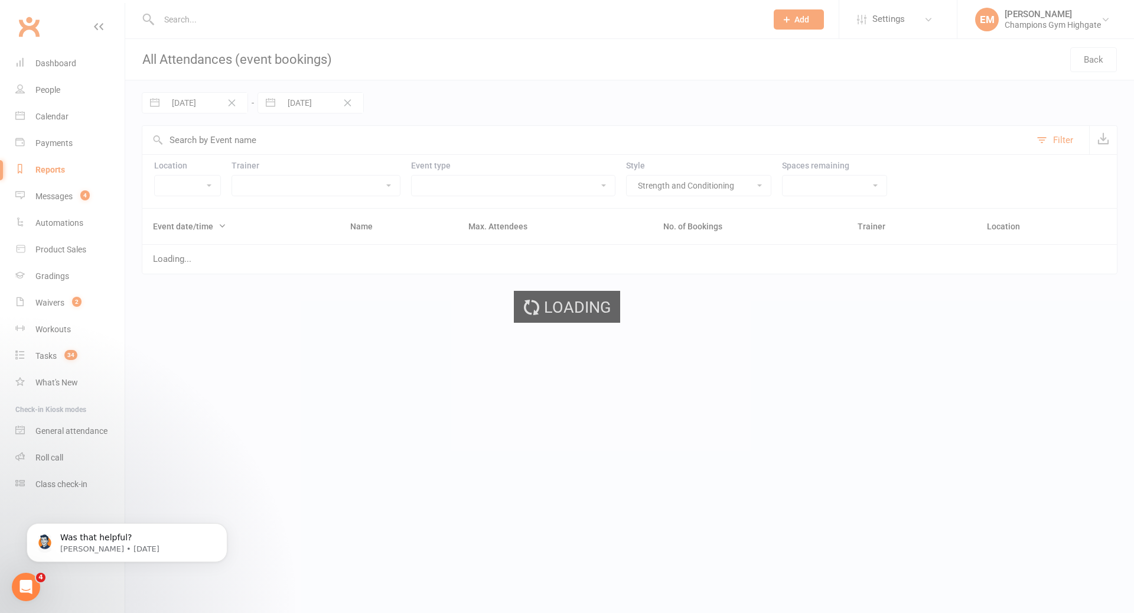
click at [341, 105] on div "Loading" at bounding box center [567, 306] width 1134 height 613
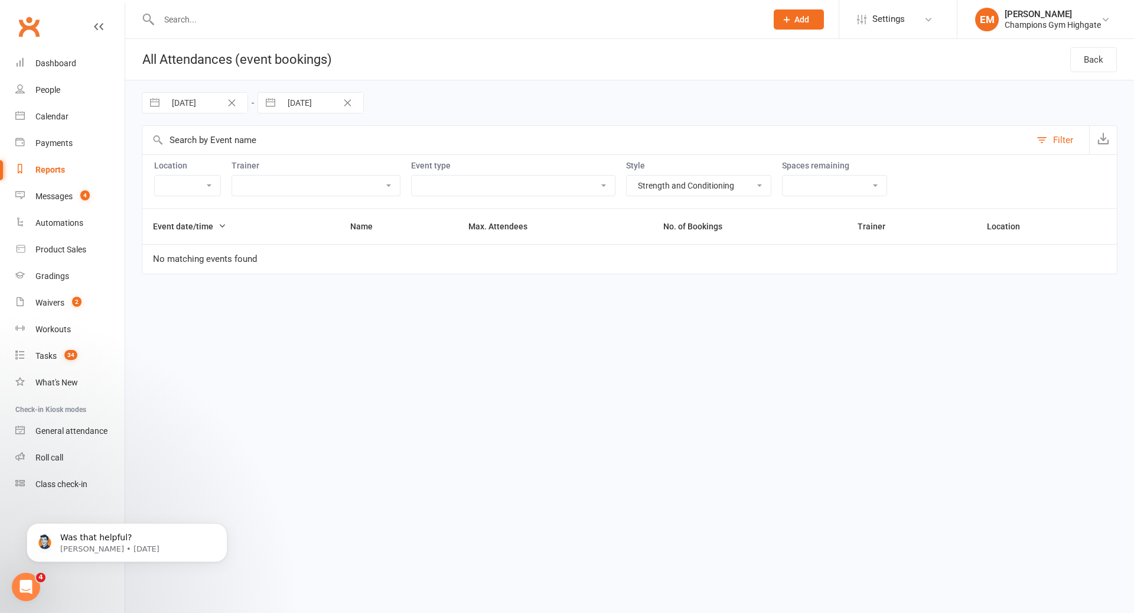
click at [344, 105] on icon "Clear Date" at bounding box center [347, 102] width 7 height 7
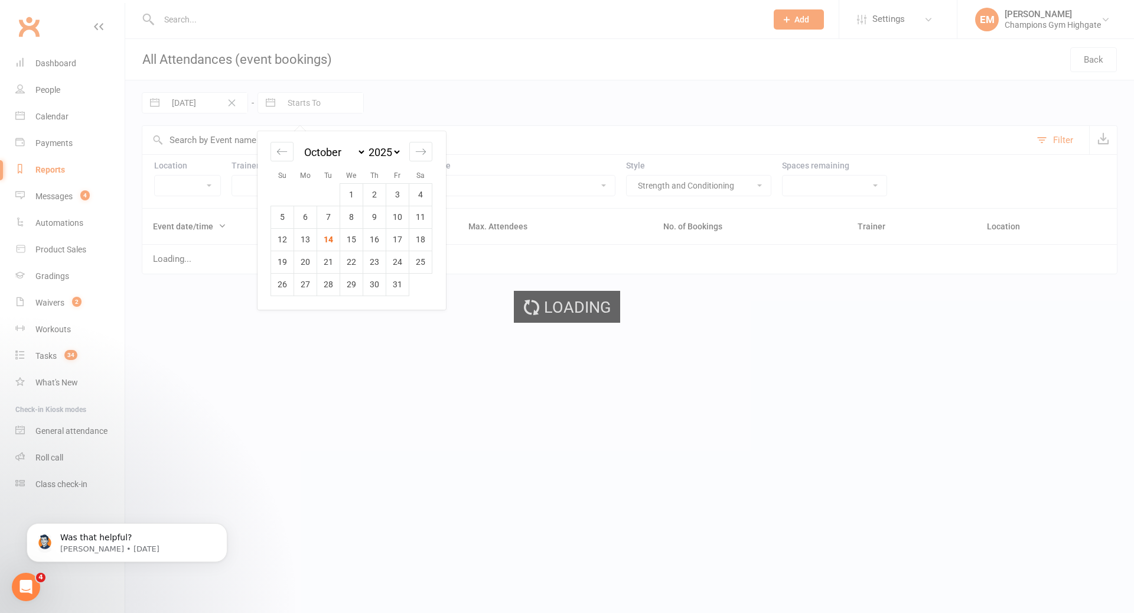
click at [322, 103] on ui-view "Prospect Member Non-attending contact Class / event Appointment Grading event T…" at bounding box center [567, 147] width 1134 height 288
click at [279, 154] on icon "Move backward to switch to the previous month." at bounding box center [281, 151] width 11 height 11
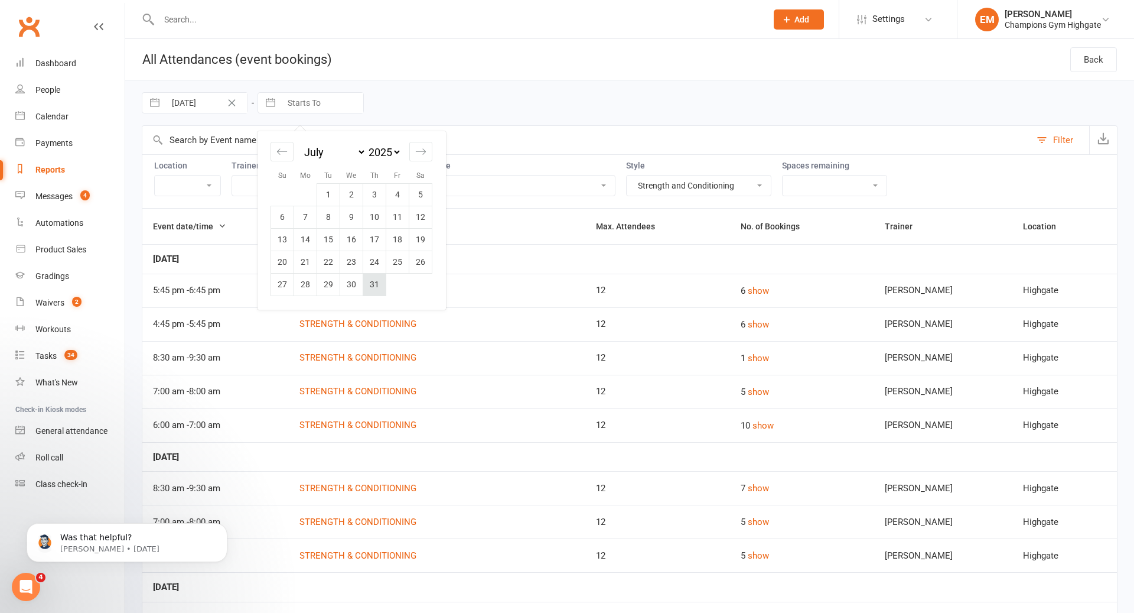
click at [373, 282] on td "31" at bounding box center [374, 284] width 23 height 22
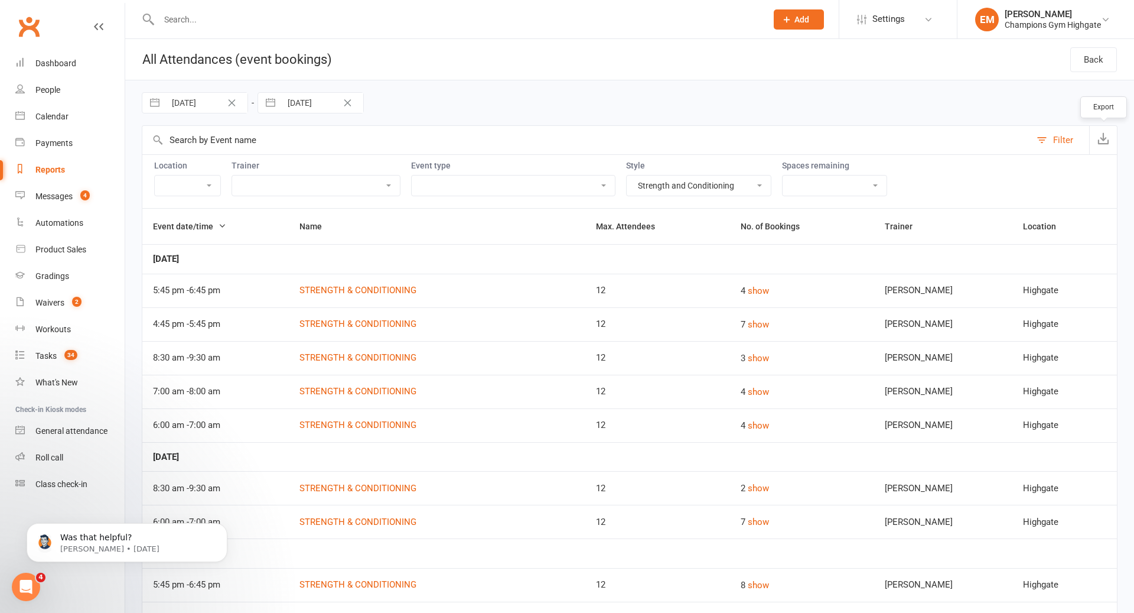
click at [1101, 138] on icon "button" at bounding box center [1104, 138] width 12 height 12
click at [582, 119] on div "01 Jul 2025 Navigate forward to interact with the calendar and select a date. P…" at bounding box center [630, 102] width 976 height 45
click at [233, 105] on icon "Clear Date" at bounding box center [232, 102] width 7 height 7
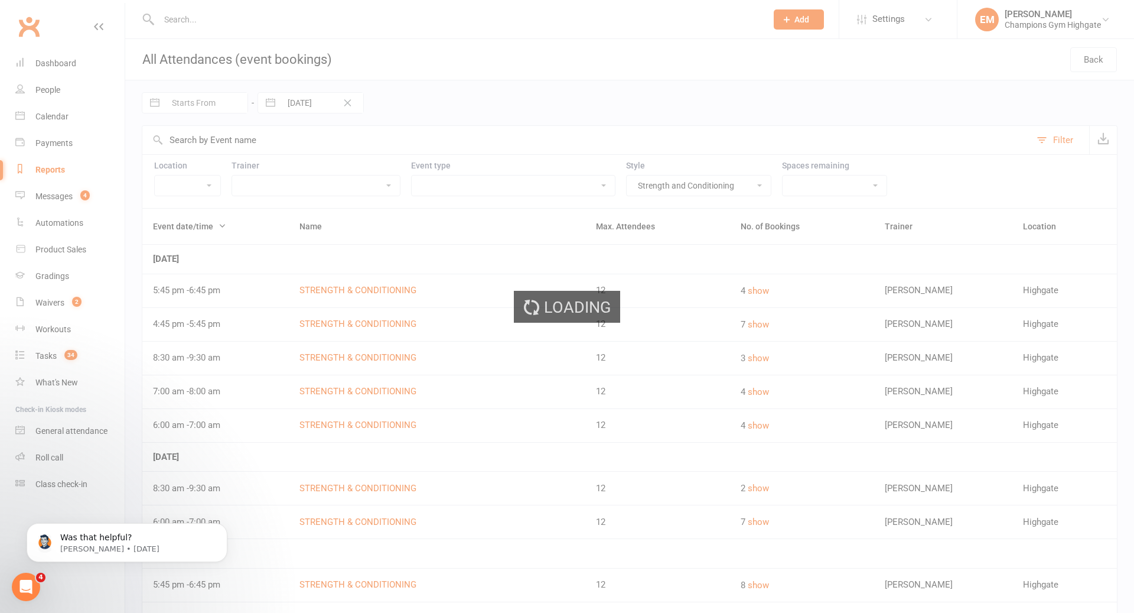
click at [343, 100] on div "Loading" at bounding box center [567, 306] width 1134 height 613
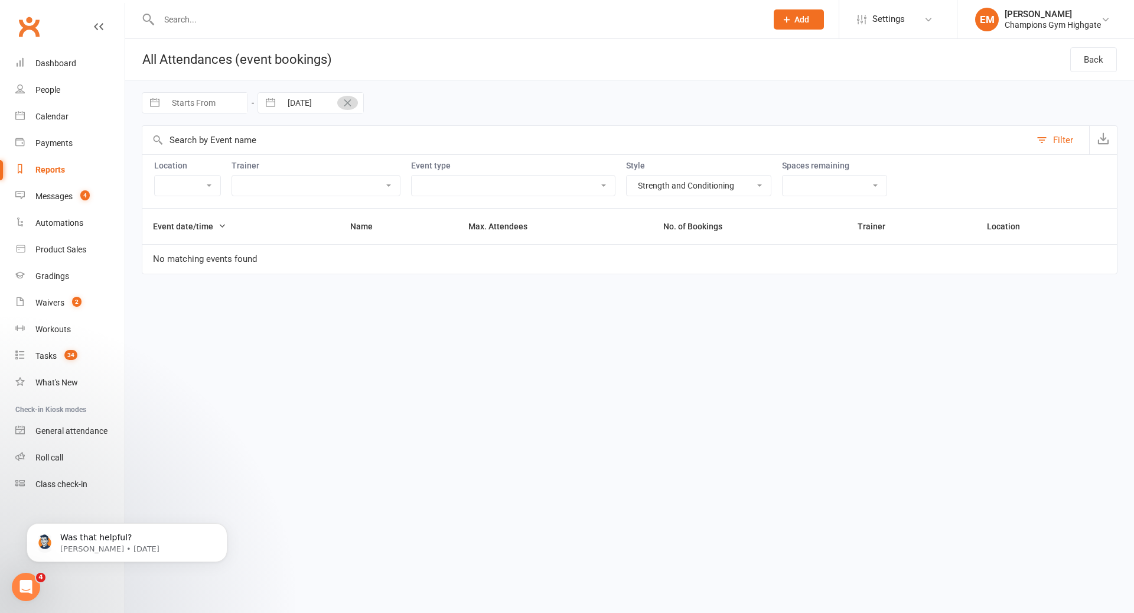
click at [343, 100] on icon "Clear Date" at bounding box center [347, 102] width 9 height 7
click at [0, 0] on div "Loading" at bounding box center [0, 0] width 0 height 0
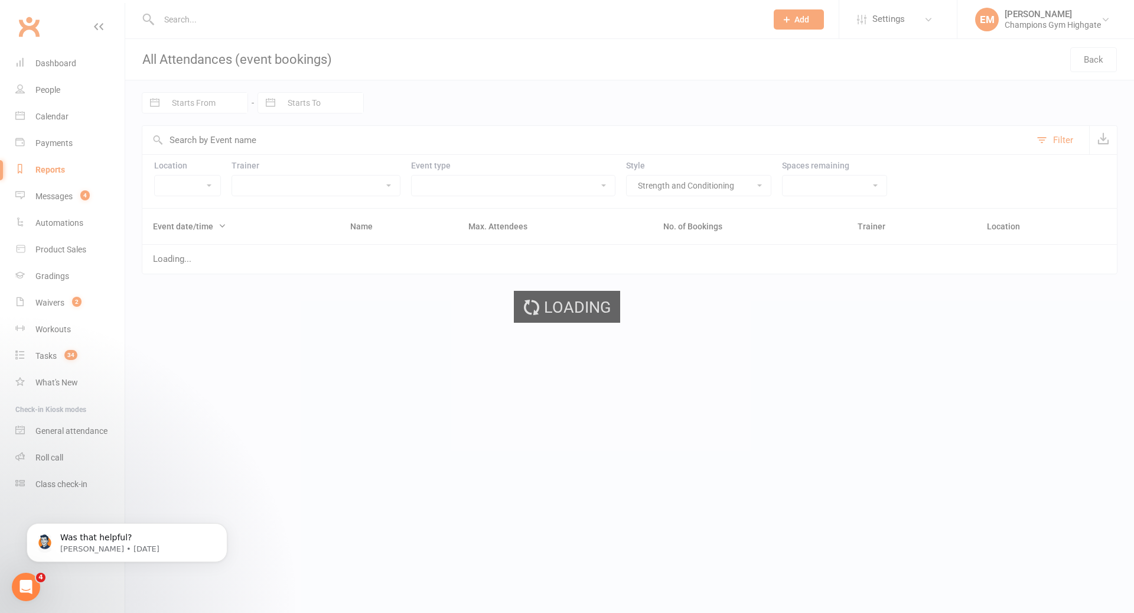
click at [188, 104] on div "Loading" at bounding box center [567, 306] width 1134 height 613
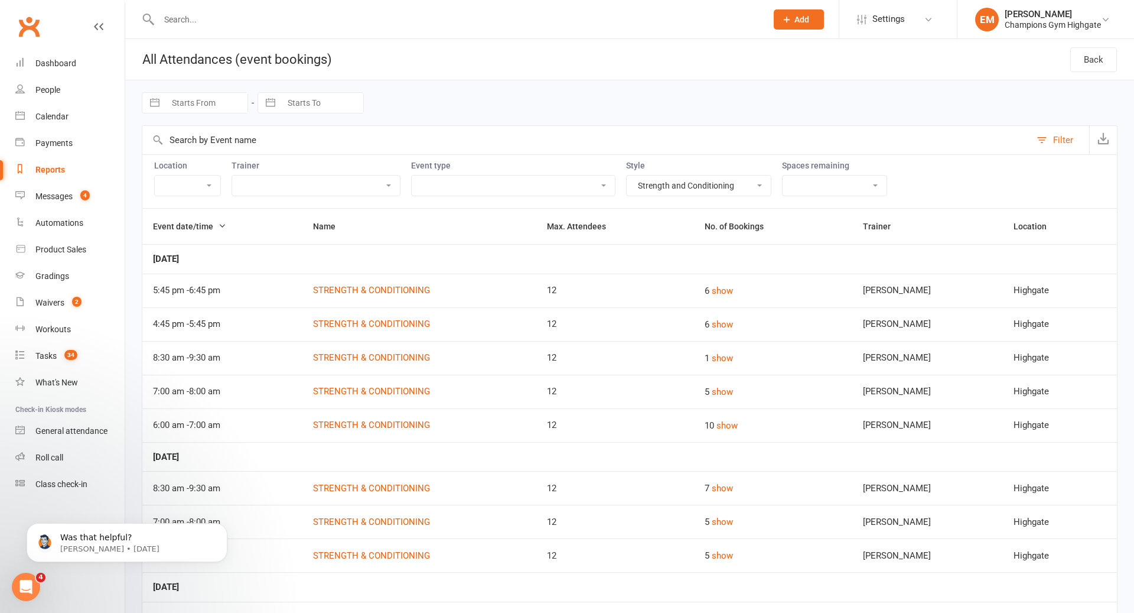
click at [188, 104] on input "Starts From" at bounding box center [206, 103] width 82 height 20
click at [164, 153] on icon "Move backward to switch to the previous month." at bounding box center [166, 151] width 11 height 11
click at [283, 191] on td "1" at bounding box center [282, 194] width 23 height 22
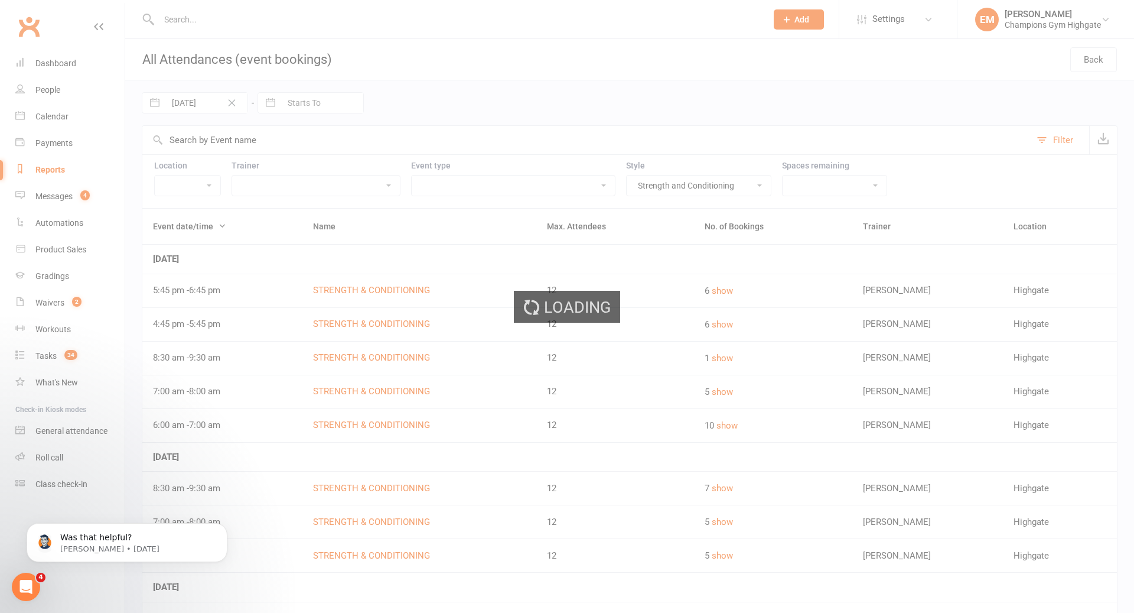
click at [325, 97] on div "Loading" at bounding box center [567, 306] width 1134 height 613
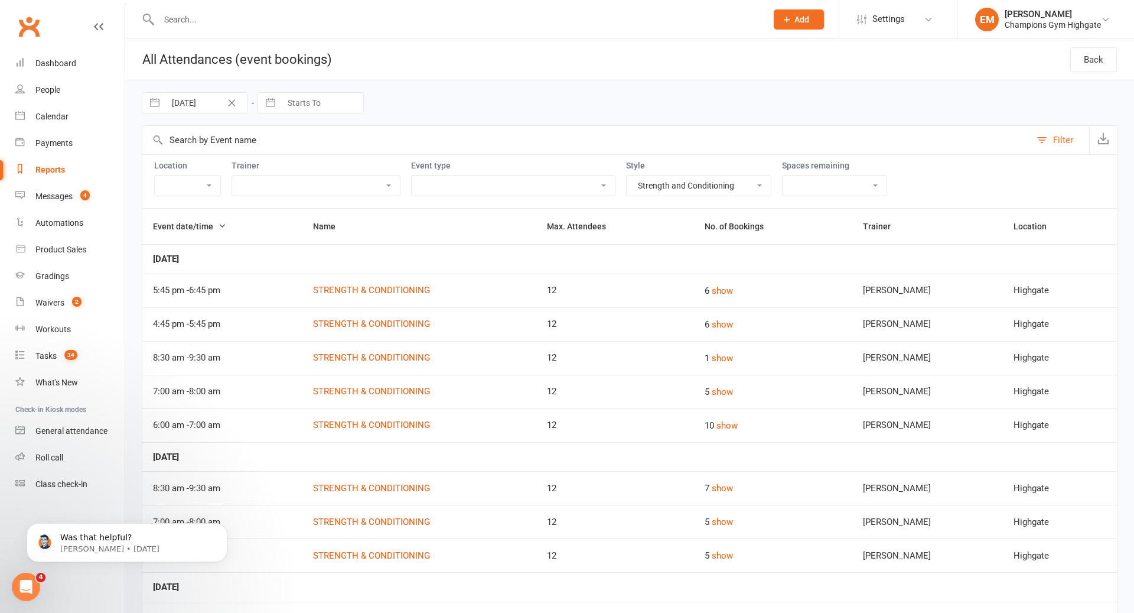
click at [300, 103] on input "Starts To" at bounding box center [322, 103] width 82 height 20
click at [276, 152] on icon "Move backward to switch to the previous month." at bounding box center [281, 151] width 11 height 11
click at [292, 305] on td "31" at bounding box center [282, 306] width 23 height 22
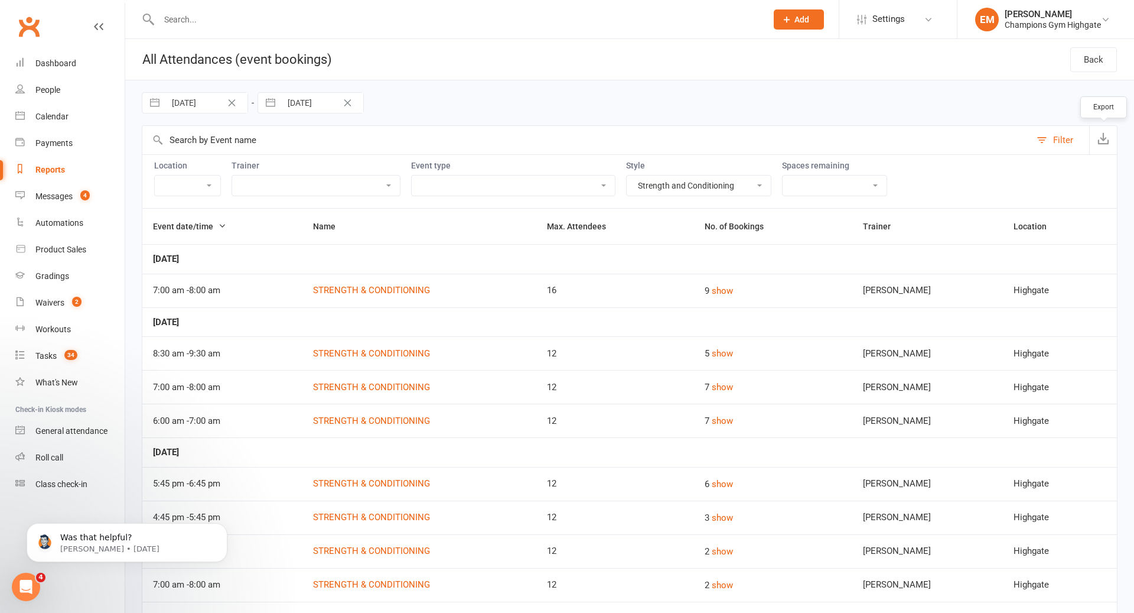
click at [1112, 140] on button "button" at bounding box center [1103, 140] width 28 height 28
click at [239, 103] on button "Clear Date" at bounding box center [232, 103] width 21 height 14
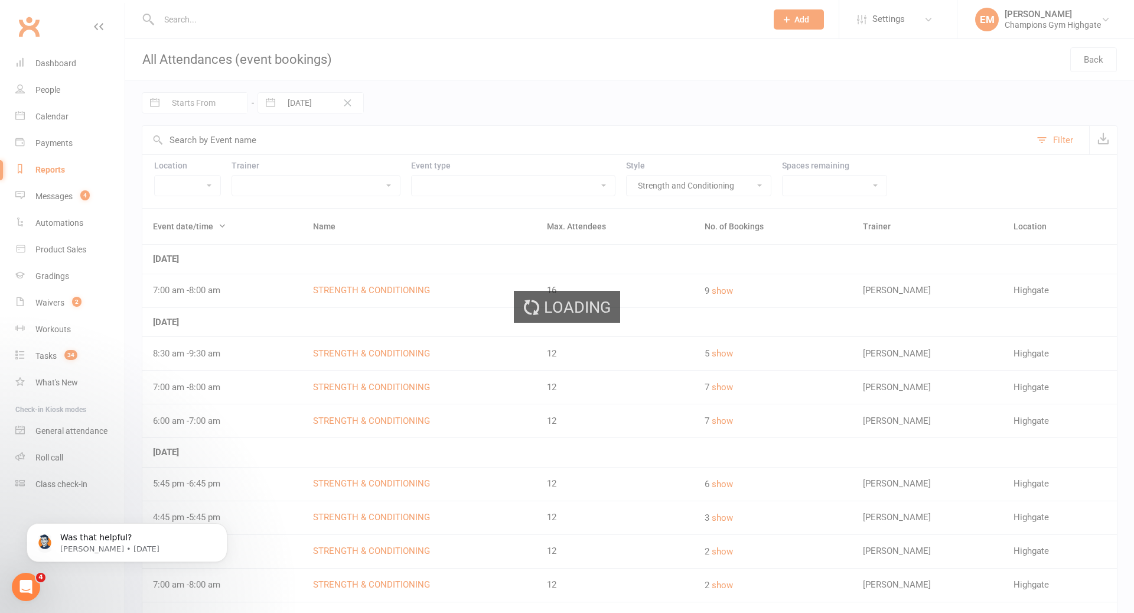
click at [343, 102] on div "Loading" at bounding box center [567, 306] width 1134 height 613
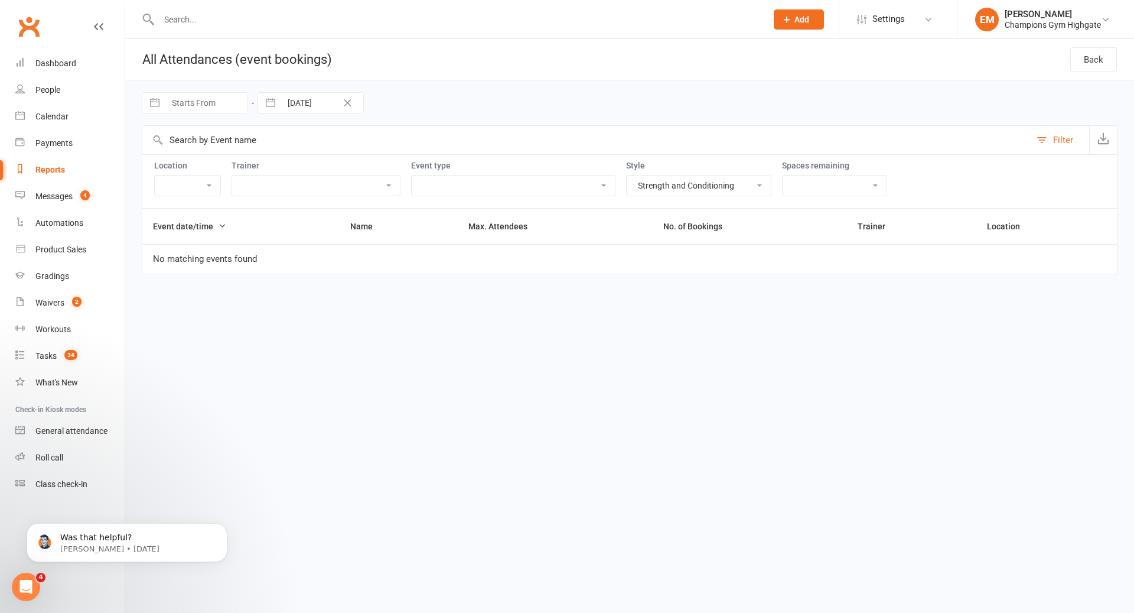
click at [353, 103] on button "Clear Date" at bounding box center [347, 103] width 21 height 14
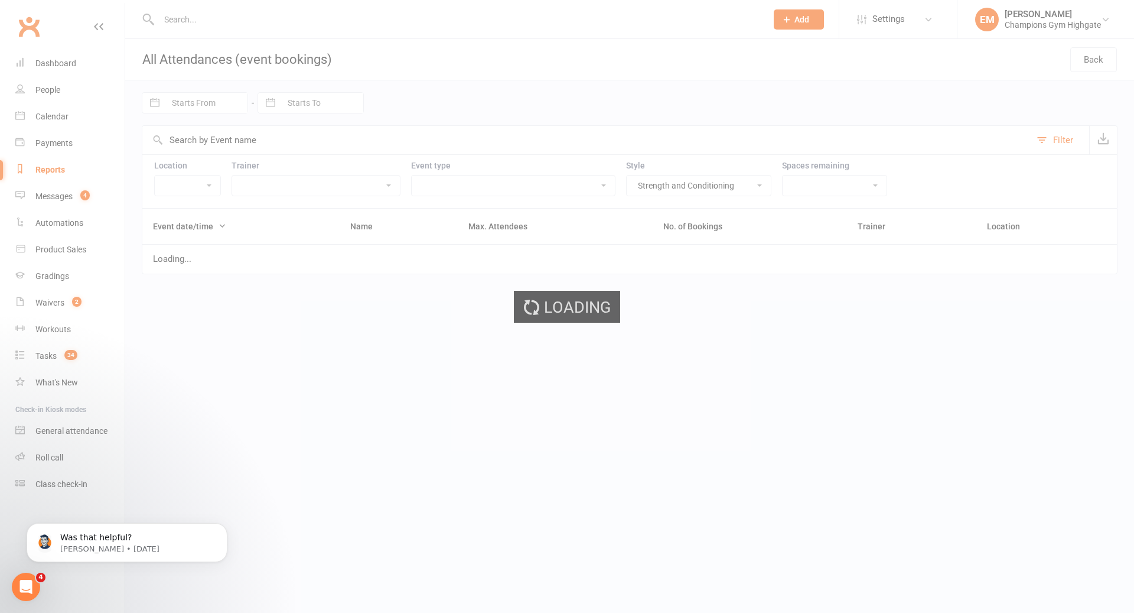
click at [204, 105] on div "Loading" at bounding box center [567, 306] width 1134 height 613
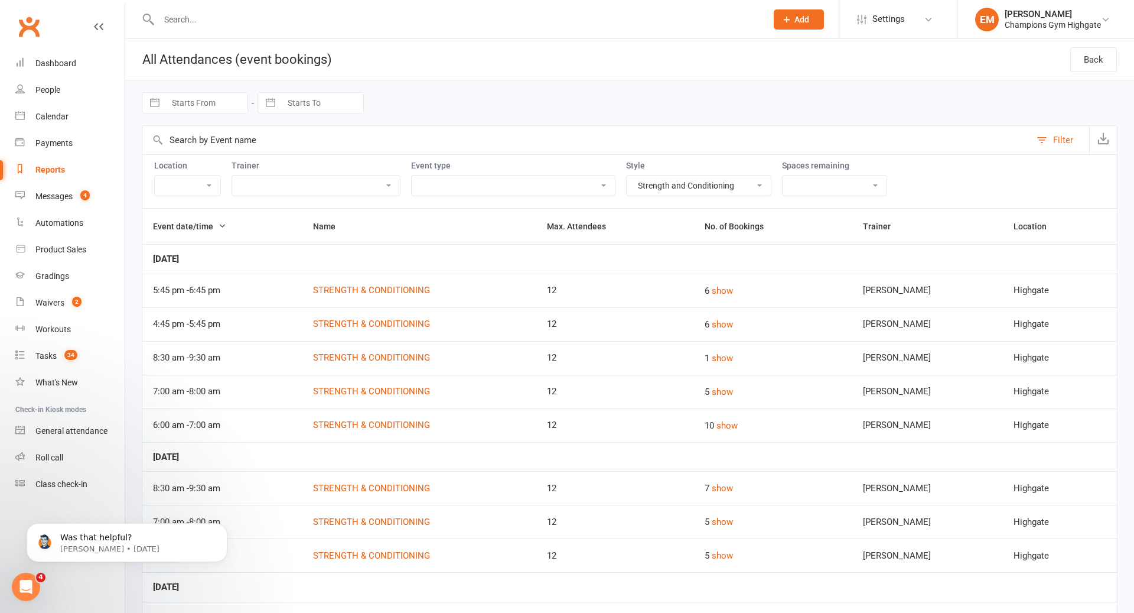
click at [204, 105] on input "Starts From" at bounding box center [206, 103] width 82 height 20
click at [165, 148] on icon "Move backward to switch to the previous month." at bounding box center [166, 151] width 11 height 11
click at [305, 152] on icon "Move forward to switch to the next month." at bounding box center [304, 151] width 11 height 11
click at [191, 188] on td "1" at bounding box center [189, 194] width 23 height 22
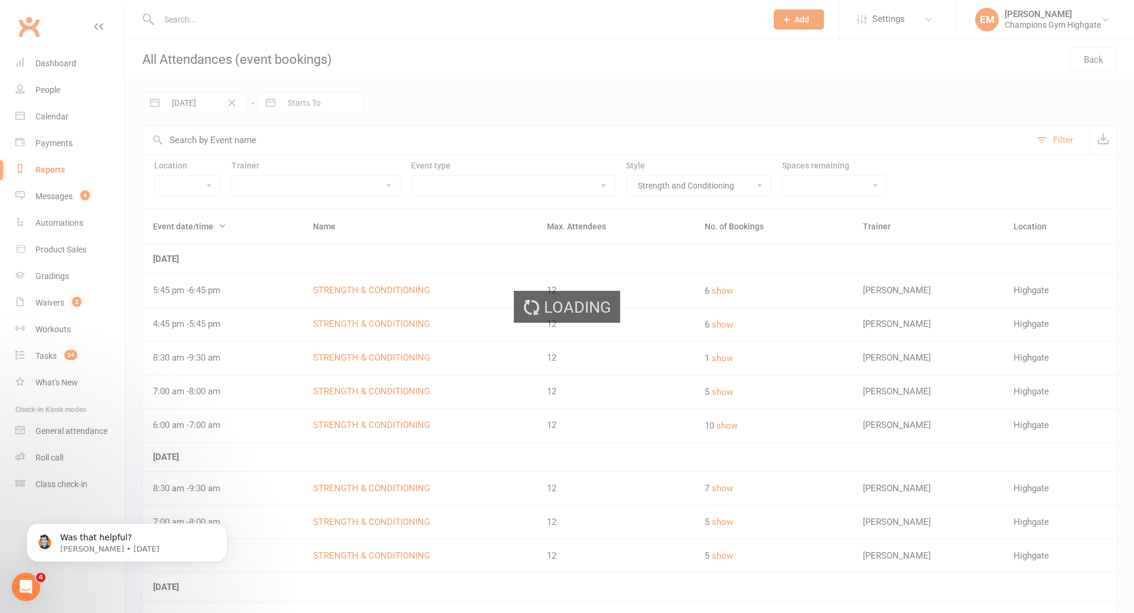
click at [325, 86] on div "Loading" at bounding box center [567, 306] width 1134 height 613
click at [294, 103] on div "Loading" at bounding box center [567, 306] width 1134 height 613
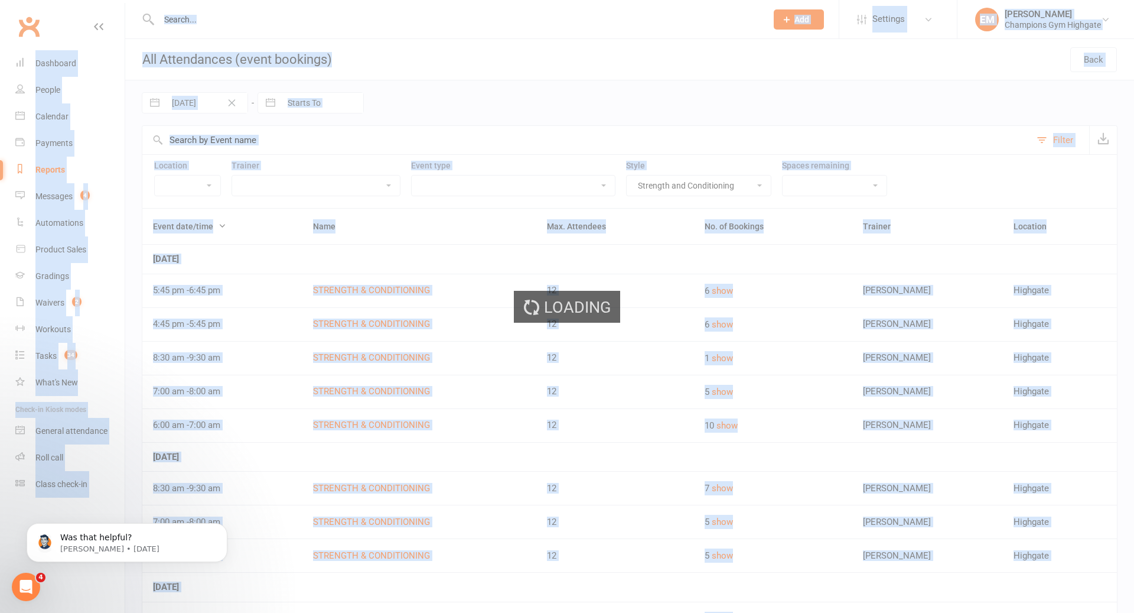
click at [294, 103] on div "Loading" at bounding box center [567, 306] width 1134 height 613
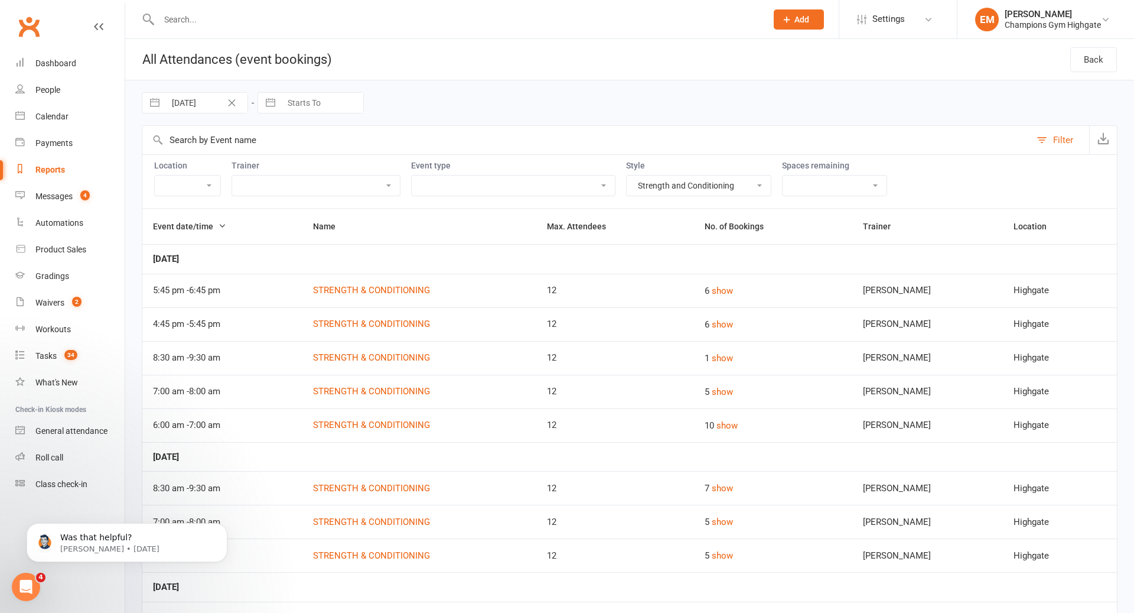
click at [294, 103] on input "Starts To" at bounding box center [322, 103] width 82 height 20
click at [282, 146] on icon "Move backward to switch to the previous month." at bounding box center [281, 151] width 11 height 11
click at [330, 285] on td "30" at bounding box center [328, 284] width 23 height 22
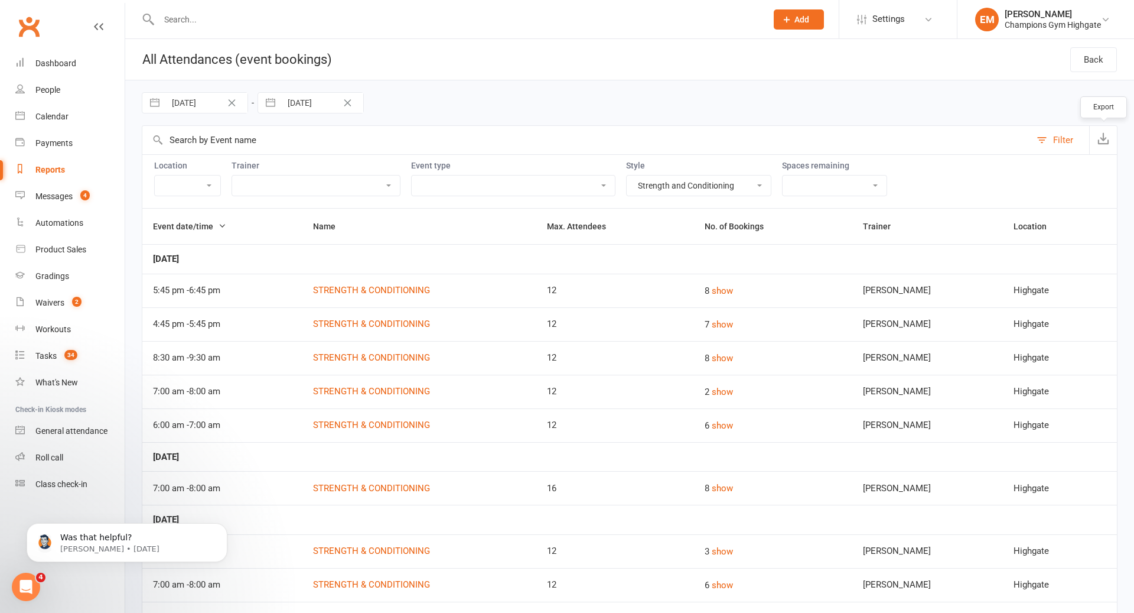
click at [1102, 145] on button "button" at bounding box center [1103, 140] width 28 height 28
click at [654, 184] on select "Boxing Muay Thai Personal Training (30 Minutes) Personal Training (45 Minutes) …" at bounding box center [699, 185] width 144 height 20
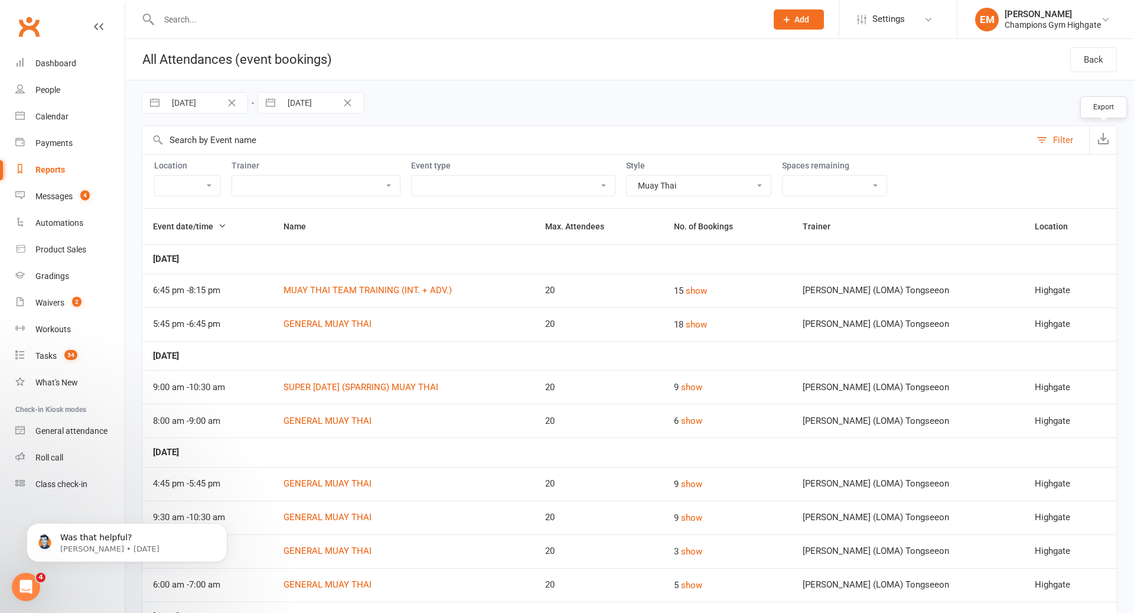
click at [1104, 140] on icon "button" at bounding box center [1104, 138] width 12 height 12
click at [1101, 148] on button "button" at bounding box center [1103, 140] width 28 height 28
drag, startPoint x: 244, startPoint y: 111, endPoint x: 233, endPoint y: 102, distance: 14.3
click at [244, 111] on input "01 Sep 2025" at bounding box center [206, 103] width 82 height 20
click at [229, 101] on icon "Clear Date" at bounding box center [231, 102] width 9 height 7
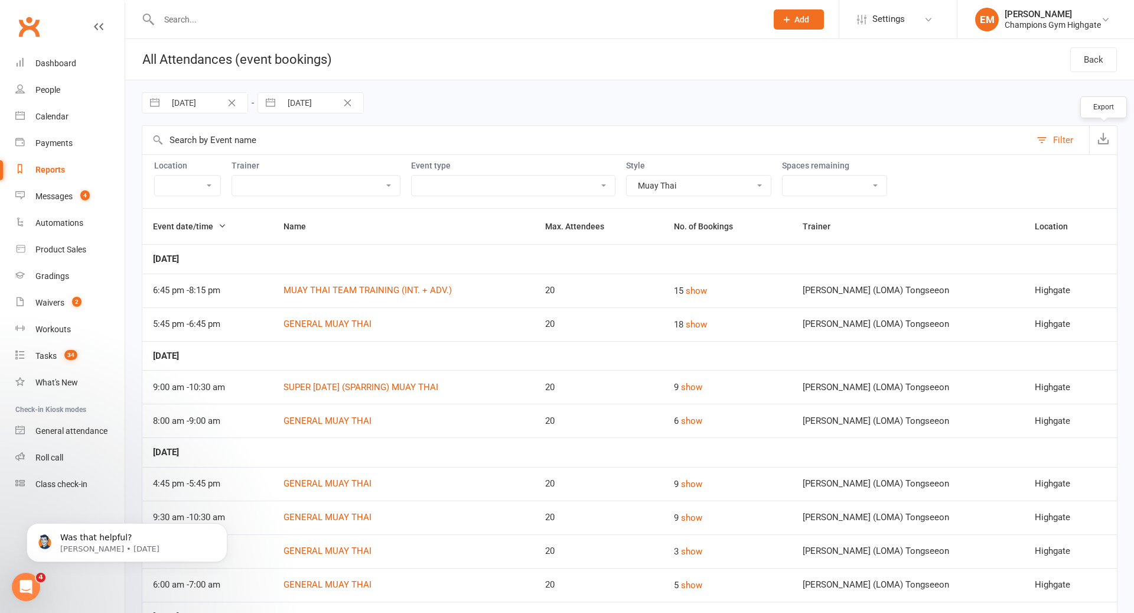
click at [229, 101] on input "01 Sep 2025" at bounding box center [206, 103] width 82 height 20
click at [231, 101] on input "01 Sep 2025" at bounding box center [206, 103] width 82 height 20
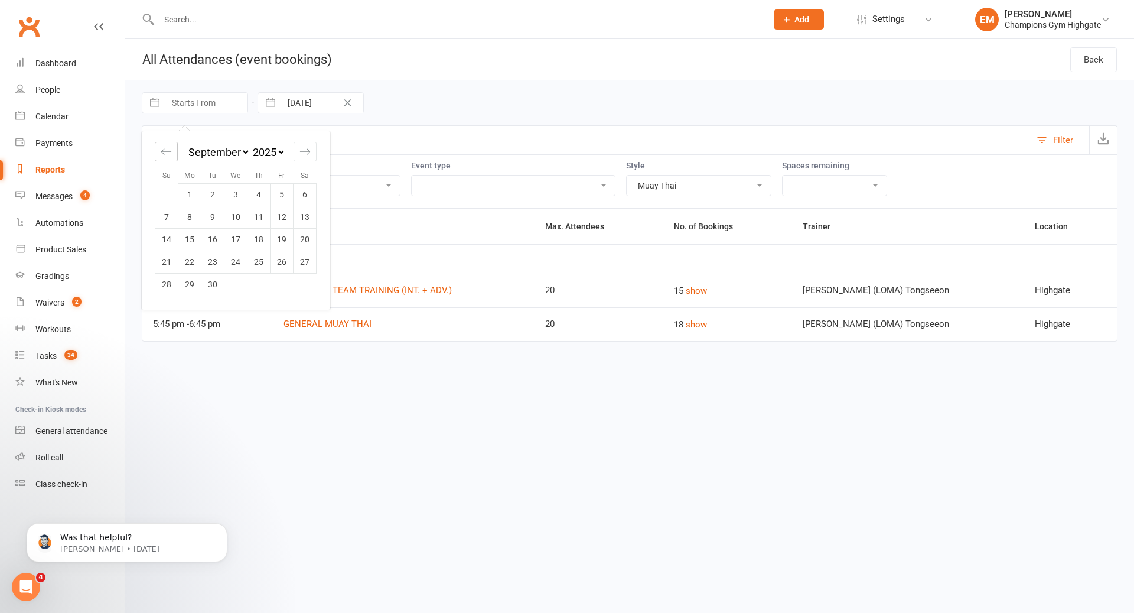
click at [171, 148] on icon "Move backward to switch to the previous month." at bounding box center [166, 151] width 11 height 11
click at [282, 194] on td "1" at bounding box center [282, 194] width 23 height 22
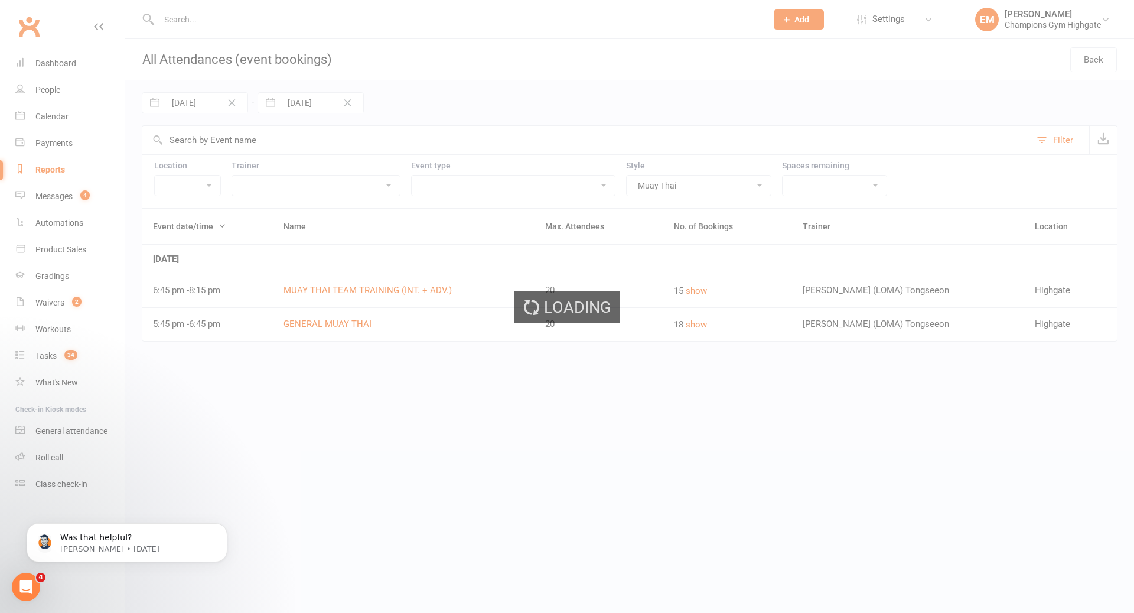
click at [323, 97] on div "Loading" at bounding box center [567, 306] width 1134 height 613
click at [320, 99] on div "Loading" at bounding box center [567, 306] width 1134 height 613
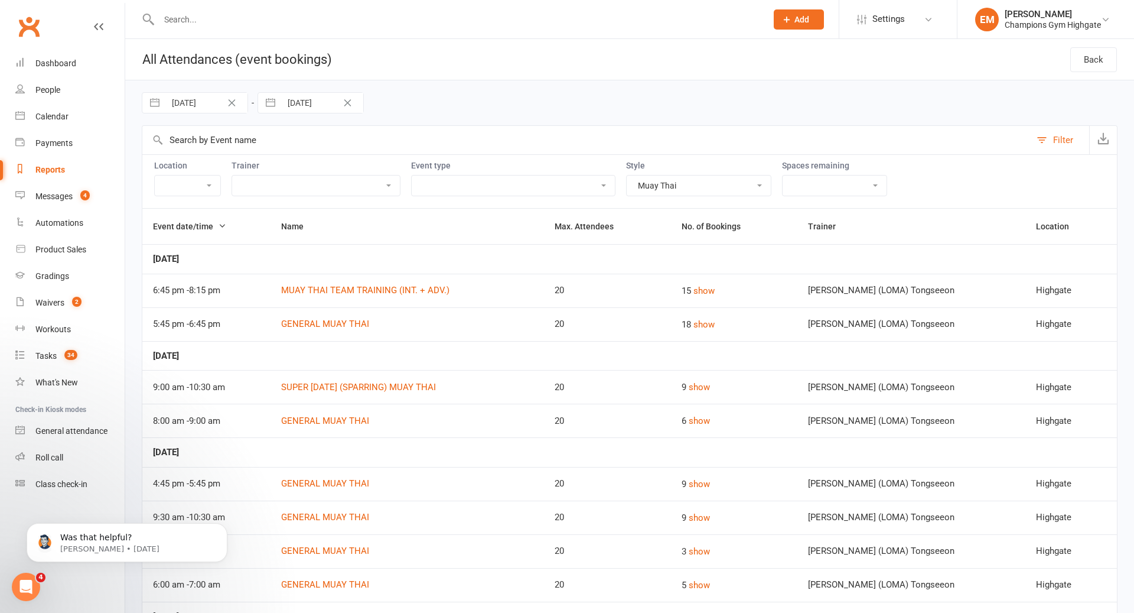
click at [320, 100] on input "[DATE]" at bounding box center [322, 103] width 82 height 20
click at [285, 151] on icon "Move backward to switch to the previous month." at bounding box center [281, 151] width 11 height 11
click at [279, 302] on td "31" at bounding box center [282, 306] width 23 height 22
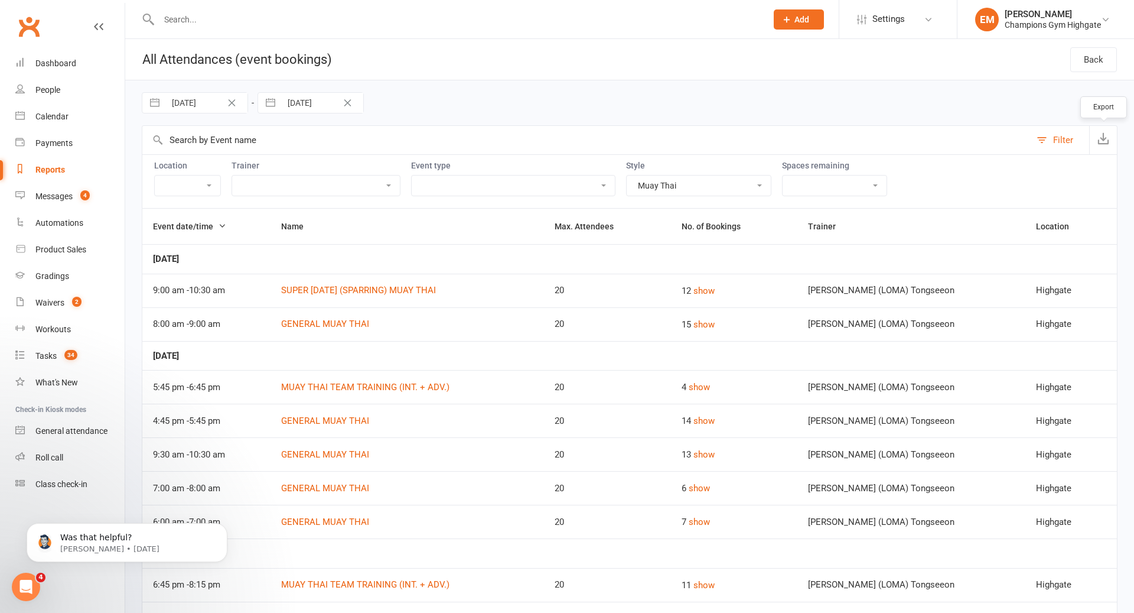
click at [1114, 142] on button "button" at bounding box center [1103, 140] width 28 height 28
click at [220, 99] on input "01 Aug 2025" at bounding box center [206, 103] width 82 height 20
click at [227, 101] on icon "Clear Date" at bounding box center [231, 102] width 9 height 7
click at [234, 102] on input "01 Aug 2025" at bounding box center [206, 103] width 82 height 20
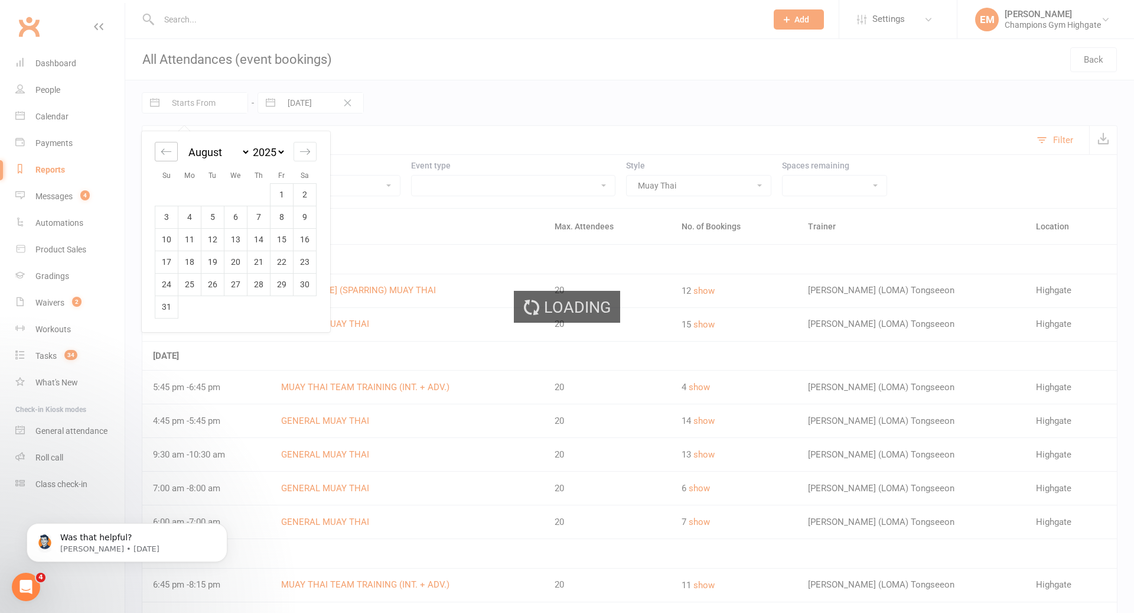
click at [166, 156] on icon "Move backward to switch to the previous month." at bounding box center [166, 151] width 11 height 11
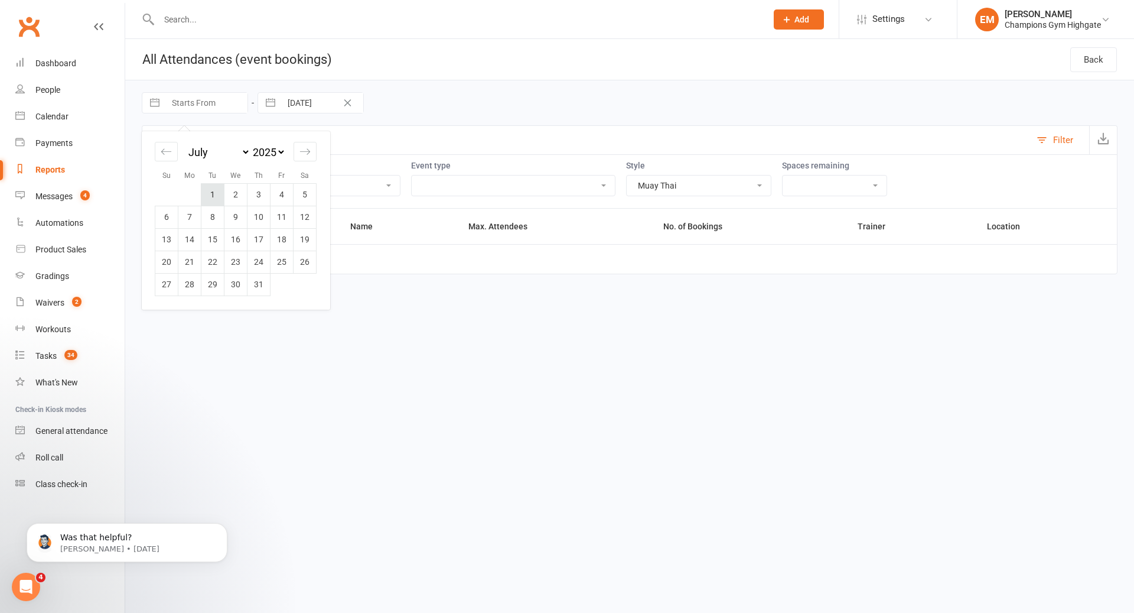
click at [217, 185] on td "1" at bounding box center [212, 194] width 23 height 22
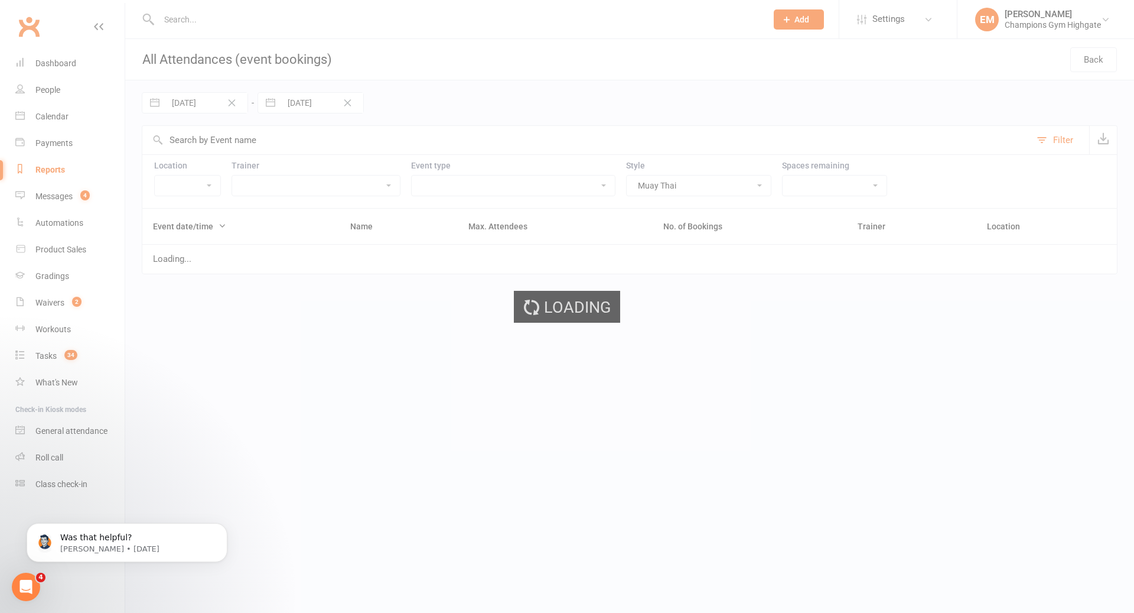
click at [347, 101] on div "Loading" at bounding box center [567, 306] width 1134 height 613
click at [344, 102] on div "Loading" at bounding box center [567, 306] width 1134 height 613
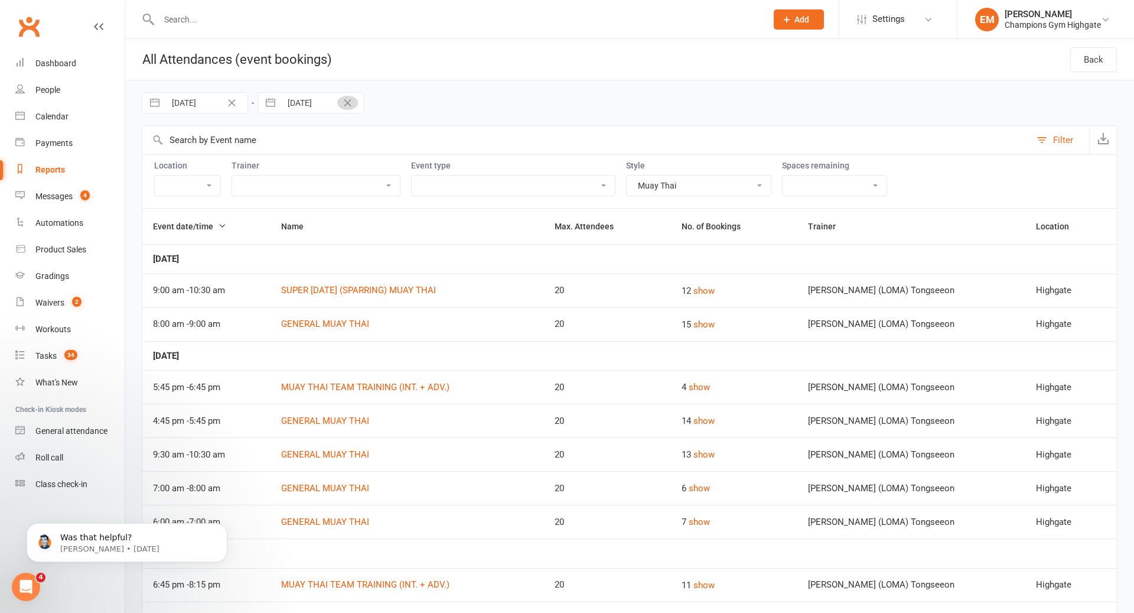
click at [344, 102] on icon "Clear Date" at bounding box center [347, 102] width 9 height 7
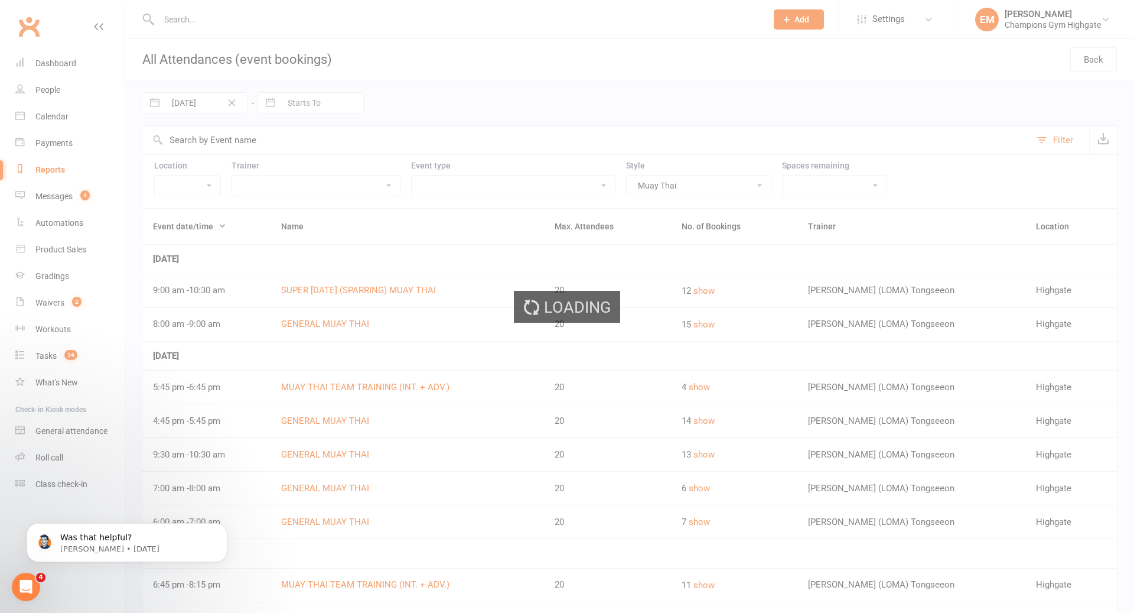
click at [311, 101] on div "Loading" at bounding box center [567, 306] width 1134 height 613
click at [310, 101] on div "Loading" at bounding box center [567, 306] width 1134 height 613
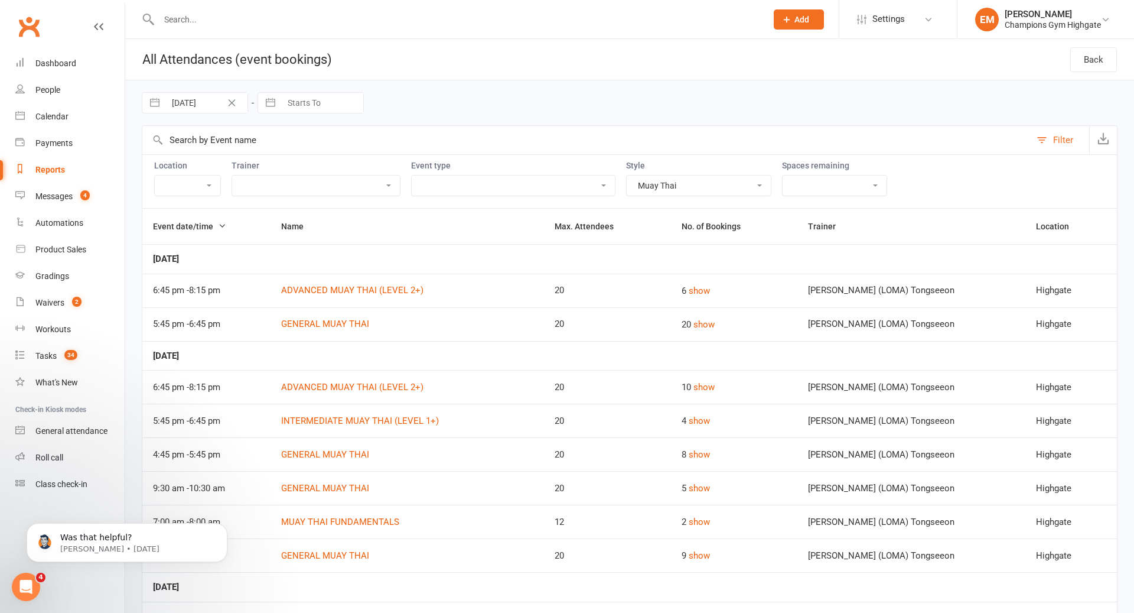
click at [310, 101] on input "Starts To" at bounding box center [322, 103] width 82 height 20
click at [282, 157] on div "Move backward to switch to the previous month." at bounding box center [282, 151] width 23 height 19
click at [374, 282] on td "31" at bounding box center [374, 284] width 23 height 22
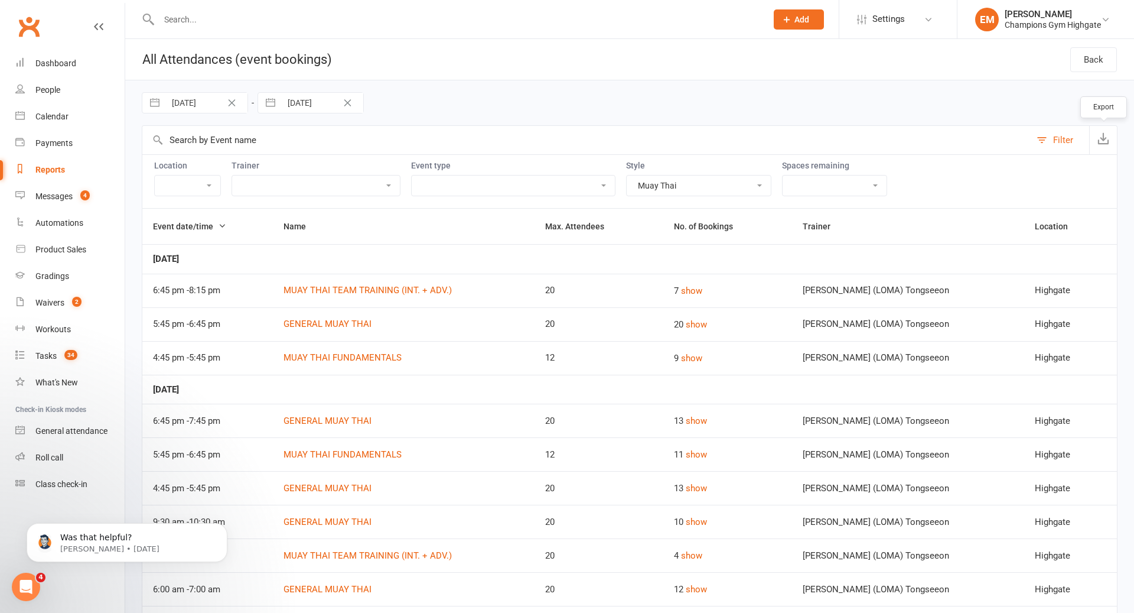
click at [1102, 142] on icon "button" at bounding box center [1104, 138] width 12 height 12
click at [1111, 138] on button "button" at bounding box center [1103, 140] width 28 height 28
click at [59, 298] on div "Waivers" at bounding box center [49, 302] width 29 height 9
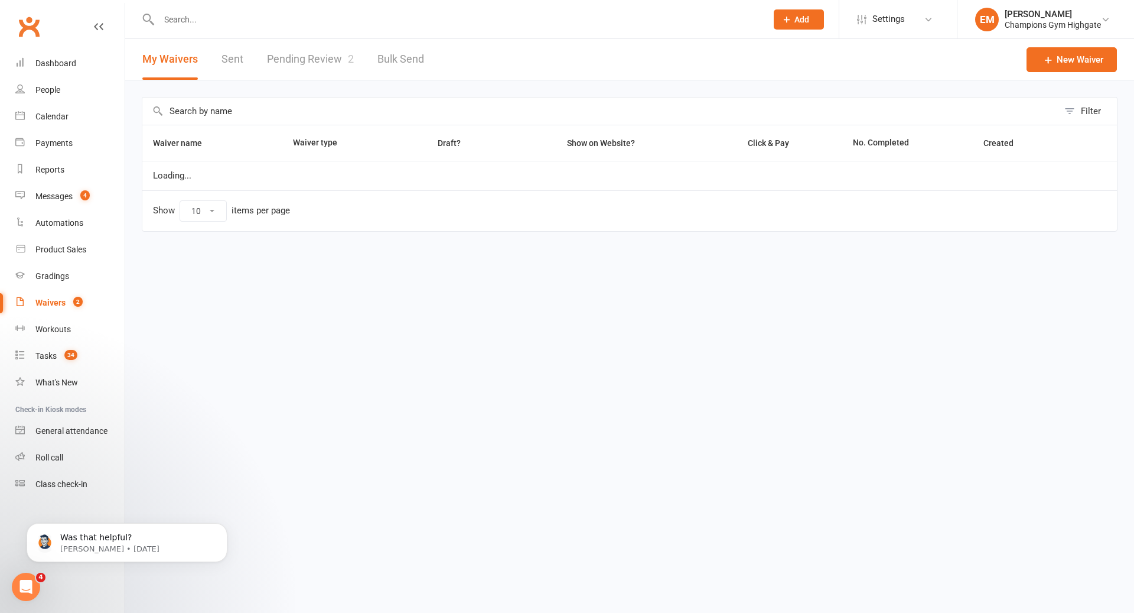
click at [256, 114] on input "text" at bounding box center [600, 110] width 916 height 27
click at [245, 112] on input "text" at bounding box center [600, 110] width 916 height 27
click at [211, 116] on input "text" at bounding box center [600, 110] width 916 height 27
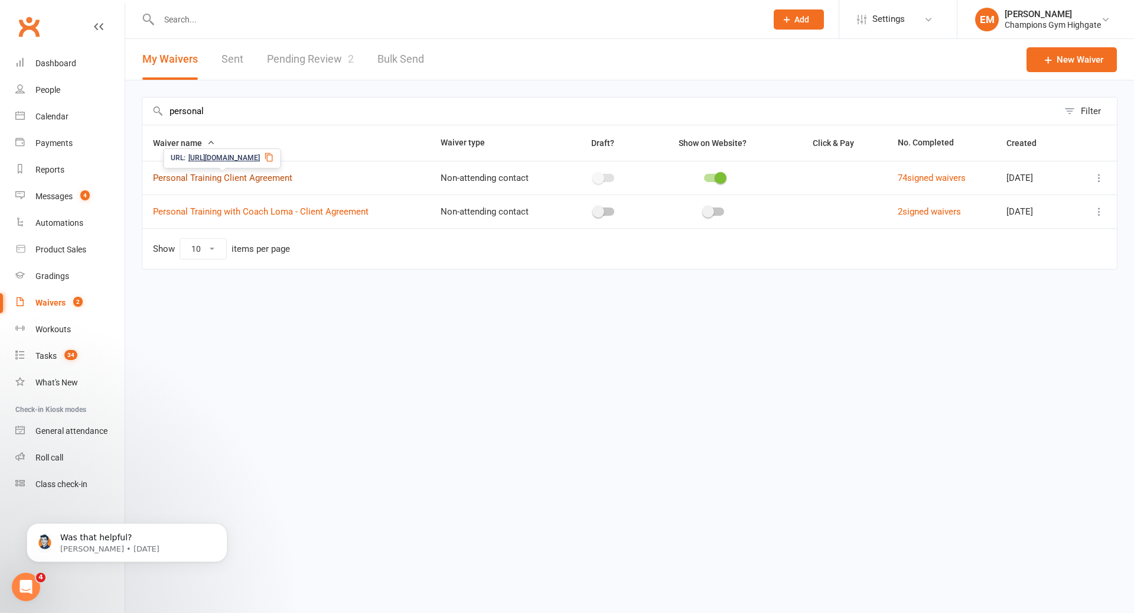
click at [239, 172] on link "Personal Training Client Agreement" at bounding box center [222, 177] width 139 height 11
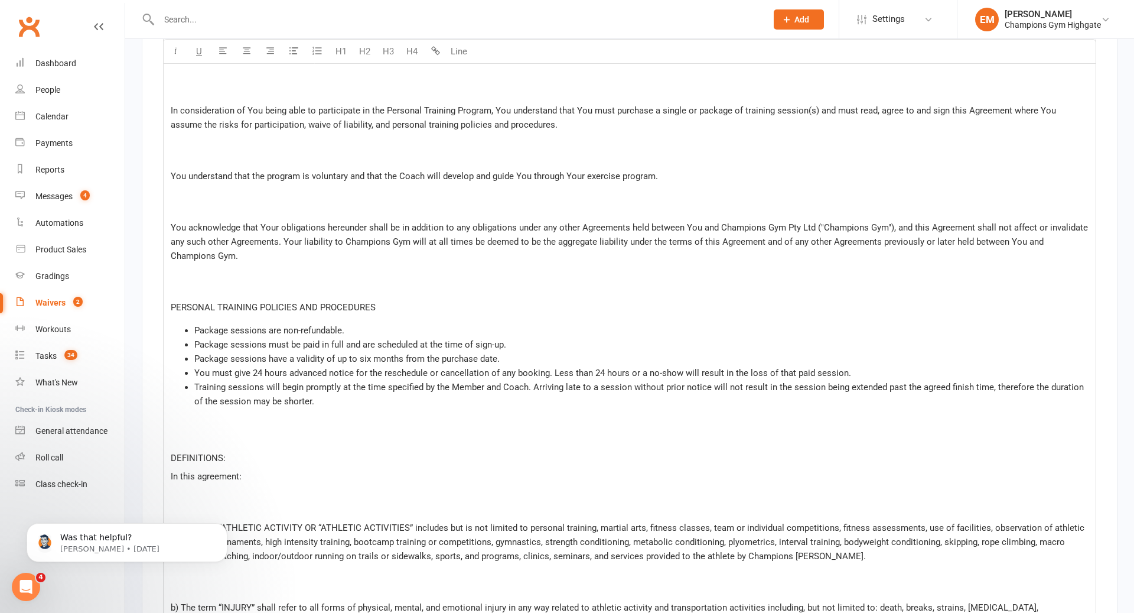
scroll to position [1759, 0]
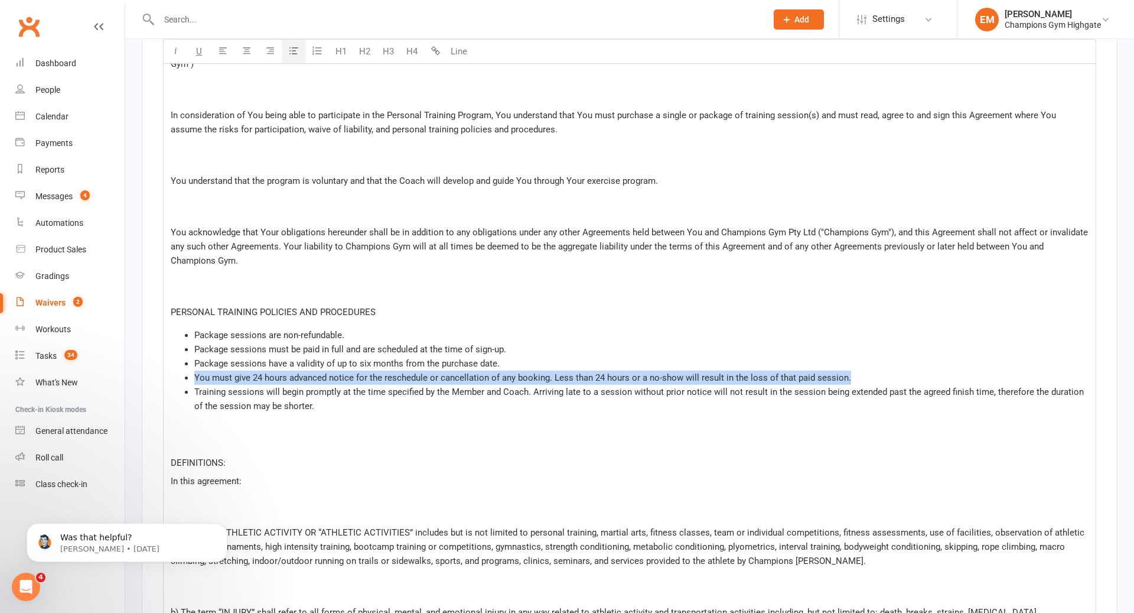
drag, startPoint x: 358, startPoint y: 314, endPoint x: 198, endPoint y: 376, distance: 171.1
click at [197, 375] on li "You must give 24 hours advanced notice for the reschedule or cancellation of an…" at bounding box center [641, 377] width 894 height 14
copy span "ou must give 24 hours advanced notice for the reschedule or cancellation of any…"
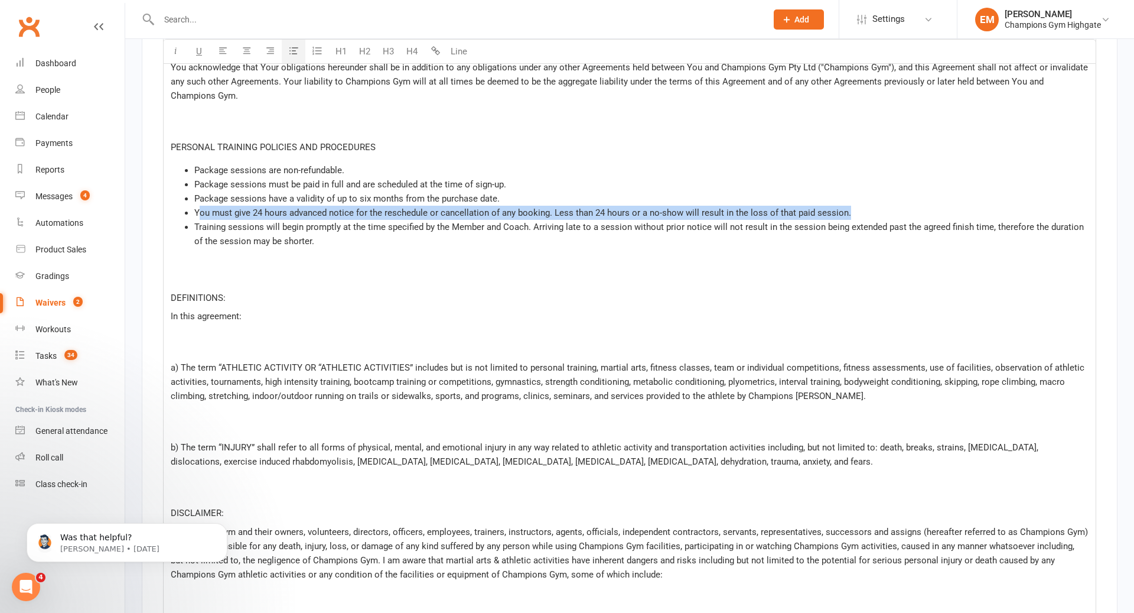
scroll to position [1922, 0]
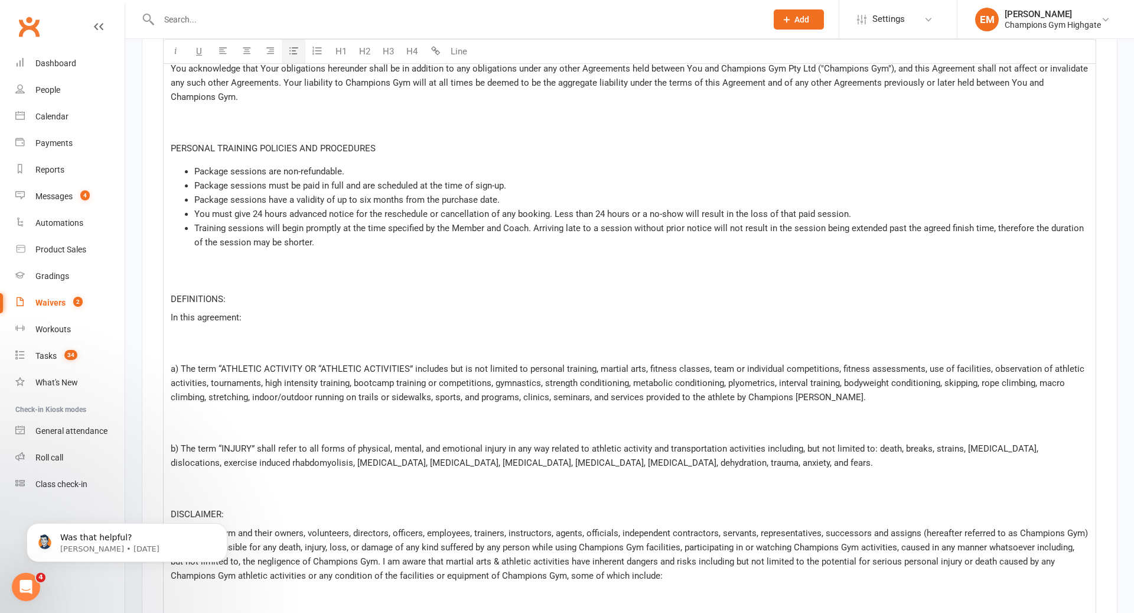
click at [325, 234] on li "Training sessions will begin promptly at the time specified by the Member and C…" at bounding box center [641, 235] width 894 height 28
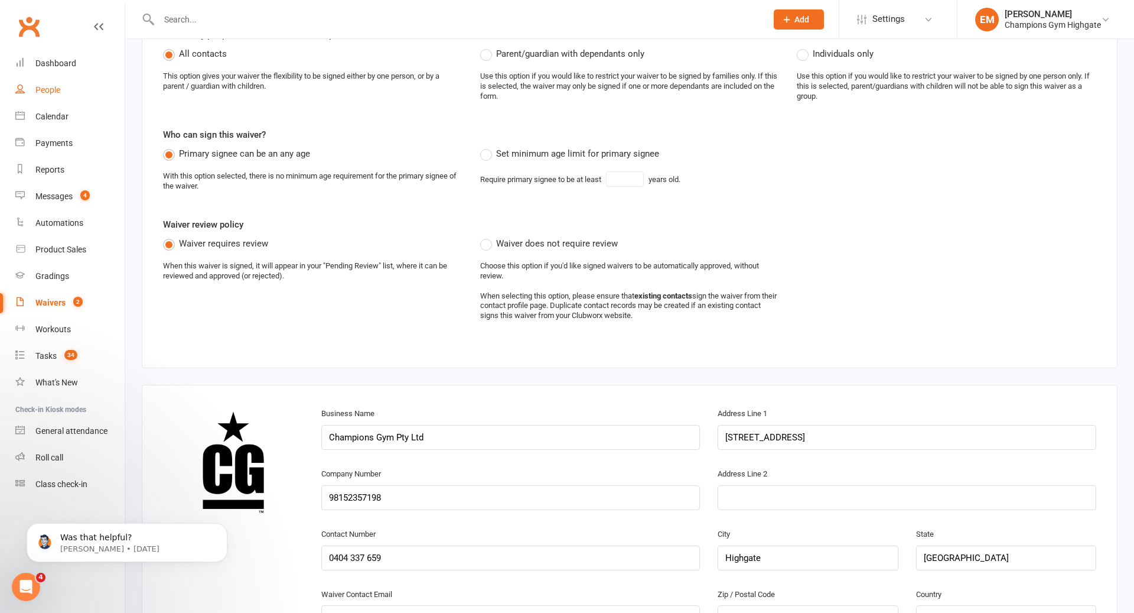
scroll to position [263, 0]
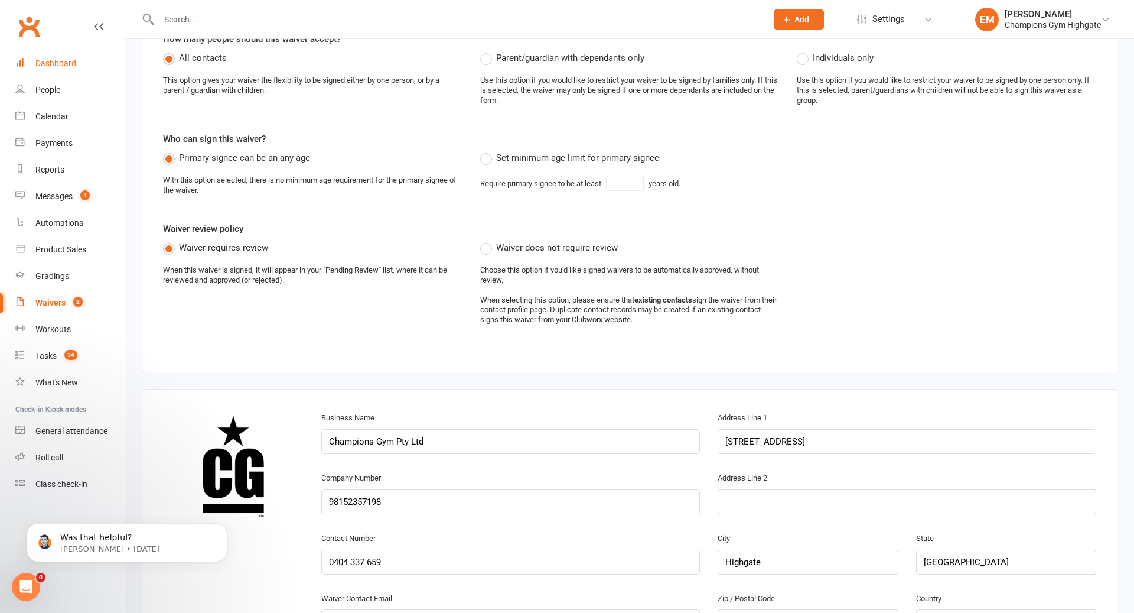
click at [76, 66] on link "Dashboard" at bounding box center [69, 63] width 109 height 27
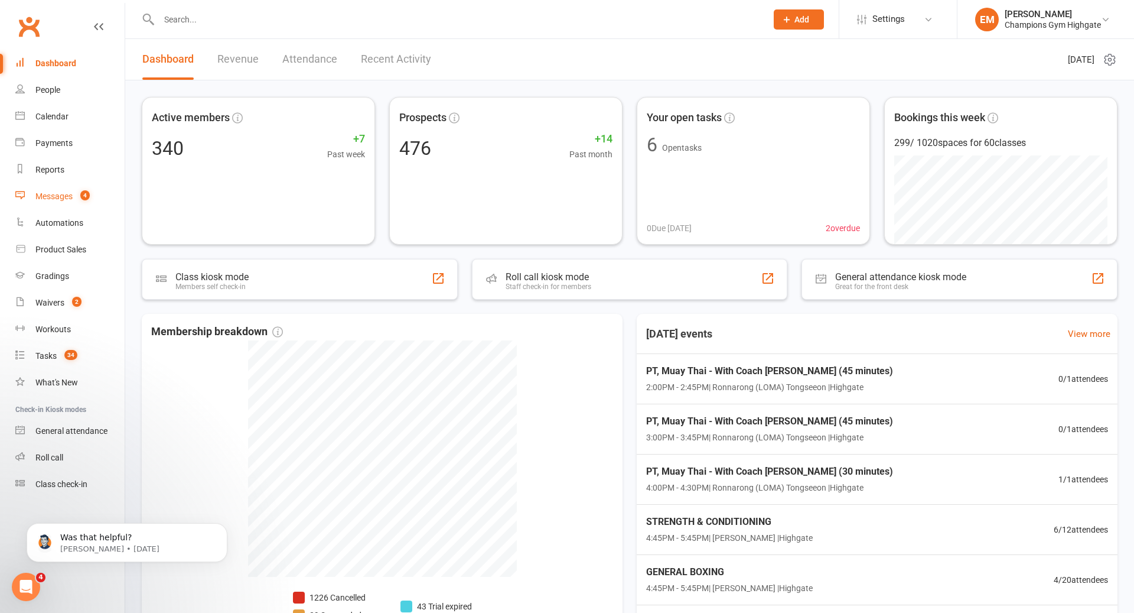
click at [62, 190] on link "Messages 4" at bounding box center [69, 196] width 109 height 27
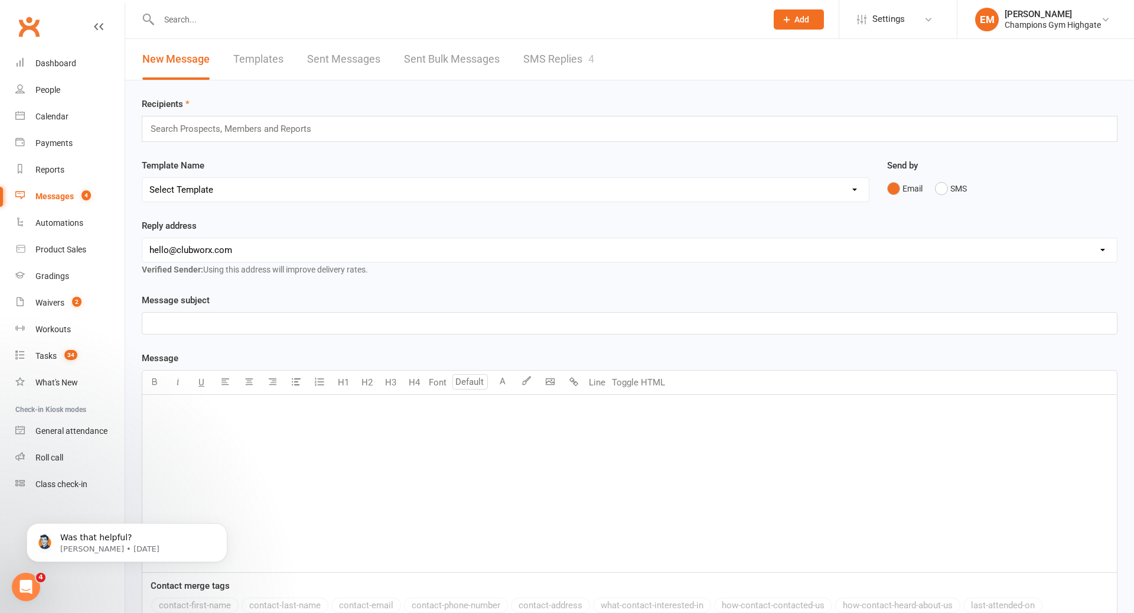
click at [532, 53] on link "SMS Replies 4" at bounding box center [558, 59] width 71 height 41
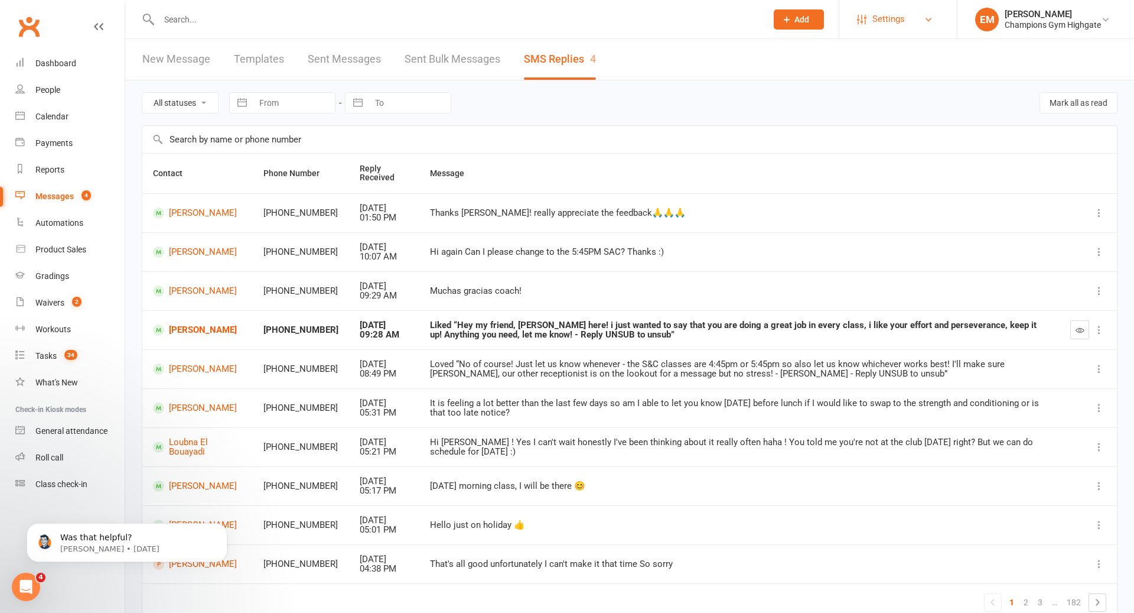
click at [911, 24] on link "Settings" at bounding box center [898, 19] width 82 height 27
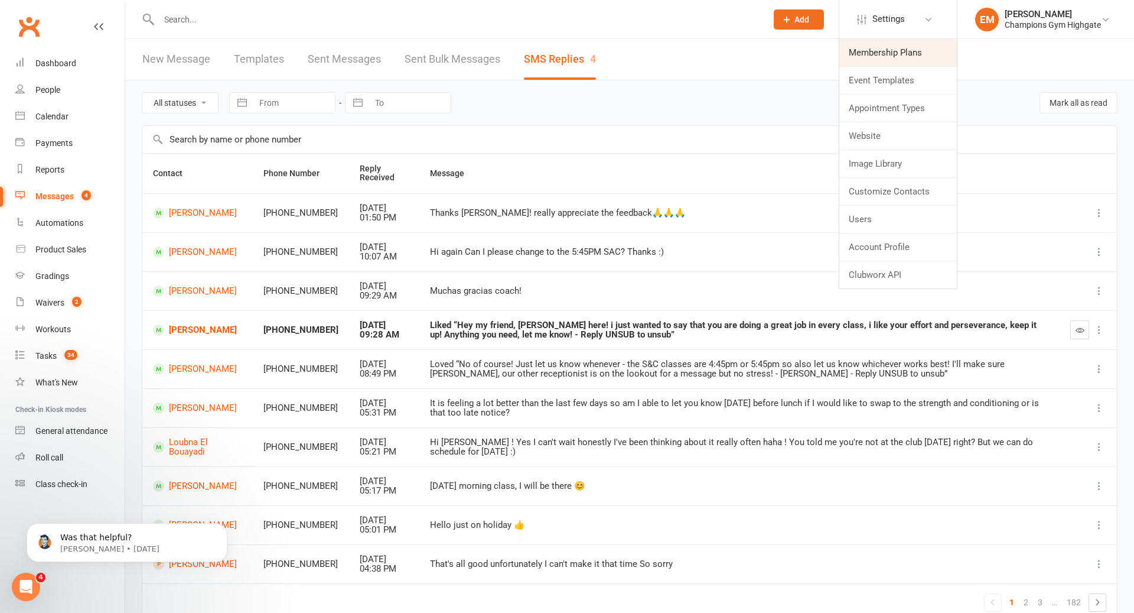
click at [872, 53] on link "Membership Plans" at bounding box center [898, 52] width 118 height 27
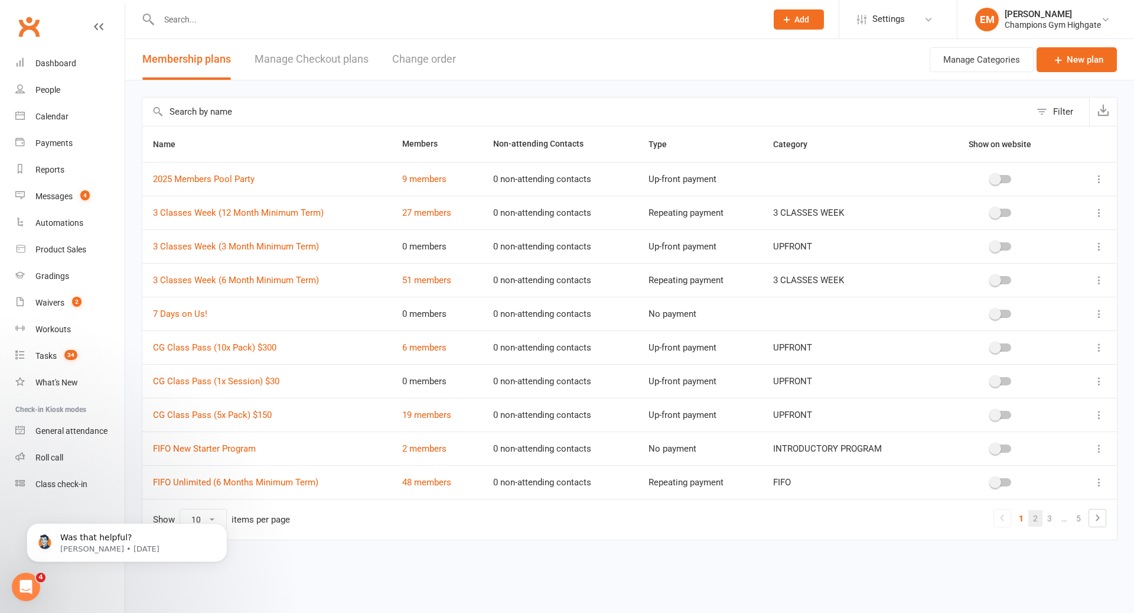
click at [1037, 512] on link "2" at bounding box center [1035, 518] width 14 height 17
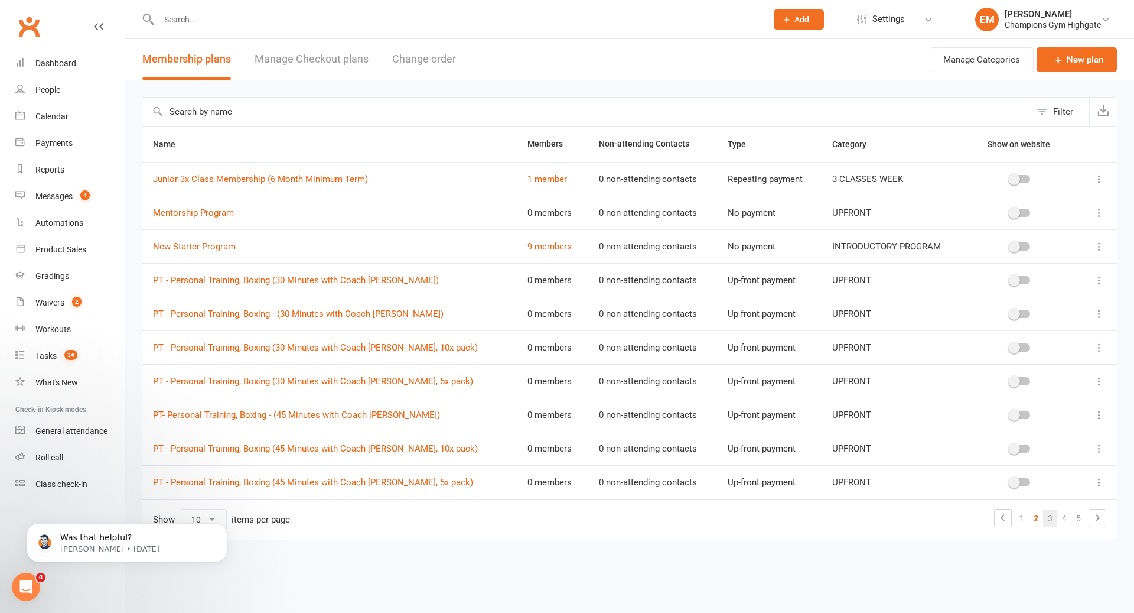
click at [1049, 516] on link "3" at bounding box center [1050, 518] width 14 height 17
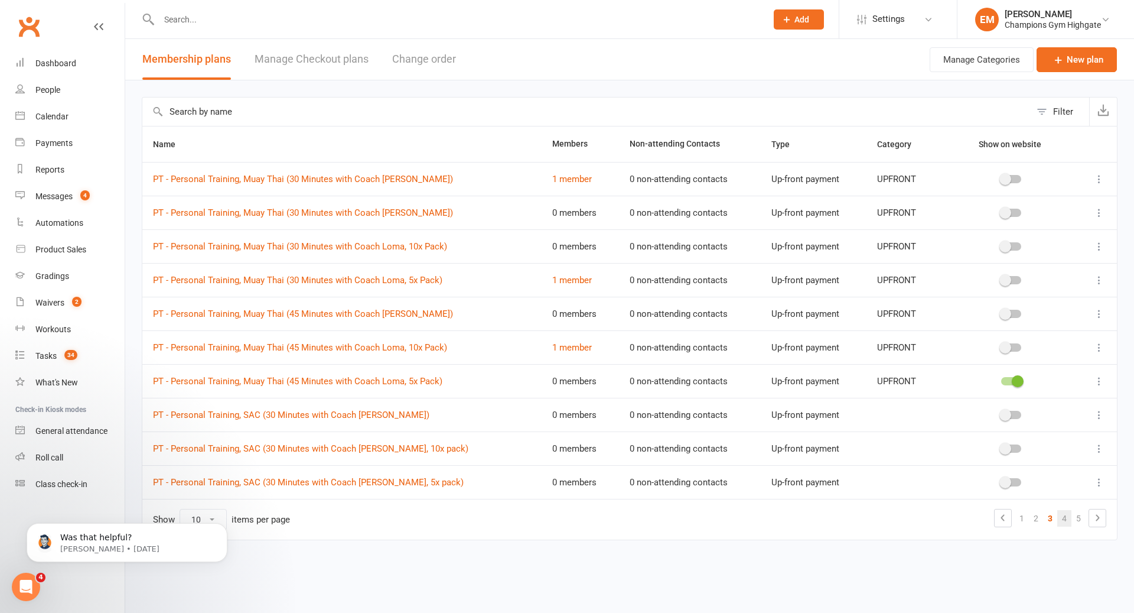
click at [1062, 517] on link "4" at bounding box center [1064, 518] width 14 height 17
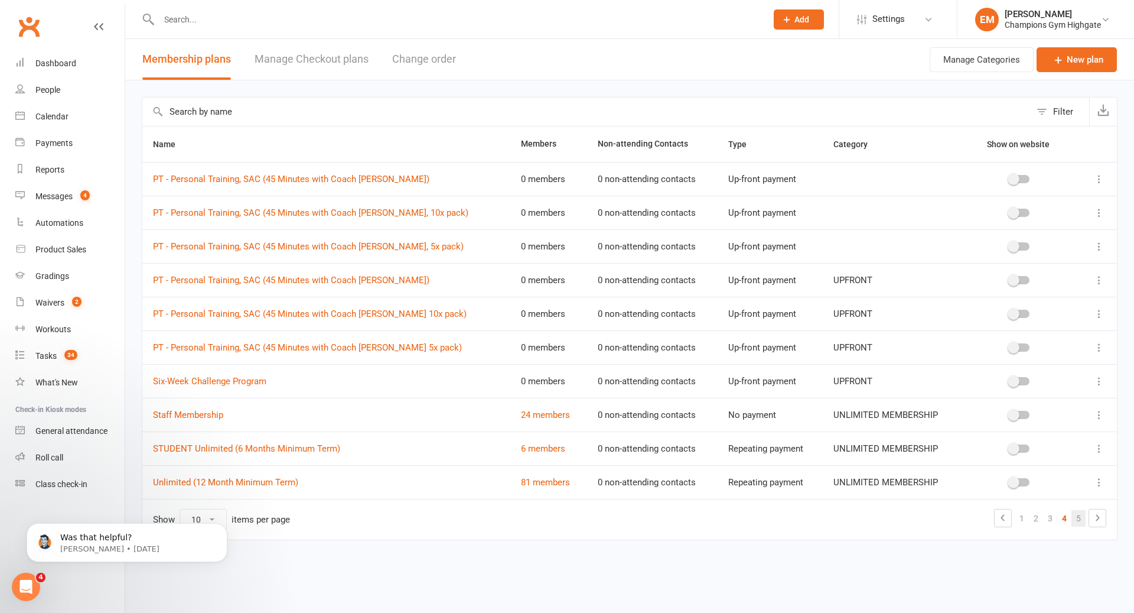
click at [1079, 516] on link "5" at bounding box center [1079, 518] width 14 height 17
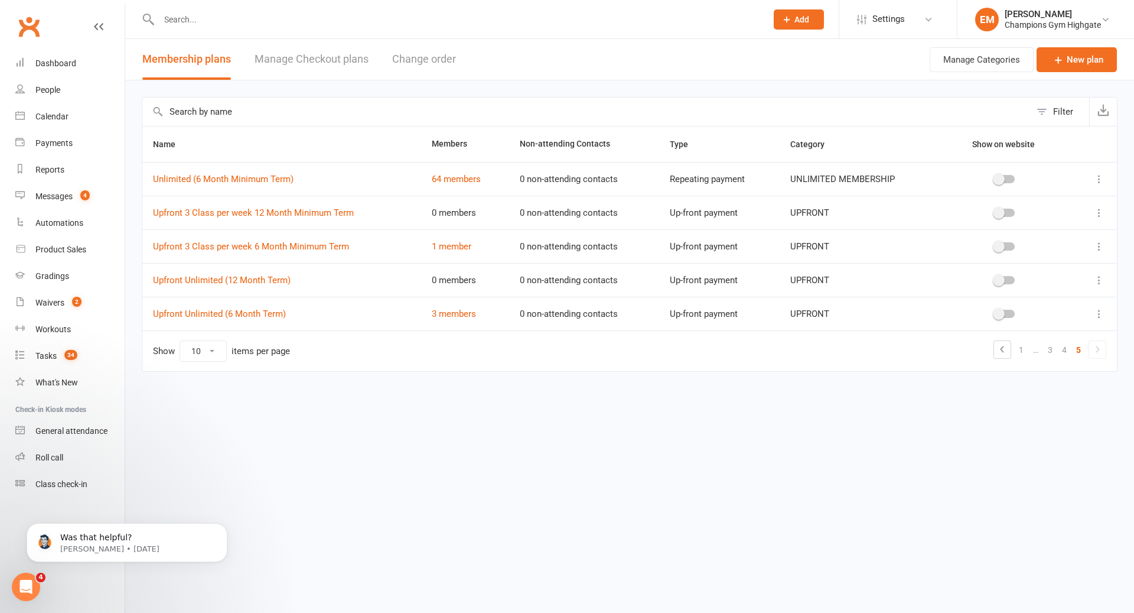
click at [451, 21] on input "text" at bounding box center [456, 19] width 603 height 17
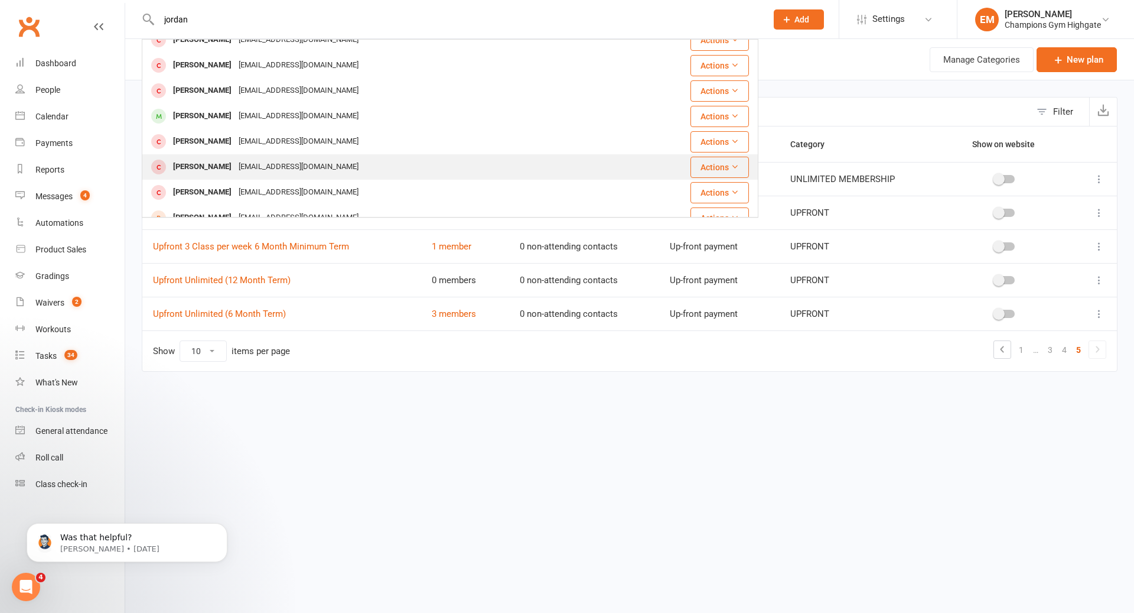
scroll to position [12, 0]
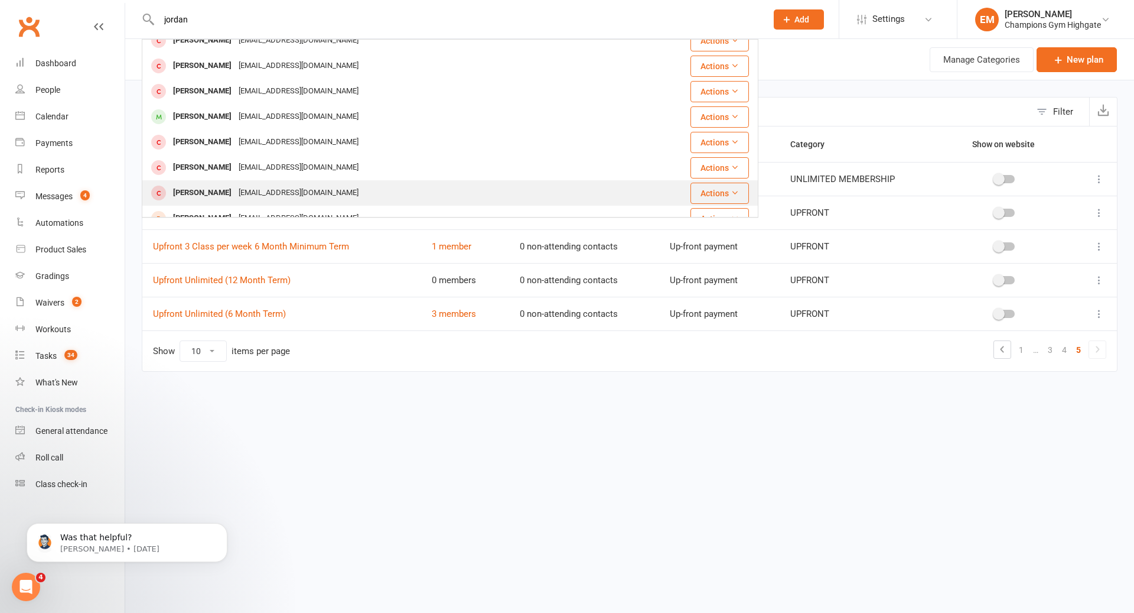
click at [269, 180] on td "Jordan Colangelo Jordan290700@gmail.com" at bounding box center [390, 192] width 496 height 25
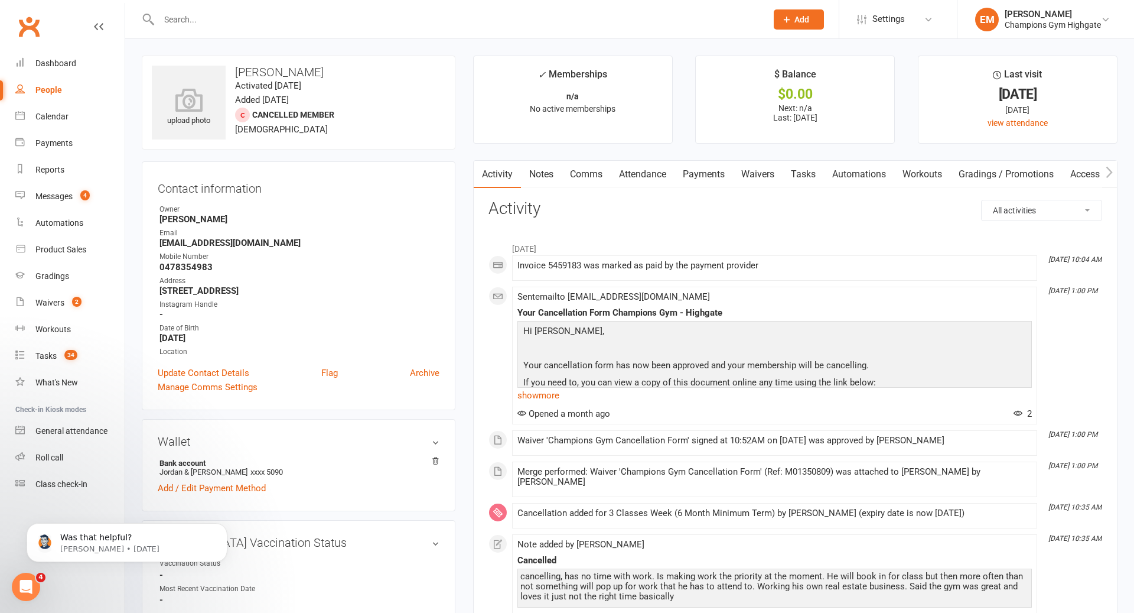
click at [533, 184] on link "Notes" at bounding box center [541, 174] width 41 height 27
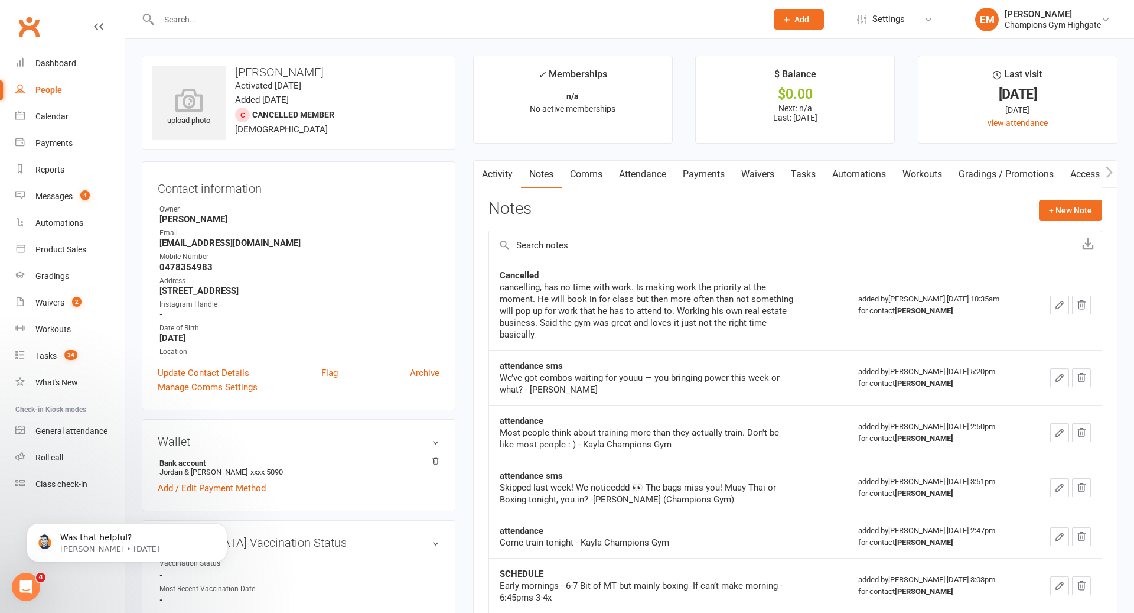
click at [556, 158] on main "✓ Memberships n/a No active memberships $ Balance $0.00 Next: n/a Last: 22 Sep …" at bounding box center [795, 468] width 662 height 824
click at [688, 185] on link "Payments" at bounding box center [704, 174] width 58 height 27
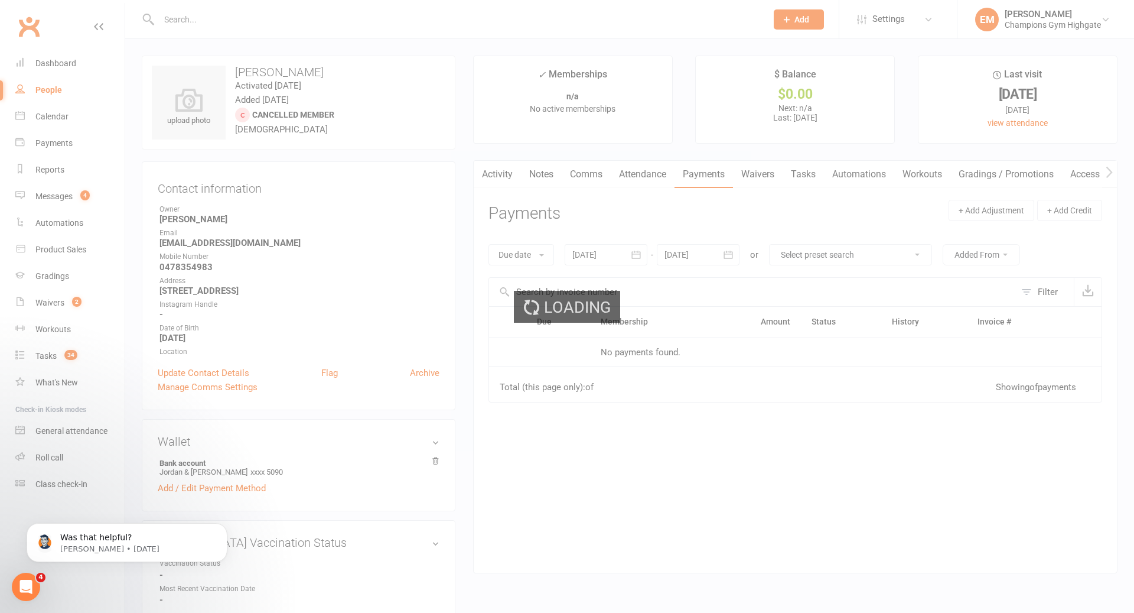
click at [650, 185] on div "Loading" at bounding box center [567, 306] width 1134 height 613
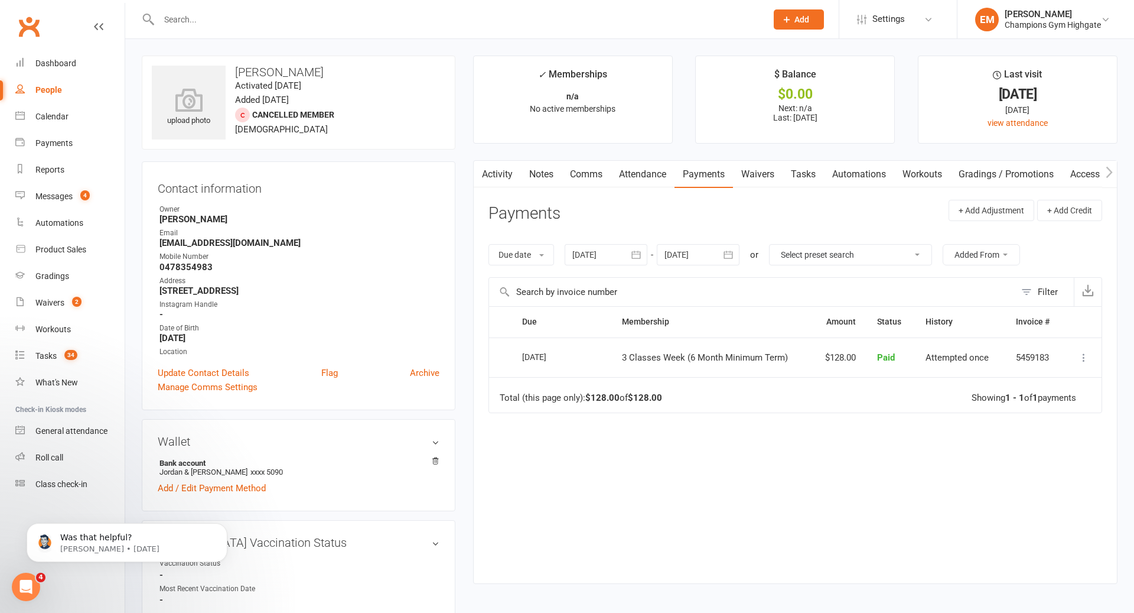
click at [656, 177] on link "Attendance" at bounding box center [643, 174] width 64 height 27
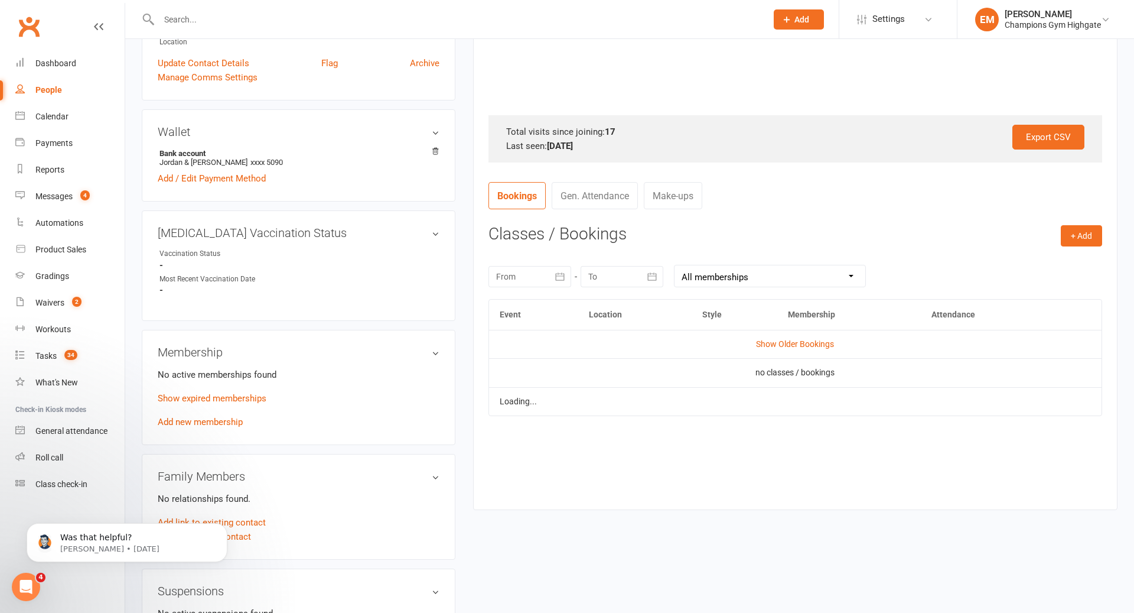
scroll to position [450, 0]
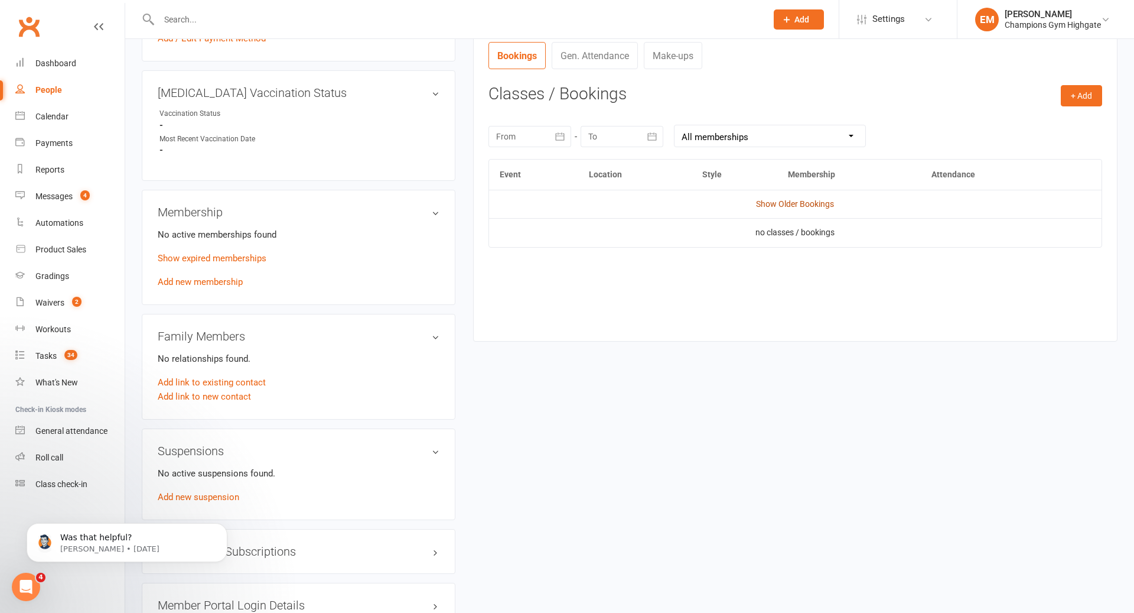
click at [816, 206] on link "Show Older Bookings" at bounding box center [795, 203] width 78 height 9
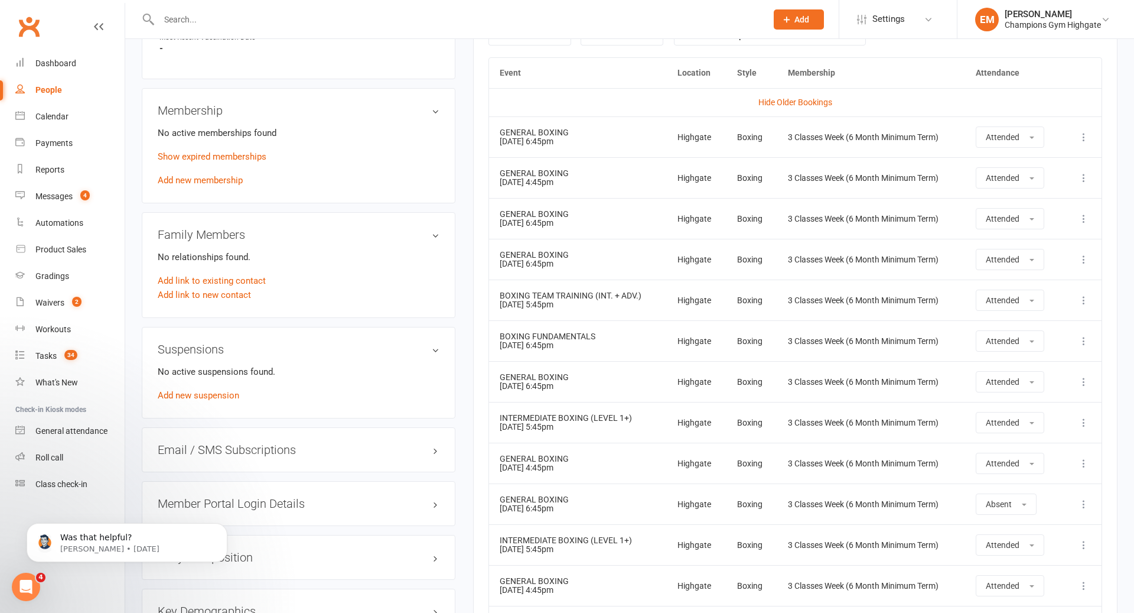
scroll to position [572, 0]
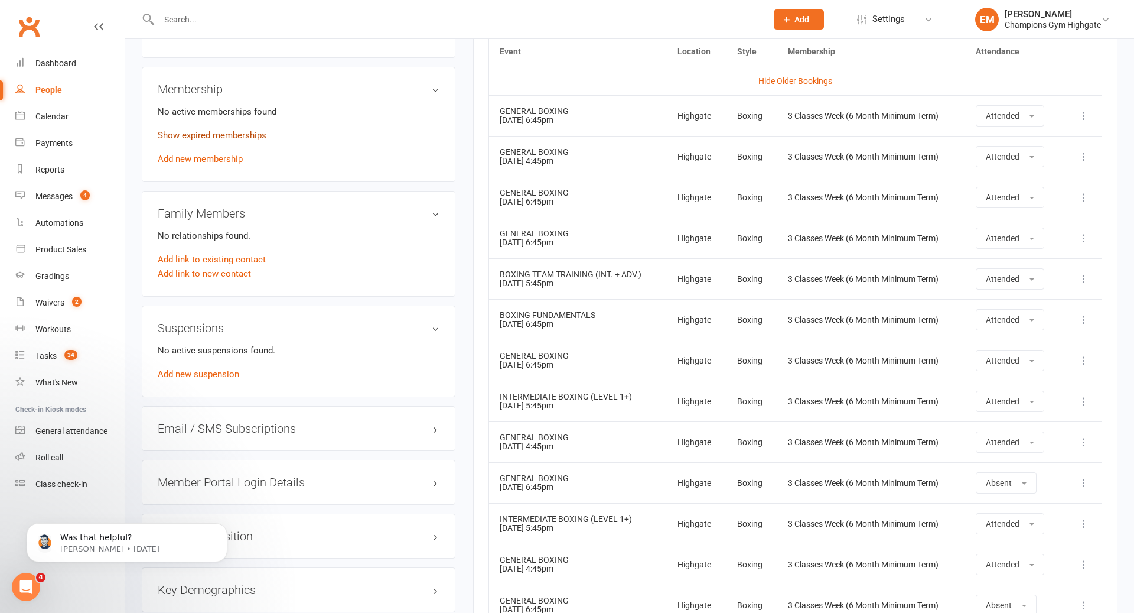
click at [219, 130] on link "Show expired memberships" at bounding box center [212, 135] width 109 height 11
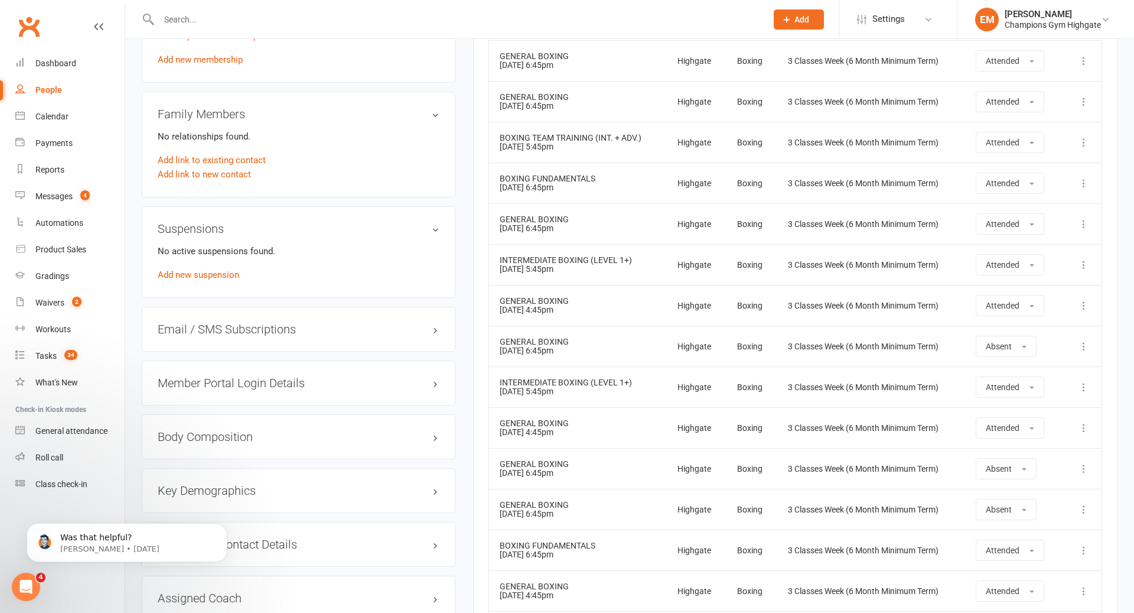
scroll to position [0, 0]
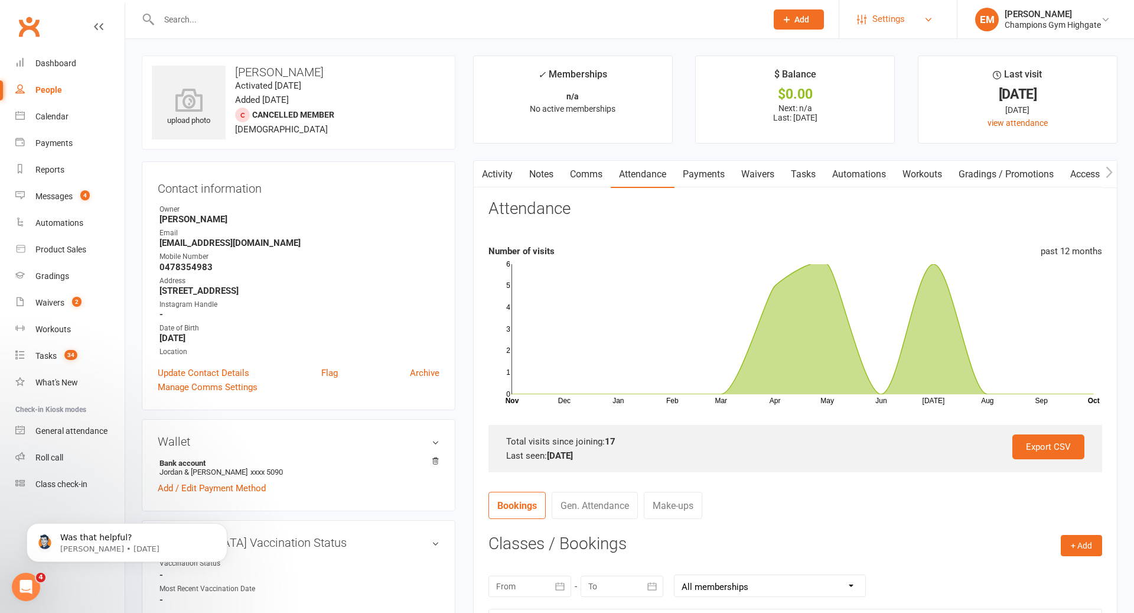
click at [861, 30] on link "Settings" at bounding box center [898, 19] width 82 height 27
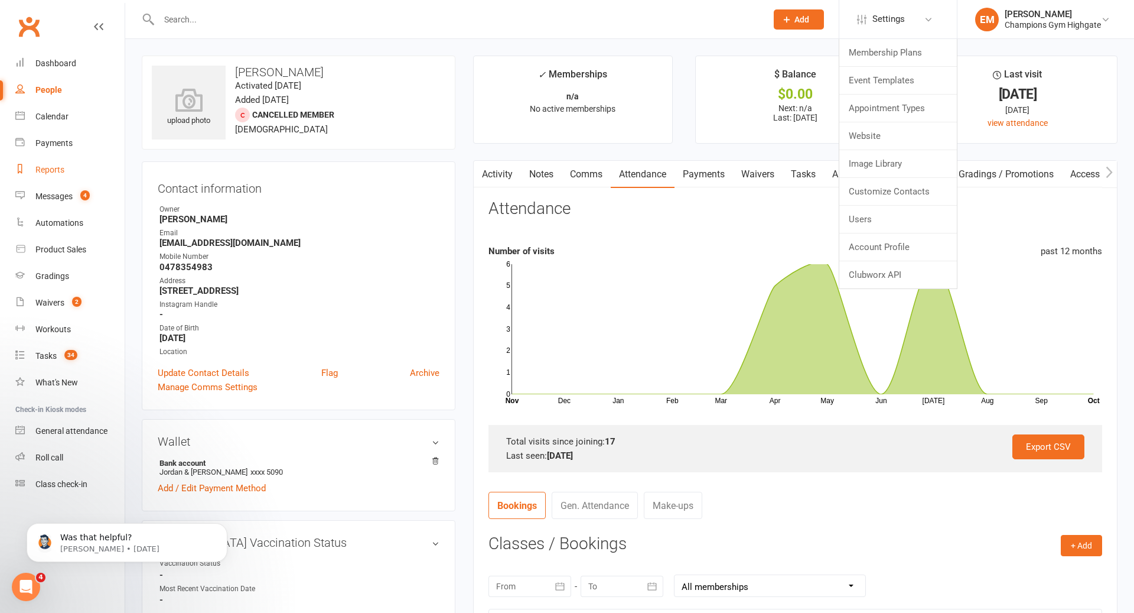
click at [55, 171] on div "Reports" at bounding box center [49, 169] width 29 height 9
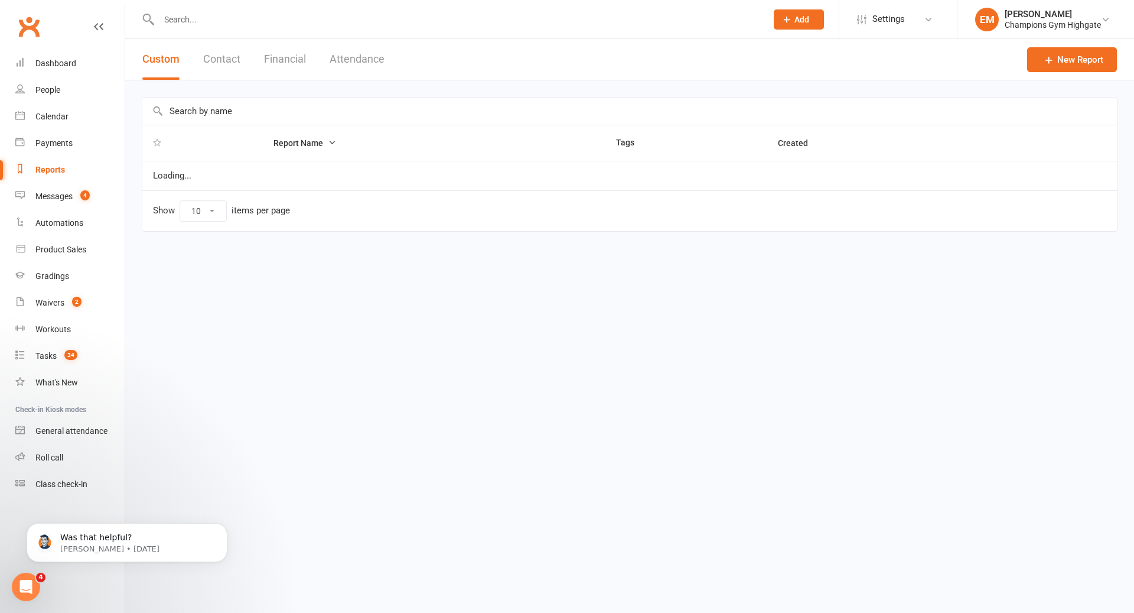
click at [275, 108] on input "text" at bounding box center [629, 110] width 975 height 27
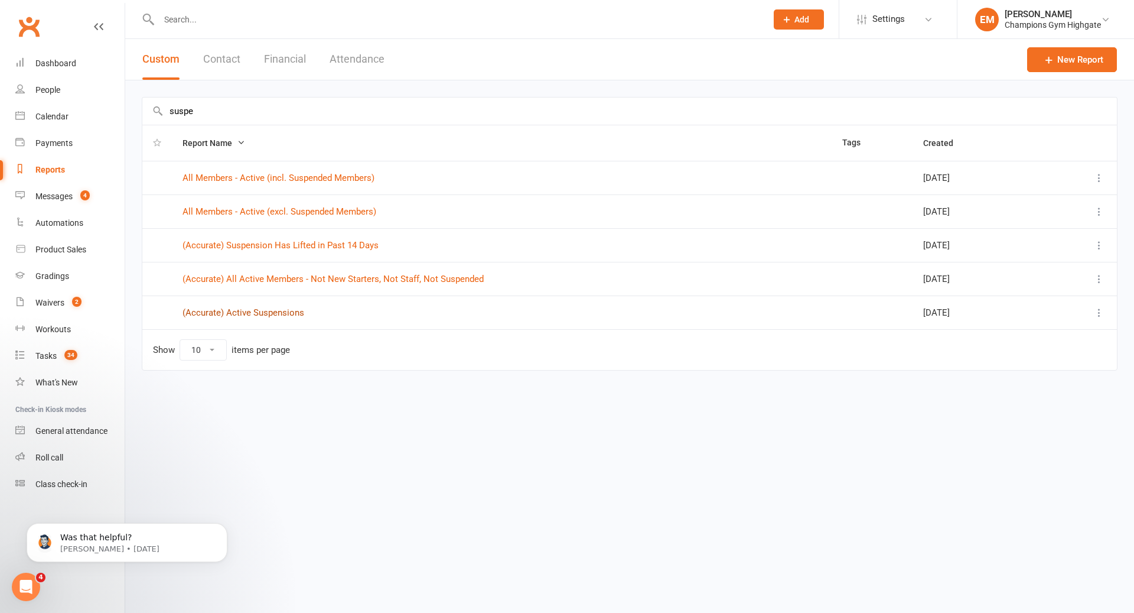
click at [286, 308] on link "(Accurate) Active Suspensions" at bounding box center [244, 312] width 122 height 11
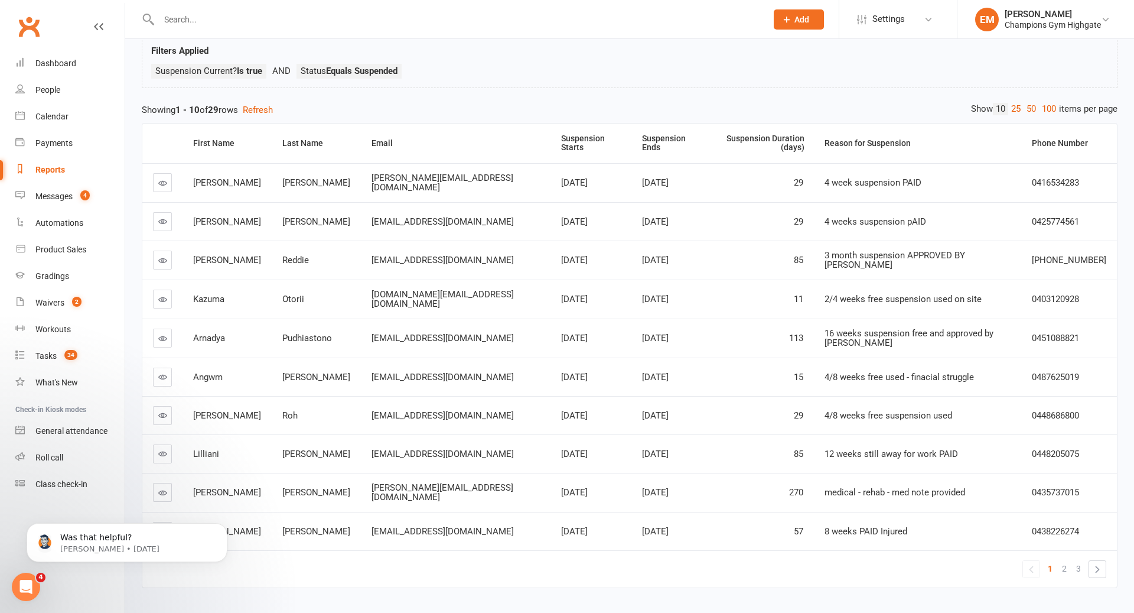
scroll to position [74, 0]
click at [1066, 559] on span "2" at bounding box center [1064, 567] width 5 height 17
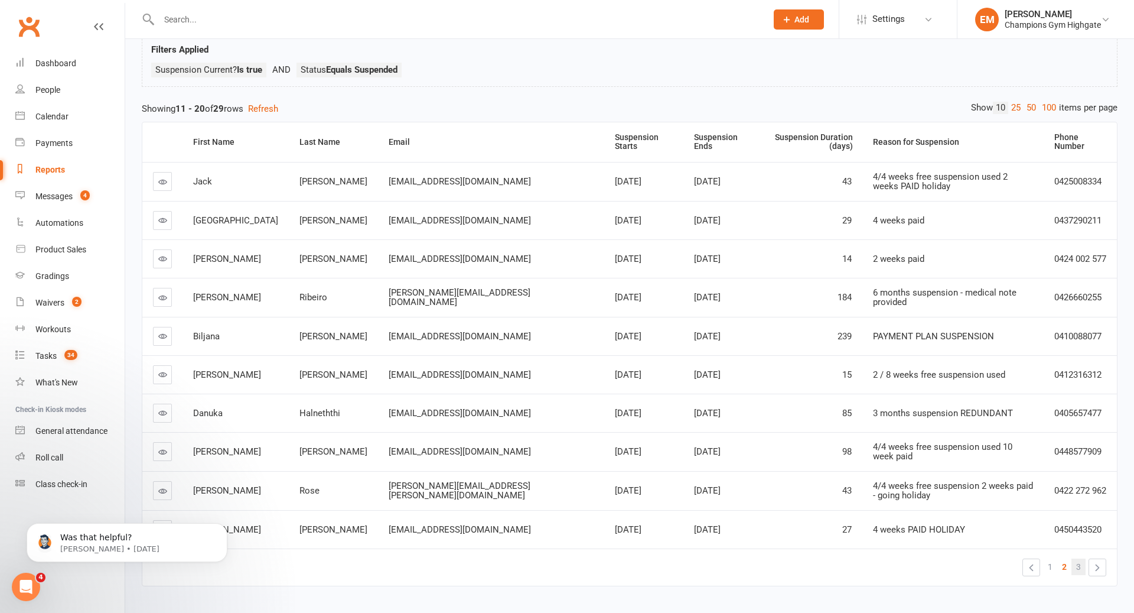
click at [1082, 558] on link "3" at bounding box center [1079, 566] width 14 height 17
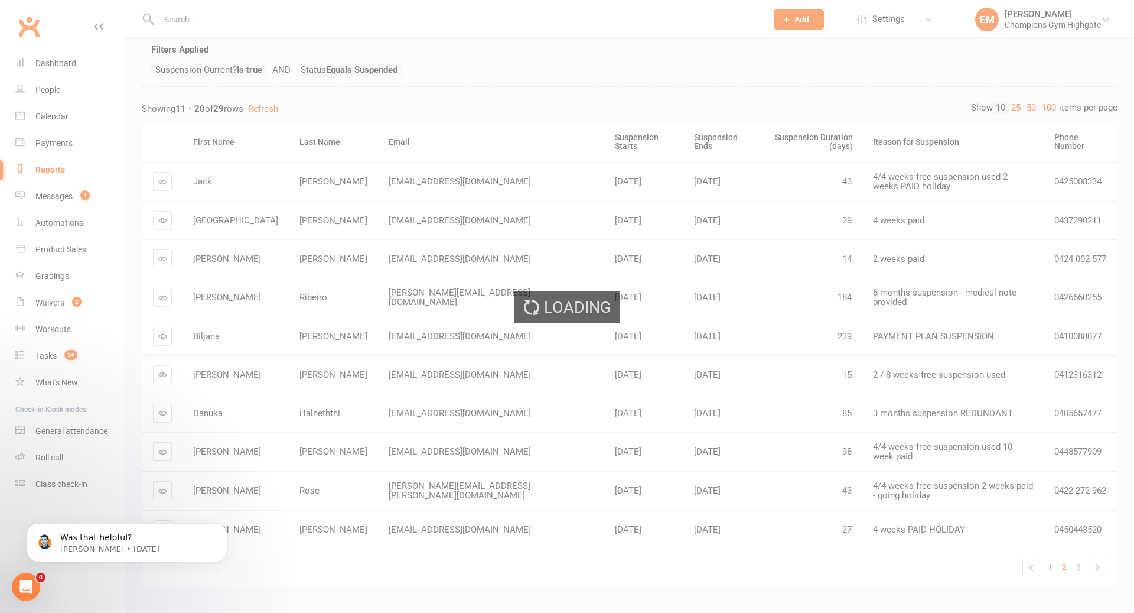
scroll to position [60, 0]
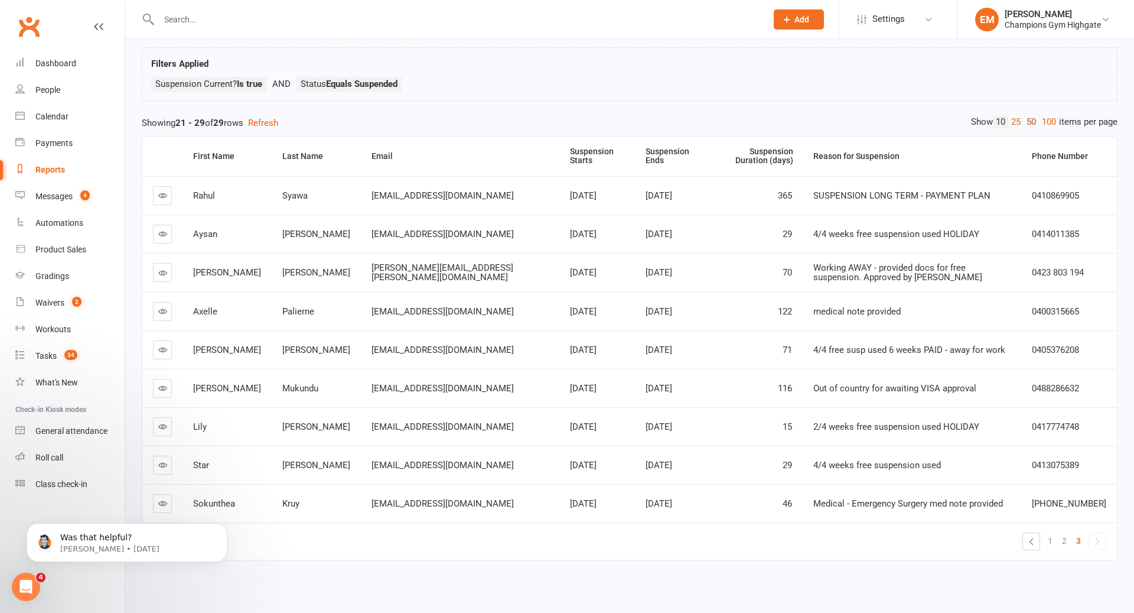
click at [1030, 118] on link "50" at bounding box center [1031, 122] width 15 height 12
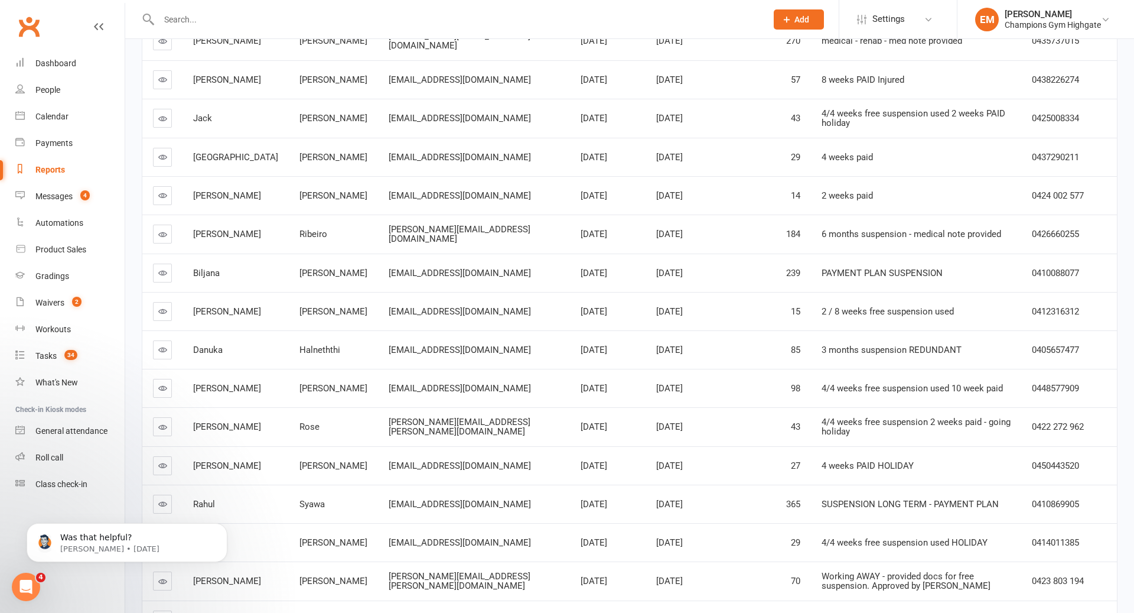
scroll to position [0, 0]
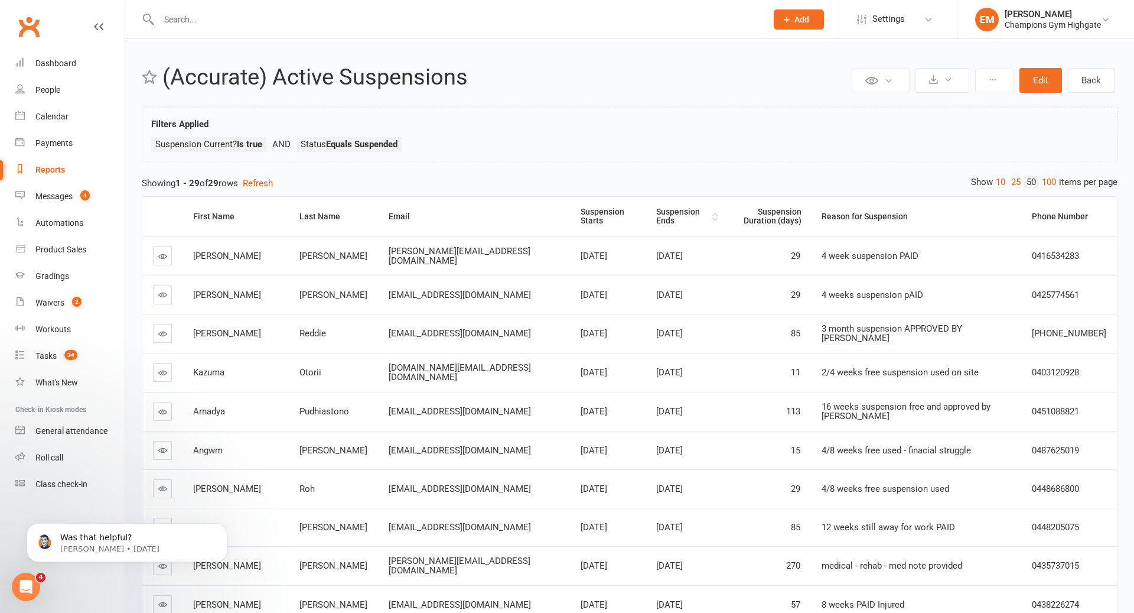
click at [656, 216] on div "Suspension Ends" at bounding box center [682, 216] width 53 height 18
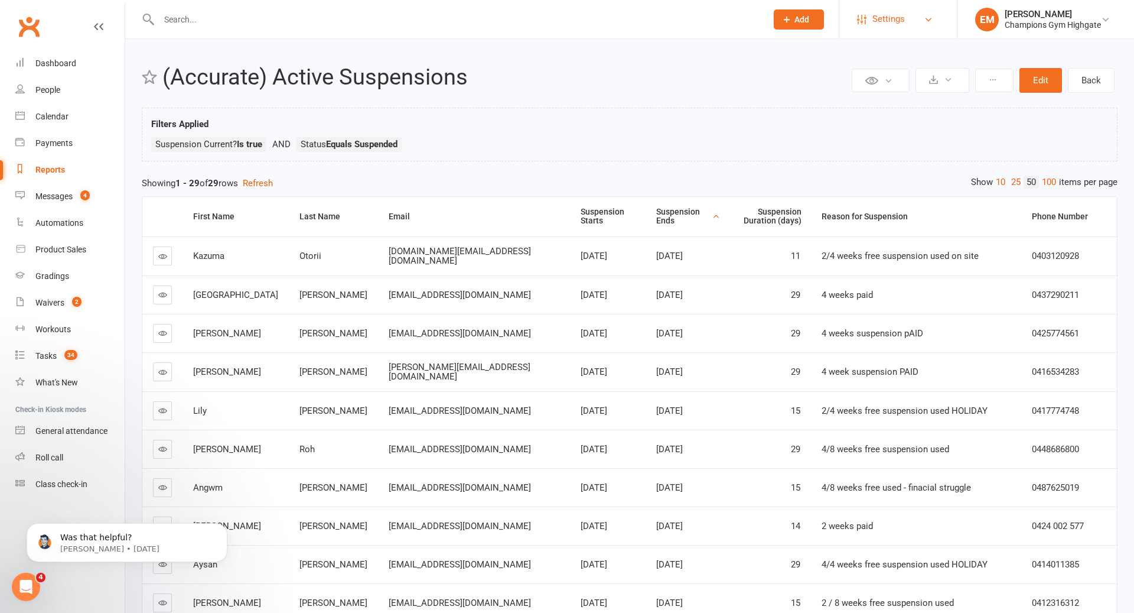
click at [881, 14] on span "Settings" at bounding box center [888, 19] width 32 height 27
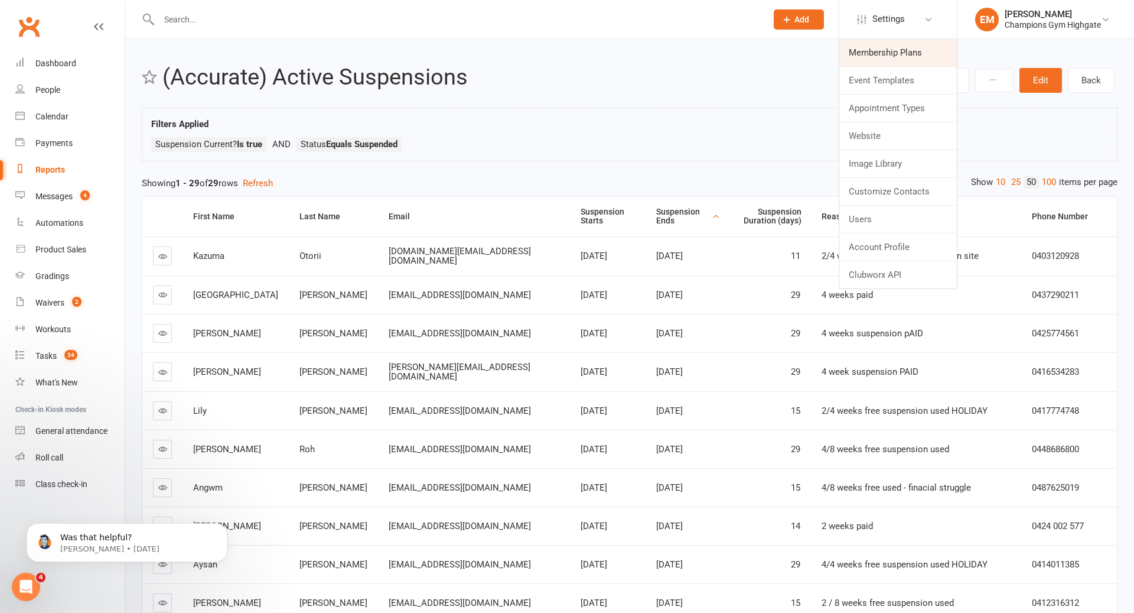
click at [877, 52] on link "Membership Plans" at bounding box center [898, 52] width 118 height 27
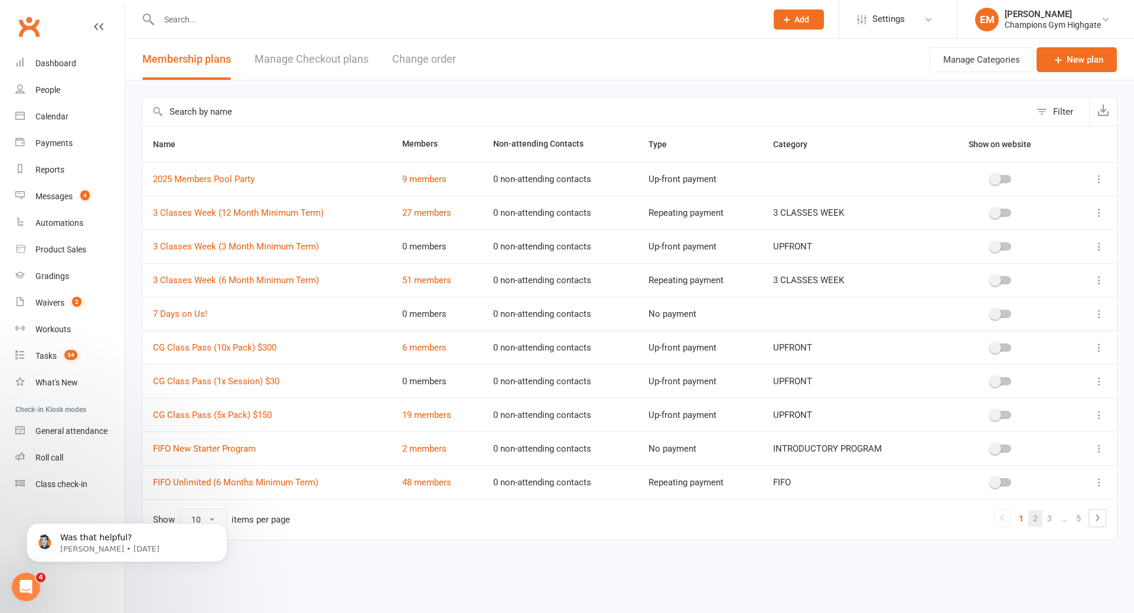
click at [1034, 511] on link "2" at bounding box center [1035, 518] width 14 height 17
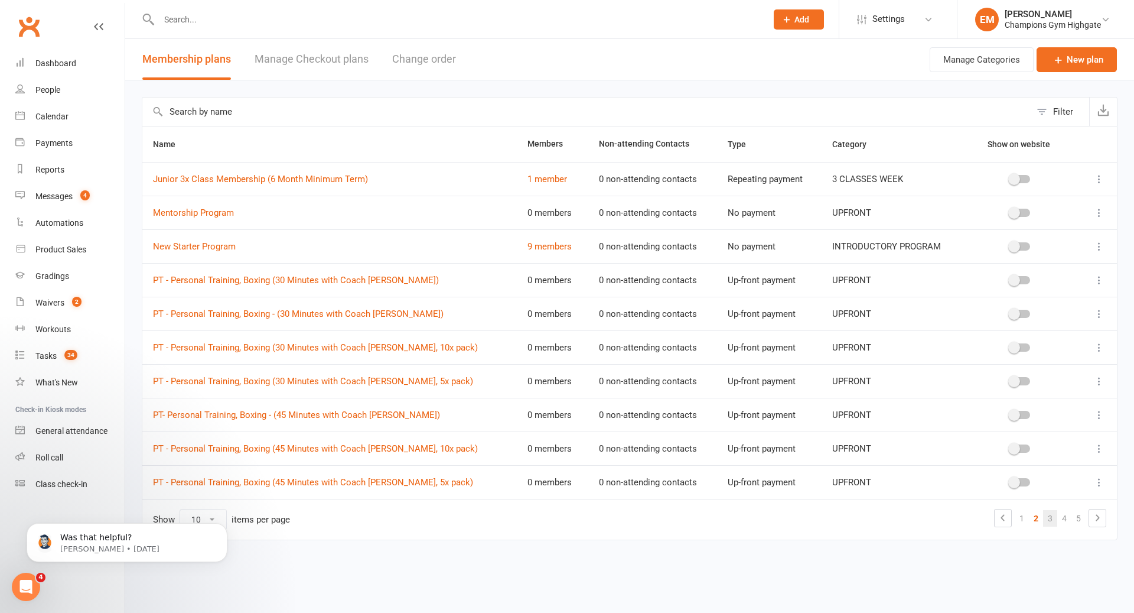
click at [1053, 512] on link "3" at bounding box center [1050, 518] width 14 height 17
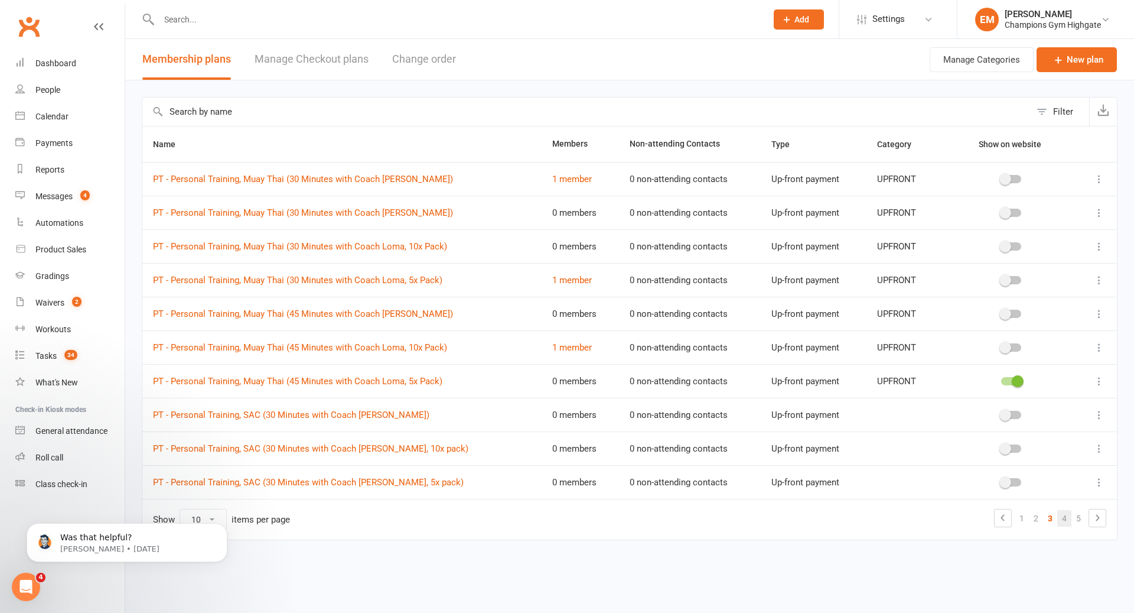
click at [1065, 519] on link "4" at bounding box center [1064, 518] width 14 height 17
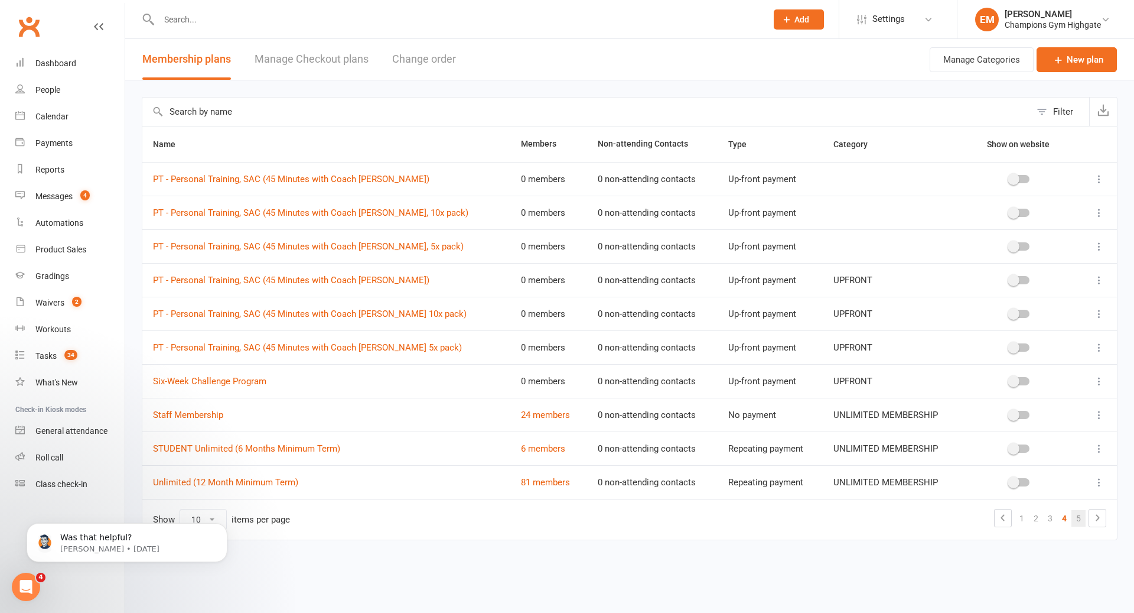
click at [1081, 512] on link "5" at bounding box center [1079, 518] width 14 height 17
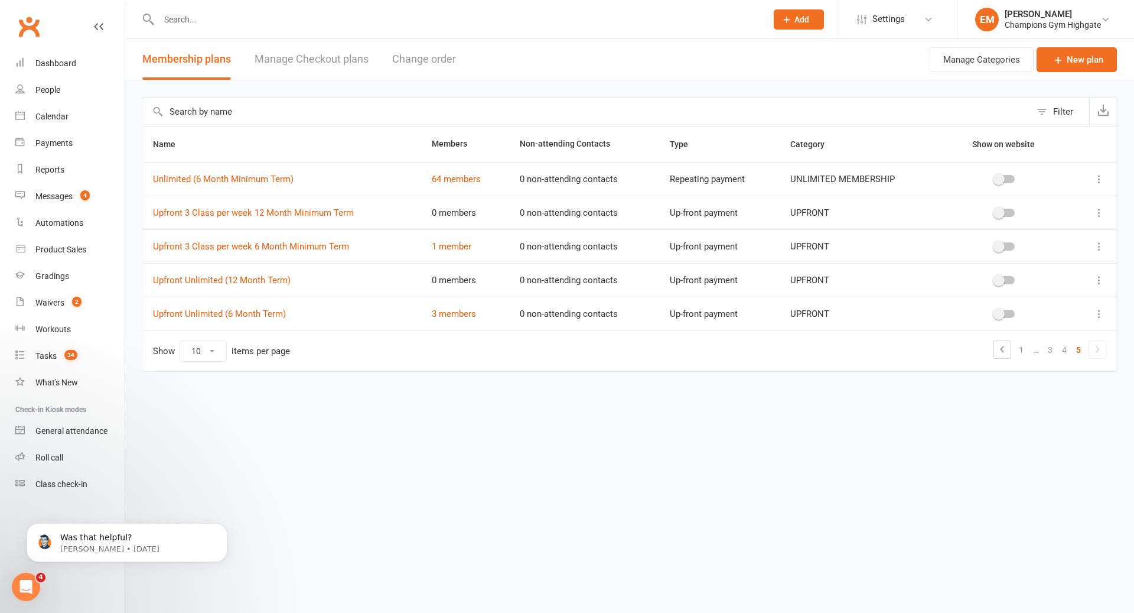
click at [1074, 357] on td "Show 10 25 50 100 items per page 1 … 3 4 5" at bounding box center [629, 350] width 975 height 41
click at [1072, 349] on link "5" at bounding box center [1079, 349] width 14 height 17
click at [1069, 349] on link "4" at bounding box center [1064, 349] width 14 height 17
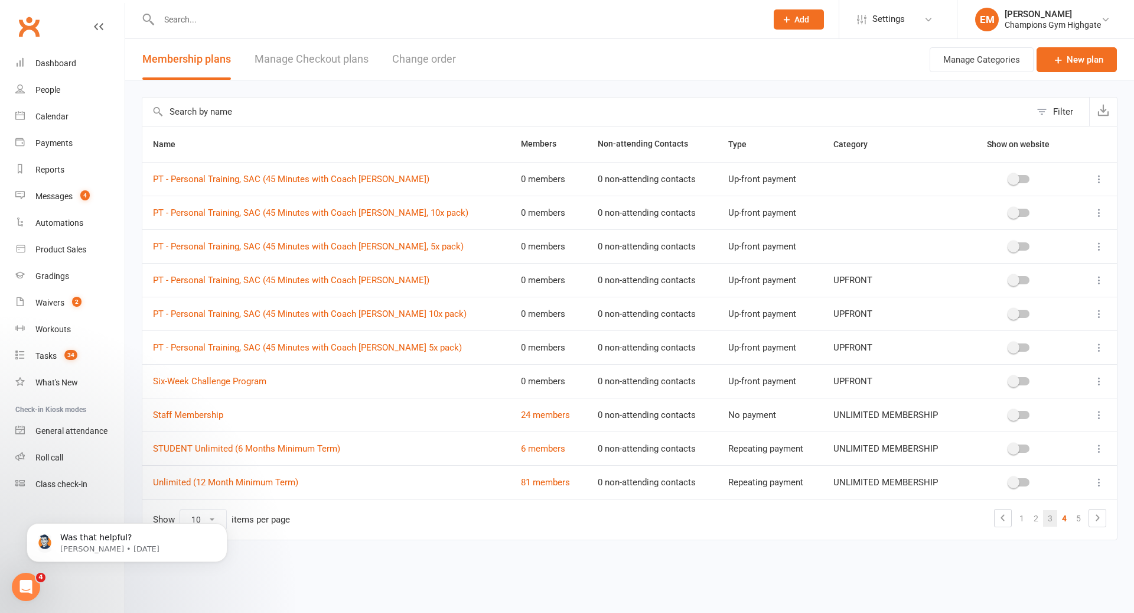
click at [1051, 513] on link "3" at bounding box center [1050, 518] width 14 height 17
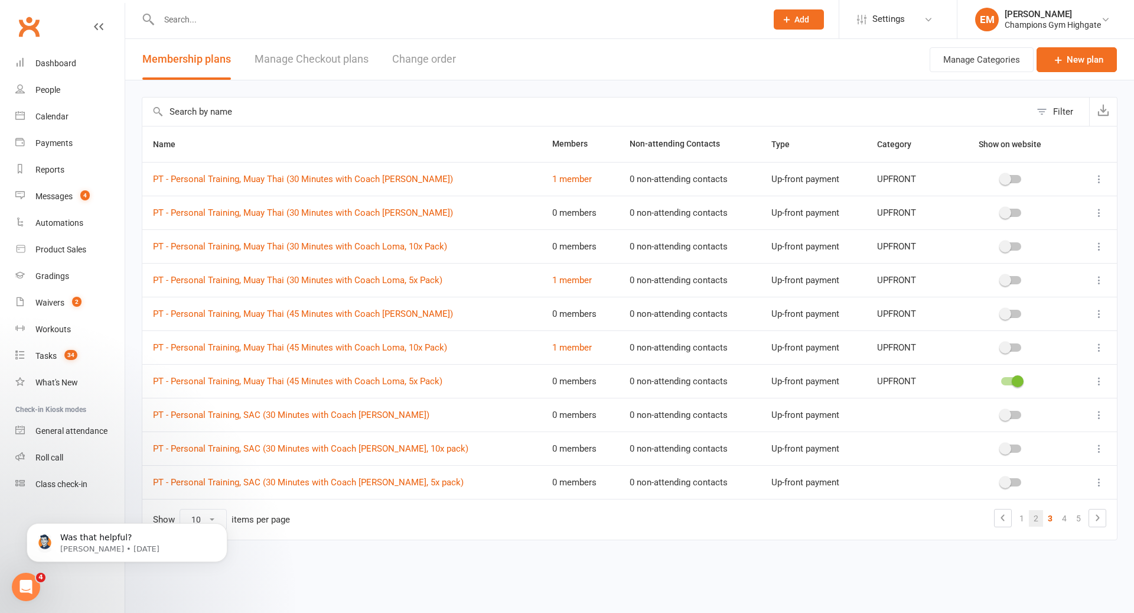
click at [1040, 517] on link "2" at bounding box center [1036, 518] width 14 height 17
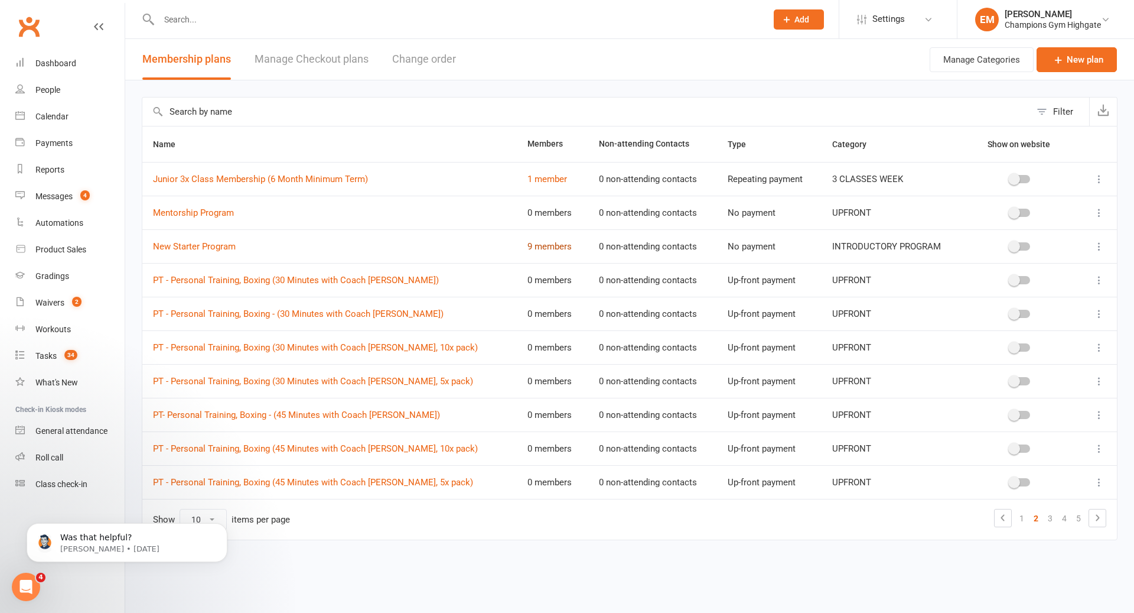
click at [528, 241] on link "9 members" at bounding box center [550, 246] width 44 height 11
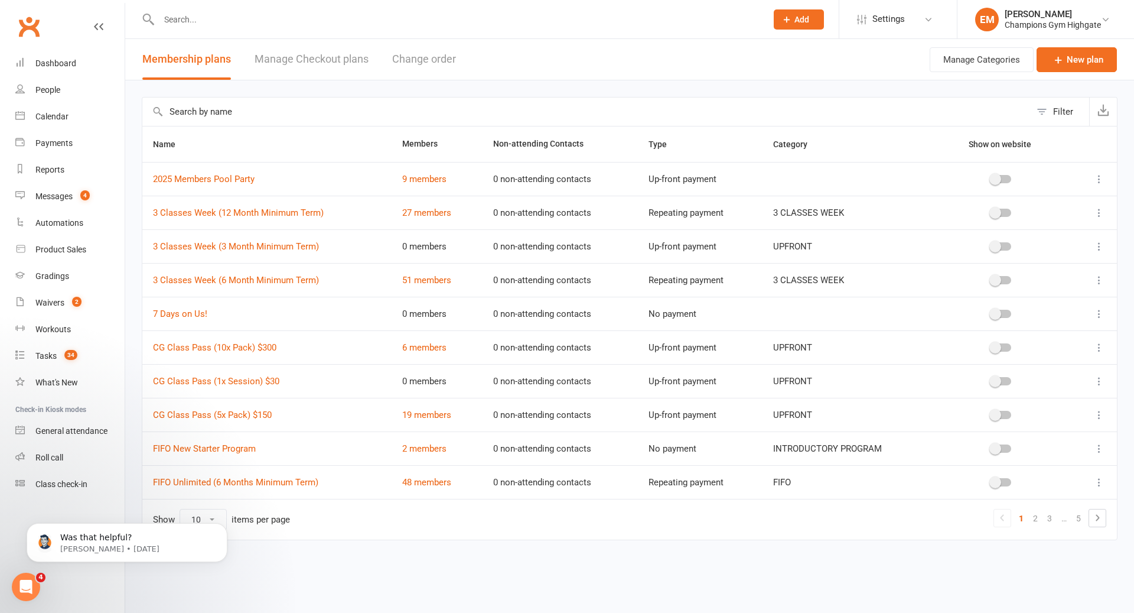
click at [431, 458] on td "2 members" at bounding box center [437, 448] width 91 height 34
click at [431, 448] on link "2 members" at bounding box center [424, 448] width 44 height 11
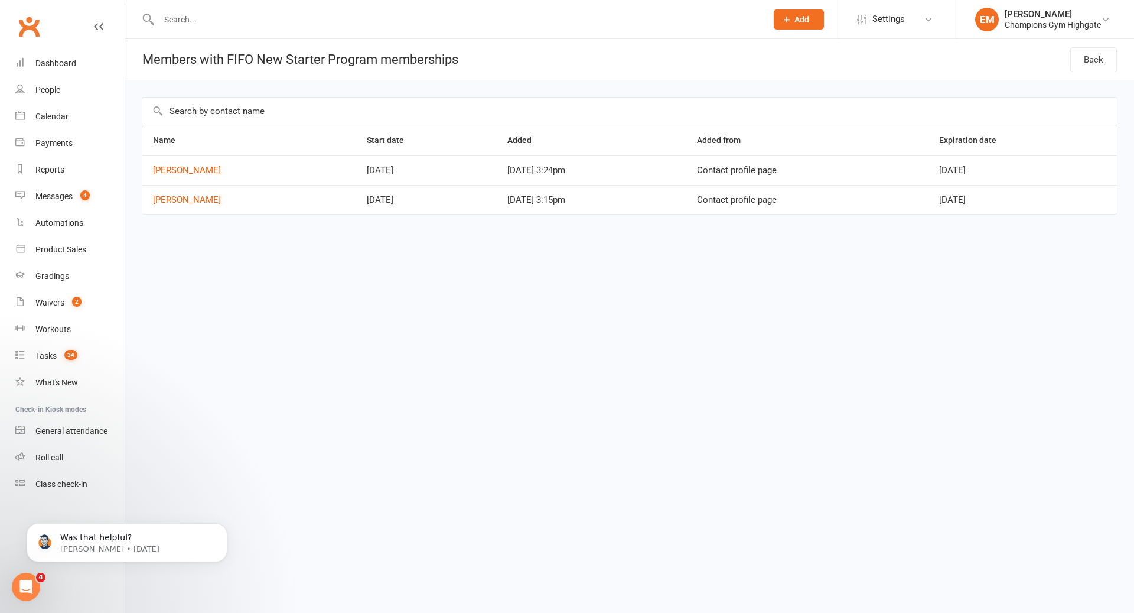
click at [405, 21] on input "text" at bounding box center [456, 19] width 603 height 17
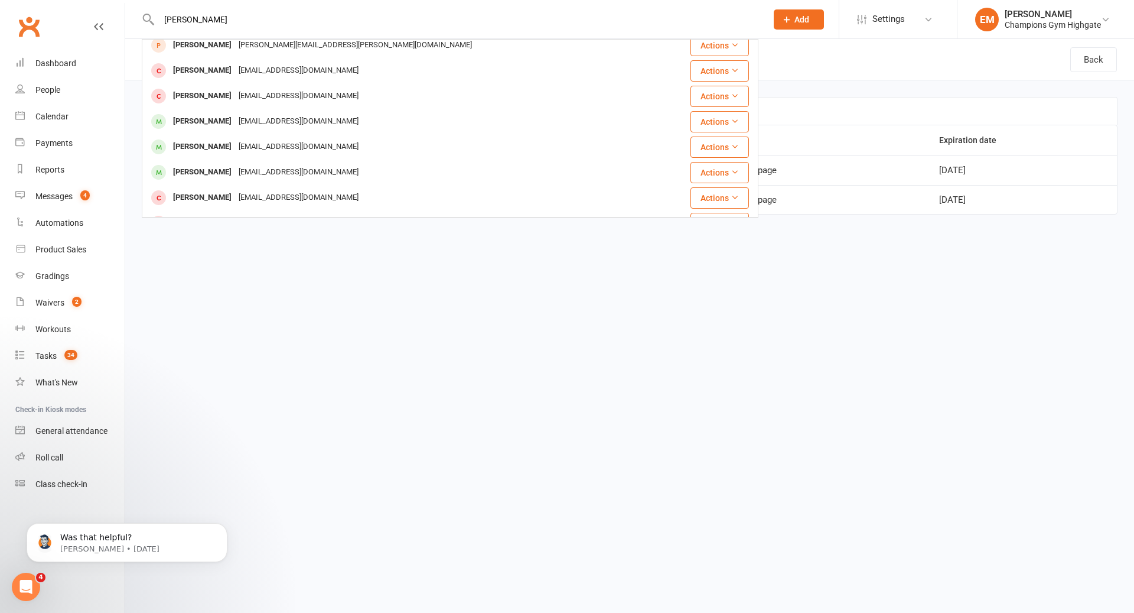
scroll to position [279, 0]
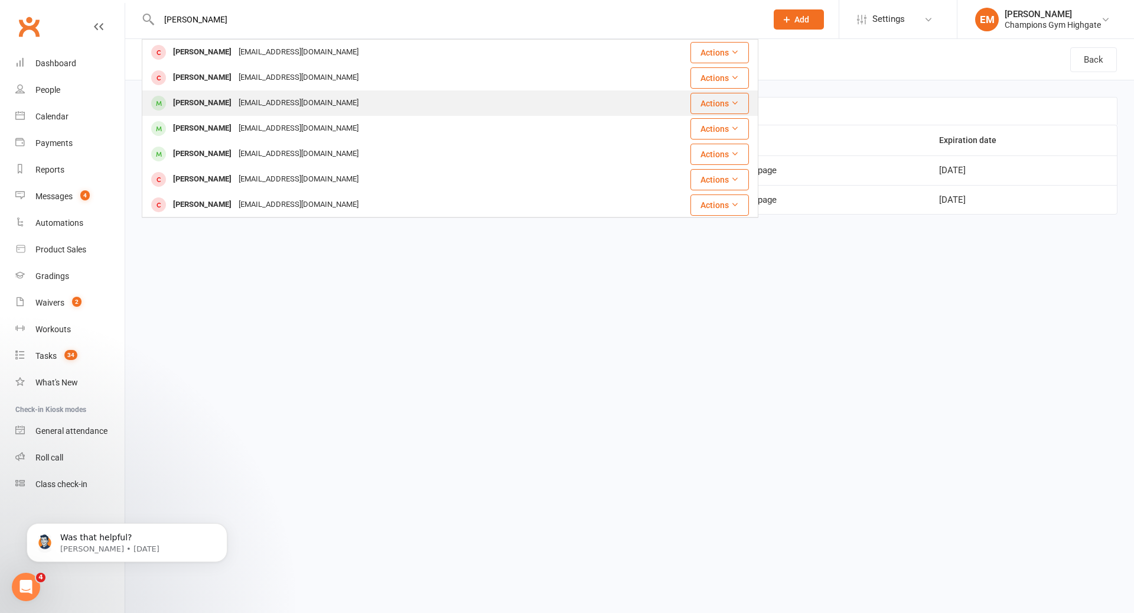
click at [275, 95] on div "mouchirouddavid@gmail.com" at bounding box center [298, 103] width 127 height 17
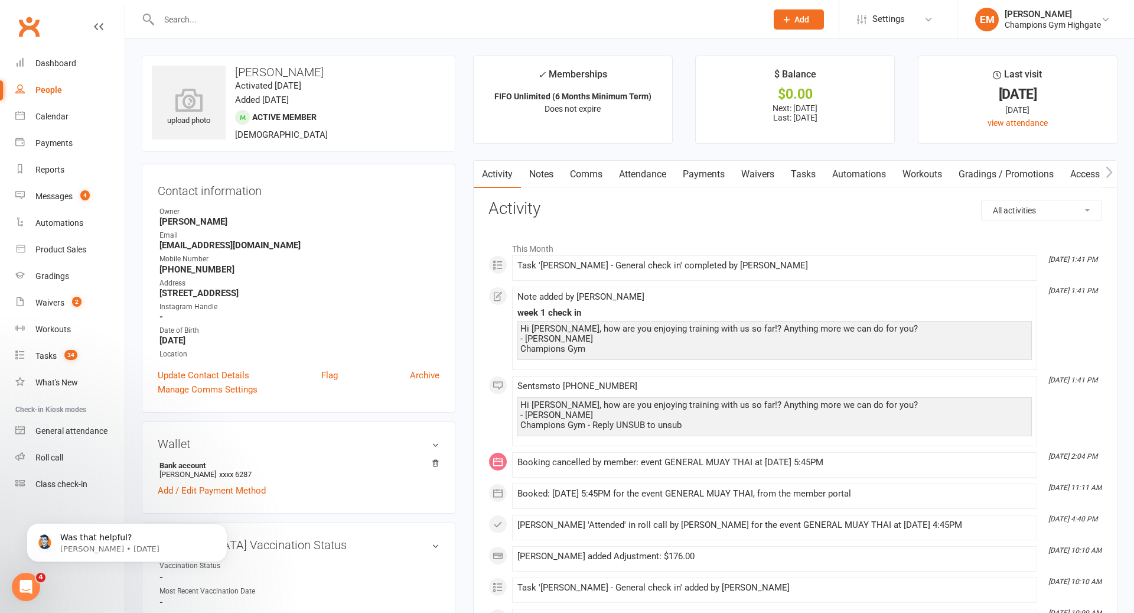
click at [552, 172] on link "Notes" at bounding box center [541, 174] width 41 height 27
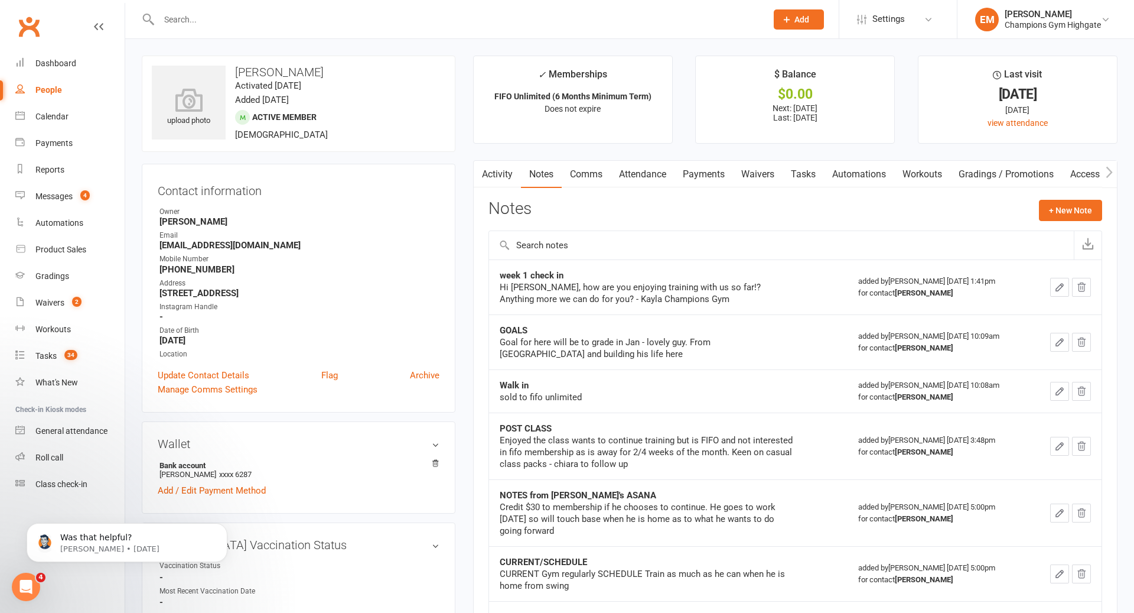
drag, startPoint x: 451, startPoint y: 15, endPoint x: 435, endPoint y: 15, distance: 15.4
click at [451, 15] on input "text" at bounding box center [456, 19] width 603 height 17
click at [435, 15] on input "text" at bounding box center [456, 19] width 603 height 17
click at [357, 19] on input "text" at bounding box center [456, 19] width 603 height 17
click at [329, 17] on input "text" at bounding box center [456, 19] width 603 height 17
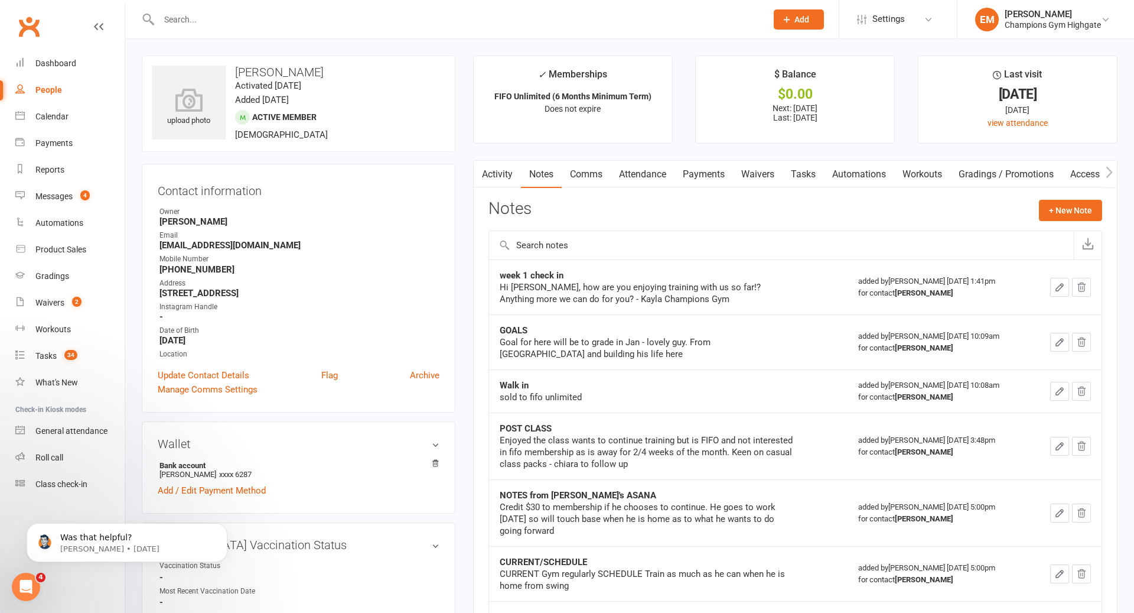
click at [302, 13] on input "text" at bounding box center [456, 19] width 603 height 17
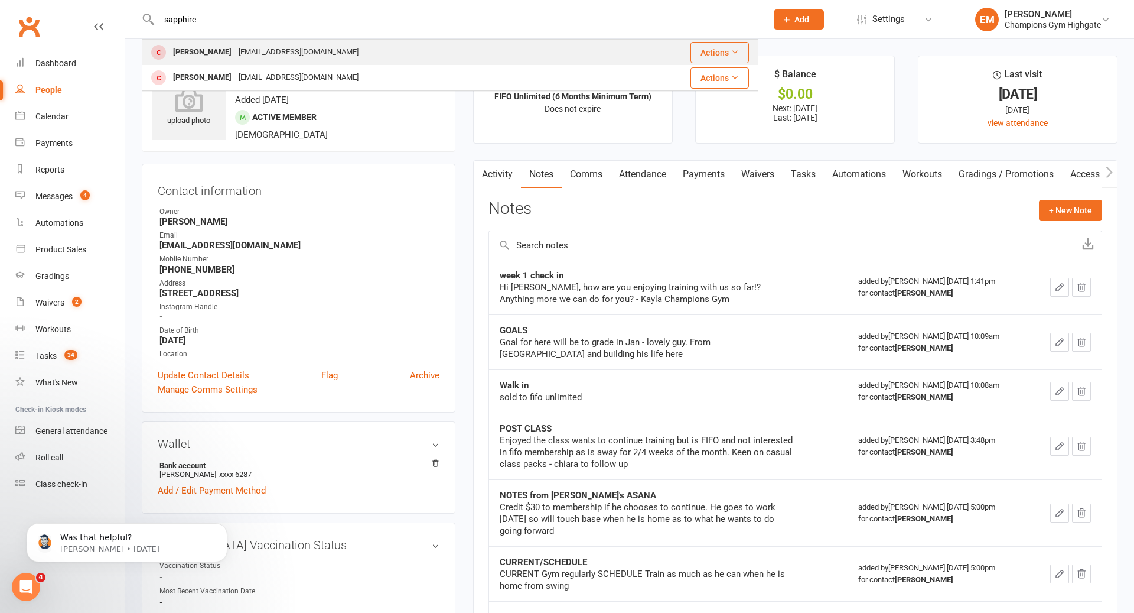
click at [204, 51] on div "Sapphire Carter" at bounding box center [203, 52] width 66 height 17
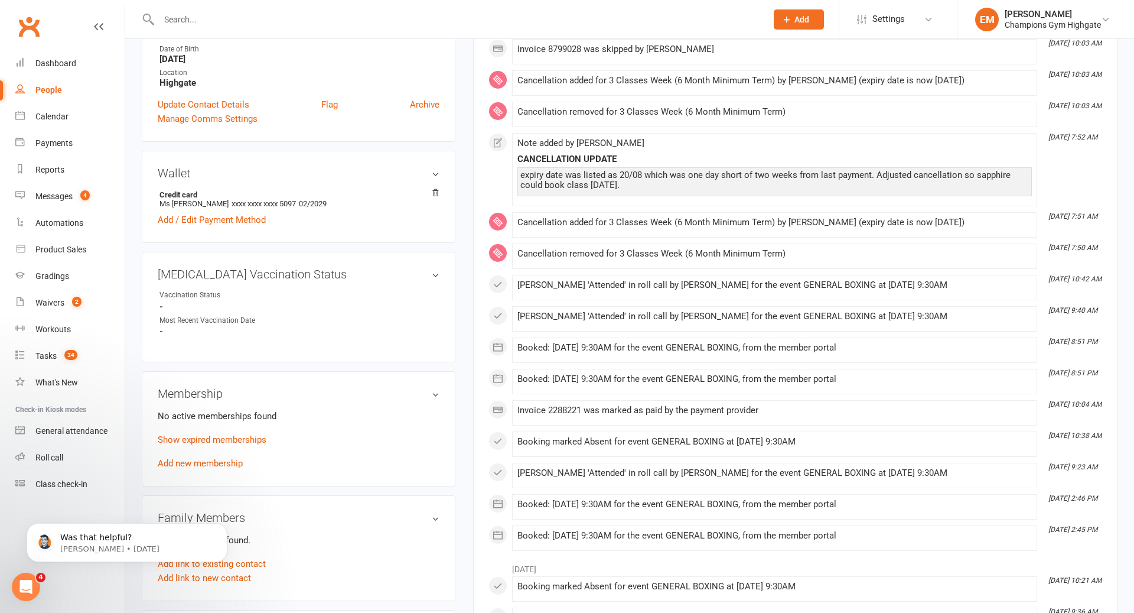
scroll to position [305, 0]
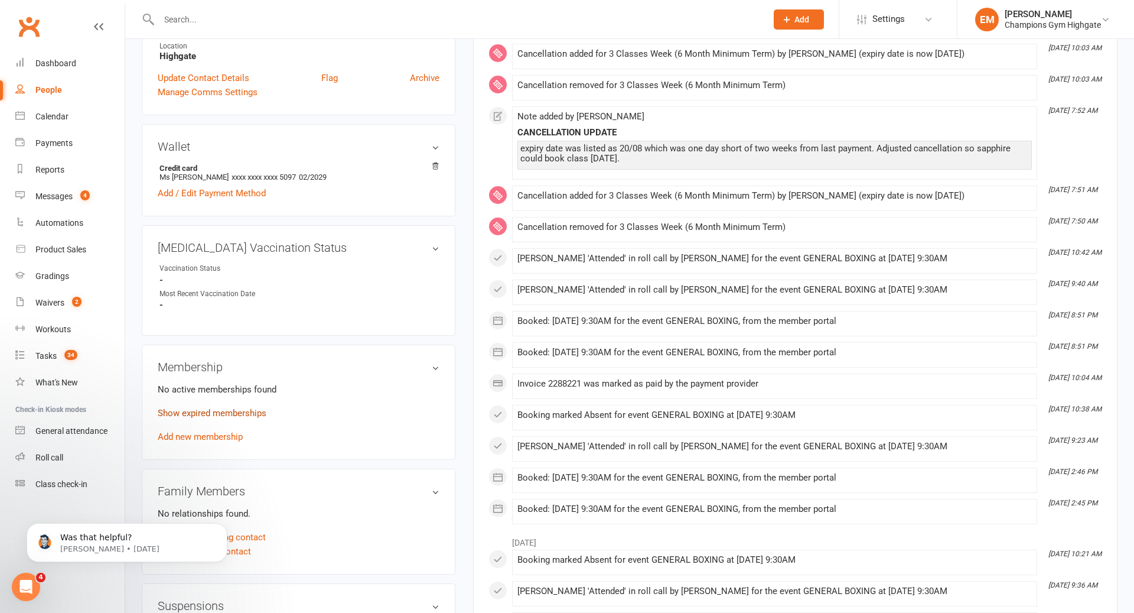
click at [237, 411] on link "Show expired memberships" at bounding box center [212, 413] width 109 height 11
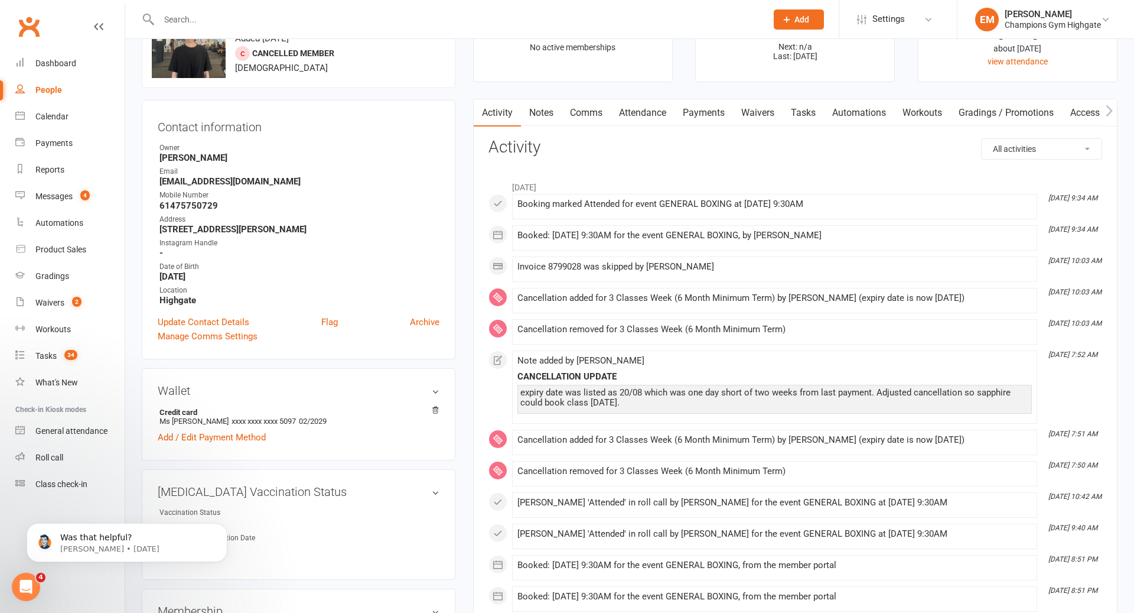
scroll to position [0, 0]
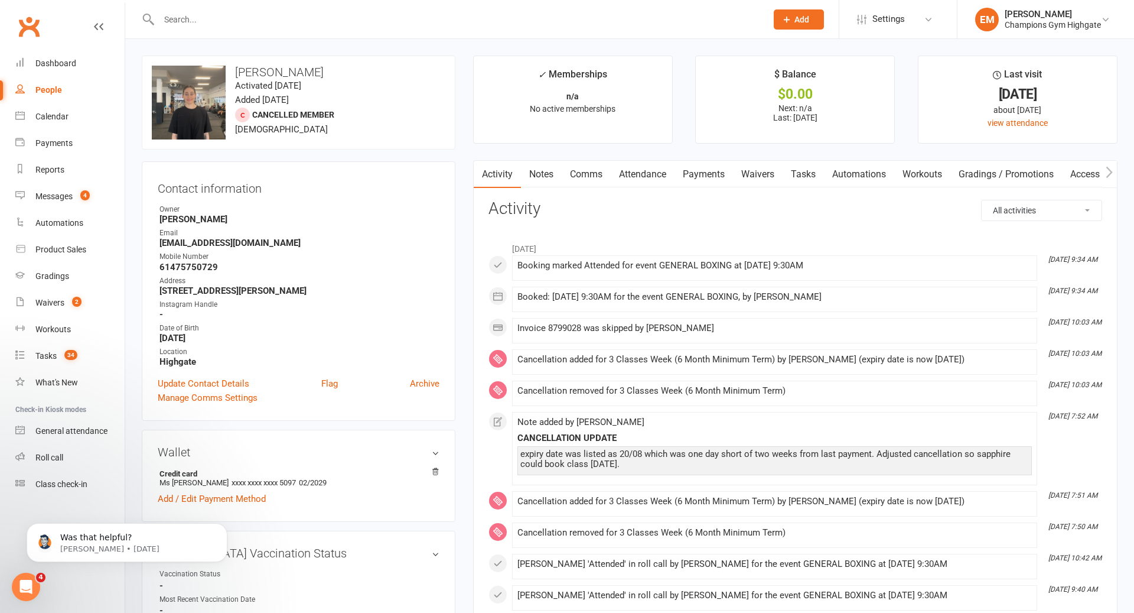
click at [368, 16] on input "text" at bounding box center [456, 19] width 603 height 17
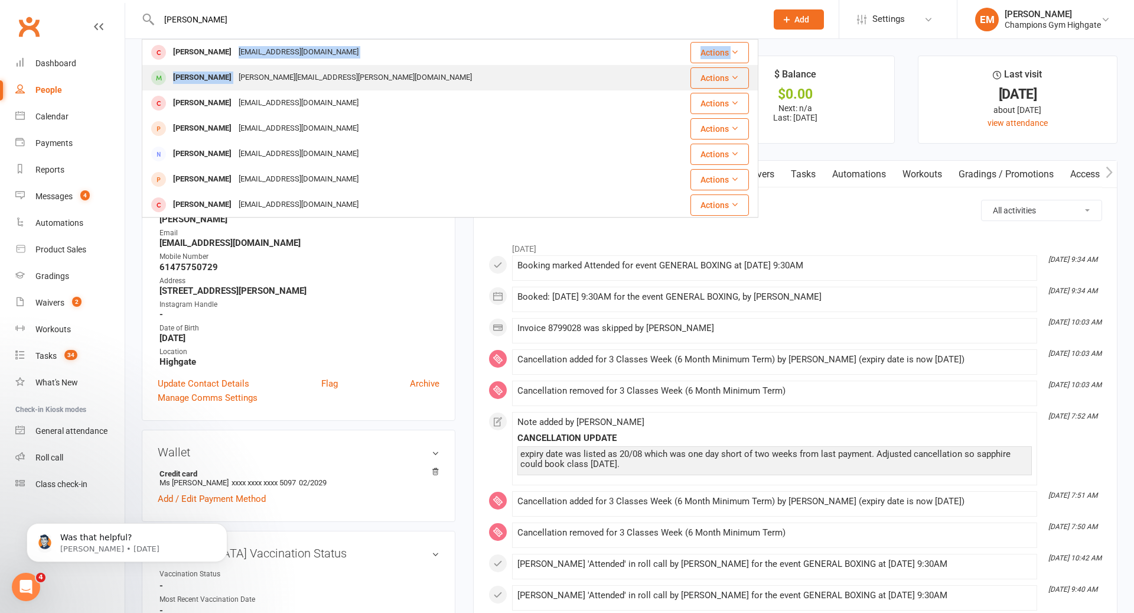
drag, startPoint x: 271, startPoint y: 45, endPoint x: 255, endPoint y: 66, distance: 25.8
click at [255, 66] on tbody "Lucas Roine lucasroine@gmail.com Actions Lucas Wiget lucas.wiget@outlook.com Ac…" at bounding box center [450, 281] width 616 height 483
click at [255, 76] on div "lucas.wiget@outlook.com" at bounding box center [355, 77] width 240 height 17
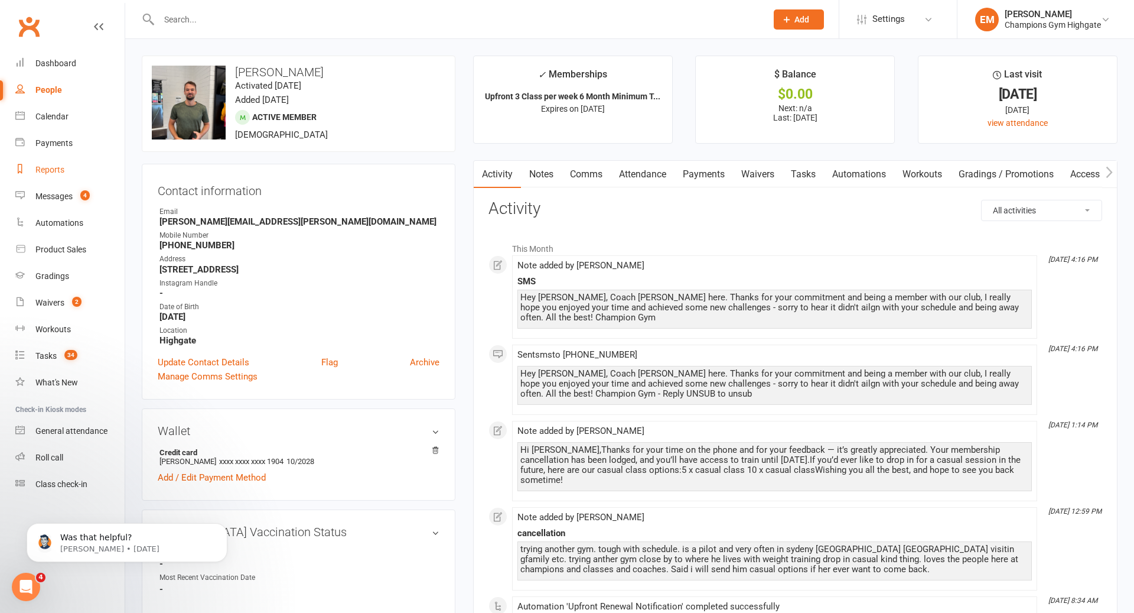
click at [48, 164] on link "Reports" at bounding box center [69, 170] width 109 height 27
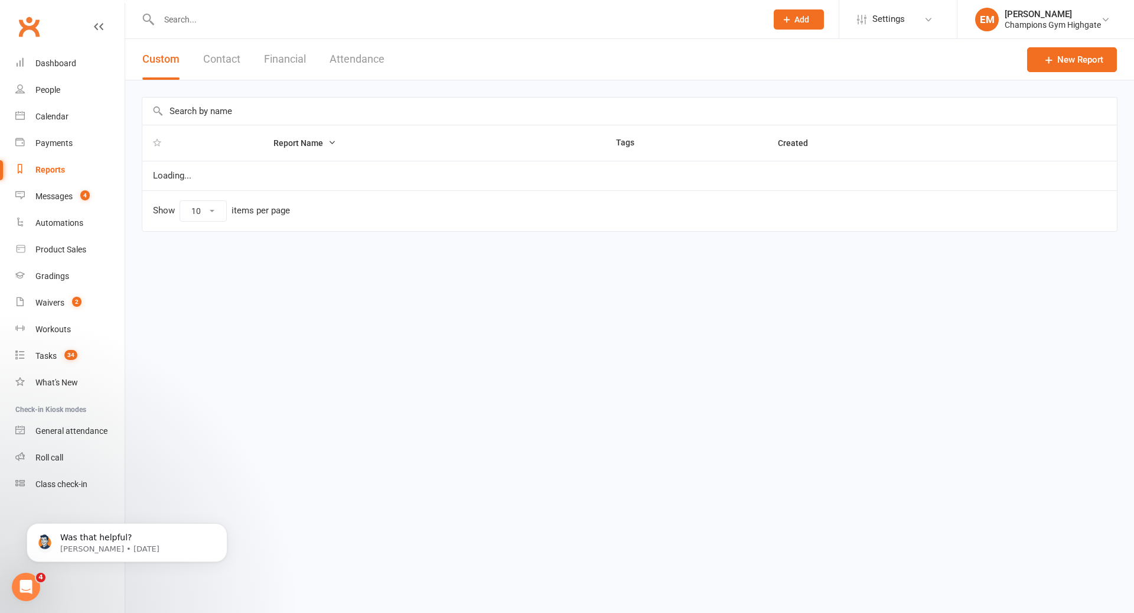
click at [363, 64] on button "Attendance" at bounding box center [357, 59] width 55 height 41
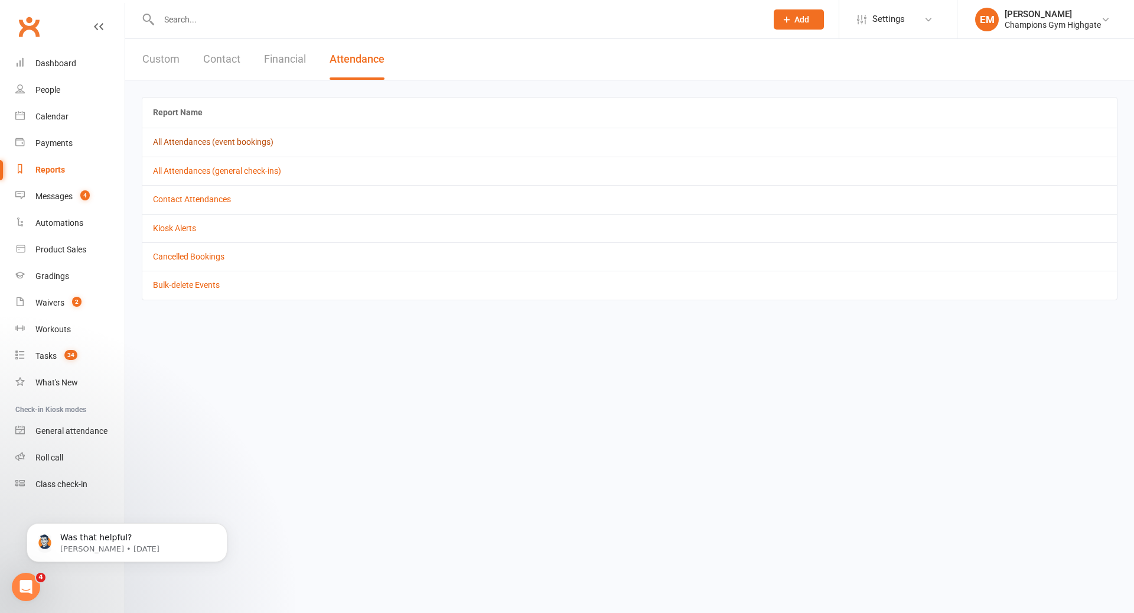
click at [235, 142] on link "All Attendances (event bookings)" at bounding box center [213, 141] width 121 height 9
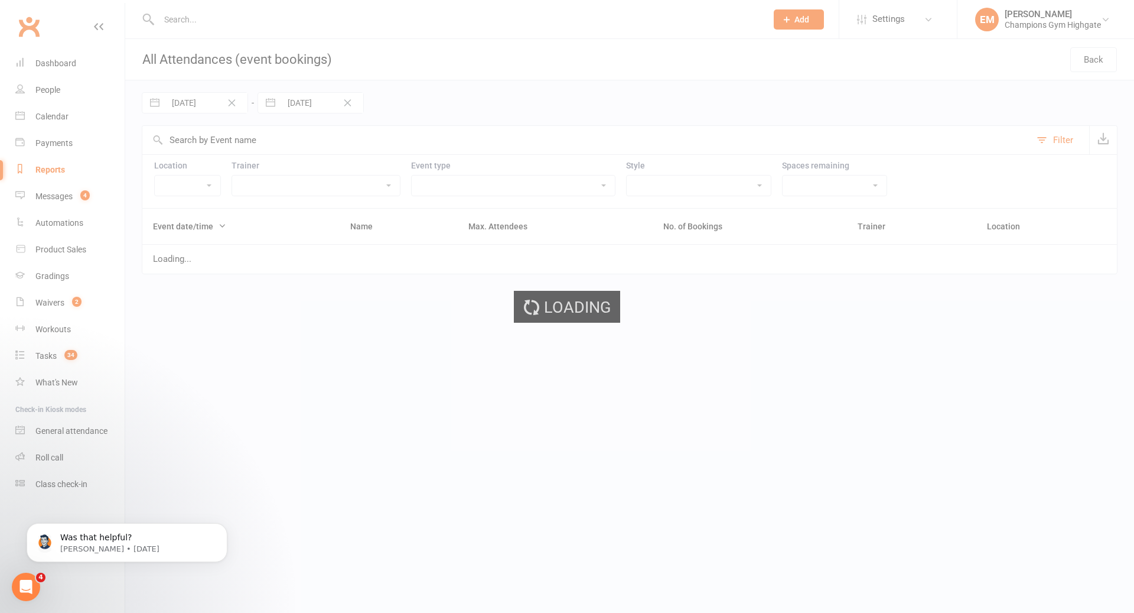
click at [232, 104] on div "Loading" at bounding box center [567, 306] width 1134 height 613
click at [232, 104] on icon "Clear Date" at bounding box center [231, 102] width 9 height 7
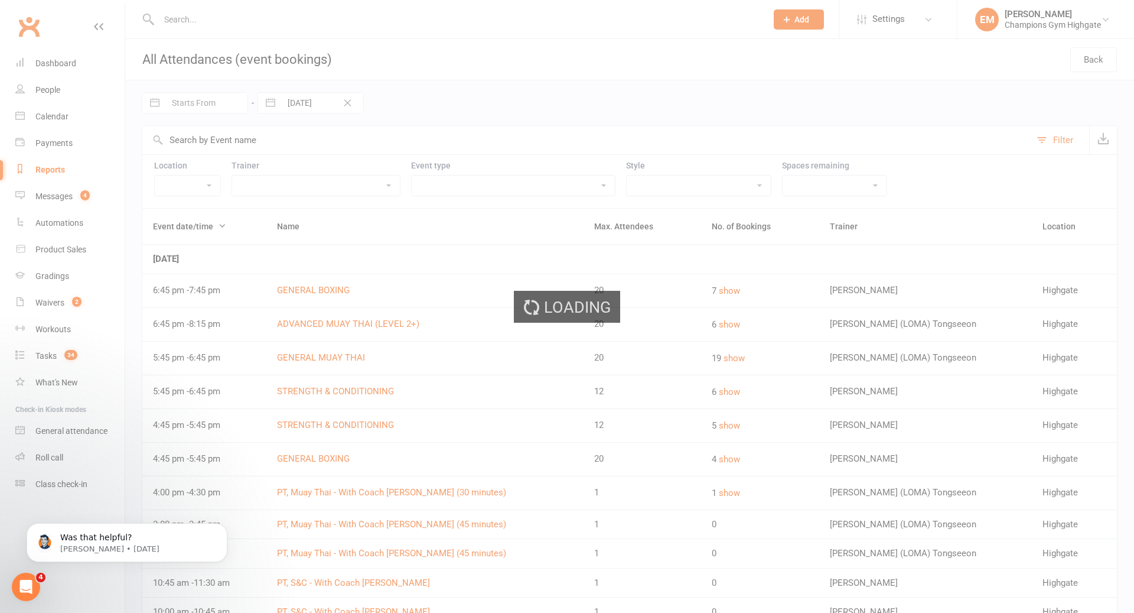
click at [360, 105] on div "Loading" at bounding box center [567, 306] width 1134 height 613
click at [344, 105] on div "Loading" at bounding box center [567, 306] width 1134 height 613
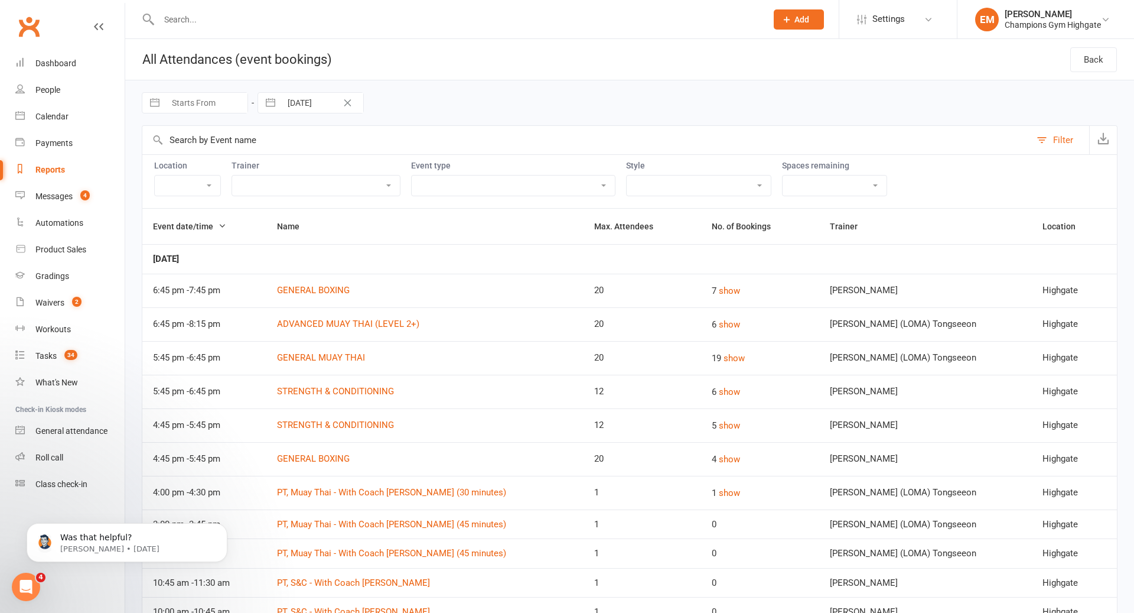
click at [346, 103] on icon "Clear Date" at bounding box center [347, 102] width 7 height 7
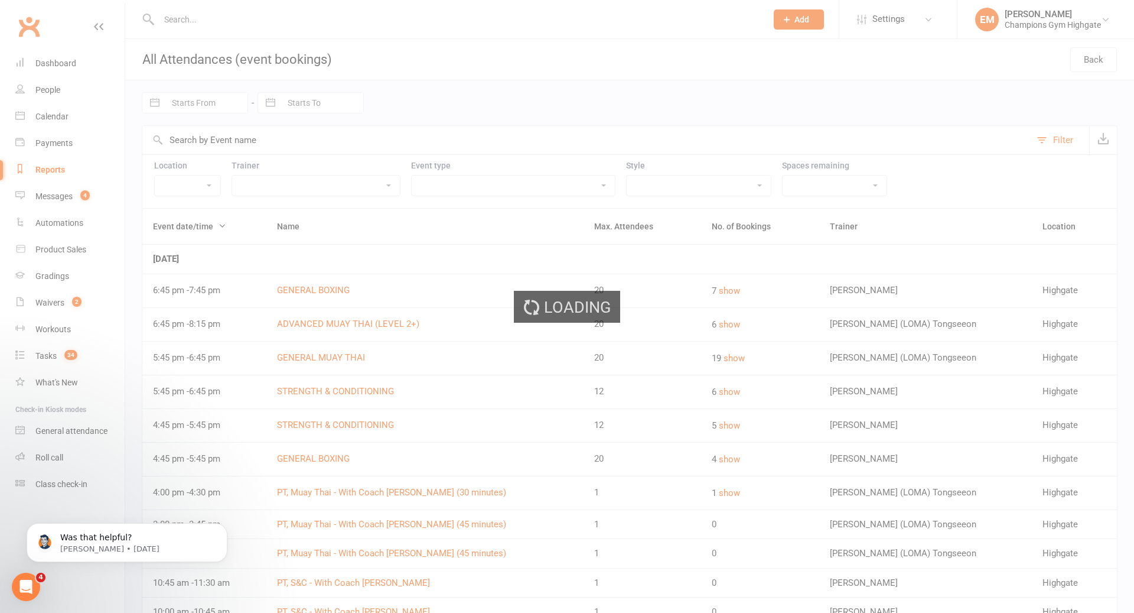
click at [212, 103] on div "Loading" at bounding box center [567, 306] width 1134 height 613
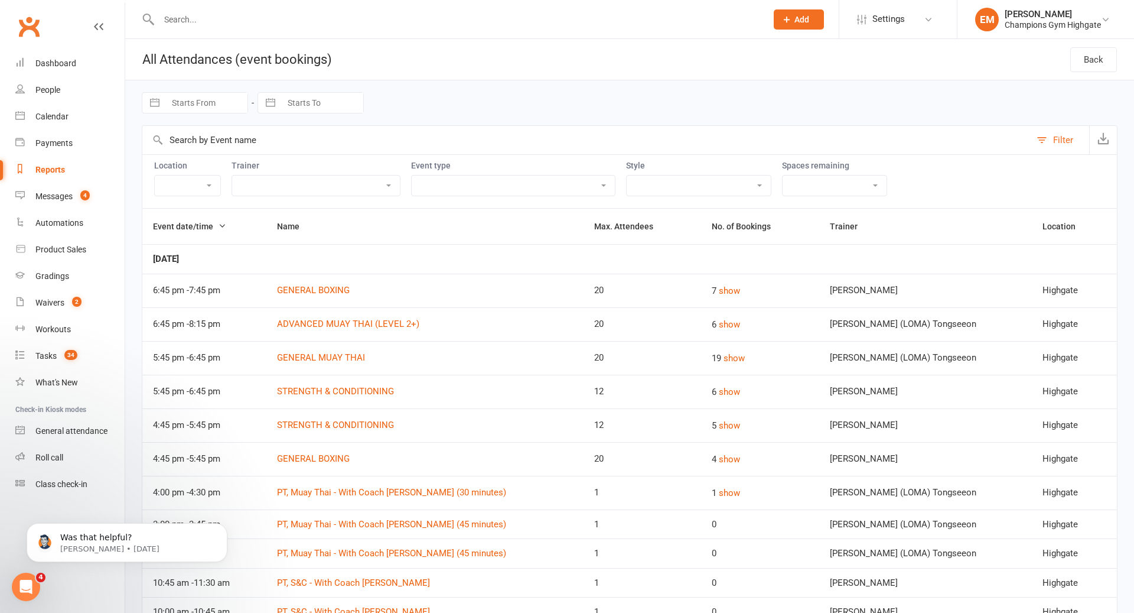
click at [212, 103] on input "Starts From" at bounding box center [206, 103] width 82 height 20
click at [188, 218] on td "6" at bounding box center [189, 217] width 23 height 22
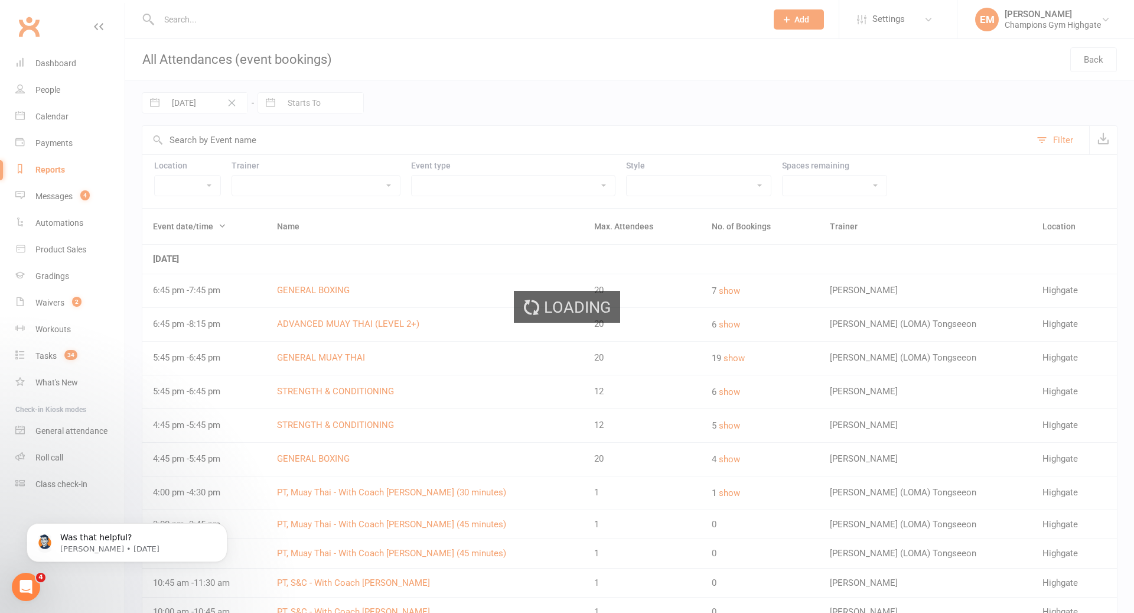
click at [301, 99] on div "Loading" at bounding box center [567, 306] width 1134 height 613
click at [296, 102] on div "Loading" at bounding box center [567, 306] width 1134 height 613
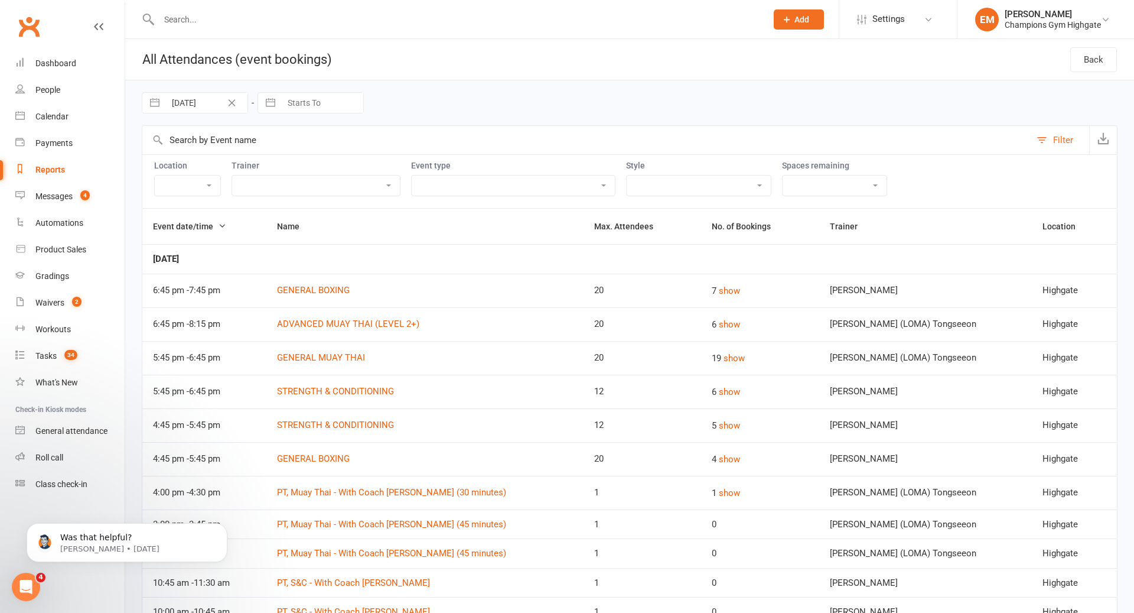
click at [296, 103] on input "Starts To" at bounding box center [322, 103] width 82 height 20
click at [285, 234] on td "12" at bounding box center [282, 239] width 23 height 22
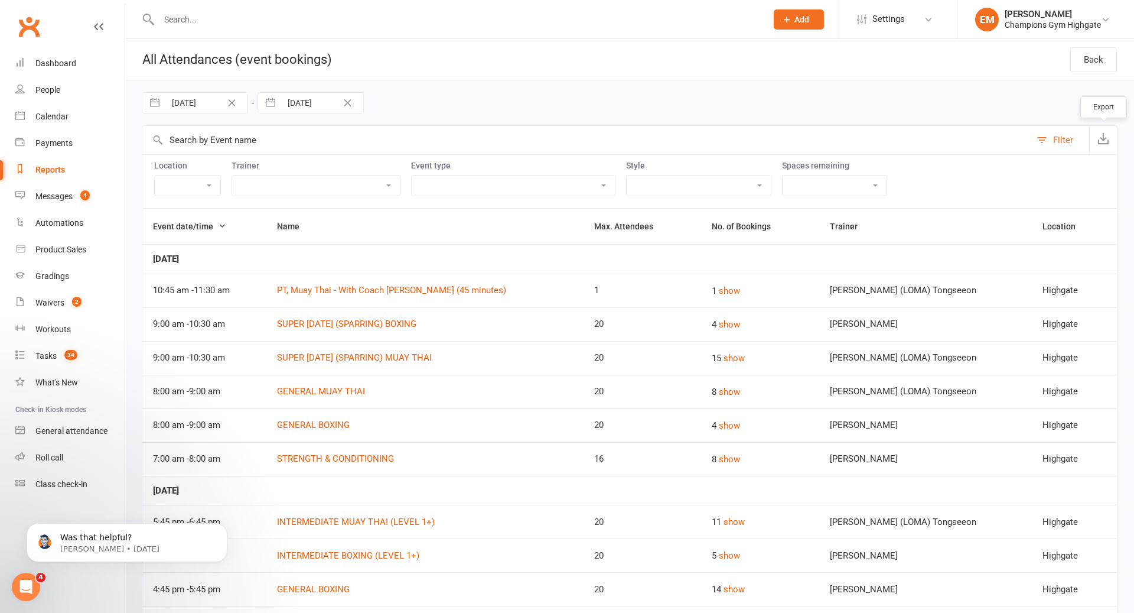
click at [1102, 142] on icon "button" at bounding box center [1104, 138] width 12 height 12
click at [656, 190] on select "Boxing Muay Thai Personal Training (30 Minutes) Personal Training (45 Minutes) …" at bounding box center [699, 185] width 144 height 20
click at [483, 185] on select "Class Member Event PT - with Coach [PERSON_NAME] (30 minutes) PT - with Coach […" at bounding box center [513, 185] width 203 height 20
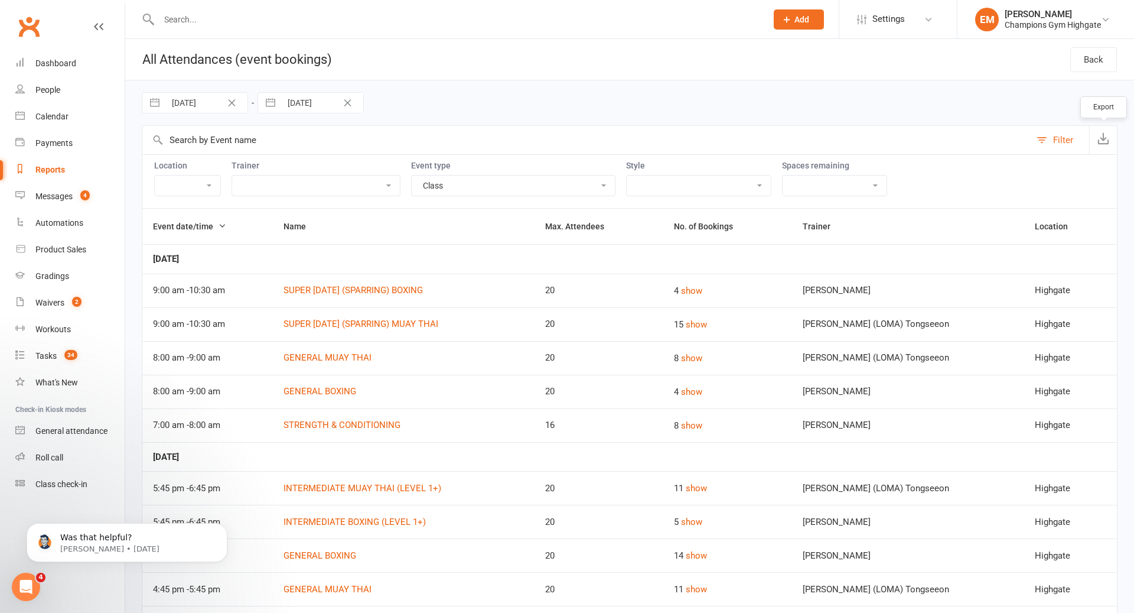
click at [1107, 142] on icon "button" at bounding box center [1104, 138] width 12 height 12
click at [1105, 141] on icon "button" at bounding box center [1104, 138] width 12 height 12
click at [1102, 135] on icon "button" at bounding box center [1104, 138] width 12 height 12
click at [50, 112] on div "Calendar" at bounding box center [51, 116] width 33 height 9
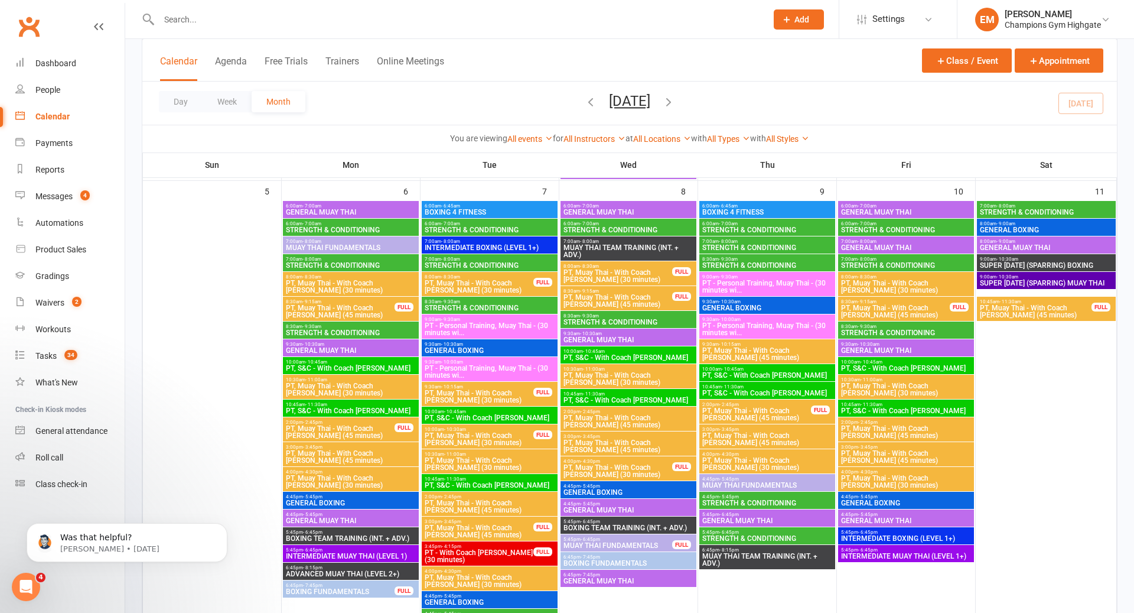
scroll to position [480, 0]
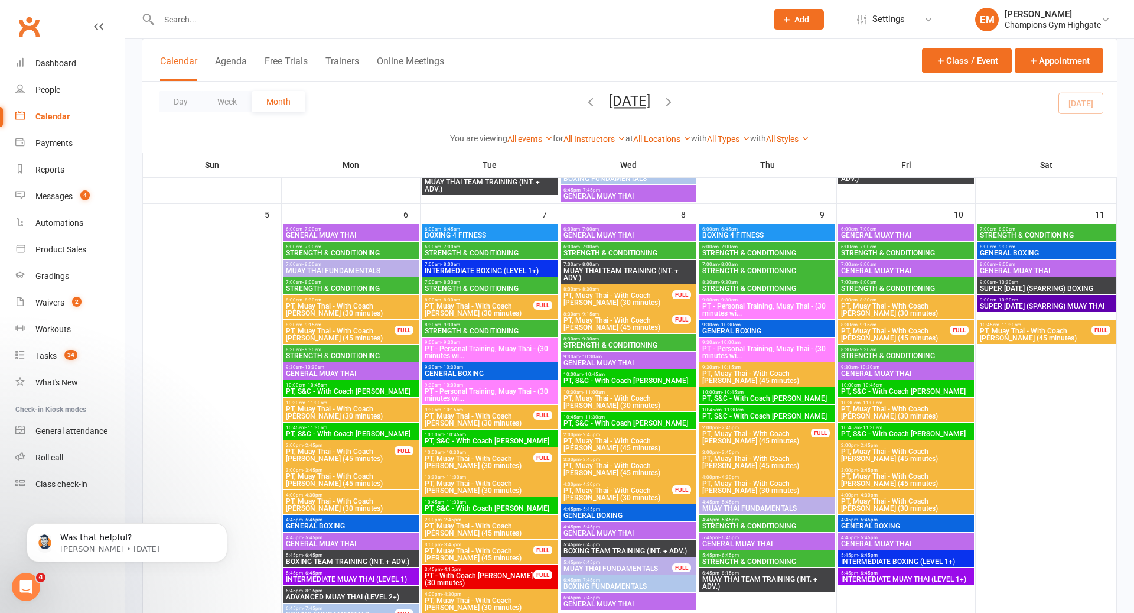
click at [1047, 288] on span "SUPER [DATE] (SPARRING) BOXING" at bounding box center [1046, 288] width 134 height 7
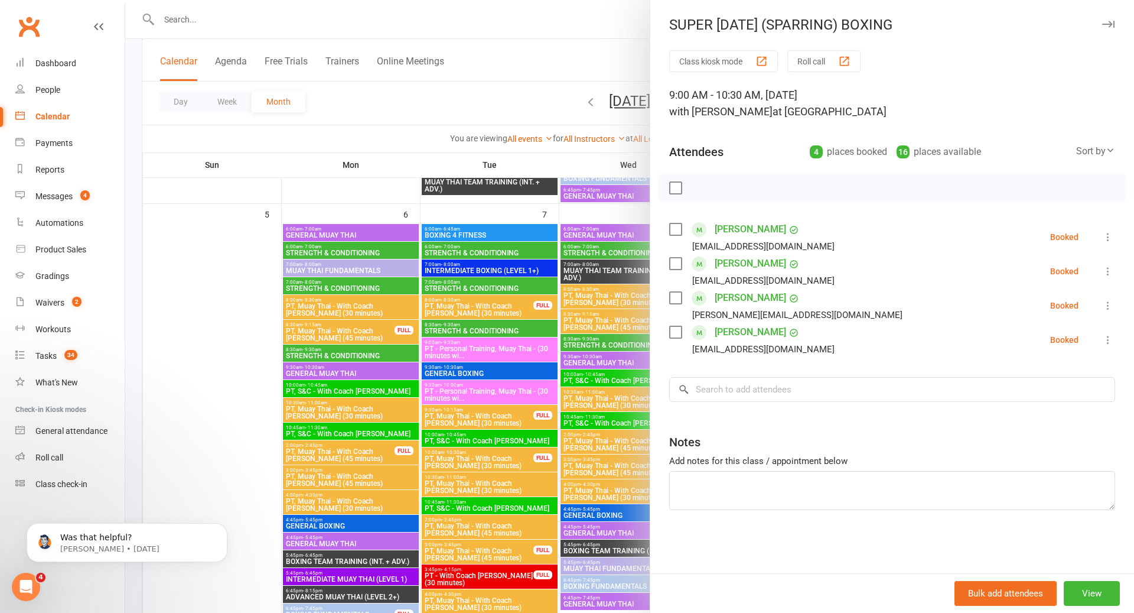
click at [685, 191] on div at bounding box center [892, 188] width 468 height 30
click at [670, 184] on label at bounding box center [675, 188] width 12 height 12
click at [704, 187] on icon "button" at bounding box center [701, 187] width 13 height 13
click at [613, 227] on div at bounding box center [629, 306] width 1009 height 613
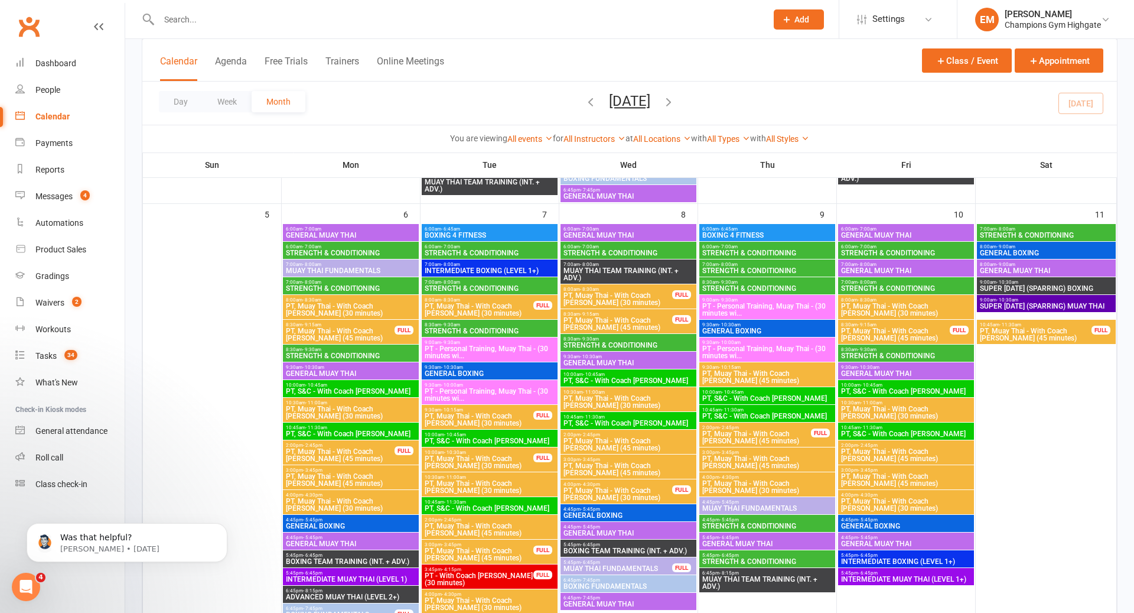
click at [1034, 310] on span "SUPER [DATE] (SPARRING) MUAY THAI" at bounding box center [1046, 305] width 134 height 7
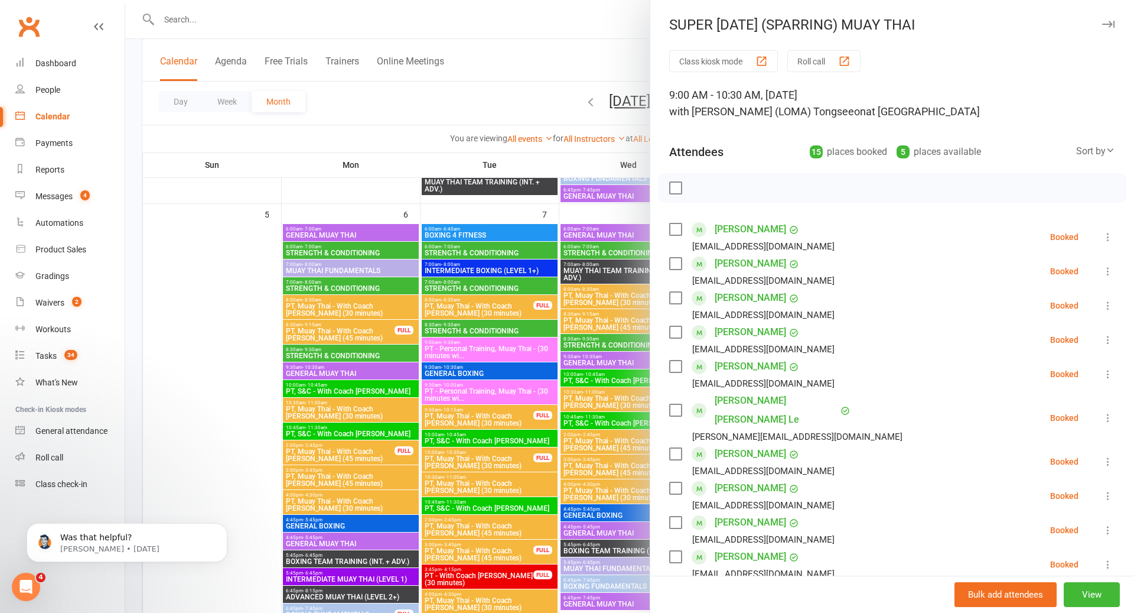
click at [682, 193] on div at bounding box center [892, 188] width 468 height 30
click at [679, 192] on label at bounding box center [675, 188] width 12 height 12
click at [702, 184] on icon "button" at bounding box center [701, 187] width 13 height 13
click at [582, 286] on div at bounding box center [629, 306] width 1009 height 613
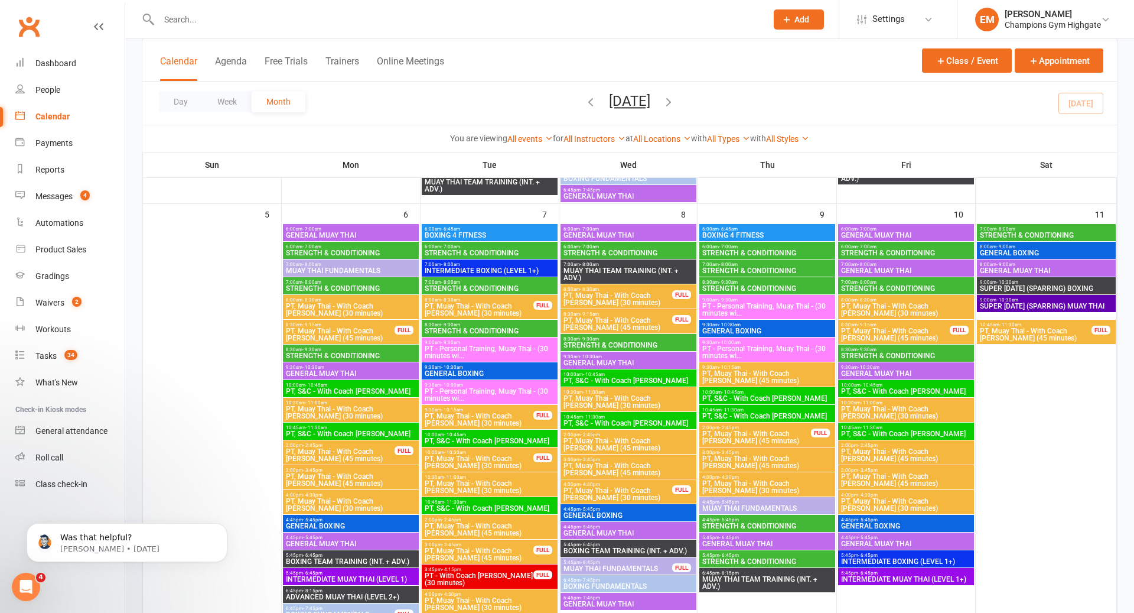
click at [1018, 267] on span "GENERAL MUAY THAI" at bounding box center [1046, 270] width 134 height 7
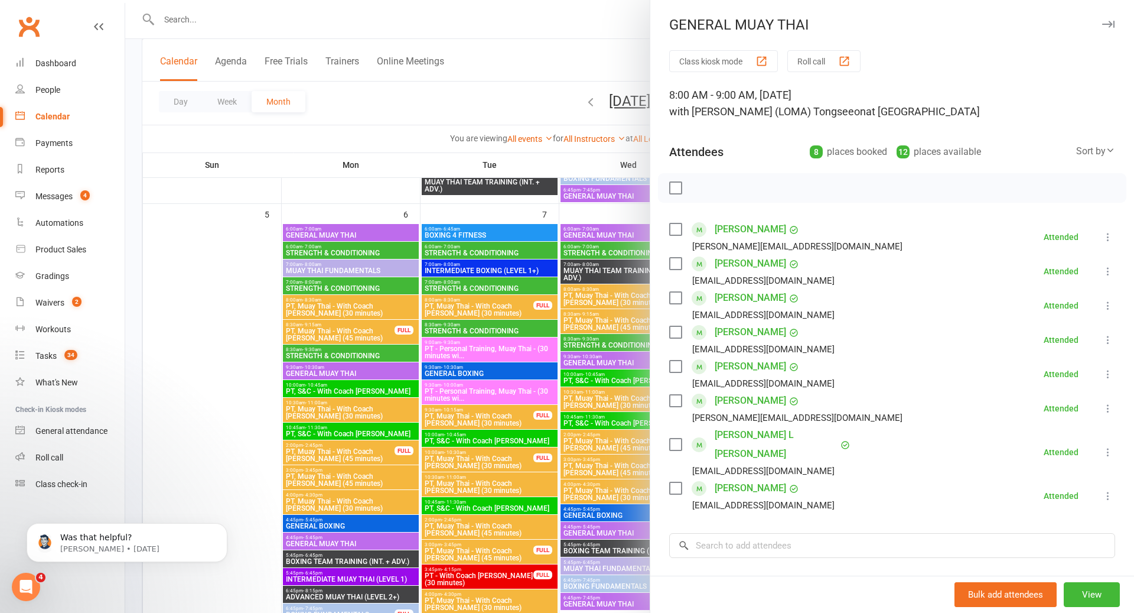
click at [505, 375] on div at bounding box center [629, 306] width 1009 height 613
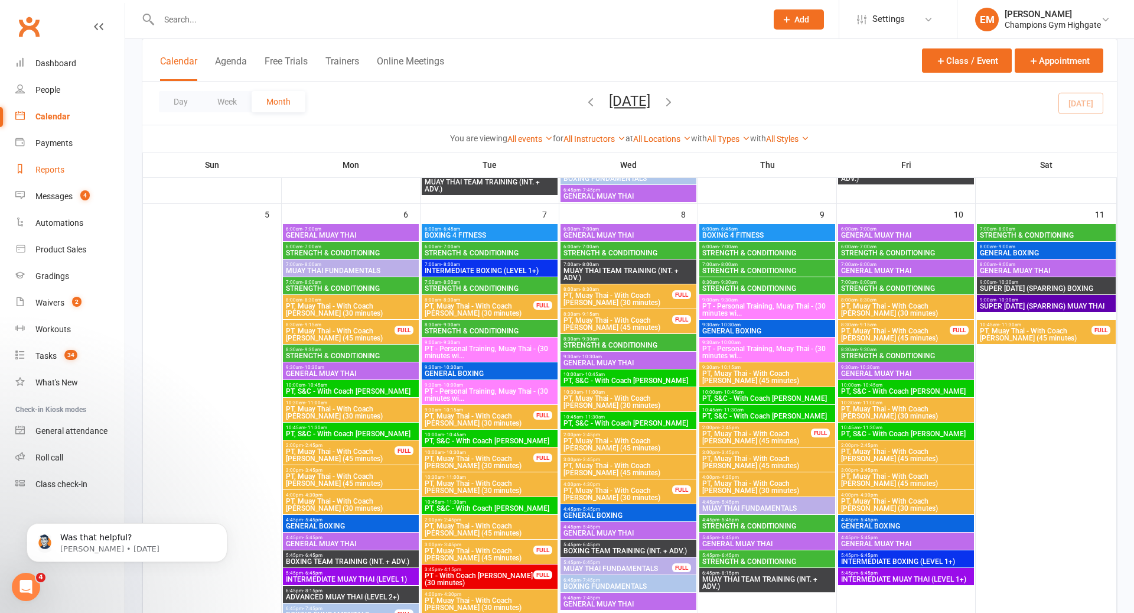
click at [51, 169] on div "Reports" at bounding box center [49, 169] width 29 height 9
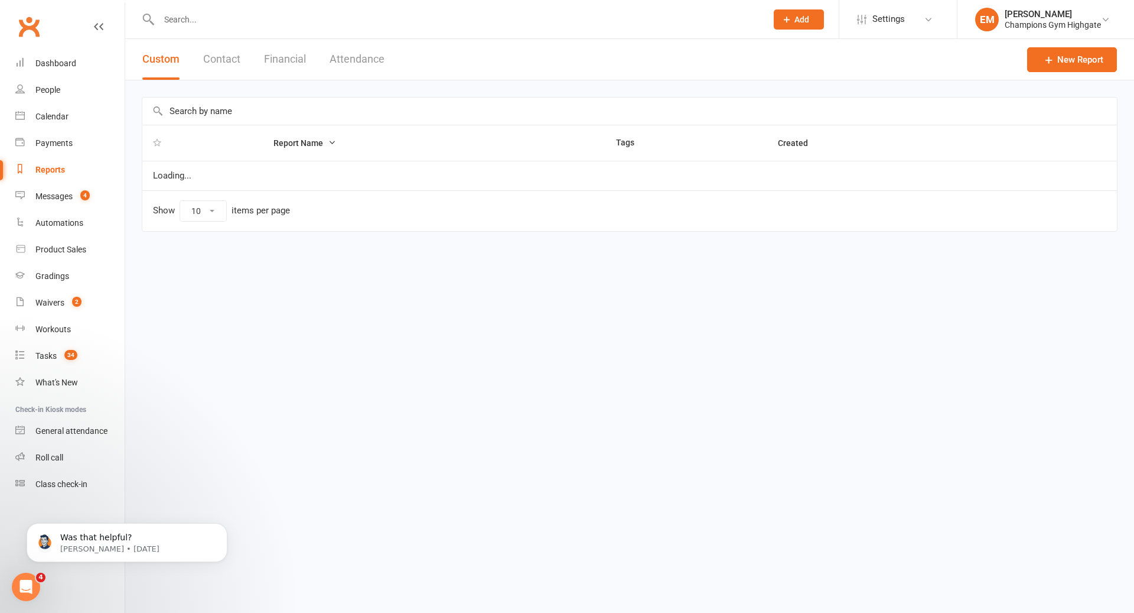
click at [360, 60] on button "Attendance" at bounding box center [357, 59] width 55 height 41
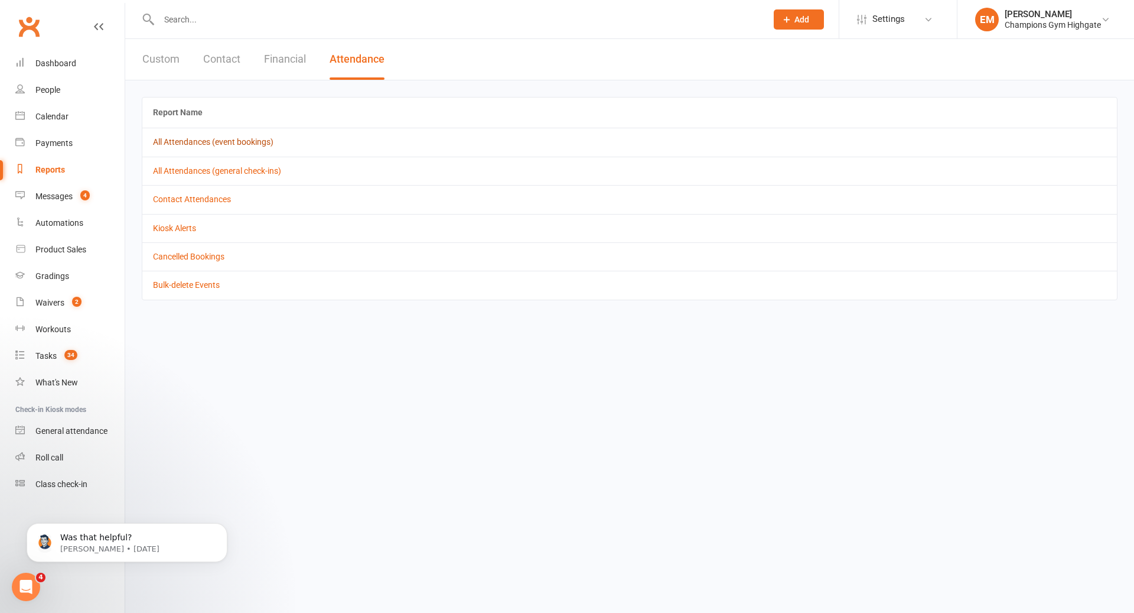
click at [249, 145] on link "All Attendances (event bookings)" at bounding box center [213, 141] width 121 height 9
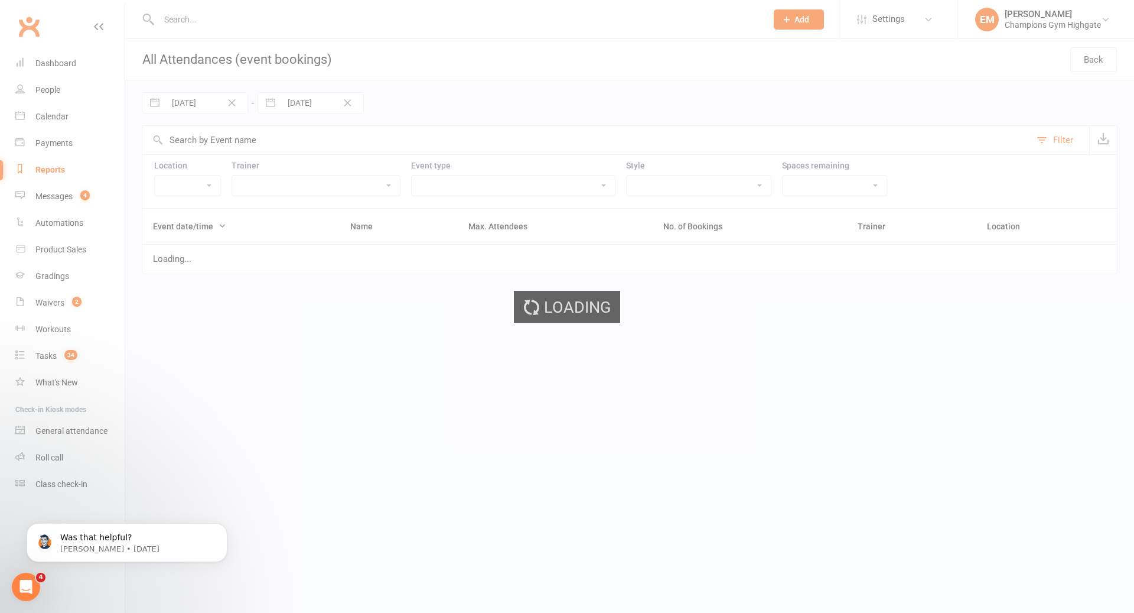
click at [226, 103] on div "Loading" at bounding box center [567, 306] width 1134 height 613
click at [233, 103] on icon "Clear Date" at bounding box center [231, 102] width 9 height 7
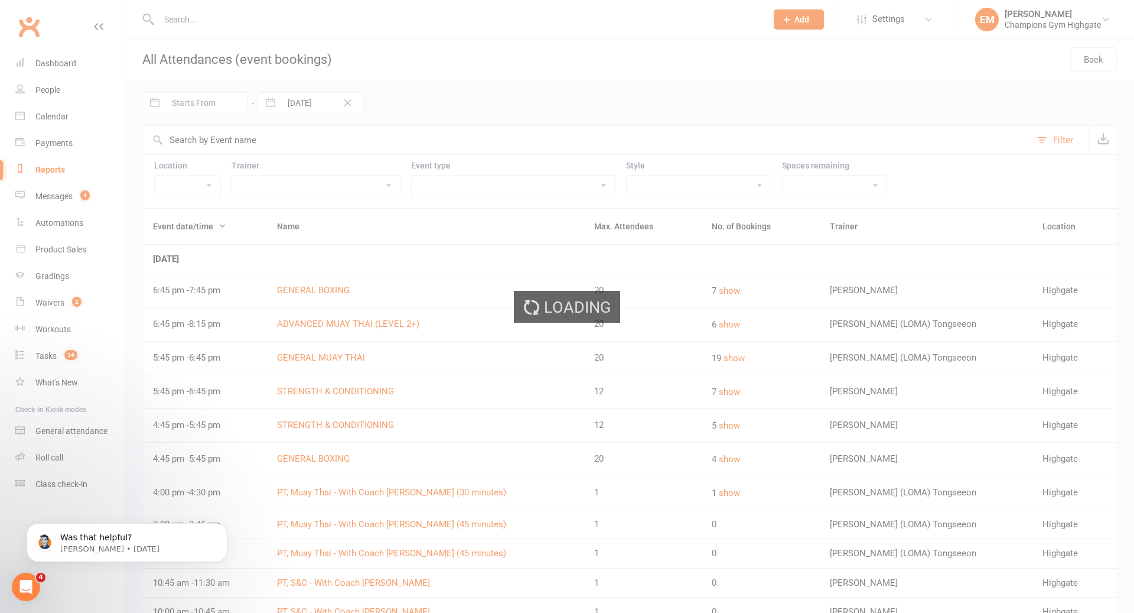
click at [215, 103] on div "Loading" at bounding box center [567, 306] width 1134 height 613
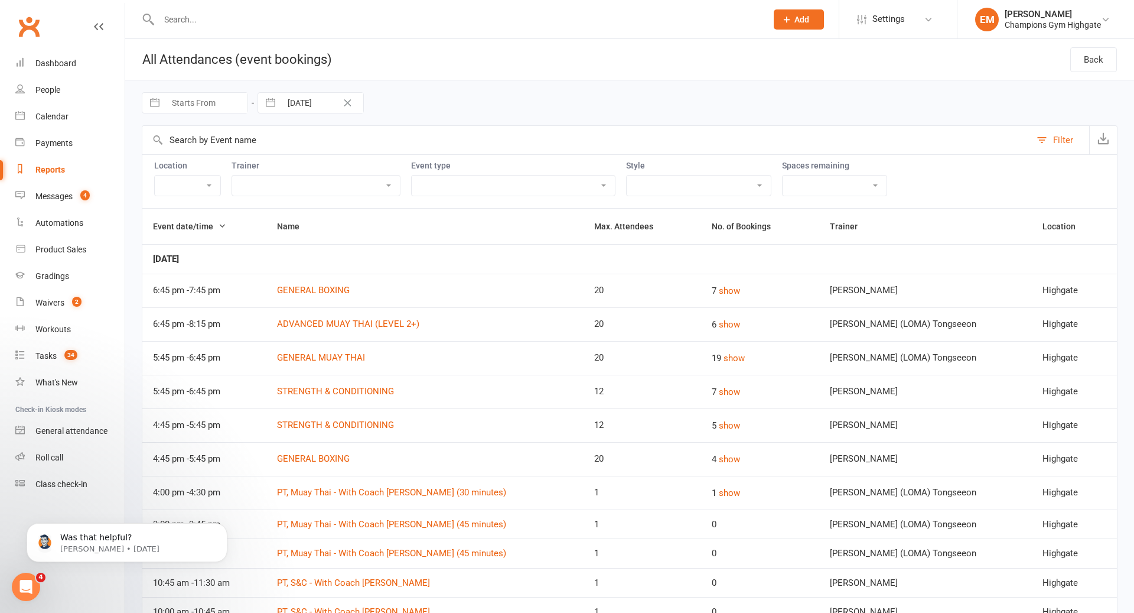
click at [215, 103] on input "Starts From" at bounding box center [206, 103] width 82 height 20
click at [187, 211] on td "6" at bounding box center [189, 217] width 23 height 22
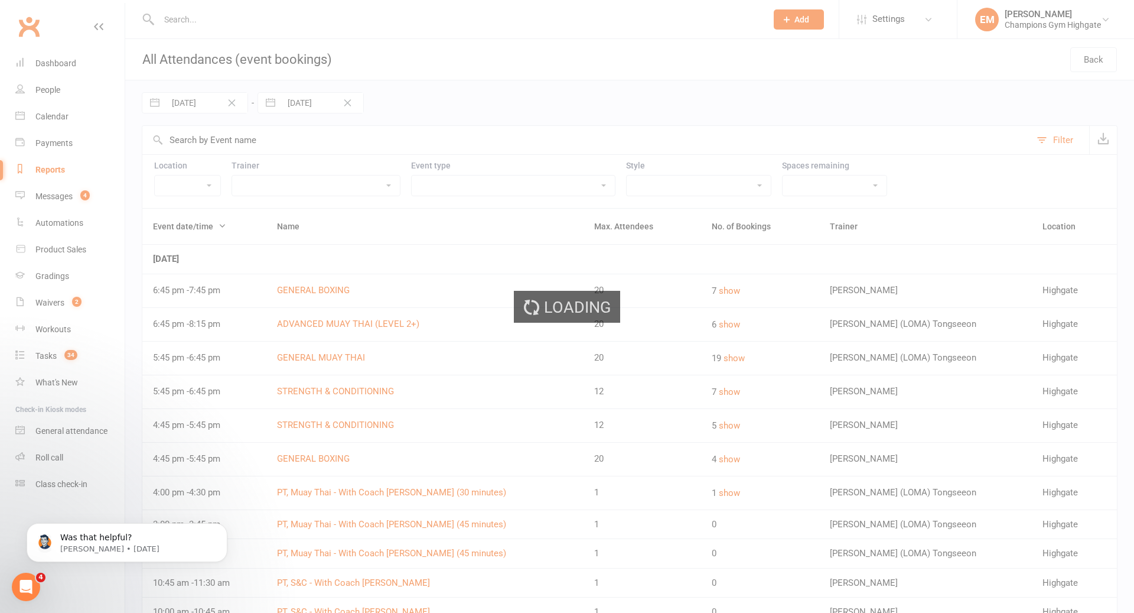
click at [308, 108] on div "Loading" at bounding box center [567, 306] width 1134 height 613
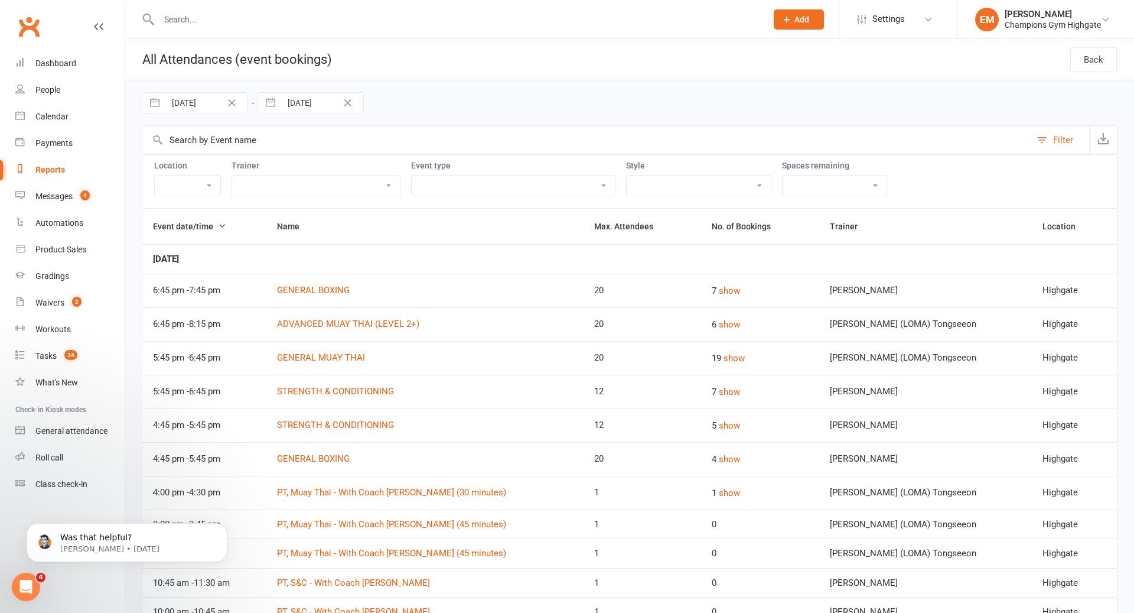
click at [310, 105] on input "[DATE]" at bounding box center [322, 103] width 82 height 20
drag, startPoint x: 277, startPoint y: 235, endPoint x: 536, endPoint y: 167, distance: 268.2
click at [277, 235] on td "12" at bounding box center [282, 239] width 23 height 22
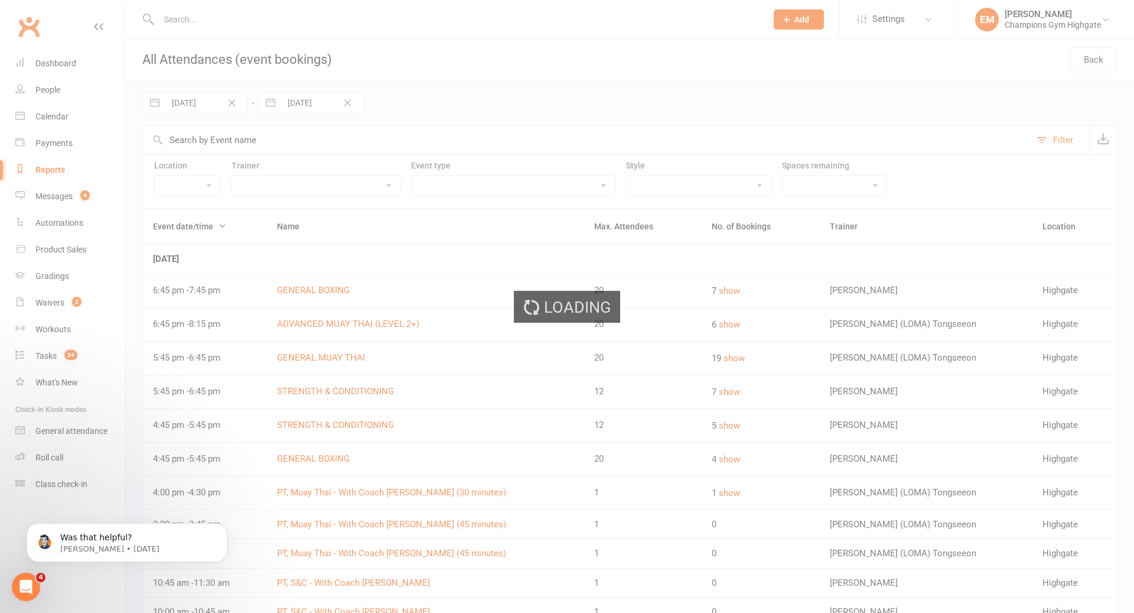
click at [503, 193] on div "Loading" at bounding box center [567, 306] width 1134 height 613
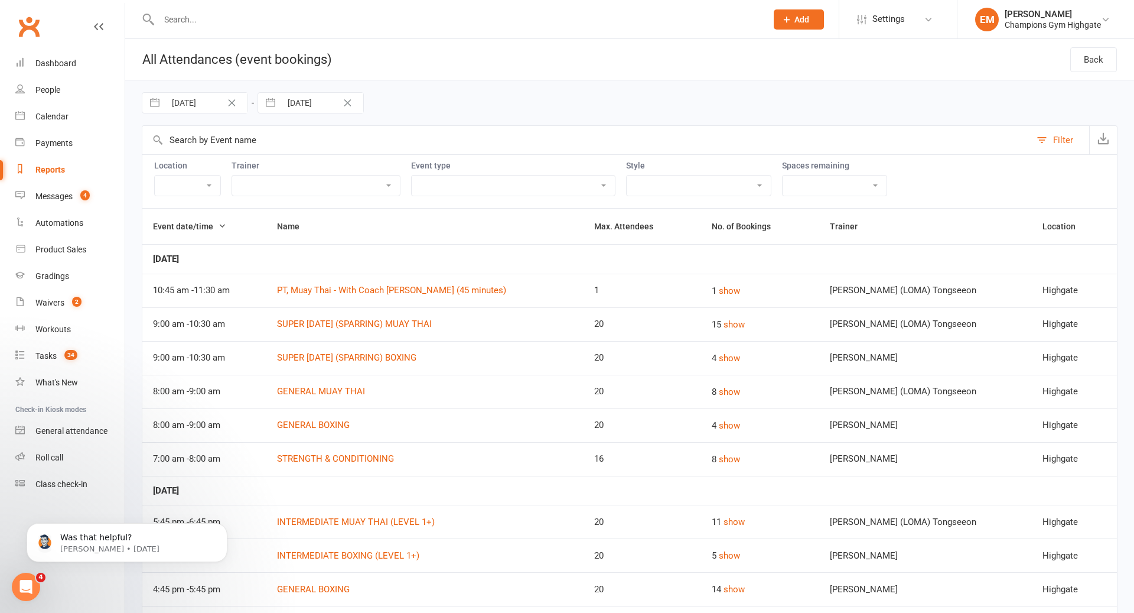
click at [496, 191] on select "Class Member Event PT - with Coach [PERSON_NAME] (30 minutes) PT - with Coach […" at bounding box center [513, 185] width 203 height 20
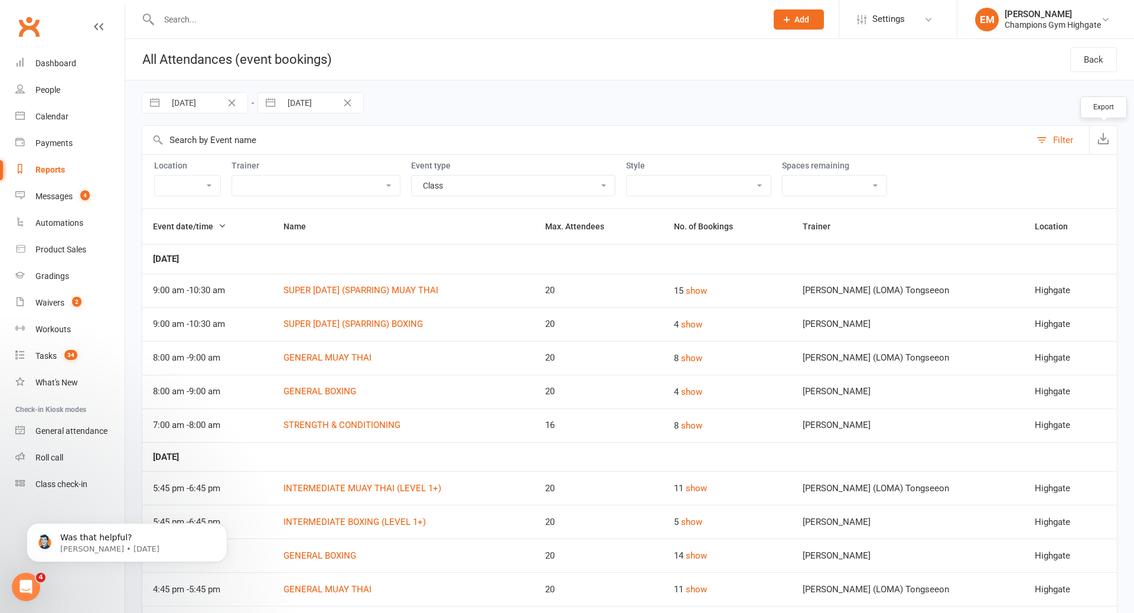
click at [1097, 148] on button "button" at bounding box center [1103, 140] width 28 height 28
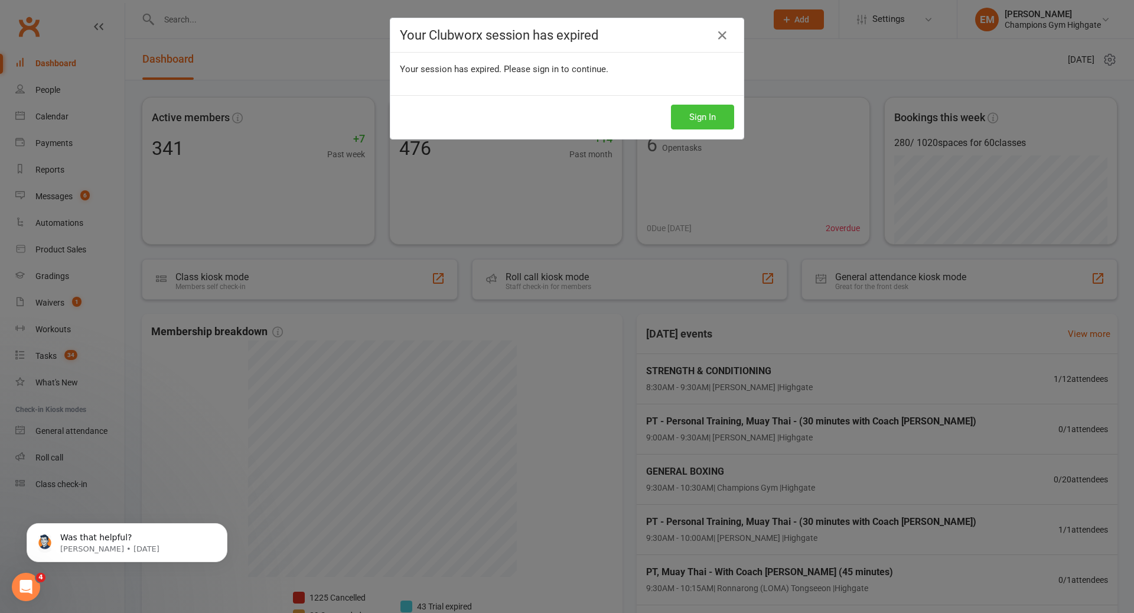
click at [726, 122] on button "Sign In" at bounding box center [702, 117] width 63 height 25
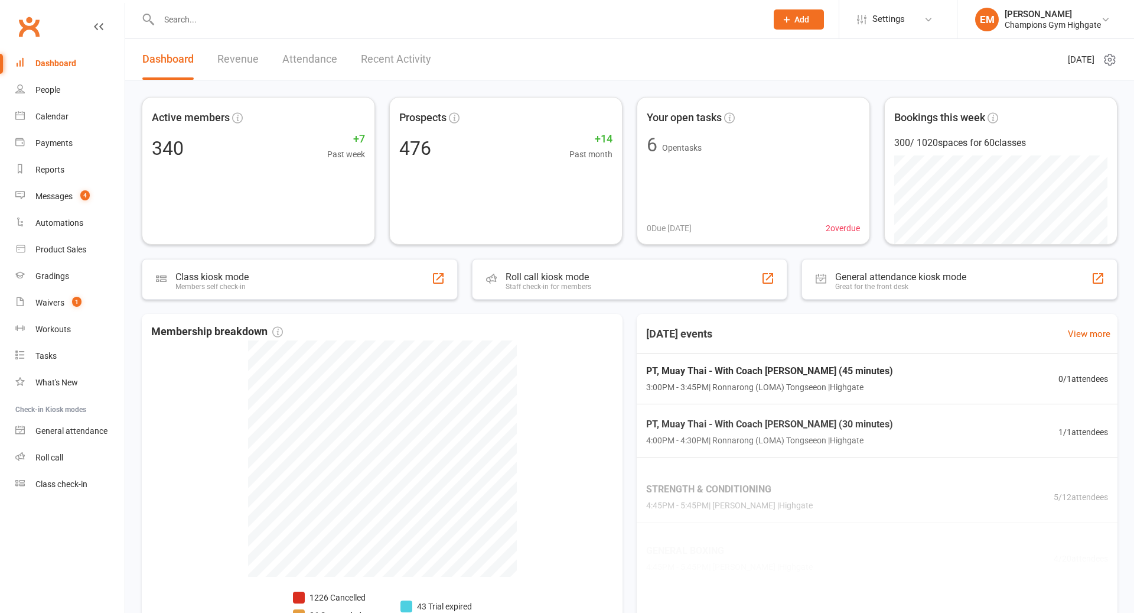
click at [61, 115] on div "Calendar" at bounding box center [51, 116] width 33 height 9
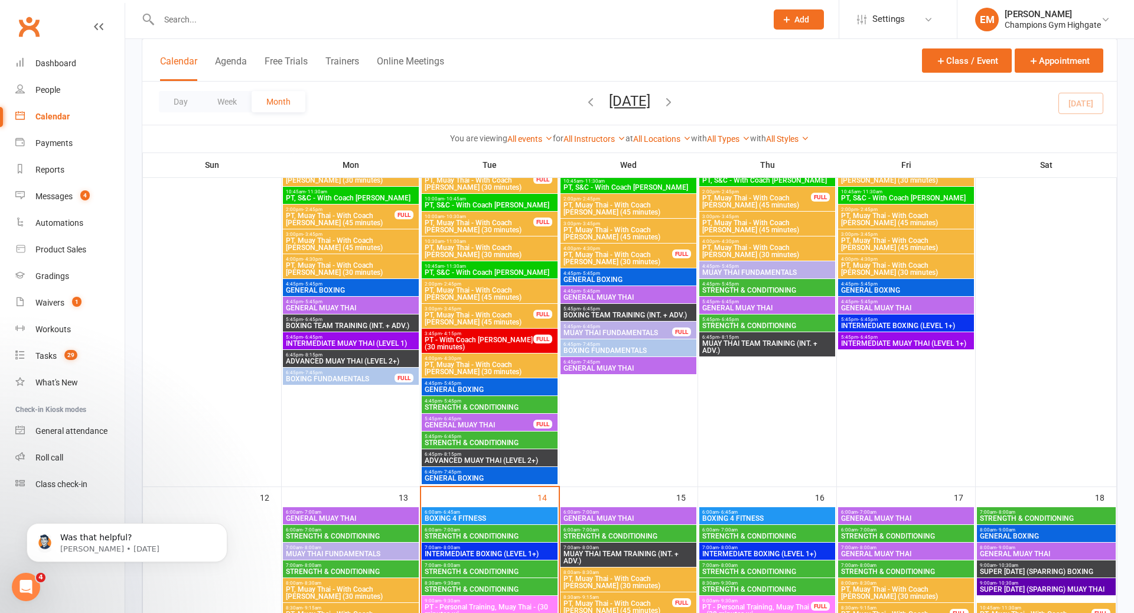
scroll to position [719, 0]
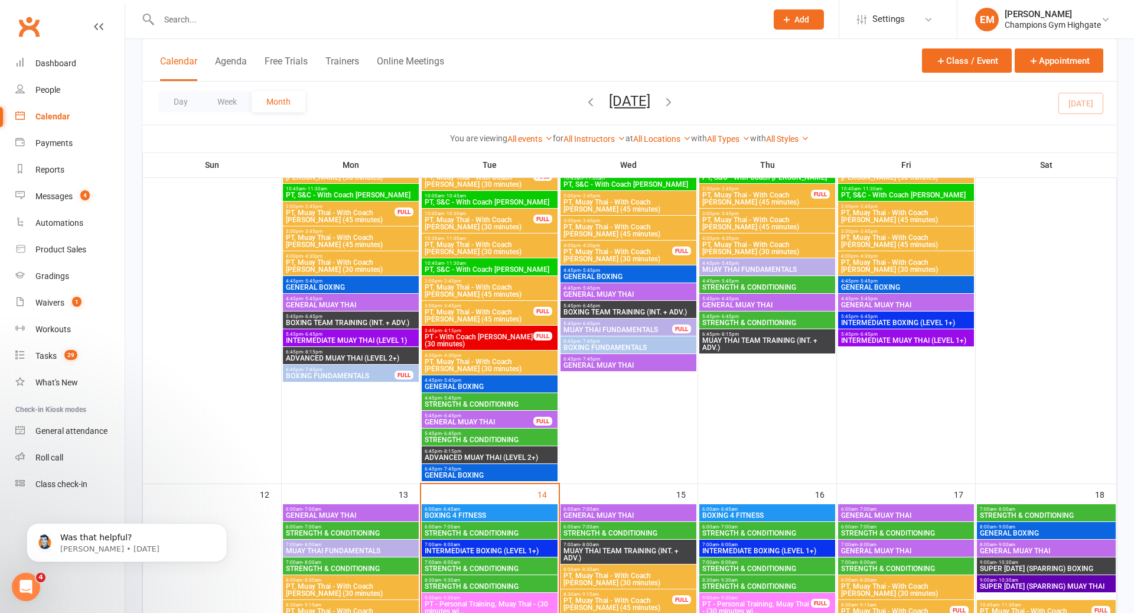
click at [503, 454] on span "ADVANCED MUAY THAI (LEVEL 2+)" at bounding box center [489, 457] width 131 height 7
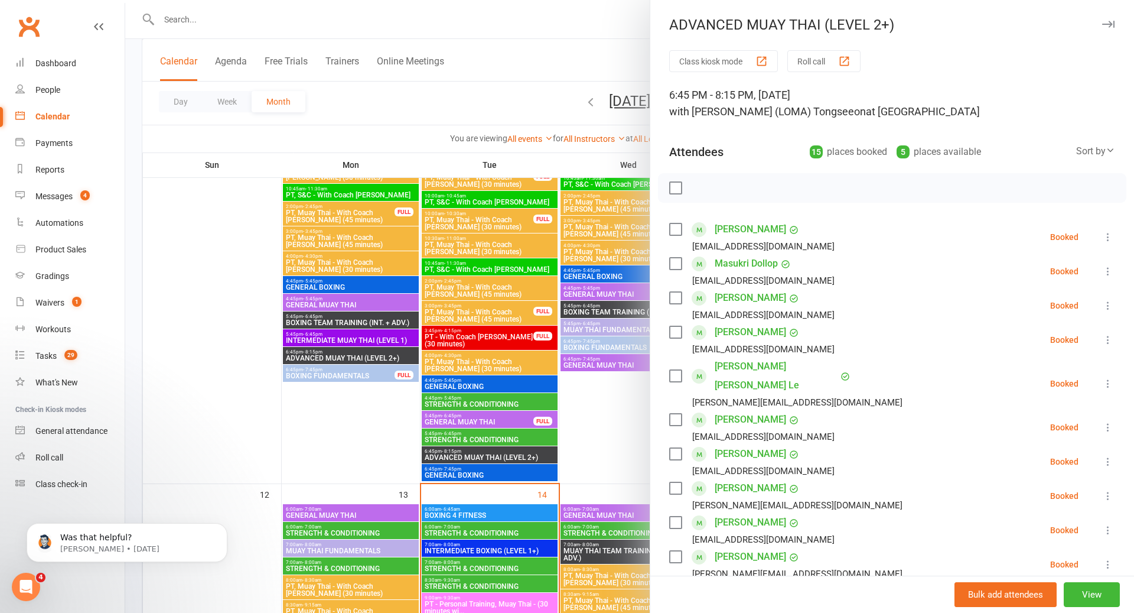
click at [678, 186] on label at bounding box center [675, 188] width 12 height 12
click at [705, 184] on icon "button" at bounding box center [702, 188] width 10 height 10
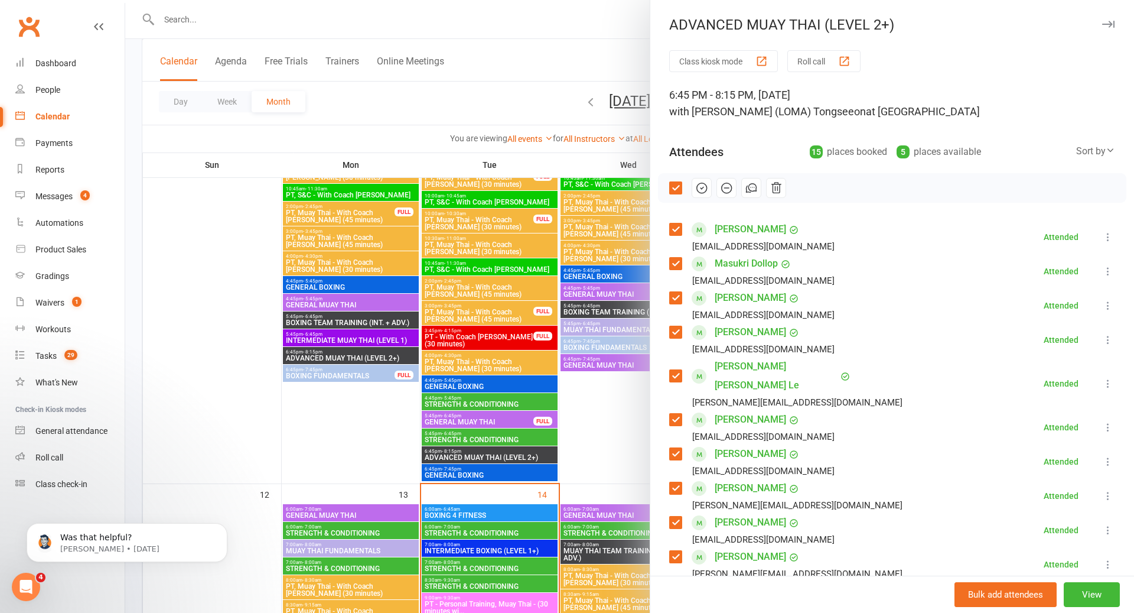
click at [506, 477] on div at bounding box center [629, 306] width 1009 height 613
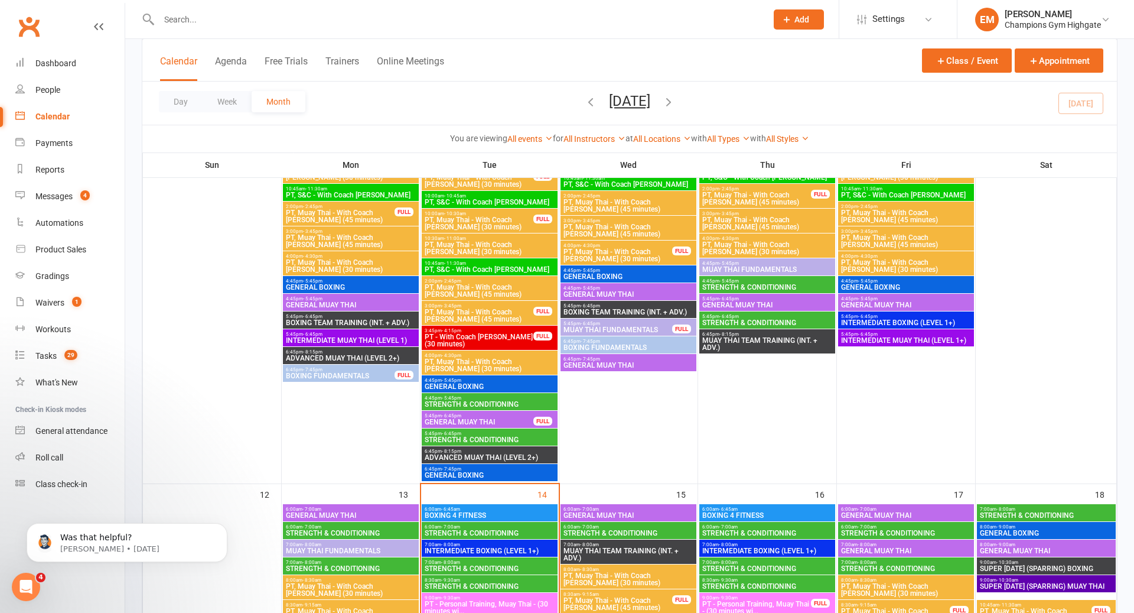
click at [506, 477] on span "GENERAL BOXING" at bounding box center [489, 474] width 131 height 7
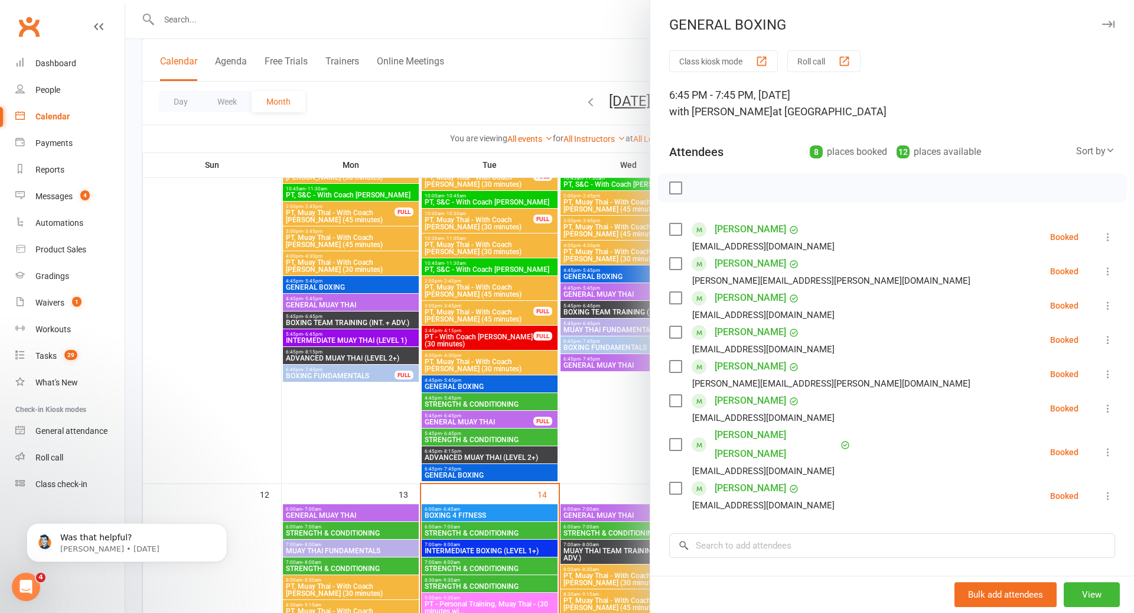
click at [679, 189] on label at bounding box center [675, 188] width 12 height 12
click at [701, 185] on icon "button" at bounding box center [701, 187] width 13 height 13
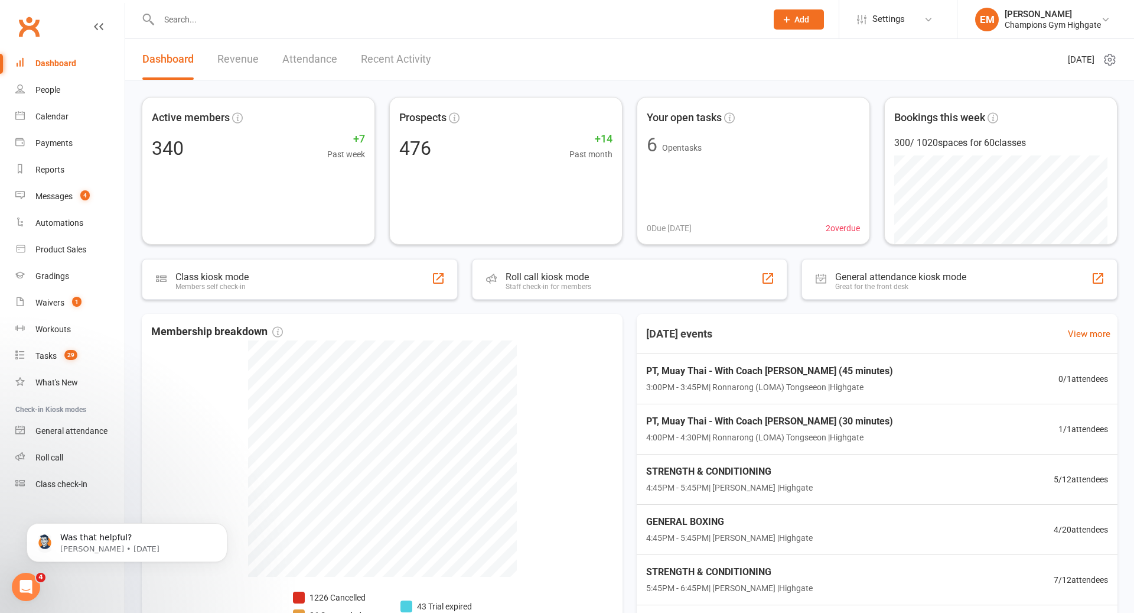
click at [71, 71] on link "Dashboard" at bounding box center [69, 63] width 109 height 27
click at [63, 92] on link "People" at bounding box center [69, 90] width 109 height 27
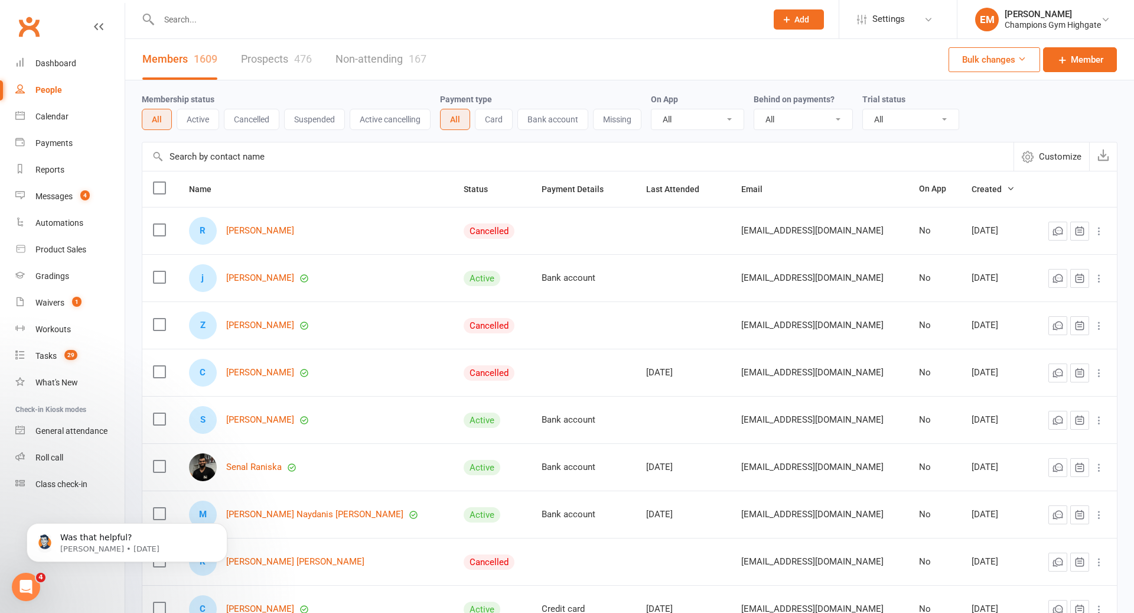
click at [262, 73] on link "Prospects 476" at bounding box center [276, 59] width 71 height 41
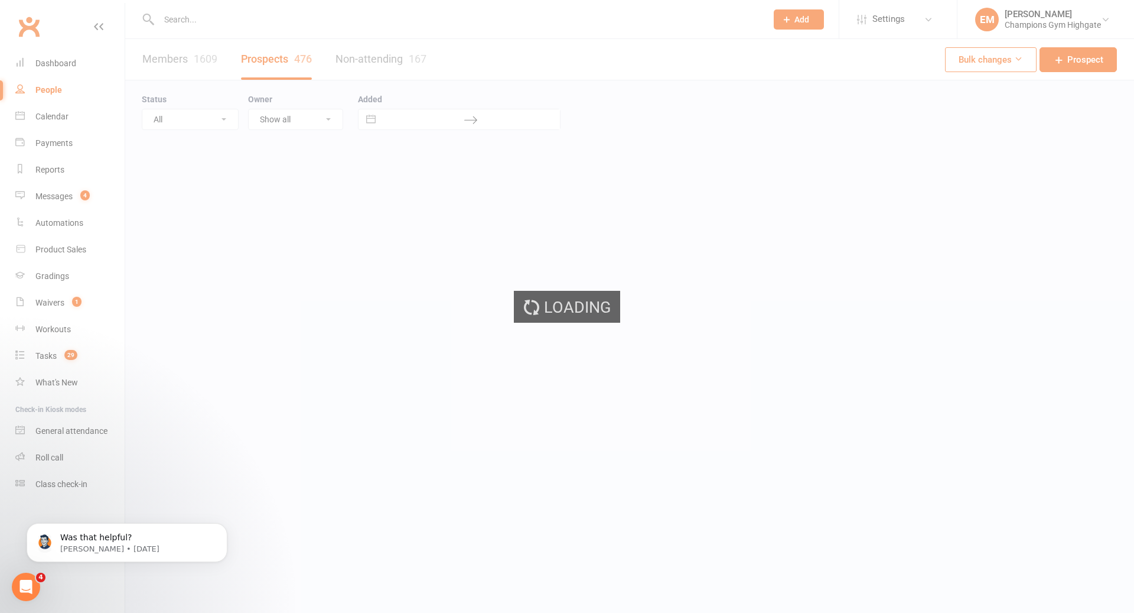
select select "100"
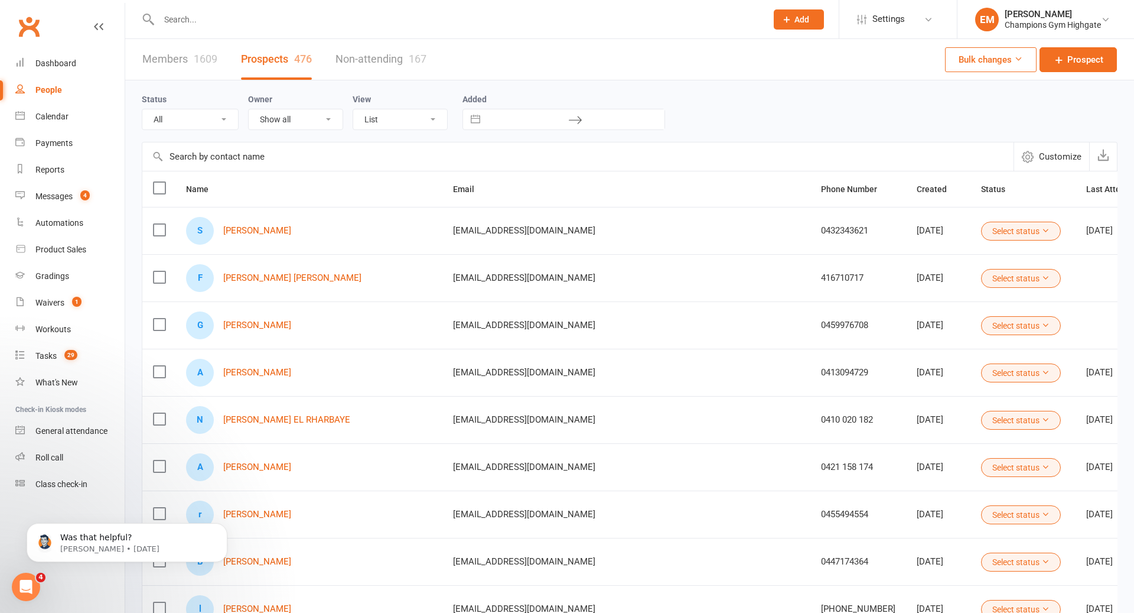
click at [516, 112] on input "text" at bounding box center [527, 119] width 82 height 20
select select "8"
select select "2025"
select select "9"
select select "2025"
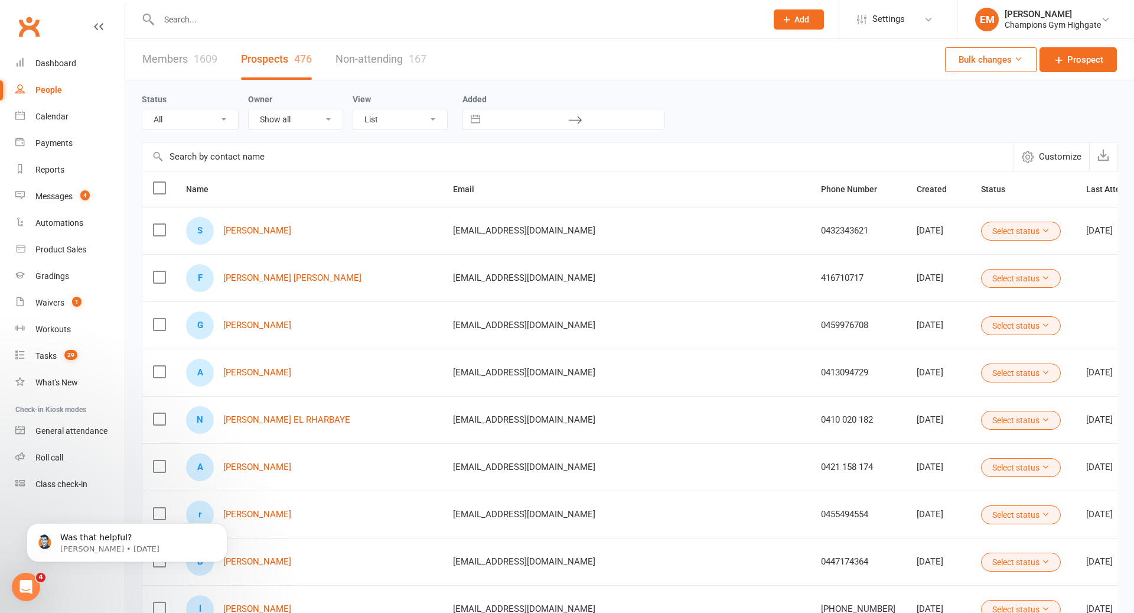
select select "10"
select select "2025"
select select "11"
select select "2025"
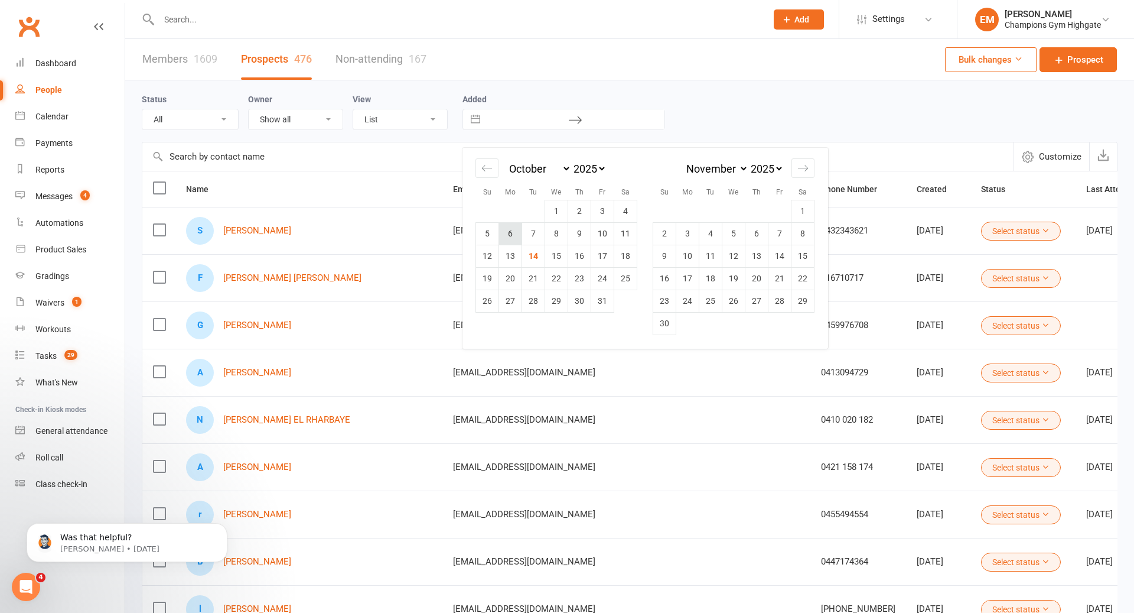
click at [512, 236] on td "6" at bounding box center [510, 233] width 23 height 22
type input "[DATE]"
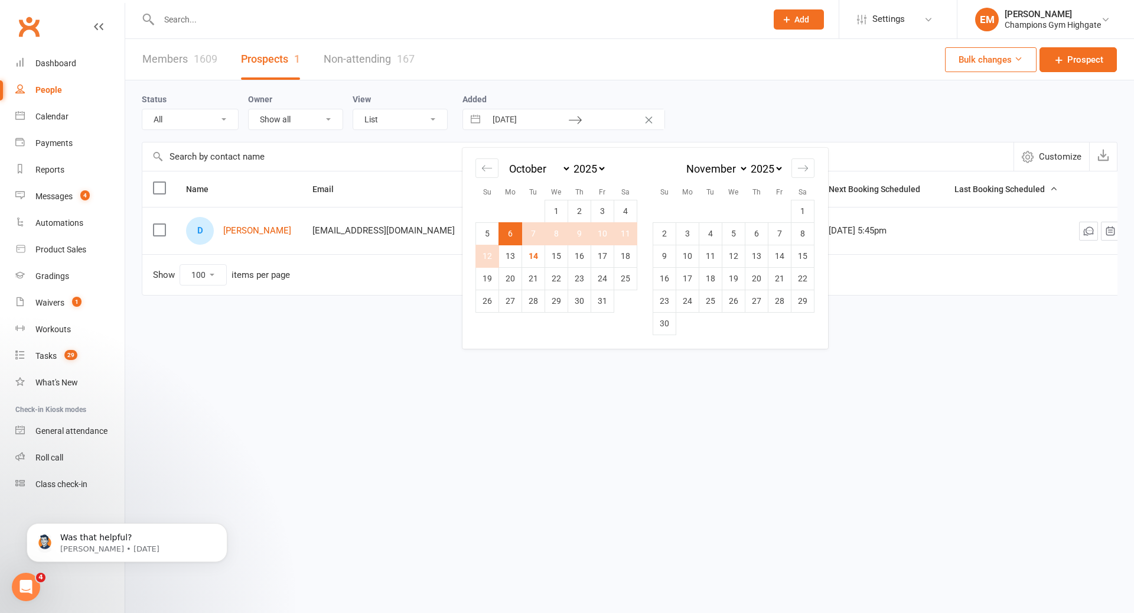
click at [487, 255] on td "12" at bounding box center [487, 256] width 23 height 22
type input "[DATE]"
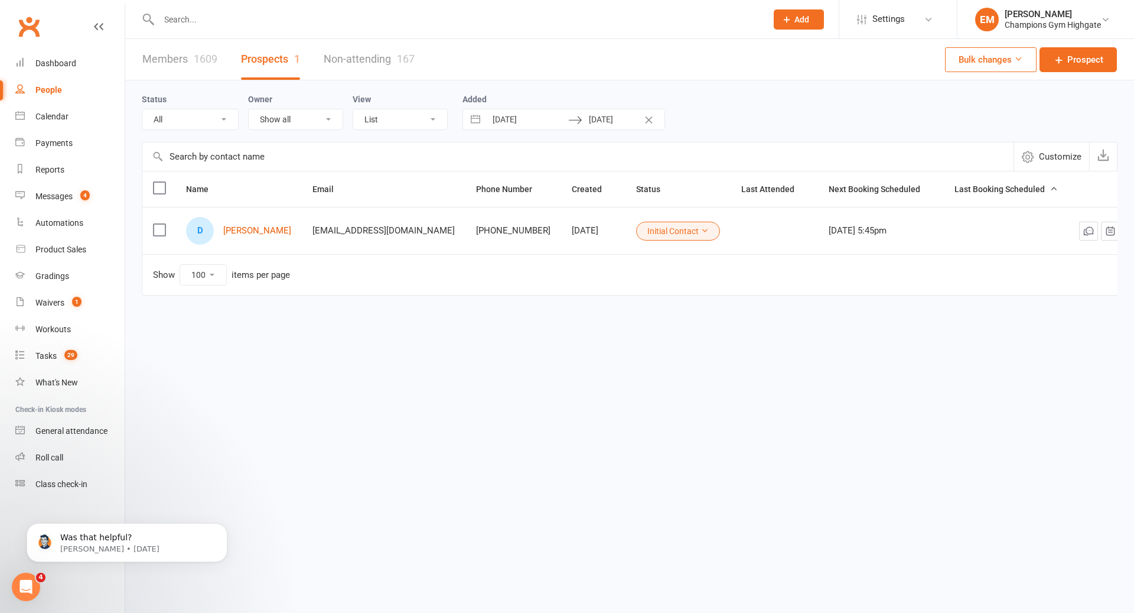
select select "8"
select select "2025"
select select "9"
select select "2025"
select select "10"
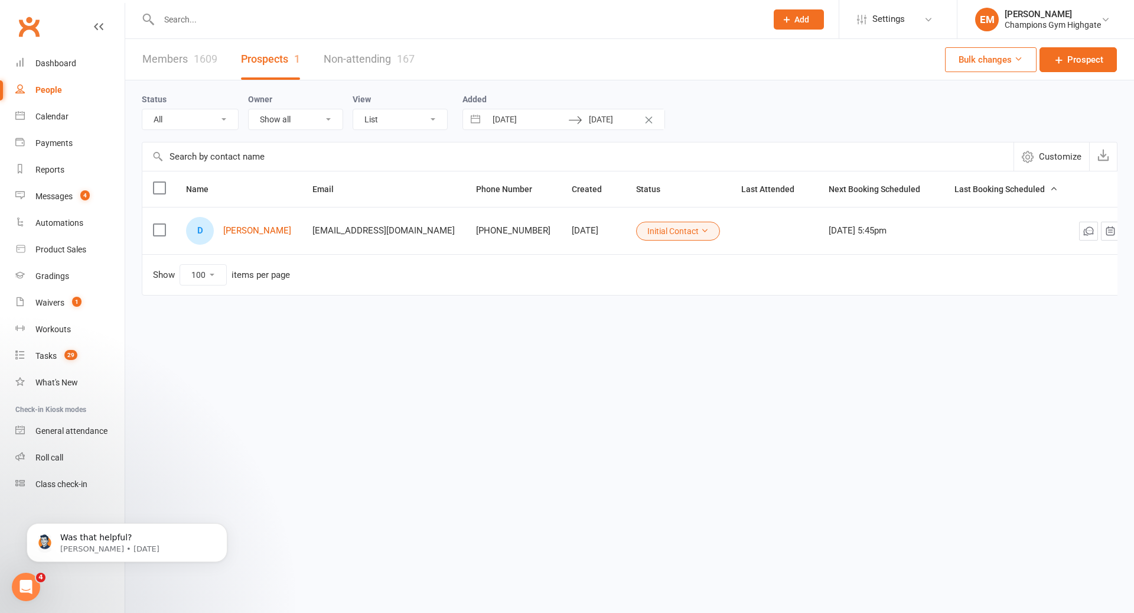
select select "2025"
select select "11"
select select "2025"
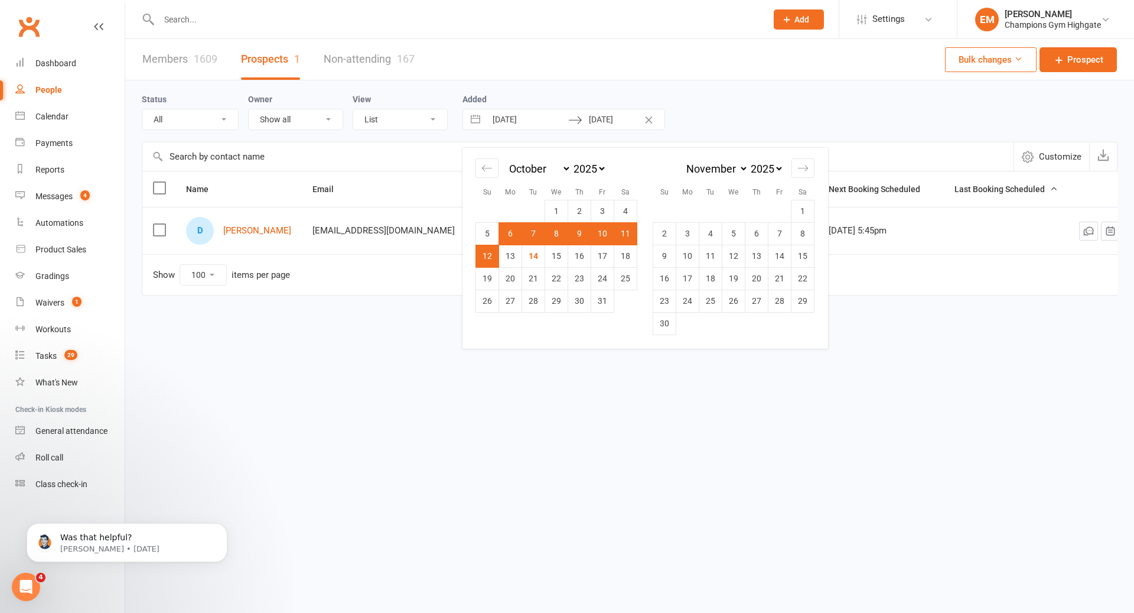
click at [618, 123] on input "[DATE]" at bounding box center [623, 119] width 82 height 20
click at [541, 257] on td "14" at bounding box center [533, 256] width 23 height 22
type input "[DATE]"
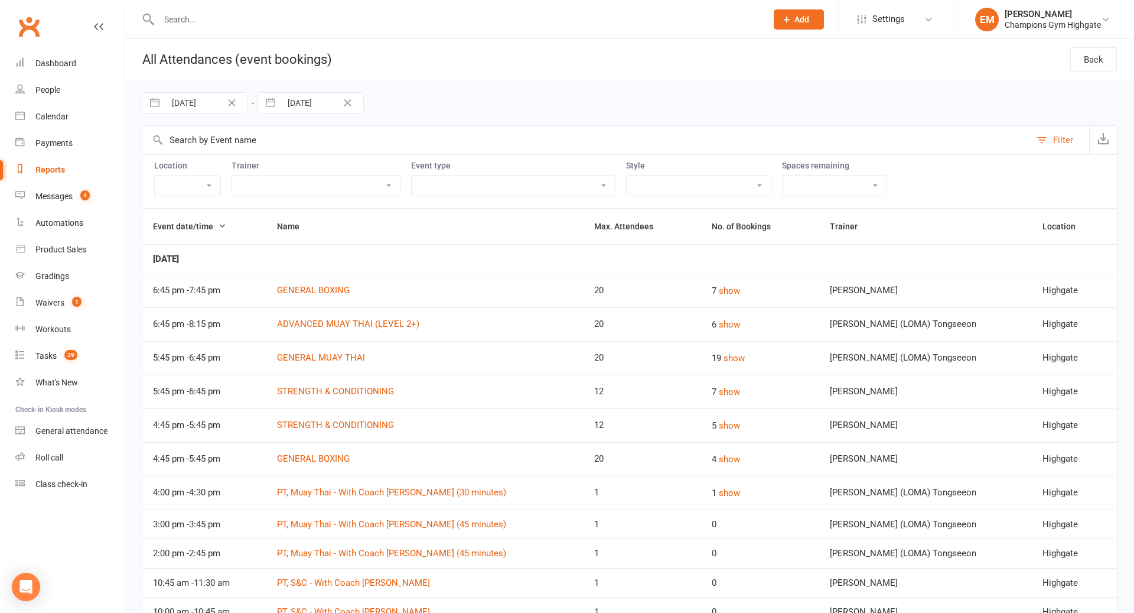
click at [218, 105] on input "[DATE]" at bounding box center [206, 103] width 82 height 20
select select "7"
select select "2025"
select select "8"
select select "2025"
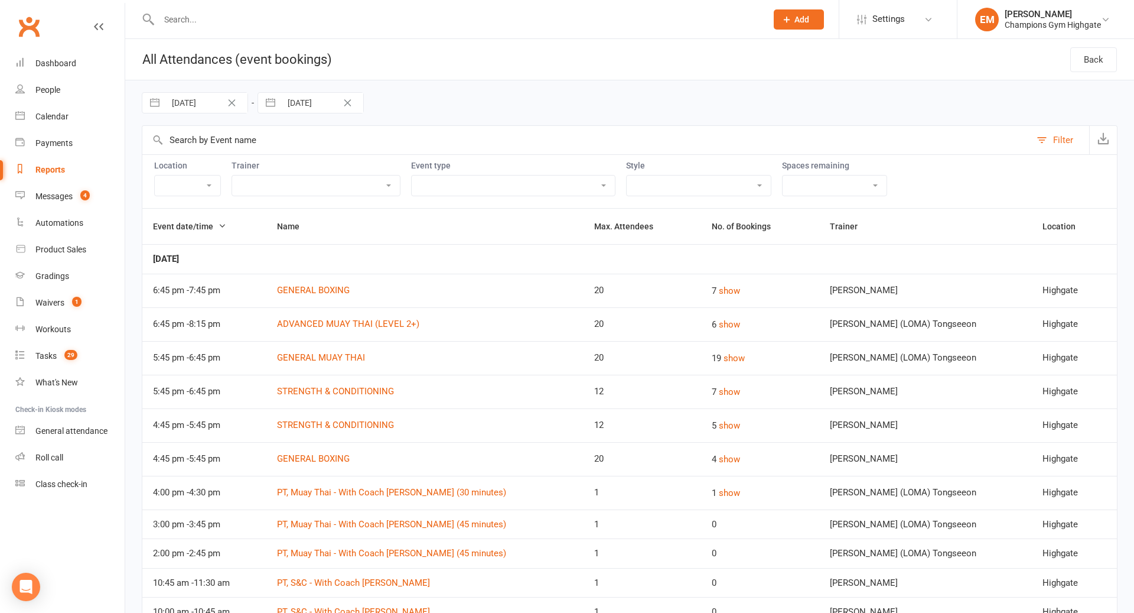
select select "9"
select select "2025"
click at [305, 154] on icon "Move forward to switch to the next month." at bounding box center [304, 151] width 11 height 11
select select "10"
select select "2025"
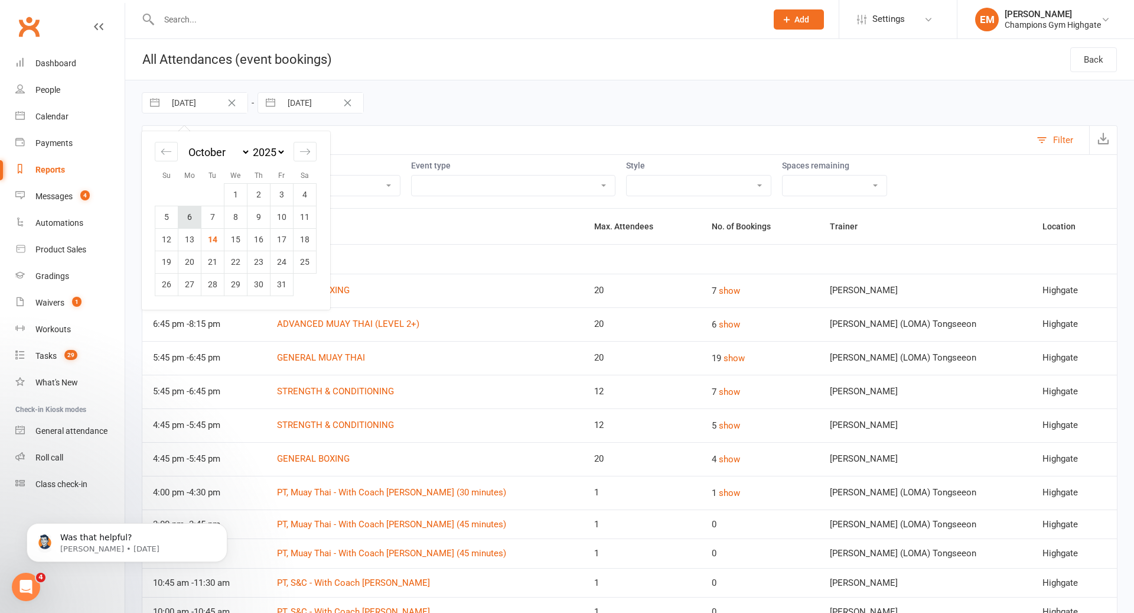
click at [191, 216] on td "6" at bounding box center [189, 217] width 23 height 22
type input "[DATE]"
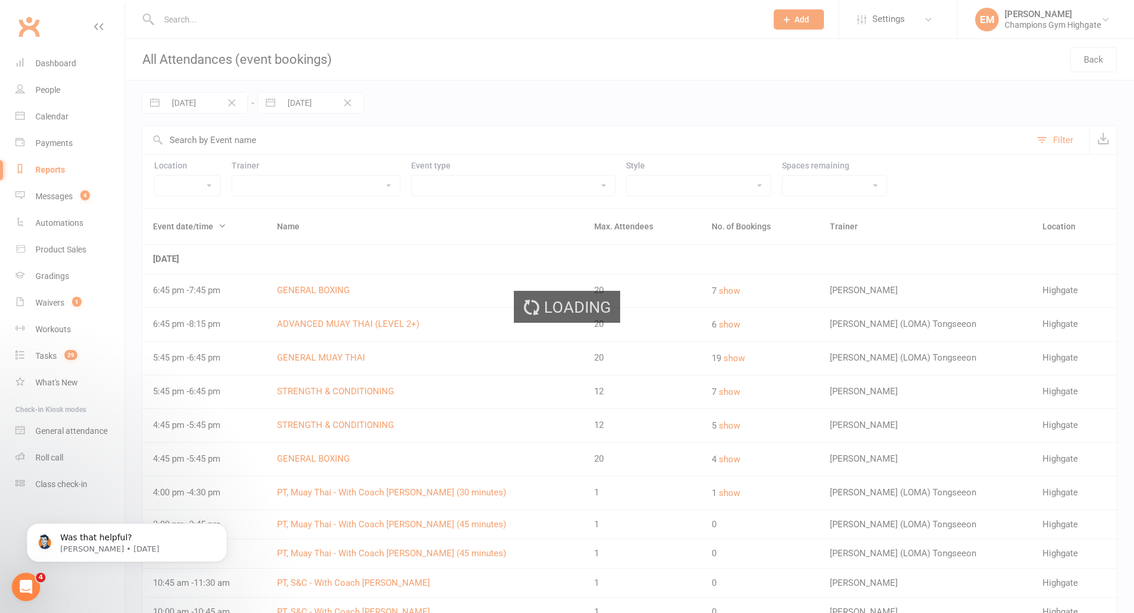
click at [331, 92] on div "Loading" at bounding box center [567, 306] width 1134 height 613
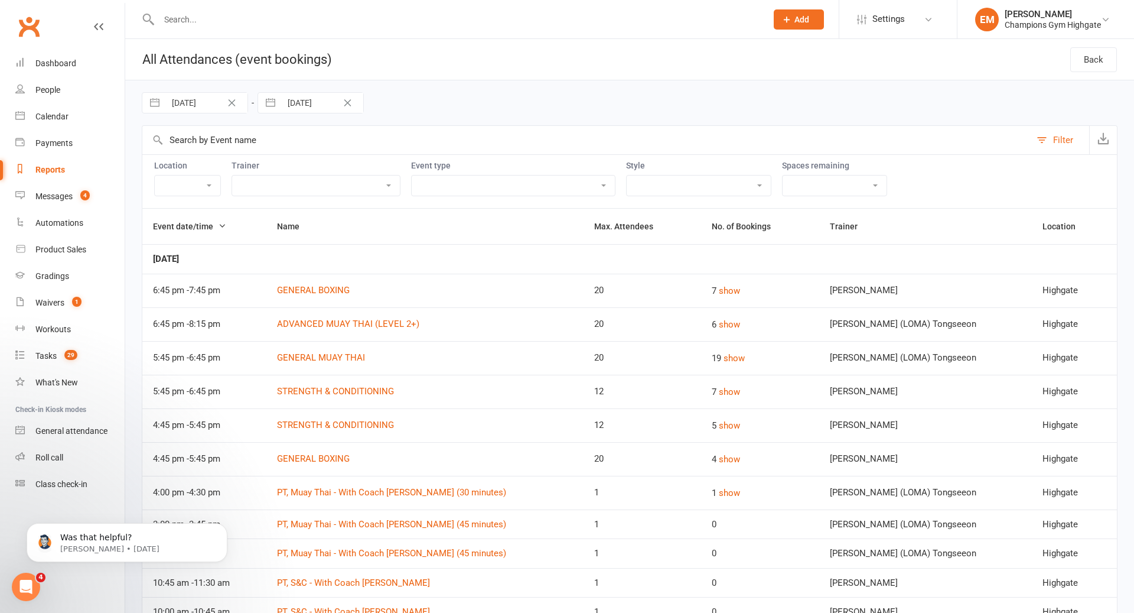
click at [344, 103] on icon "Clear Date" at bounding box center [347, 102] width 9 height 7
select select "8"
select select "2025"
select select "9"
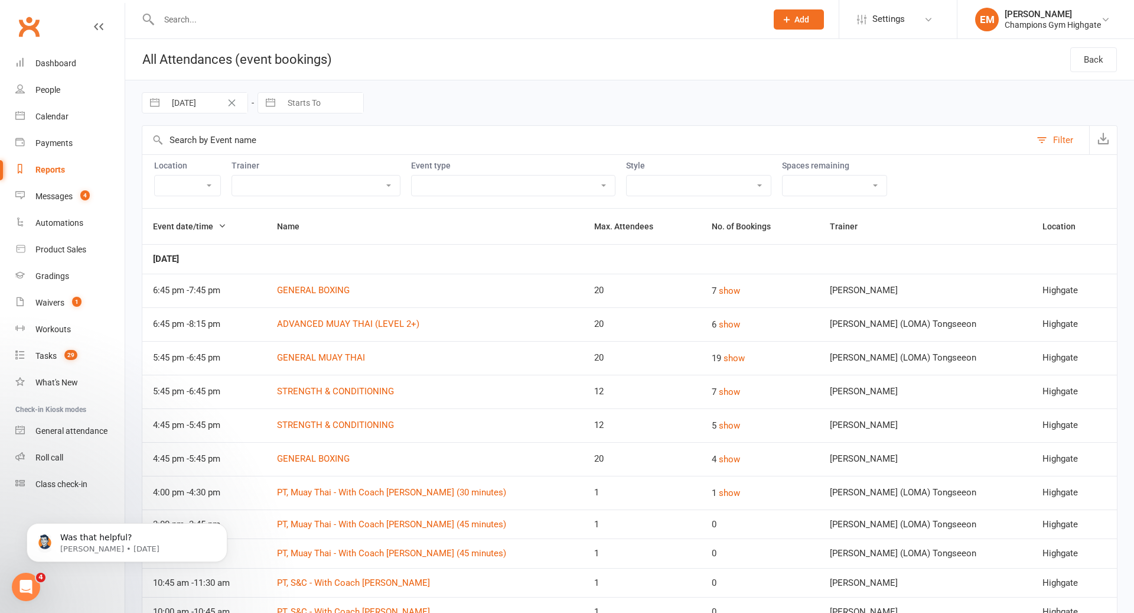
select select "2025"
select select "10"
select select "2025"
click at [280, 237] on td "12" at bounding box center [282, 239] width 23 height 22
type input "[DATE]"
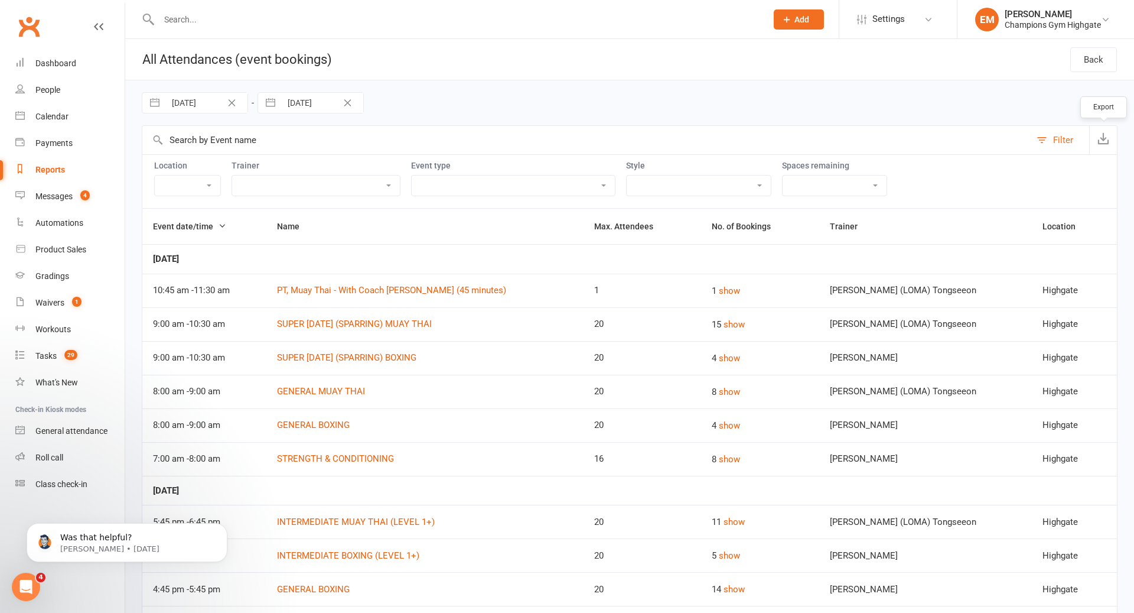
click at [1104, 139] on icon "button" at bounding box center [1104, 138] width 12 height 12
click at [462, 182] on select "Class Member Event PT - with Coach [PERSON_NAME] (30 minutes) PT - with Coach […" at bounding box center [513, 185] width 203 height 20
select select "11788"
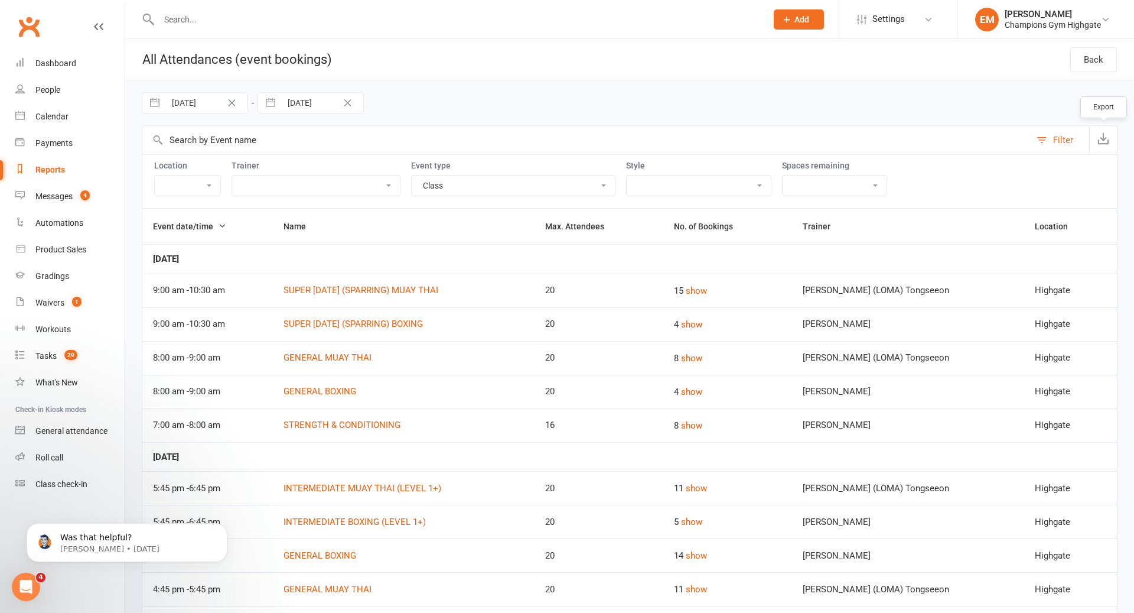
click at [1102, 140] on icon "button" at bounding box center [1104, 138] width 12 height 12
